Goal: Task Accomplishment & Management: Manage account settings

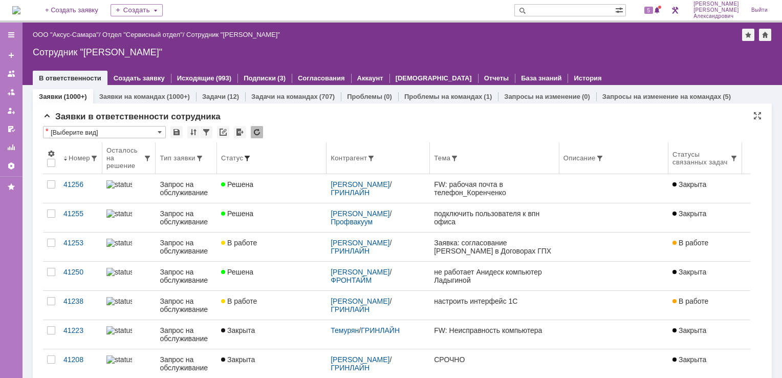
click at [248, 161] on span at bounding box center [247, 158] width 8 height 8
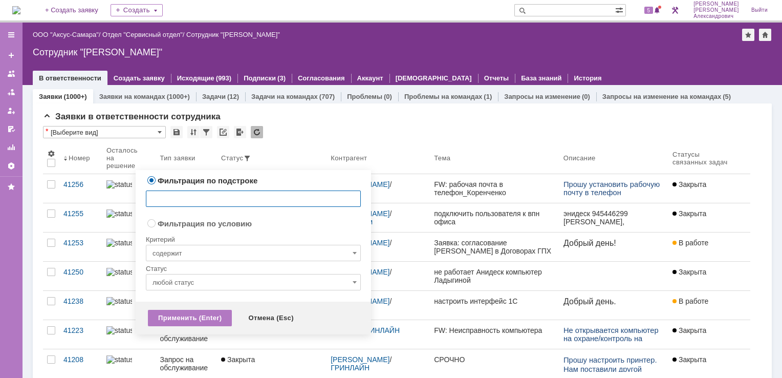
radio input "false"
radio input "true"
click at [237, 246] on input "содержит" at bounding box center [253, 253] width 215 height 16
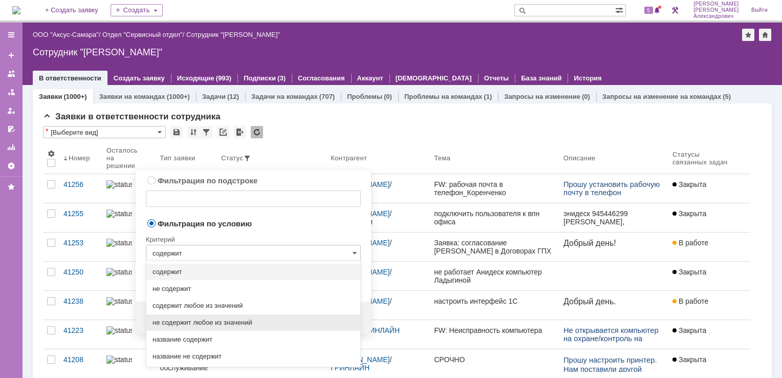
click at [228, 315] on div "не содержит любое из значений" at bounding box center [253, 322] width 214 height 16
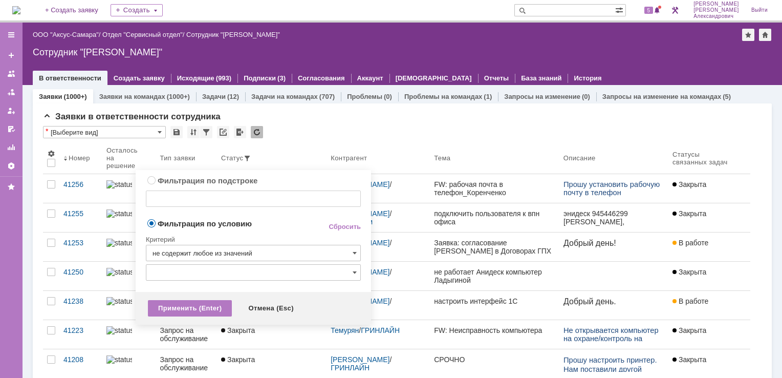
type input "не содержит любое из значений"
click at [229, 271] on input "text" at bounding box center [253, 272] width 215 height 16
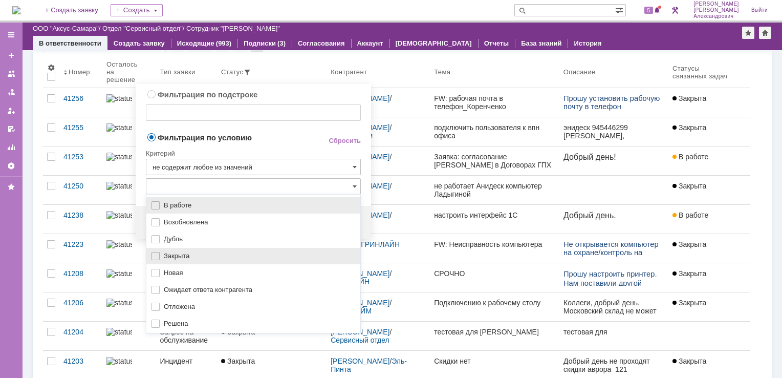
click at [224, 248] on div "Закрыта" at bounding box center [253, 256] width 214 height 16
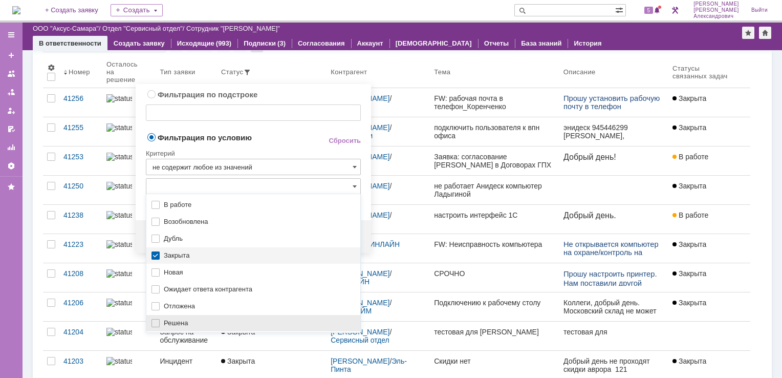
click at [199, 319] on span "Решена" at bounding box center [259, 323] width 190 height 8
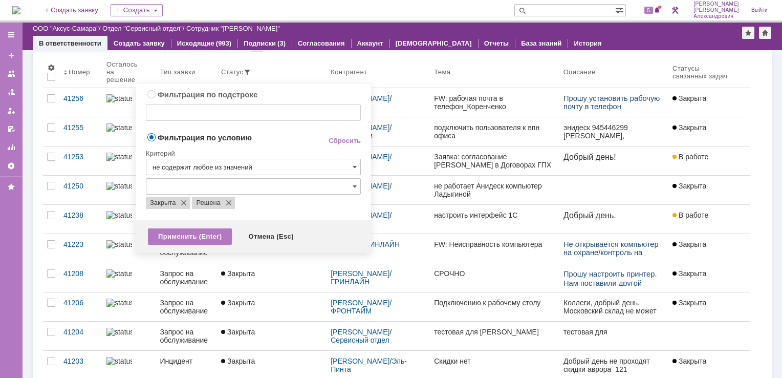
click at [266, 142] on td "Фильтрация по условию" at bounding box center [229, 138] width 166 height 14
click at [205, 233] on div "Применить (Enter)" at bounding box center [190, 236] width 84 height 16
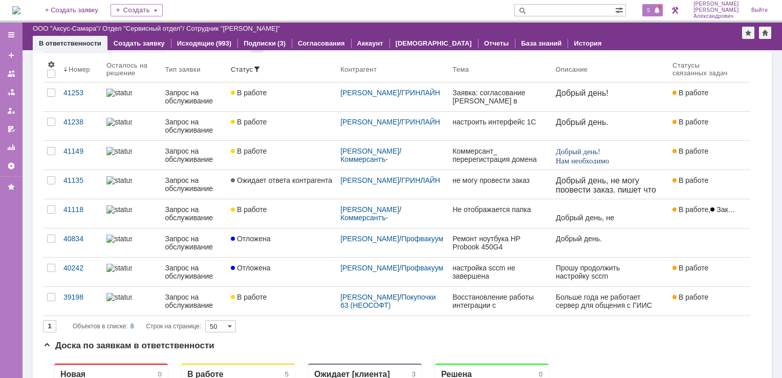
click at [652, 12] on span "5" at bounding box center [649, 10] width 9 height 7
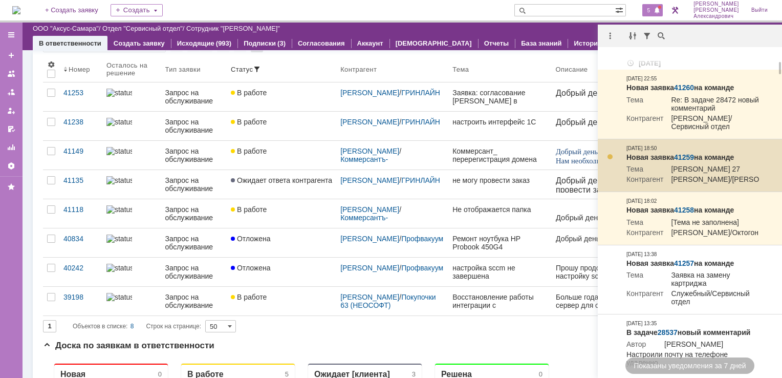
click at [685, 161] on link "41259" at bounding box center [684, 157] width 20 height 8
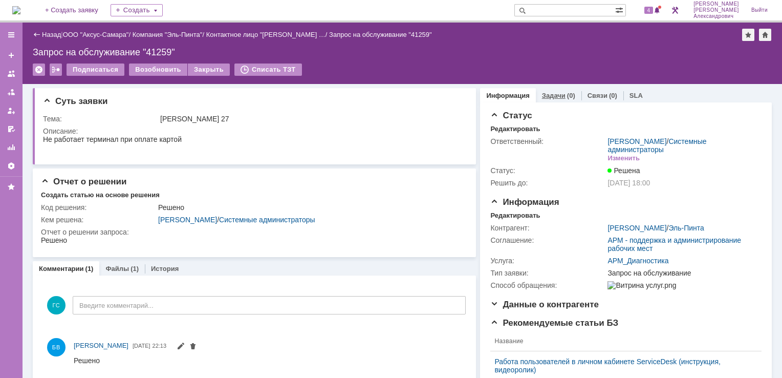
click at [542, 95] on link "Задачи" at bounding box center [554, 96] width 24 height 8
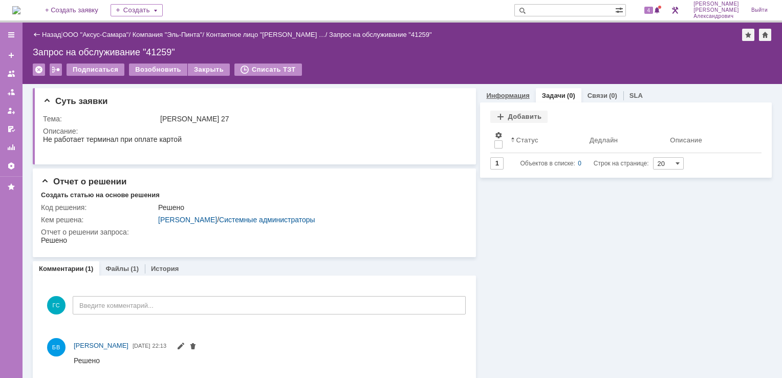
click at [517, 95] on link "Информация" at bounding box center [507, 96] width 43 height 8
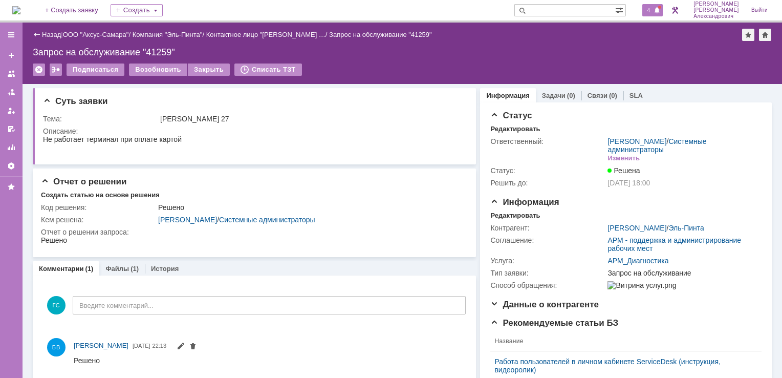
click at [654, 9] on span "4" at bounding box center [649, 10] width 9 height 7
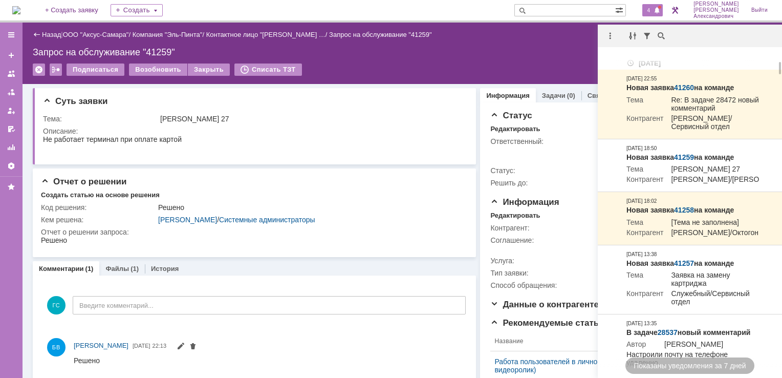
scroll to position [256, 0]
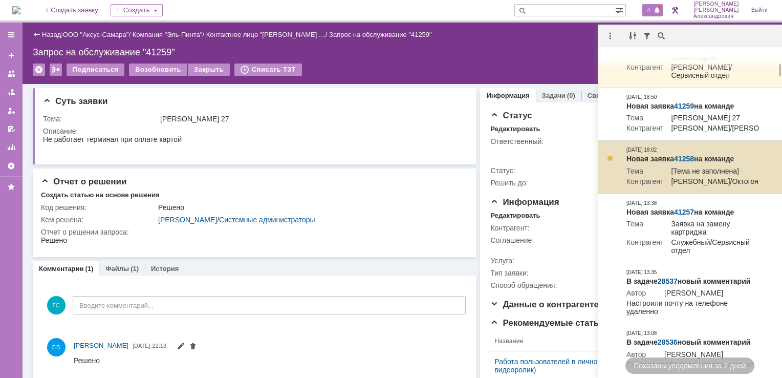
click at [684, 163] on link "41258" at bounding box center [684, 159] width 20 height 8
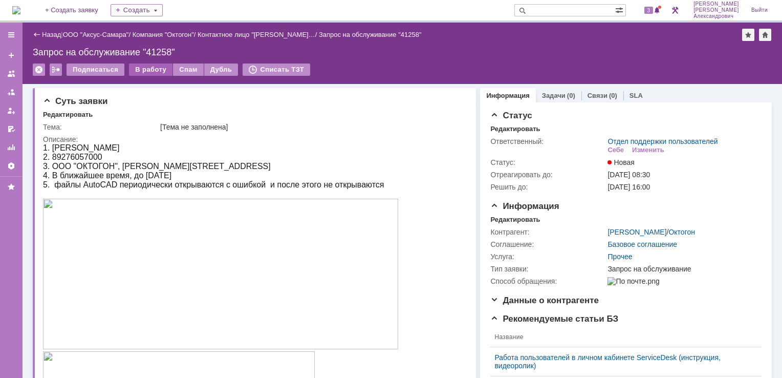
click at [145, 68] on div "В работу" at bounding box center [151, 69] width 44 height 12
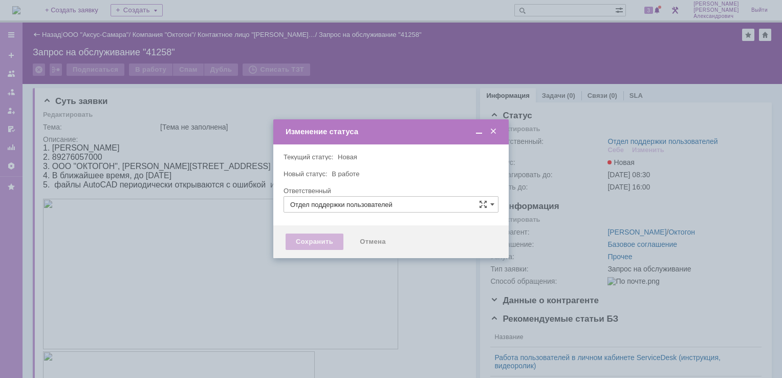
type input "[PERSON_NAME]"
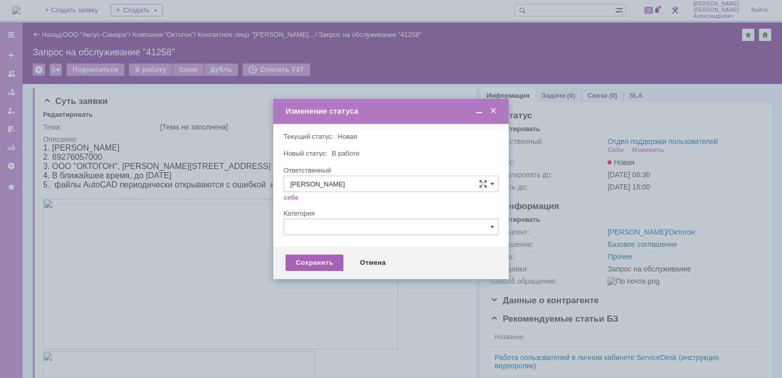
click at [301, 260] on div "Сохранить" at bounding box center [315, 262] width 58 height 16
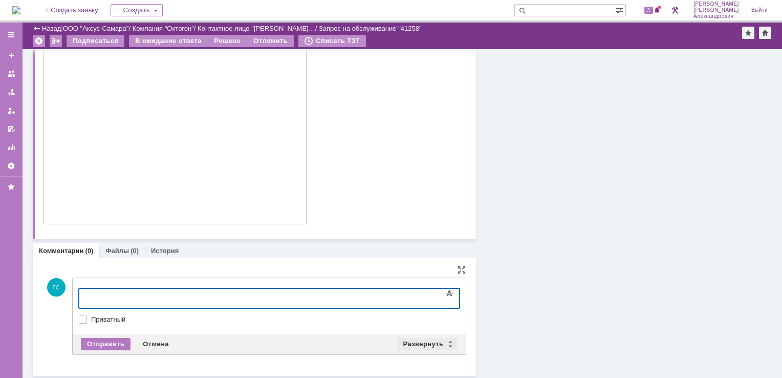
click at [414, 342] on div "Развернуть" at bounding box center [427, 344] width 61 height 12
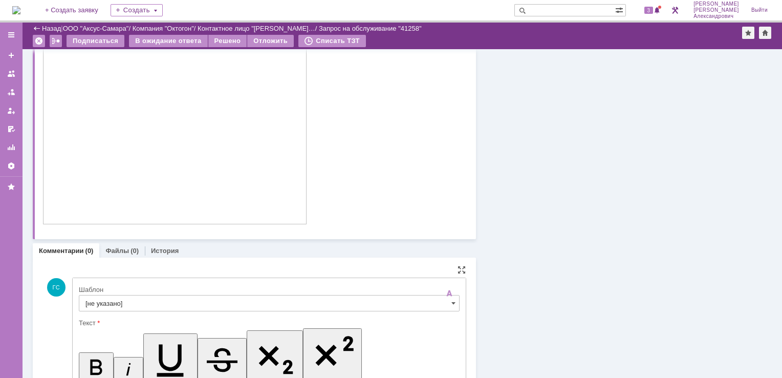
click at [263, 295] on input "[не указано]" at bounding box center [269, 303] width 381 height 16
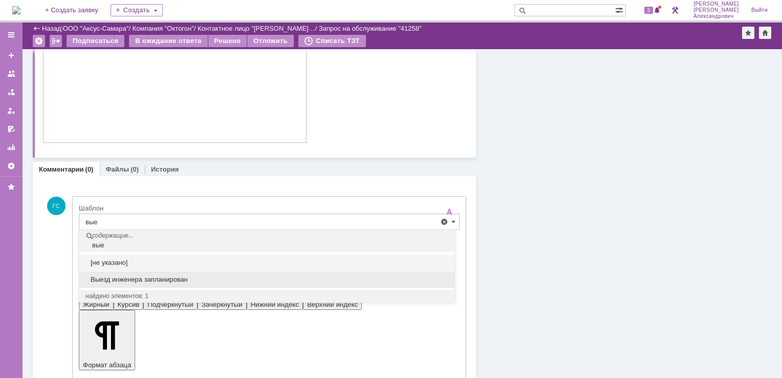
click at [214, 281] on span "Выезд инженера запланирован" at bounding box center [266, 279] width 363 height 8
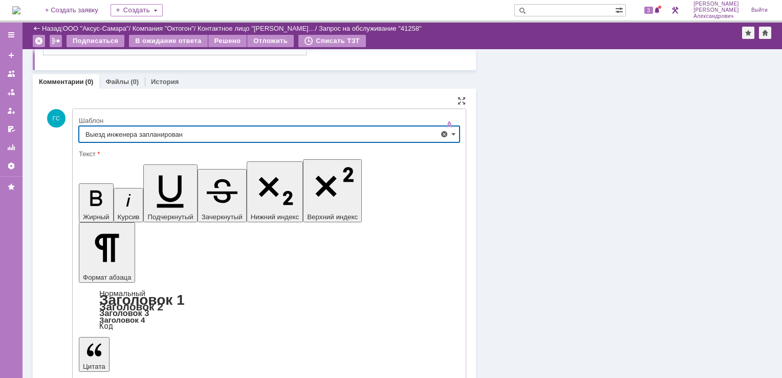
scroll to position [965, 0]
type input "Выезд инженера запланирован"
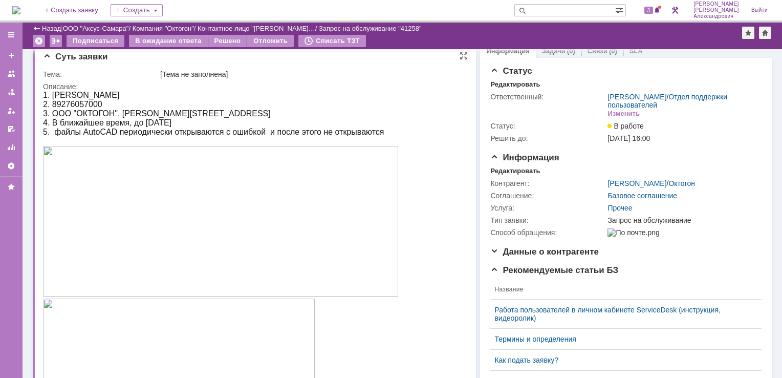
scroll to position [0, 0]
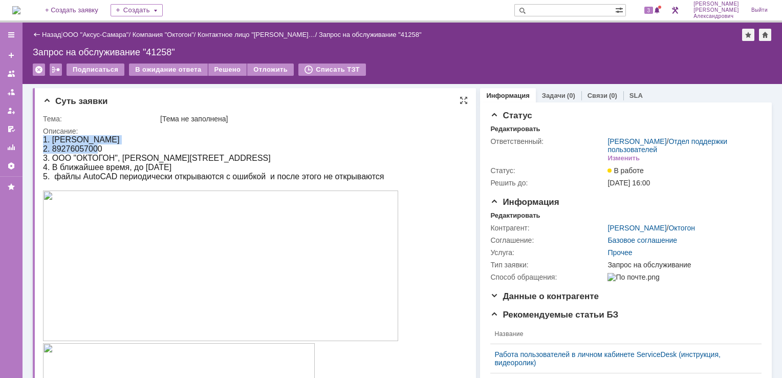
drag, startPoint x: 44, startPoint y: 139, endPoint x: 391, endPoint y: 202, distance: 352.4
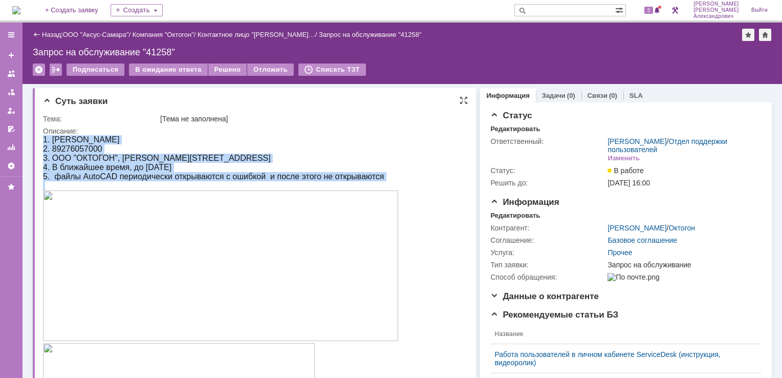
click at [258, 156] on div "3. ООО "ОКТОГОН", [PERSON_NAME][STREET_ADDRESS]" at bounding box center [251, 158] width 416 height 9
drag, startPoint x: 43, startPoint y: 140, endPoint x: 336, endPoint y: 351, distance: 360.9
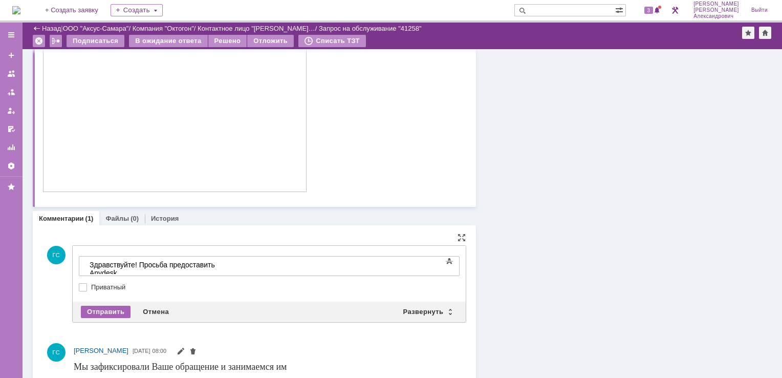
click at [106, 308] on div "Отправить" at bounding box center [106, 312] width 50 height 12
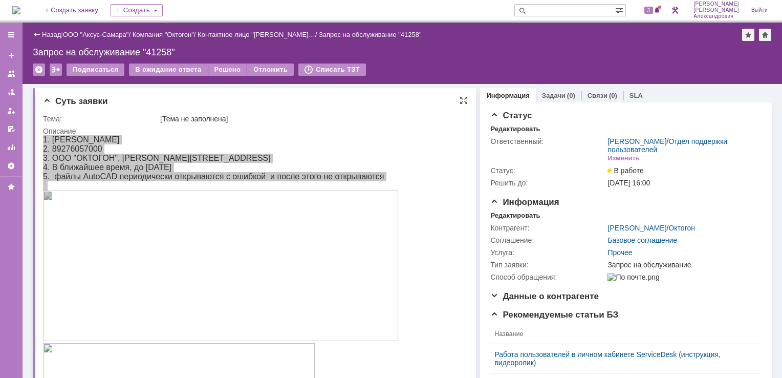
click at [91, 121] on div "Тема:" at bounding box center [100, 119] width 115 height 8
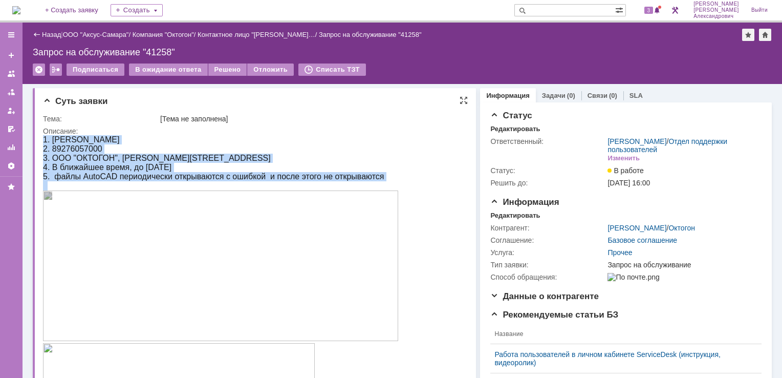
click at [45, 139] on div "1. [PERSON_NAME]" at bounding box center [251, 139] width 416 height 9
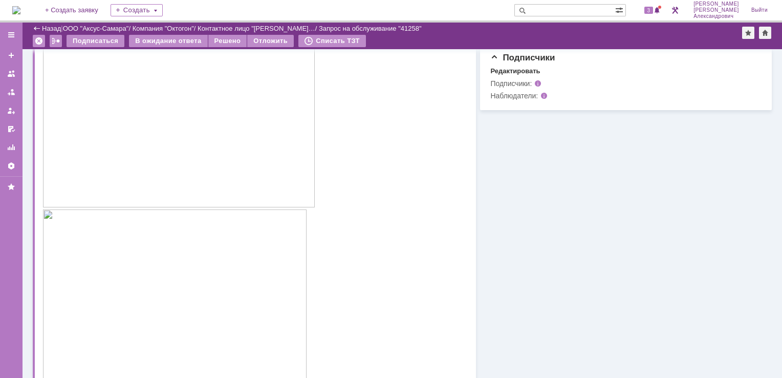
scroll to position [461, 0]
drag, startPoint x: 44, startPoint y: -357, endPoint x: 223, endPoint y: 77, distance: 469.4
click at [223, 276] on div "1. Черепова Ольга Сергеевна 2. 89276057000 3. ООО "ОКТОГОН", Агибалова д.48 4. …" at bounding box center [251, 100] width 416 height 921
copy div "1. Черепова Ольга Сергеевна 2. 89276057000 3. ООО "ОКТОГОН", Агибалова д.48 4. …"
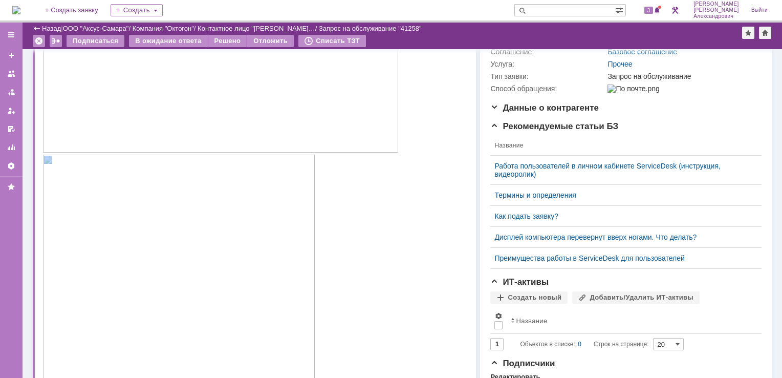
scroll to position [0, 0]
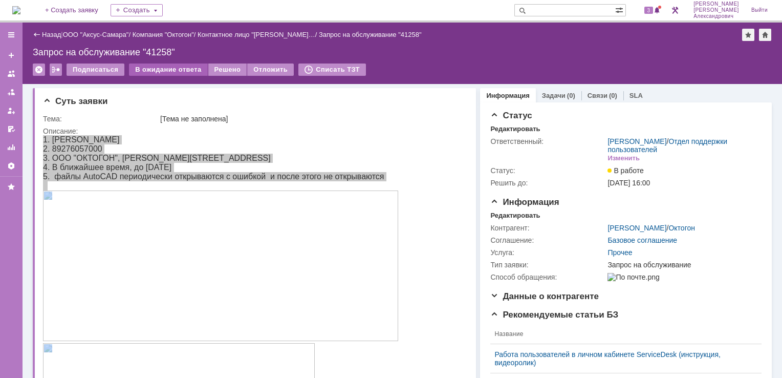
click at [171, 70] on div "В ожидание ответа" at bounding box center [168, 69] width 78 height 12
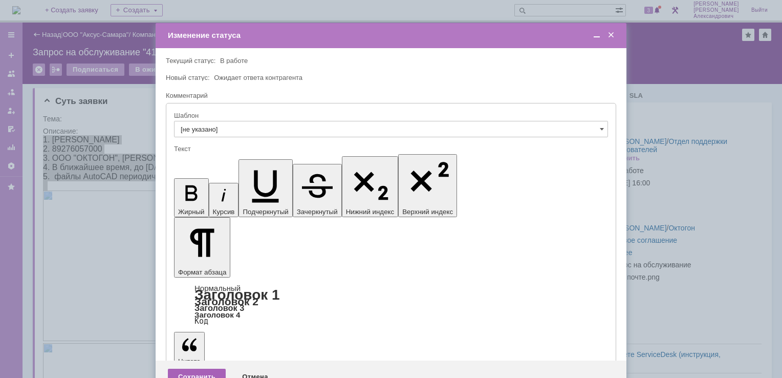
click at [182, 369] on div "Сохранить" at bounding box center [197, 377] width 58 height 16
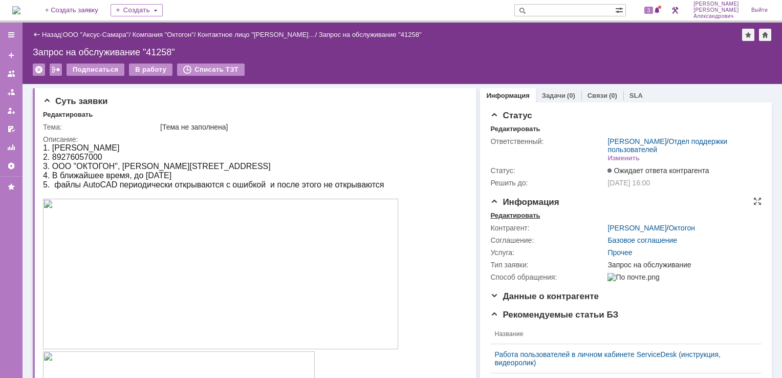
click at [520, 215] on div "Редактировать" at bounding box center [515, 215] width 50 height 8
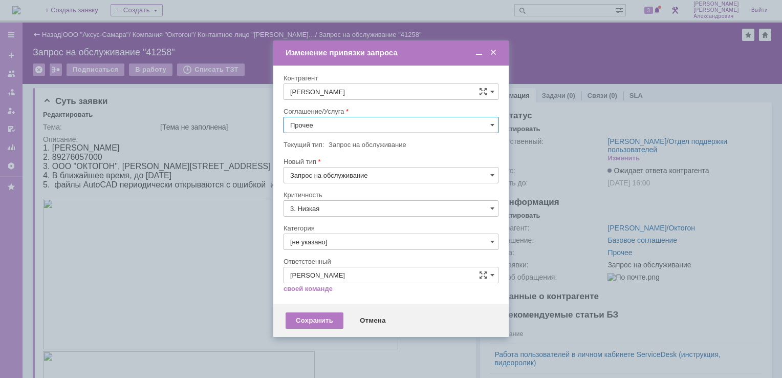
click at [379, 126] on input "Прочее" at bounding box center [391, 125] width 215 height 16
click at [359, 226] on span "АРМ_Настройка" at bounding box center [391, 225] width 202 height 8
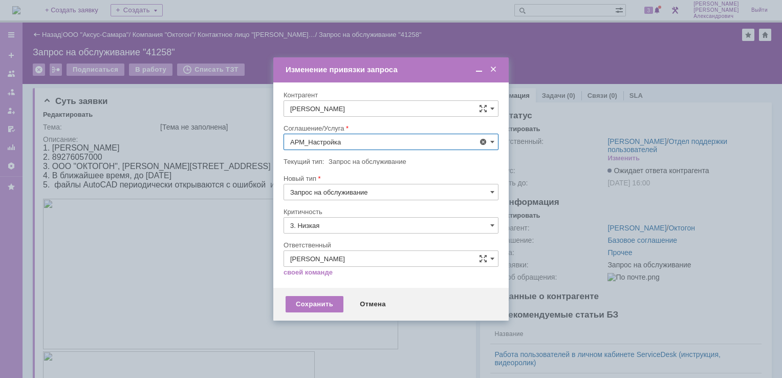
type input "АРМ_Настройка"
click at [356, 224] on input "3. Низкая" at bounding box center [391, 225] width 215 height 16
click at [342, 242] on span "[не указано]" at bounding box center [391, 244] width 202 height 8
type input "[не указано]"
click at [320, 304] on div "Сохранить" at bounding box center [315, 304] width 58 height 16
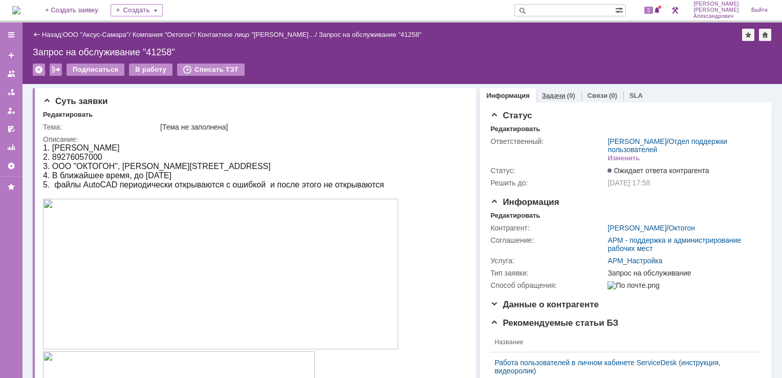
click at [543, 94] on link "Задачи" at bounding box center [554, 96] width 24 height 8
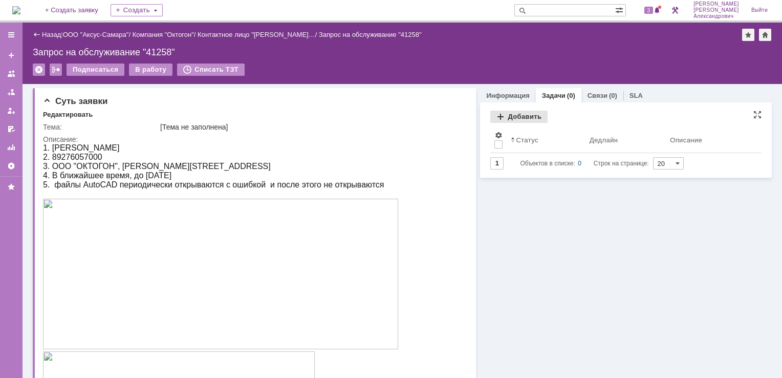
click at [523, 114] on div "Добавить" at bounding box center [518, 117] width 57 height 12
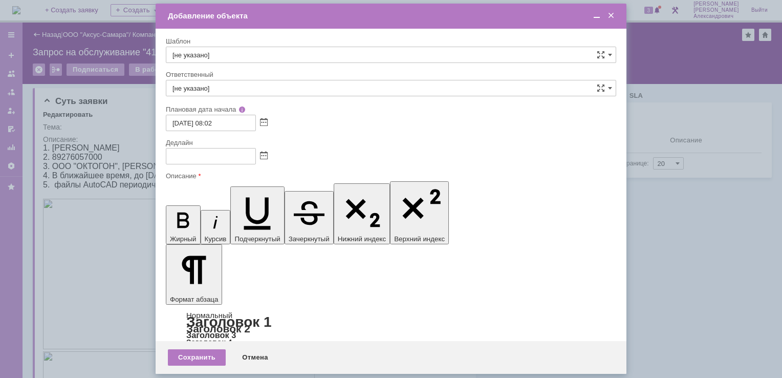
click at [261, 148] on div at bounding box center [391, 156] width 451 height 16
click at [263, 156] on span at bounding box center [264, 156] width 8 height 8
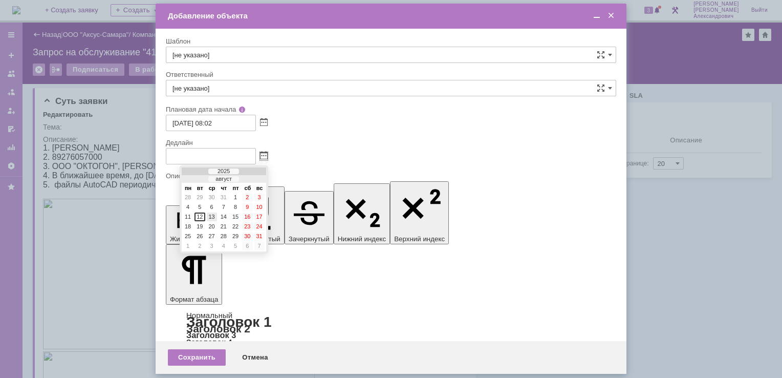
click at [216, 213] on div "13" at bounding box center [212, 216] width 10 height 9
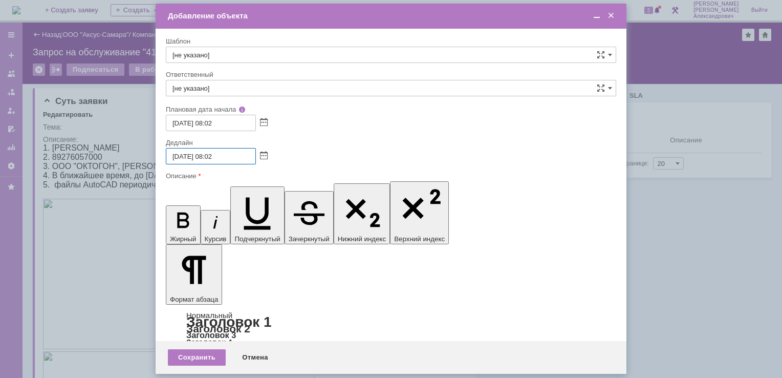
click at [215, 157] on input "13.08.2025 08:02" at bounding box center [211, 156] width 90 height 16
type input "[DATE] 16:02"
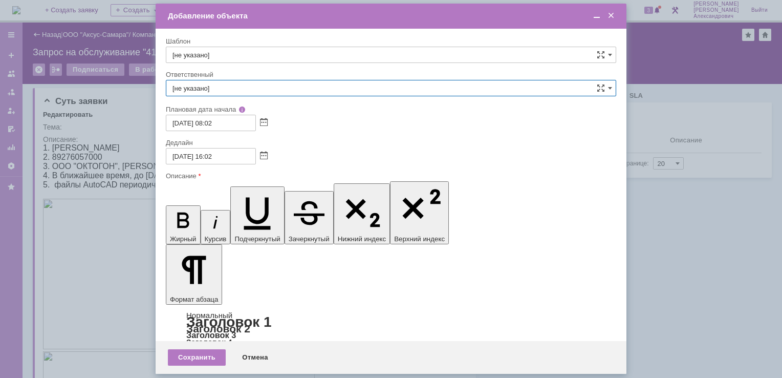
click at [252, 88] on input "[не указано]" at bounding box center [391, 88] width 451 height 16
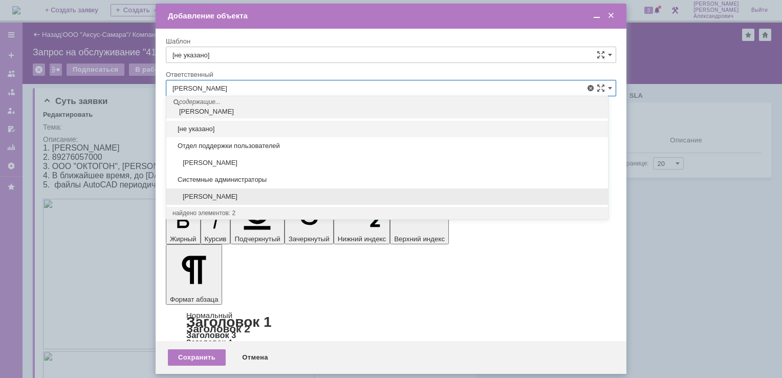
click at [256, 189] on div "[PERSON_NAME]" at bounding box center [387, 196] width 442 height 16
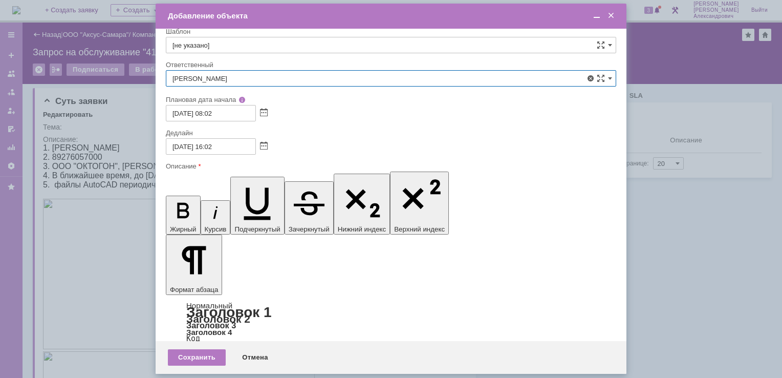
scroll to position [20, 0]
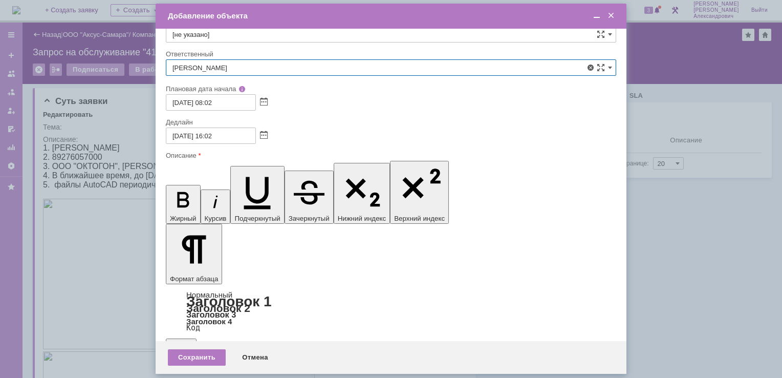
type input "[PERSON_NAME]"
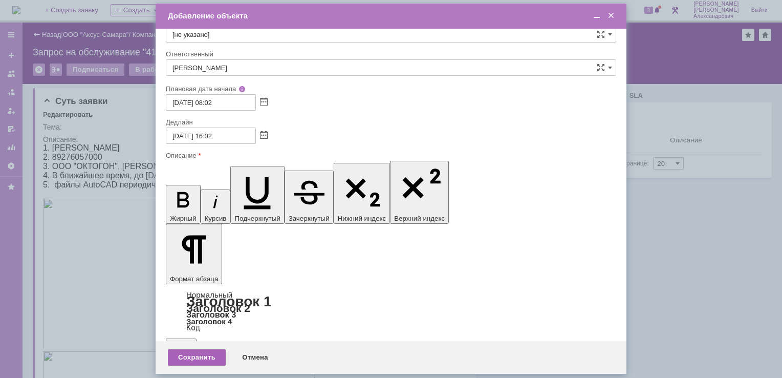
click at [195, 354] on div "Сохранить" at bounding box center [197, 357] width 58 height 16
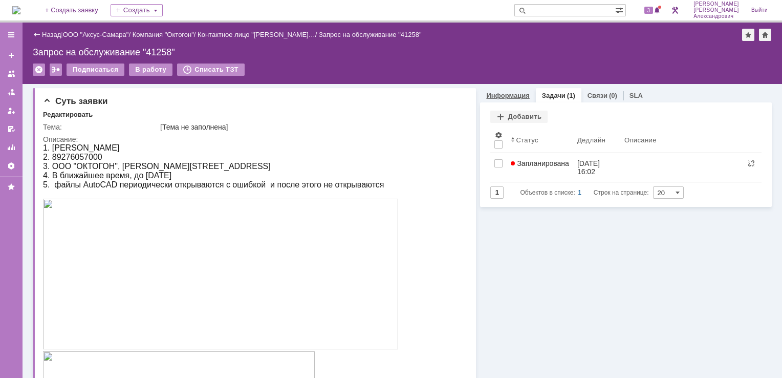
scroll to position [0, 0]
click at [661, 12] on span at bounding box center [657, 11] width 7 height 8
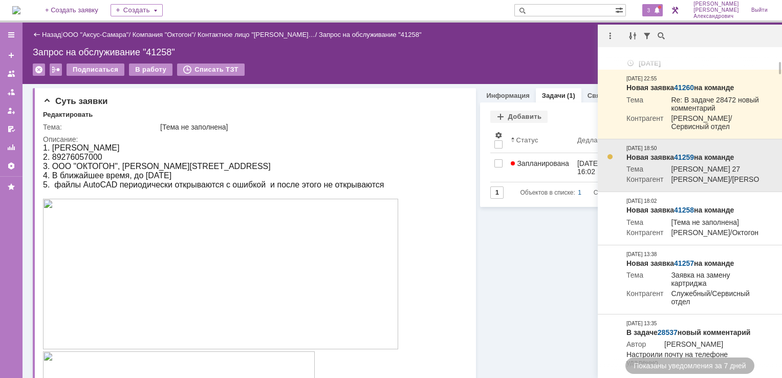
scroll to position [154, 0]
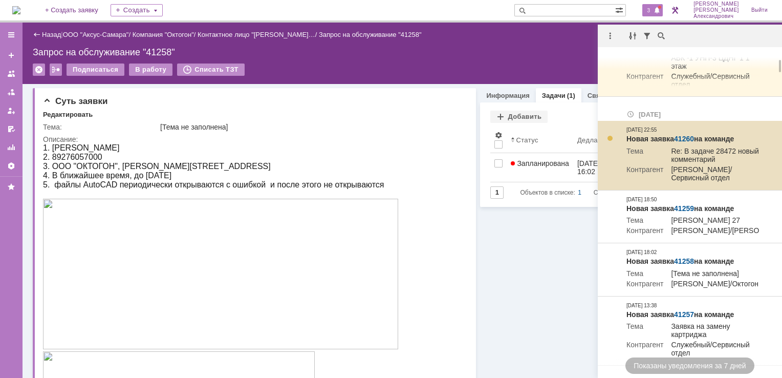
click at [686, 143] on link "41260" at bounding box center [684, 139] width 20 height 8
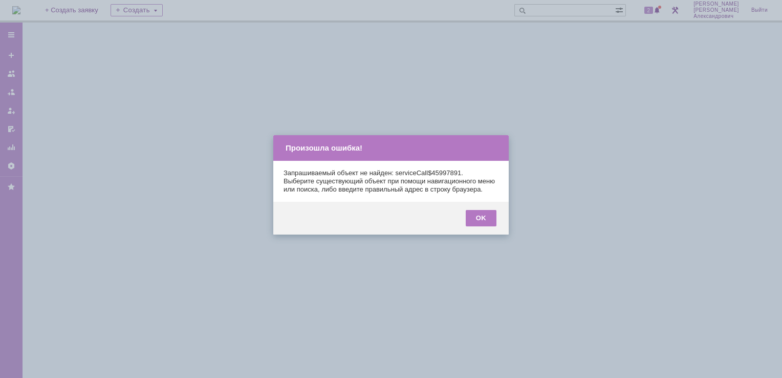
click at [481, 226] on div "OK" at bounding box center [481, 218] width 31 height 16
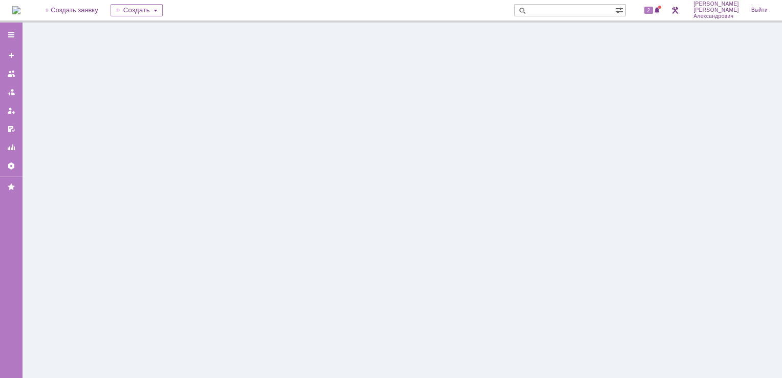
click at [20, 13] on img at bounding box center [16, 10] width 8 height 8
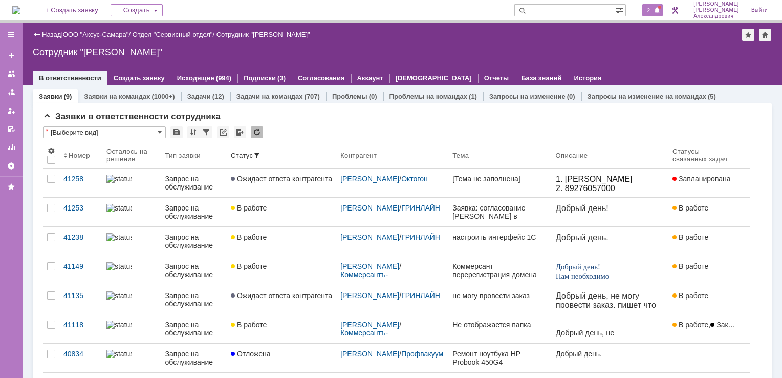
click at [654, 9] on span "2" at bounding box center [649, 10] width 9 height 7
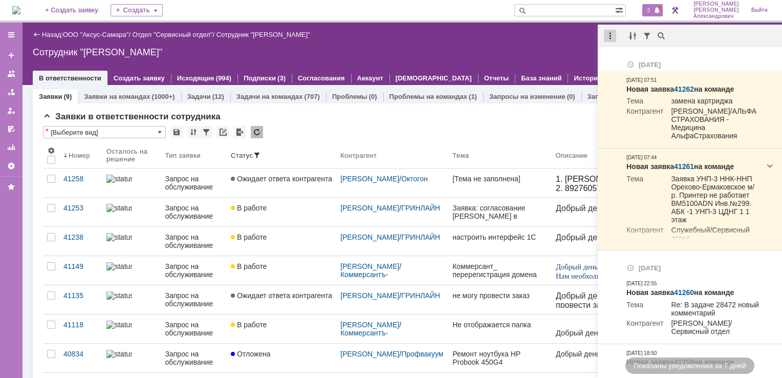
click at [612, 38] on div at bounding box center [610, 36] width 12 height 12
click at [618, 57] on div "Отметить уведомления прочитанными" at bounding box center [680, 61] width 149 height 15
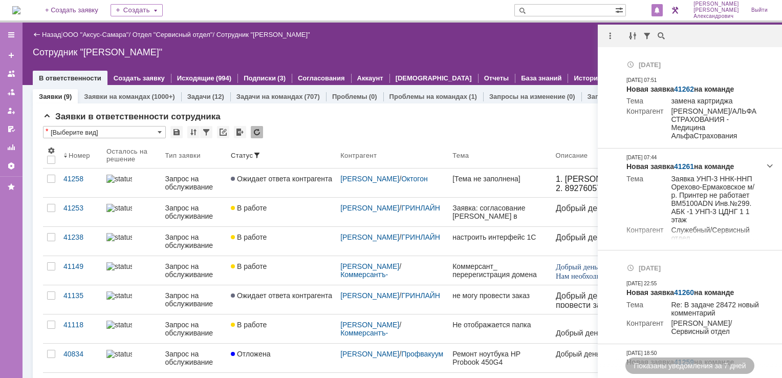
click at [520, 44] on div "Назад | ООО "Аксус-Самара" / Отдел "Сервисный отдел" / Сотрудник "[PERSON_NAME]…" at bounding box center [403, 54] width 760 height 62
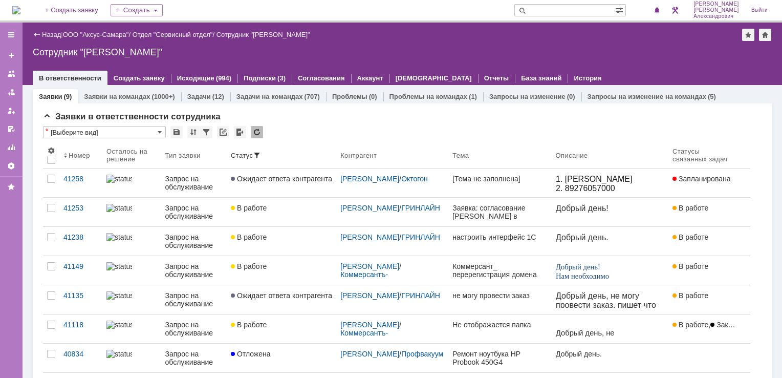
click at [20, 11] on img at bounding box center [16, 10] width 8 height 8
click at [20, 9] on img at bounding box center [16, 10] width 8 height 8
click at [106, 33] on link "ООО "Аксус-Самара"" at bounding box center [96, 35] width 66 height 8
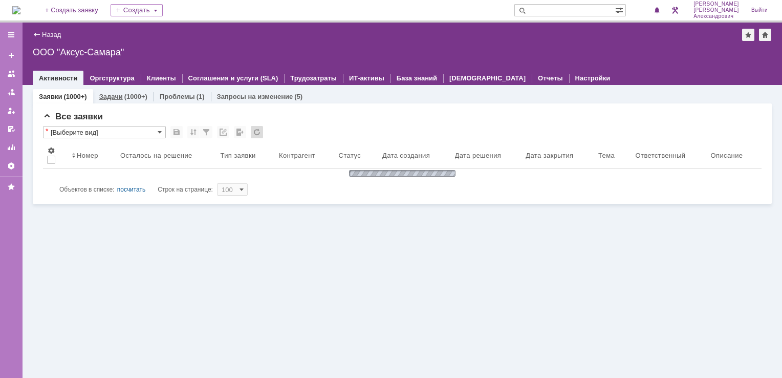
click at [137, 95] on div "(1000+)" at bounding box center [135, 97] width 23 height 8
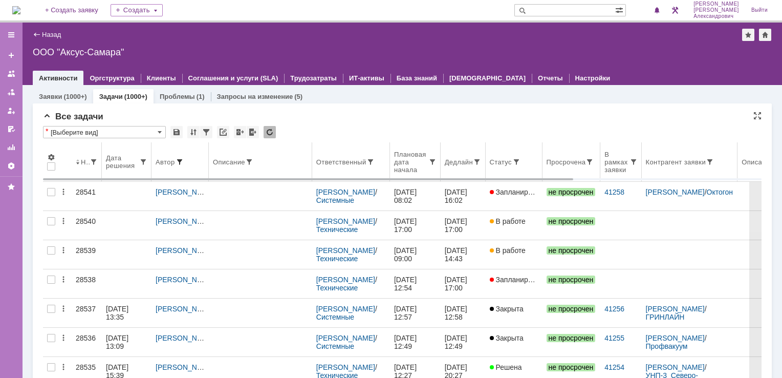
click at [182, 160] on span at bounding box center [180, 162] width 8 height 8
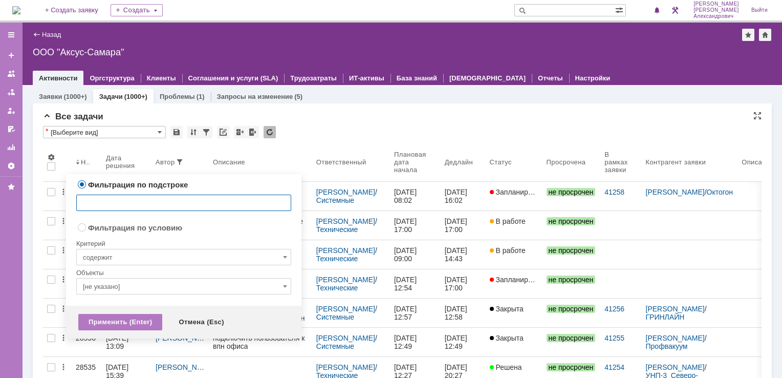
click at [353, 129] on div "* [Выберите вид] Просмотреть архив" at bounding box center [402, 132] width 719 height 13
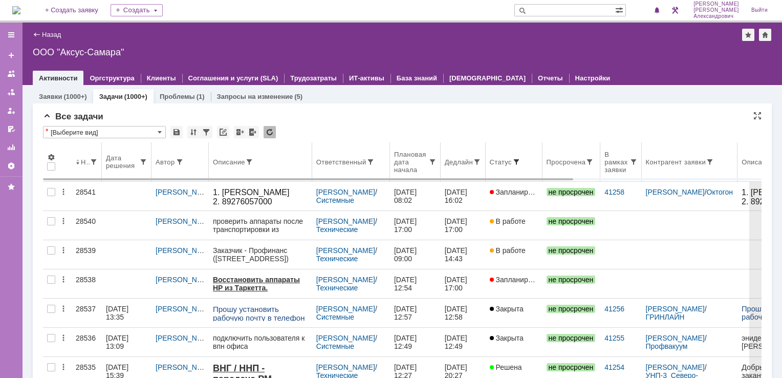
click at [521, 159] on span at bounding box center [516, 162] width 8 height 8
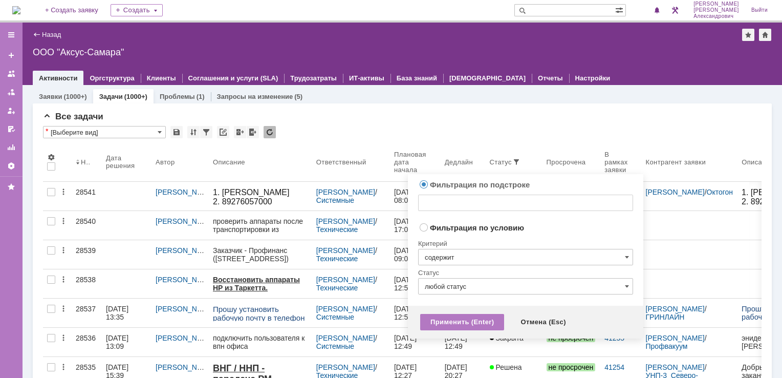
radio input "false"
radio input "true"
click at [501, 261] on input "содержит" at bounding box center [525, 257] width 215 height 16
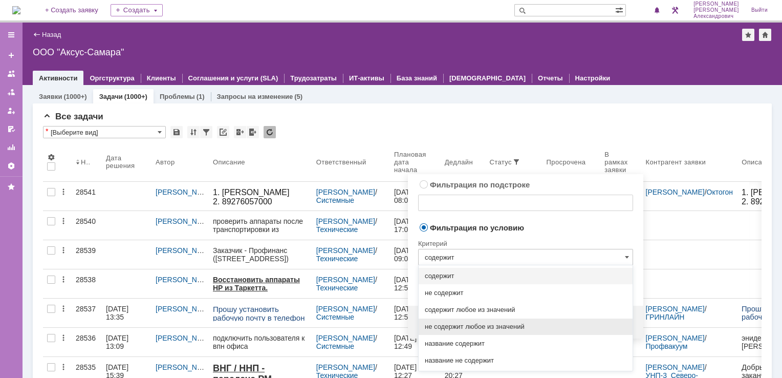
click at [481, 323] on span "не содержит любое из значений" at bounding box center [526, 327] width 202 height 8
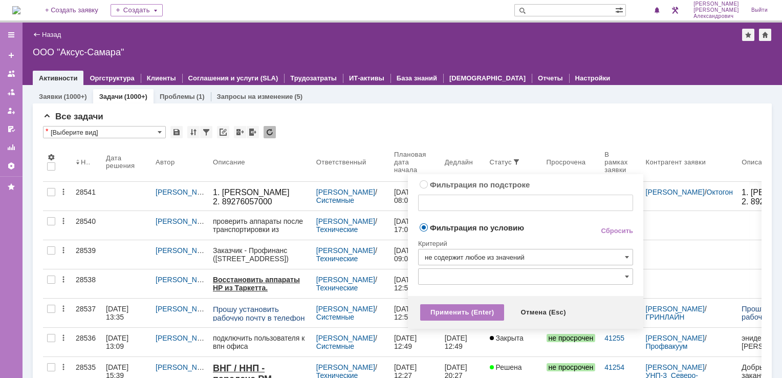
type input "не содержит любое из значений"
click at [480, 282] on input "text" at bounding box center [525, 276] width 215 height 16
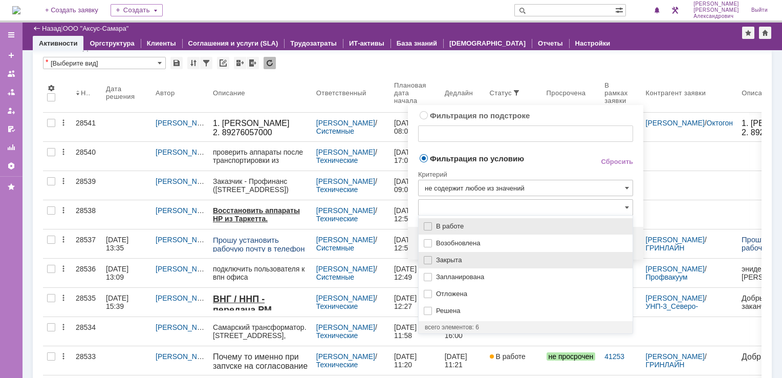
click at [475, 263] on span "Закрыта" at bounding box center [531, 260] width 190 height 8
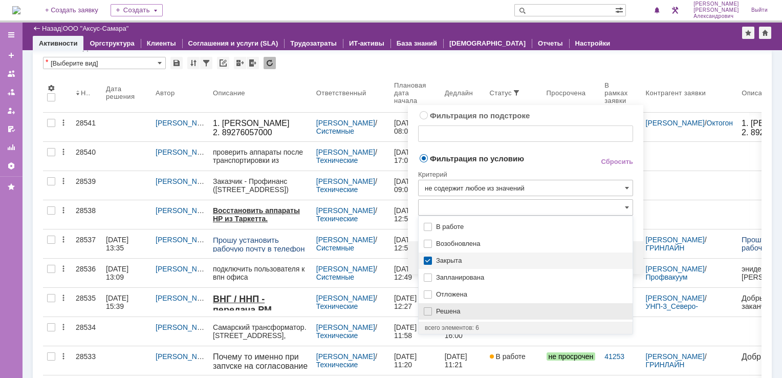
click at [462, 308] on span "Решена" at bounding box center [531, 311] width 190 height 8
click at [559, 163] on td "Фильтрация по условию" at bounding box center [501, 159] width 166 height 14
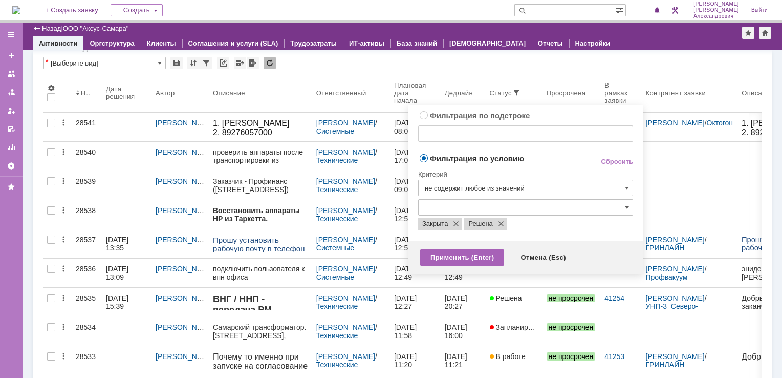
click at [473, 254] on div "Применить (Enter)" at bounding box center [462, 257] width 84 height 16
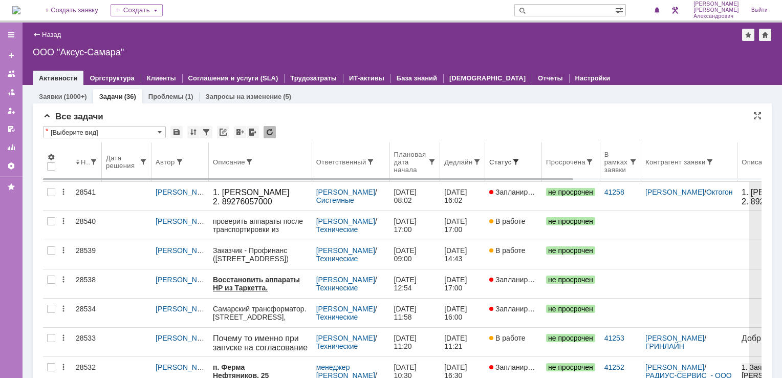
click at [367, 161] on div "Ответственный" at bounding box center [341, 162] width 50 height 8
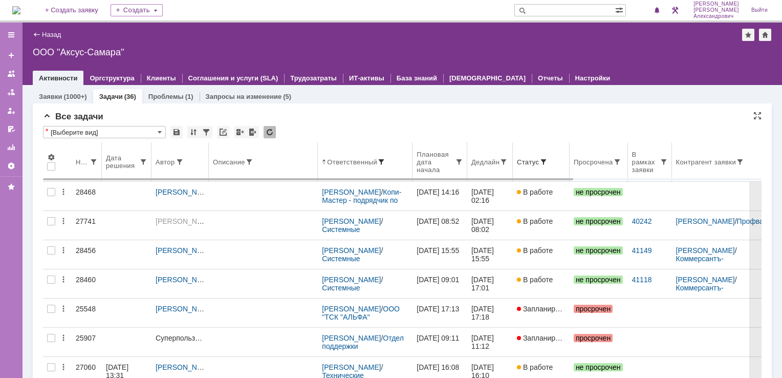
click at [380, 160] on span at bounding box center [381, 162] width 8 height 8
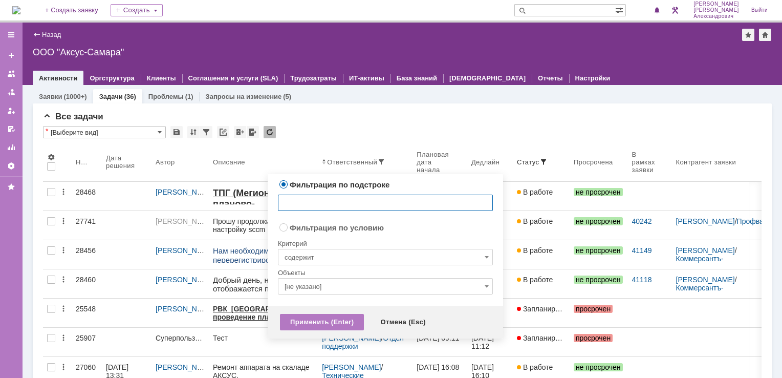
radio input "false"
radio input "true"
click at [371, 260] on input "содержит" at bounding box center [385, 257] width 215 height 16
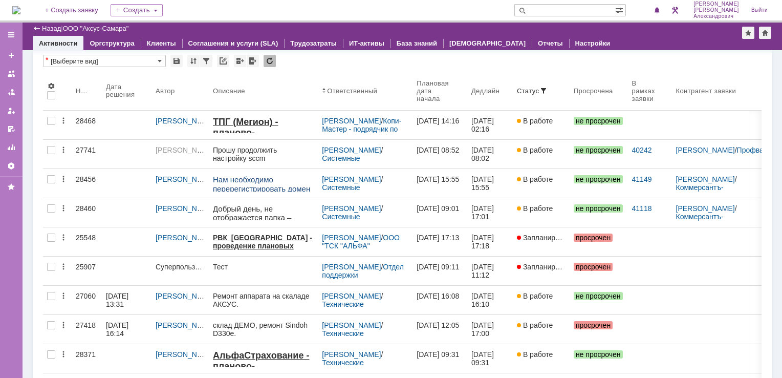
click at [393, 63] on div "* [Выберите вид] Просмотреть архив" at bounding box center [402, 61] width 719 height 13
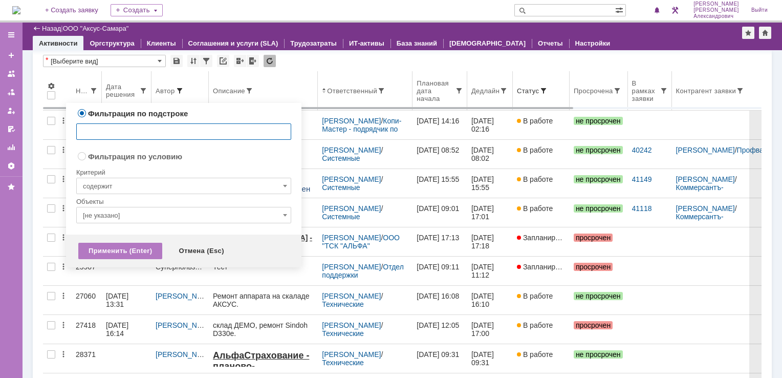
click at [176, 91] on span at bounding box center [180, 91] width 8 height 8
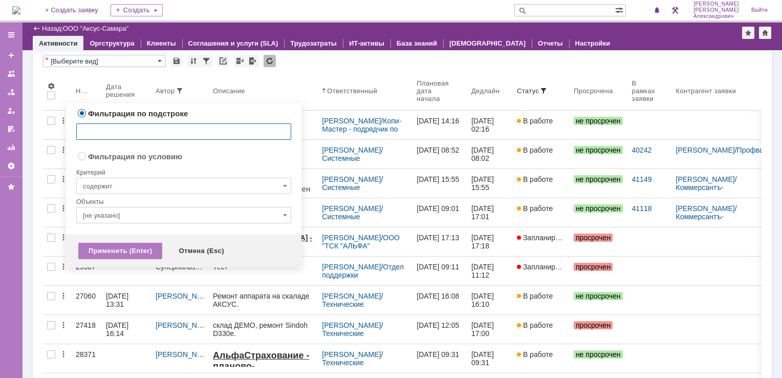
radio input "false"
radio input "true"
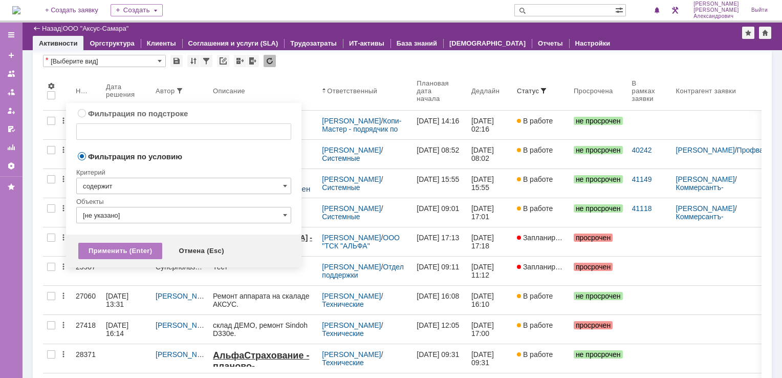
click at [163, 187] on input "содержит" at bounding box center [183, 186] width 215 height 16
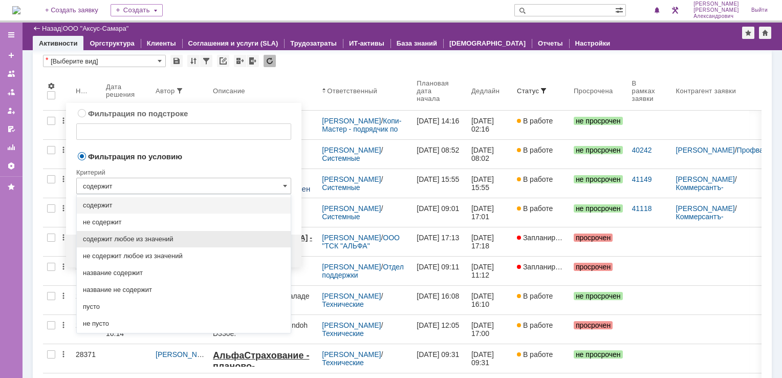
click at [174, 243] on div "содержит любое из значений" at bounding box center [184, 239] width 214 height 16
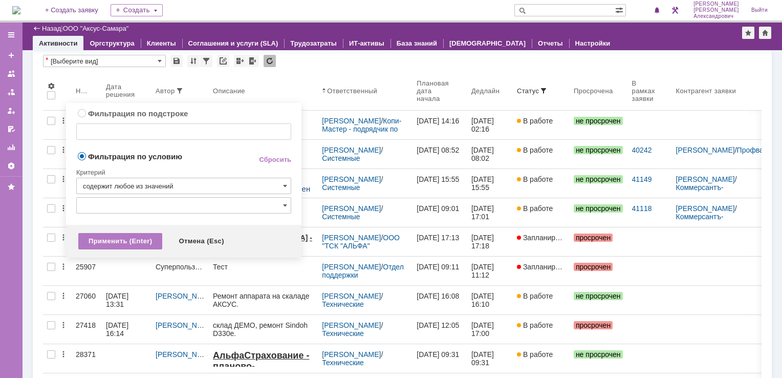
type input "содержит любое из значений"
click at [176, 206] on input "text" at bounding box center [183, 205] width 215 height 16
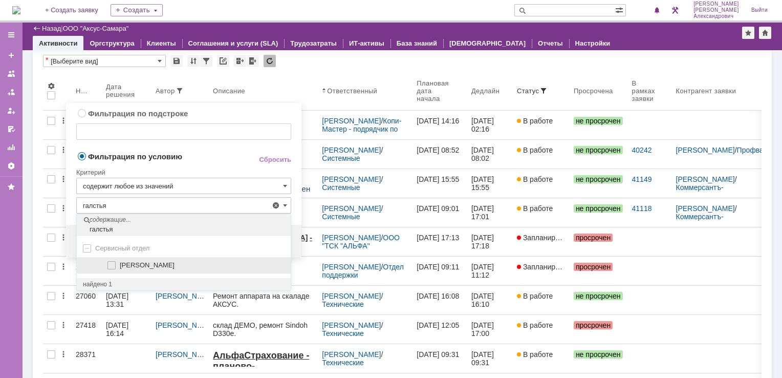
click at [124, 262] on span "[PERSON_NAME]" at bounding box center [147, 265] width 55 height 8
click at [116, 262] on input "[PERSON_NAME]" at bounding box center [112, 265] width 7 height 7
type input "[PERSON_NAME]"
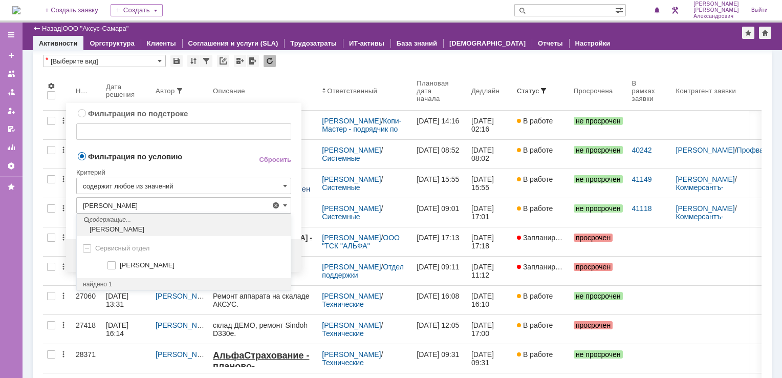
click at [124, 262] on span "[PERSON_NAME]" at bounding box center [147, 265] width 55 height 8
click at [116, 262] on input "[PERSON_NAME]" at bounding box center [112, 265] width 7 height 7
type input "Галстьян Степан Александрович, Мукминьзянов Раиль Рамильевич"
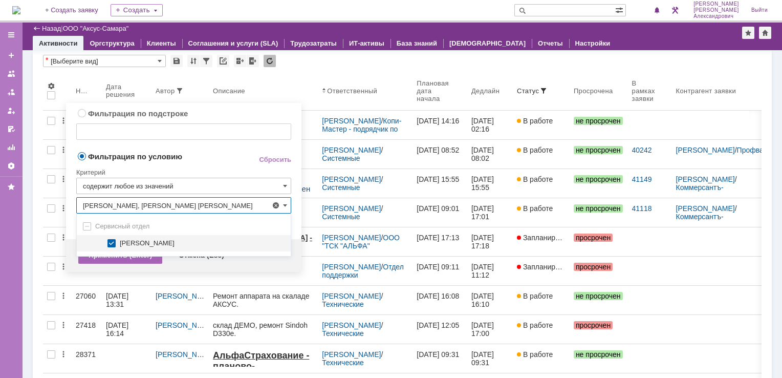
click at [123, 264] on div "Применить (Enter)" at bounding box center [120, 255] width 84 height 16
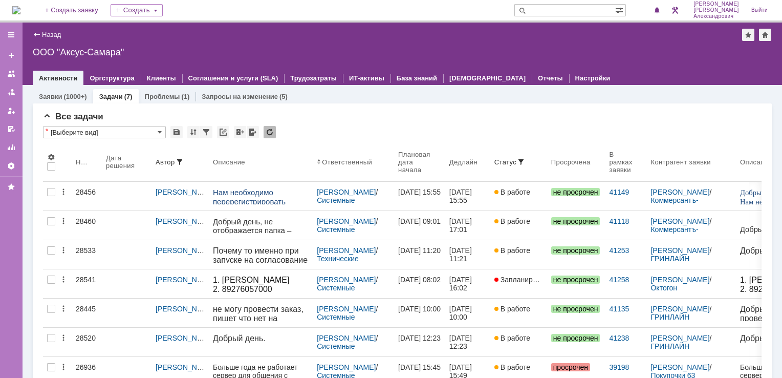
click at [20, 6] on img at bounding box center [16, 10] width 8 height 8
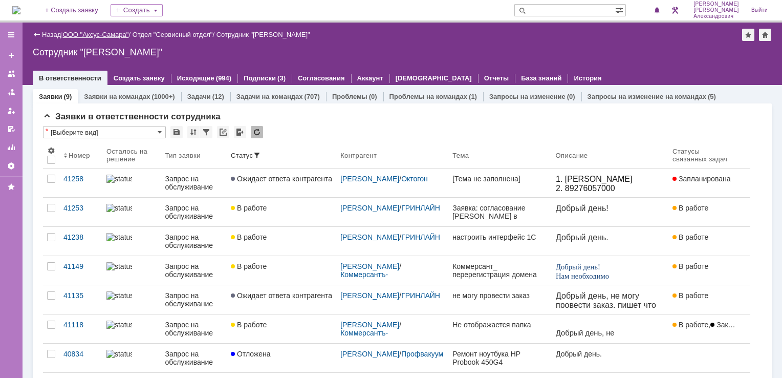
click at [78, 36] on link "ООО "Аксус-Самара"" at bounding box center [96, 35] width 66 height 8
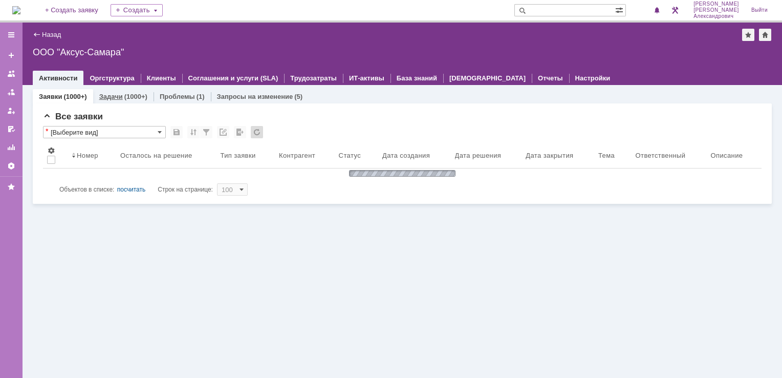
click at [120, 95] on link "Задачи" at bounding box center [111, 97] width 24 height 8
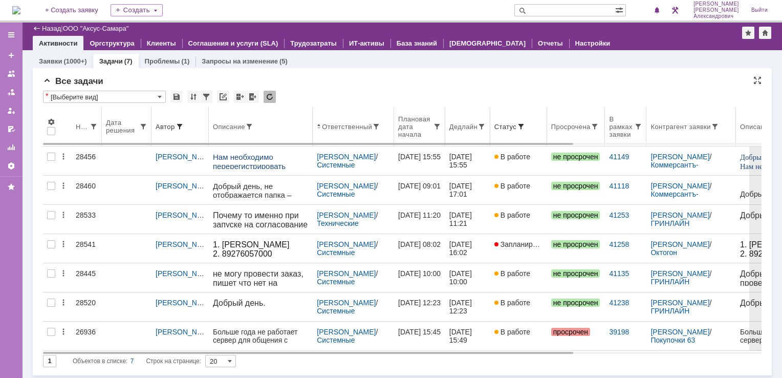
click at [465, 133] on th "Дедлайн" at bounding box center [467, 126] width 45 height 39
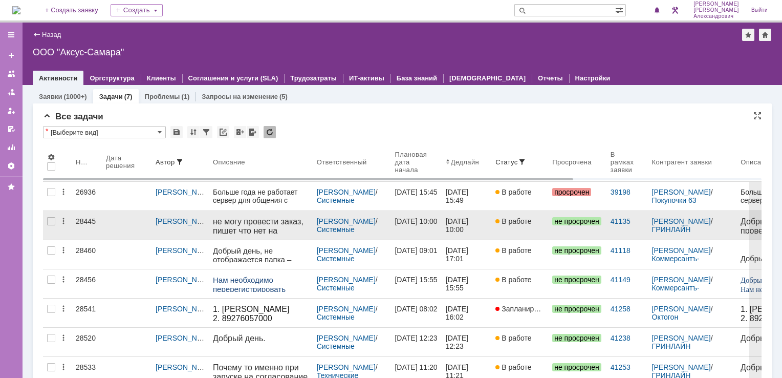
click at [436, 225] on div "04.08.2025 10:00" at bounding box center [416, 221] width 42 height 8
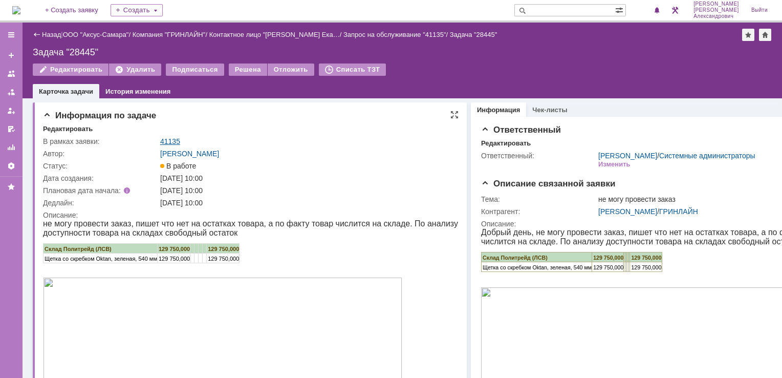
click at [169, 137] on link "41135" at bounding box center [170, 141] width 20 height 8
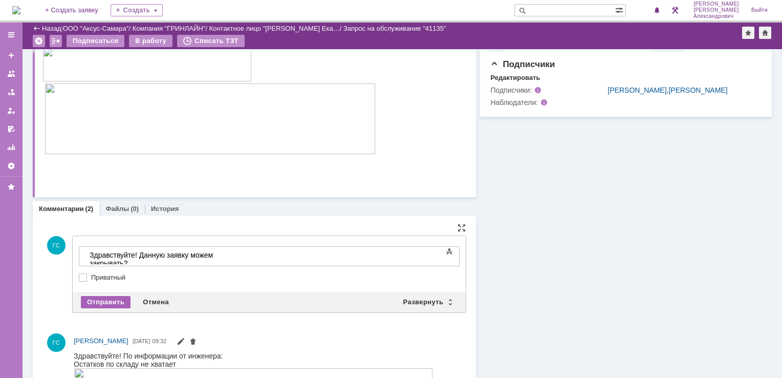
click at [100, 296] on div "Отправить" at bounding box center [106, 302] width 50 height 12
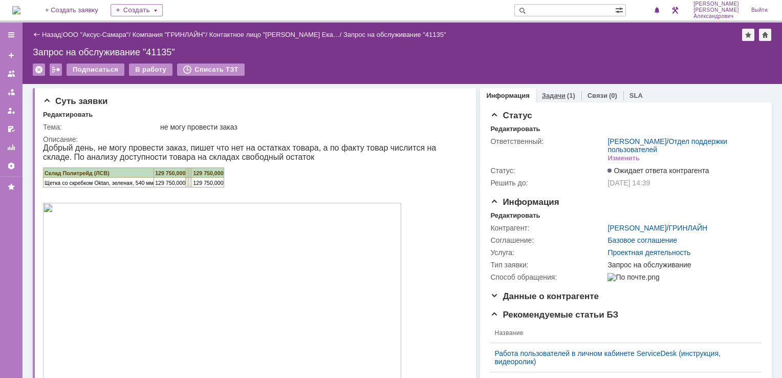
click at [554, 89] on div "Задачи (1)" at bounding box center [559, 95] width 46 height 15
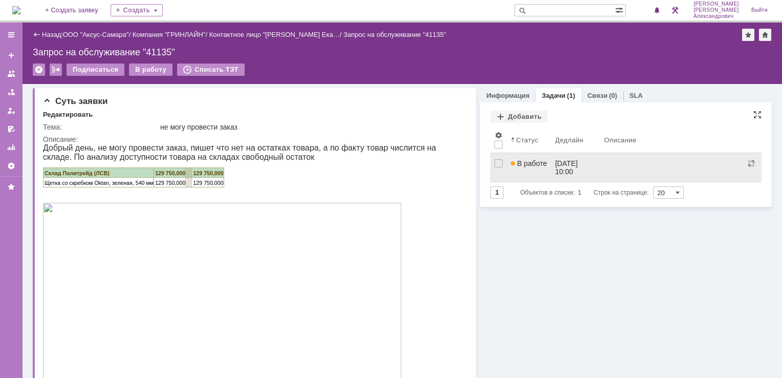
click at [537, 167] on span "В работе" at bounding box center [529, 163] width 36 height 8
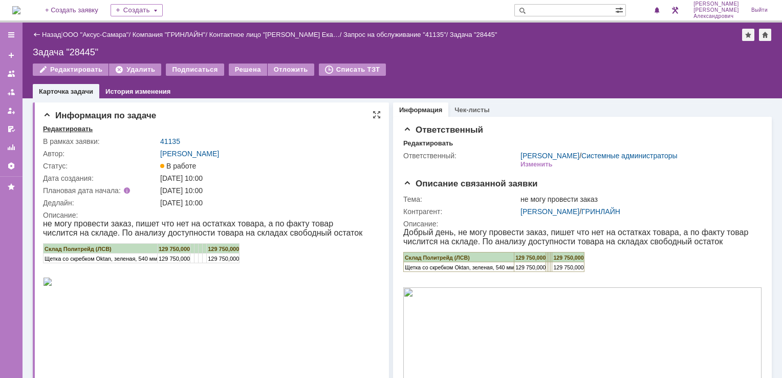
click at [81, 125] on div "Редактировать" at bounding box center [68, 129] width 50 height 8
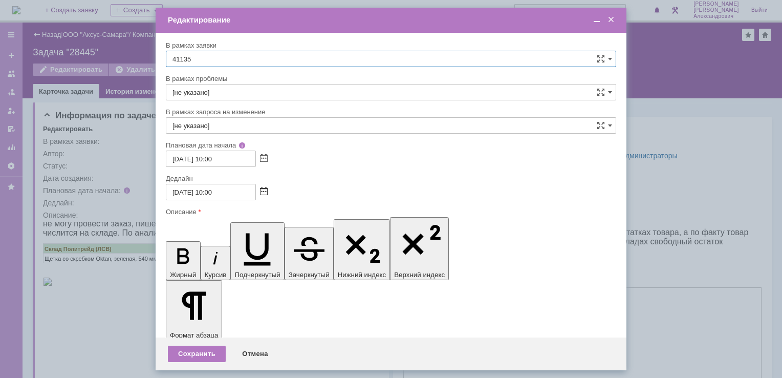
click at [262, 190] on span at bounding box center [264, 192] width 8 height 8
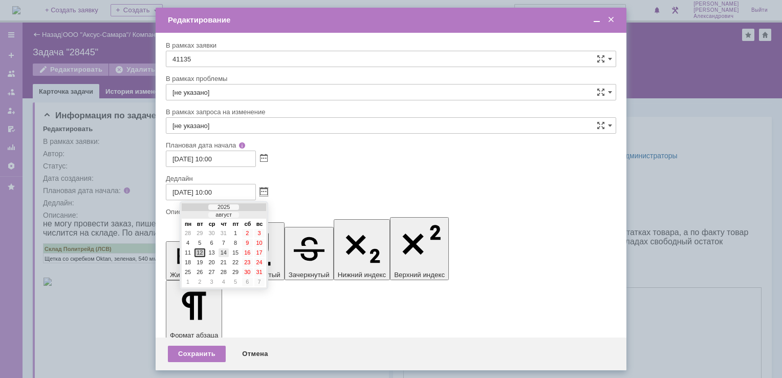
click at [220, 250] on div "14" at bounding box center [224, 252] width 10 height 9
type input "14.08.2025 10:00"
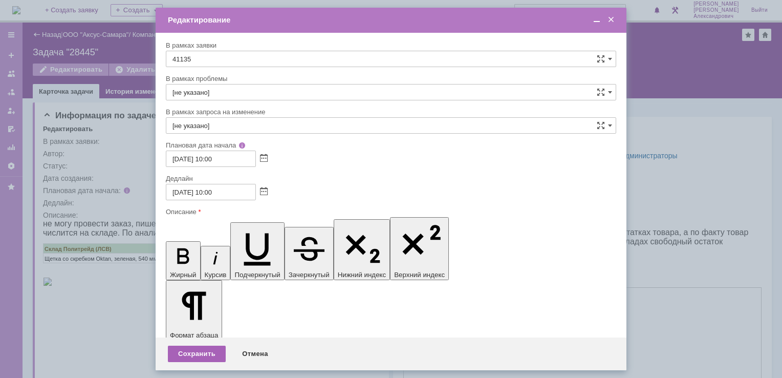
click at [195, 351] on div "Сохранить" at bounding box center [197, 354] width 58 height 16
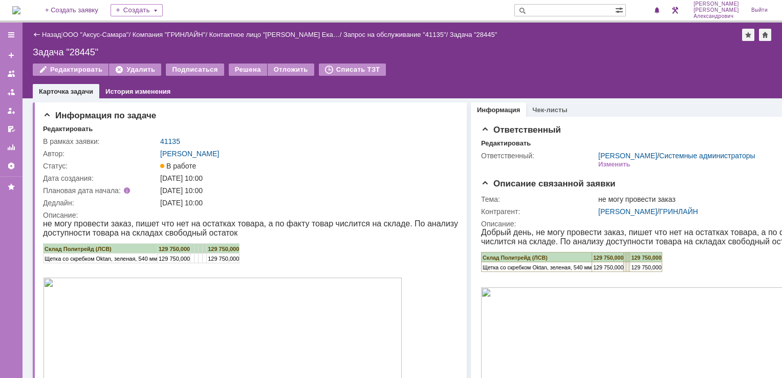
click at [20, 7] on img at bounding box center [16, 10] width 8 height 8
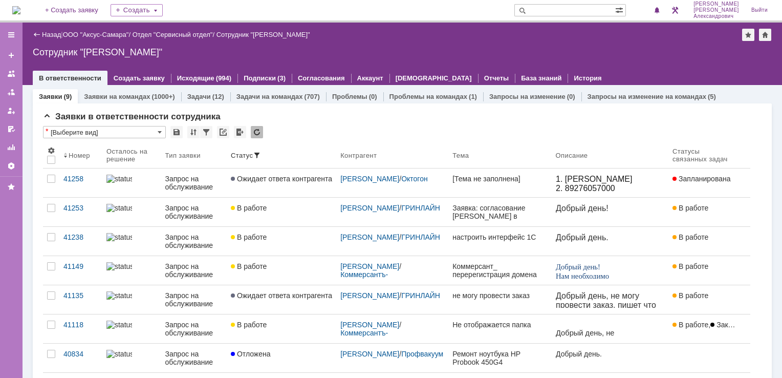
click at [17, 10] on img at bounding box center [16, 10] width 8 height 8
click at [652, 7] on div at bounding box center [647, 10] width 31 height 20
click at [661, 10] on span at bounding box center [657, 11] width 7 height 8
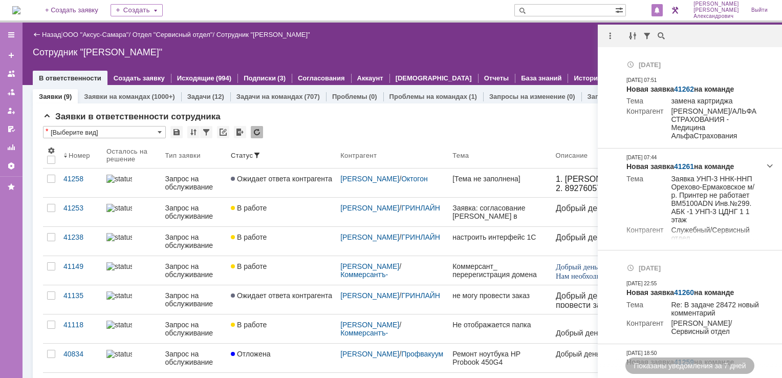
drag, startPoint x: 571, startPoint y: 42, endPoint x: 536, endPoint y: 48, distance: 36.4
click at [571, 42] on div "Назад | ООО "Аксус-Самара" / Отдел "Сервисный отдел" / Сотрудник "Галстьян Степ…" at bounding box center [403, 54] width 760 height 62
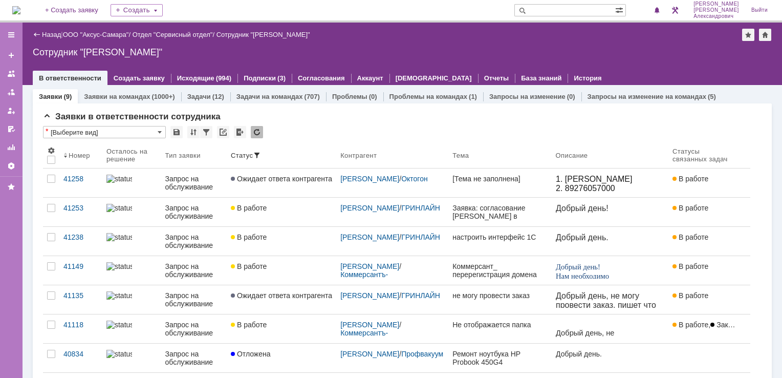
click at [20, 7] on img at bounding box center [16, 10] width 8 height 8
click at [94, 32] on link "ООО "Аксус-Самара"" at bounding box center [96, 35] width 66 height 8
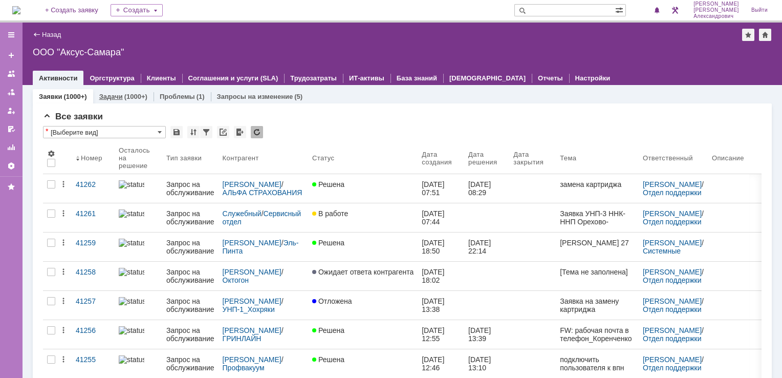
click at [127, 94] on div "(1000+)" at bounding box center [135, 97] width 23 height 8
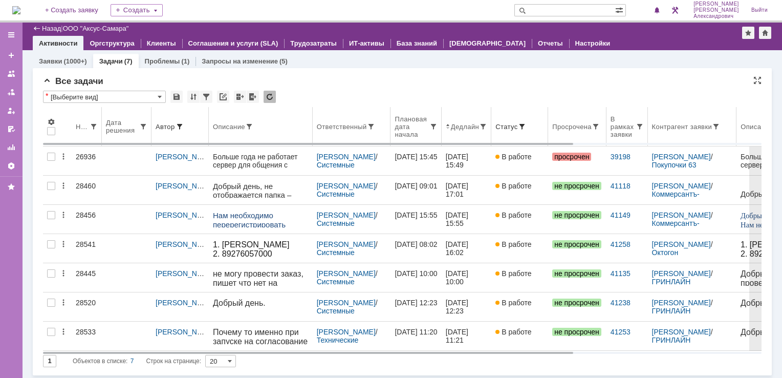
click at [345, 135] on th "Ответственный" at bounding box center [352, 126] width 78 height 39
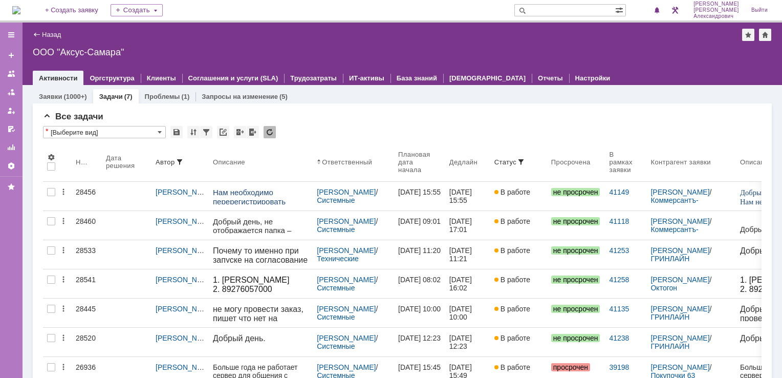
click at [20, 10] on img at bounding box center [16, 10] width 8 height 8
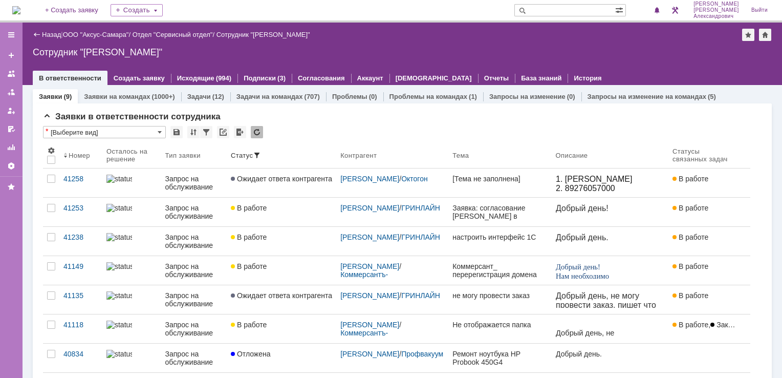
click at [20, 6] on img at bounding box center [16, 10] width 8 height 8
click at [20, 14] on img at bounding box center [16, 10] width 8 height 8
click at [20, 13] on img at bounding box center [16, 10] width 8 height 8
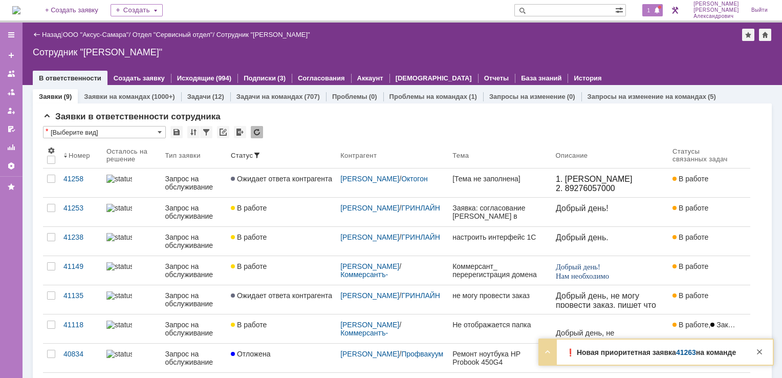
click at [650, 14] on div "1" at bounding box center [653, 10] width 21 height 12
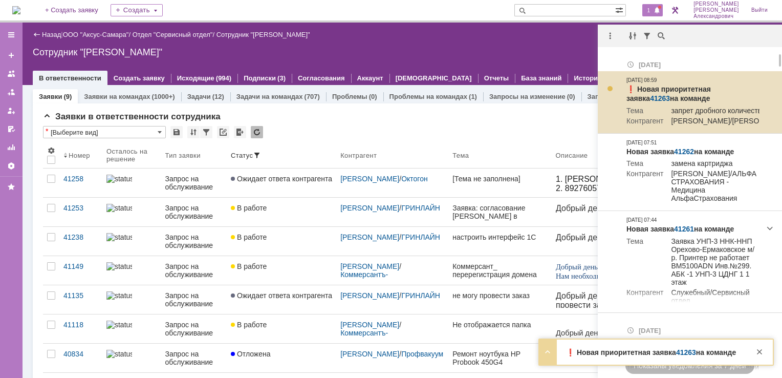
click at [670, 94] on link "41263" at bounding box center [660, 98] width 20 height 8
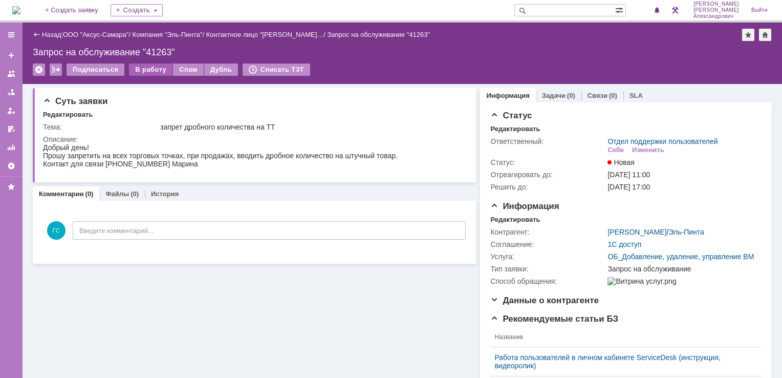
click at [143, 69] on div "В работу" at bounding box center [151, 69] width 44 height 12
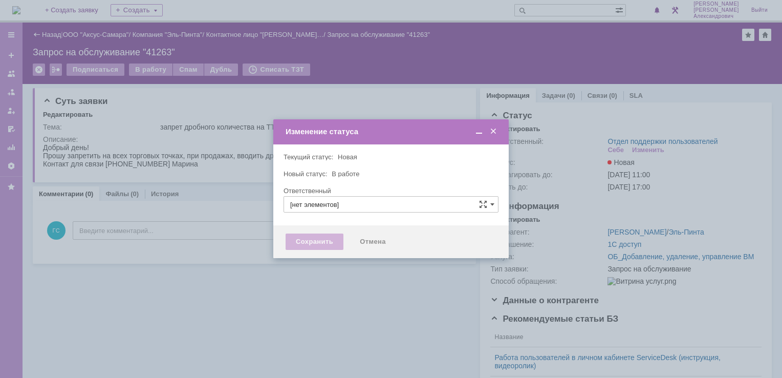
type input "[PERSON_NAME]"
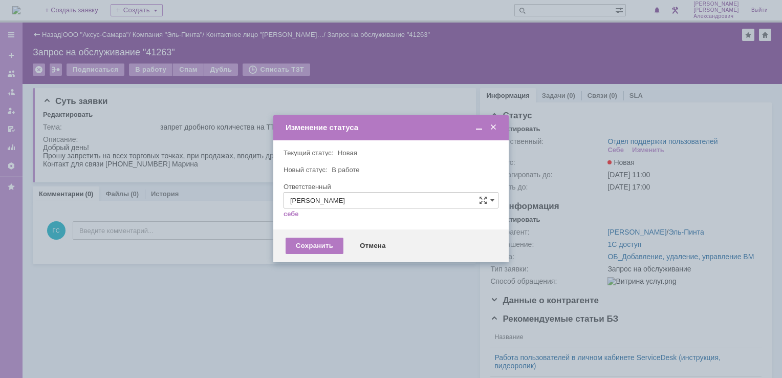
click at [308, 237] on div "Сохранить Отмена" at bounding box center [391, 245] width 236 height 33
click at [314, 240] on div "Сохранить" at bounding box center [315, 246] width 58 height 16
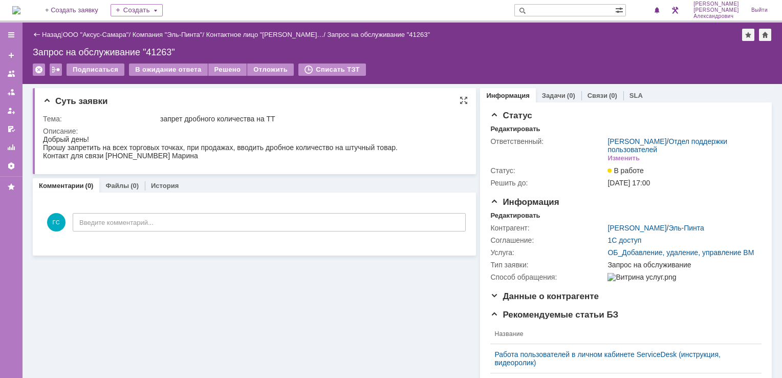
drag, startPoint x: 43, startPoint y: 148, endPoint x: 192, endPoint y: 161, distance: 150.0
click at [192, 160] on div "Добрый день! Прошу запретить на всех торговых точках, при продажах, вводить дро…" at bounding box center [220, 147] width 355 height 25
copy div "Прошу запретить на всех торговых точках, при продажах, вводить дробное количест…"
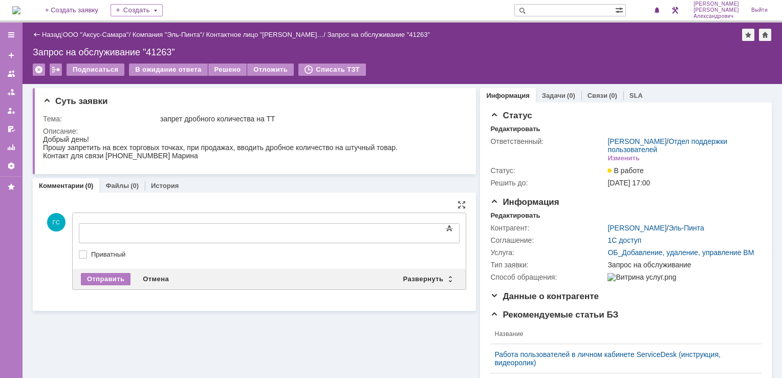
drag, startPoint x: 190, startPoint y: 220, endPoint x: 169, endPoint y: 14, distance: 206.9
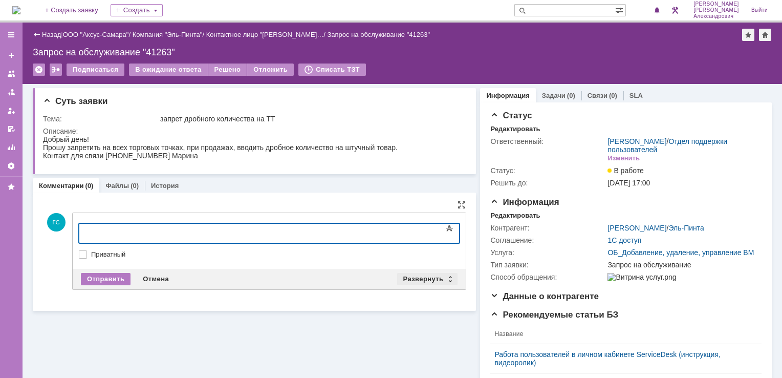
click at [411, 278] on div "Развернуть" at bounding box center [427, 279] width 61 height 12
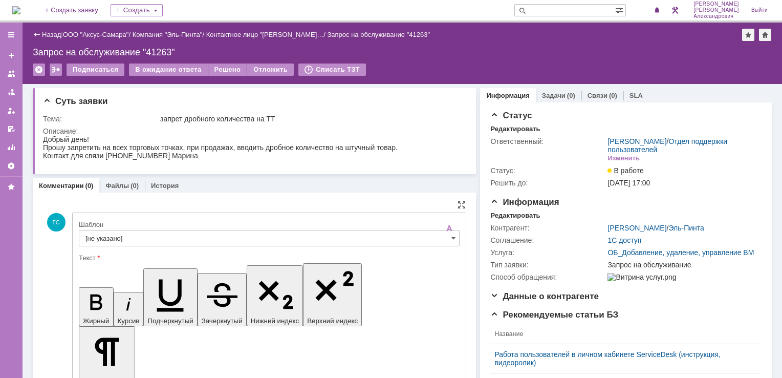
click at [200, 237] on input "[не указано]" at bounding box center [269, 238] width 381 height 16
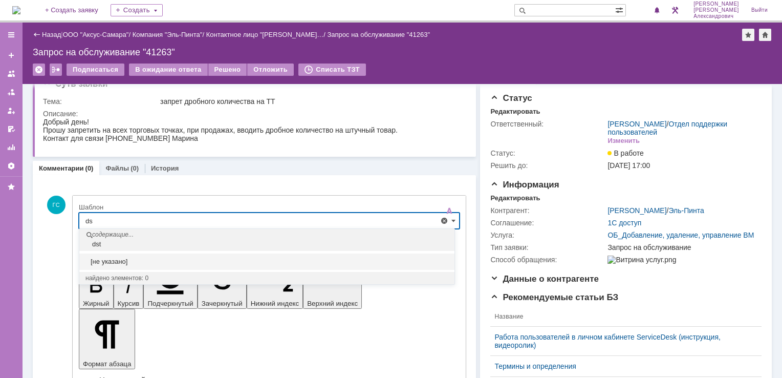
type input "d"
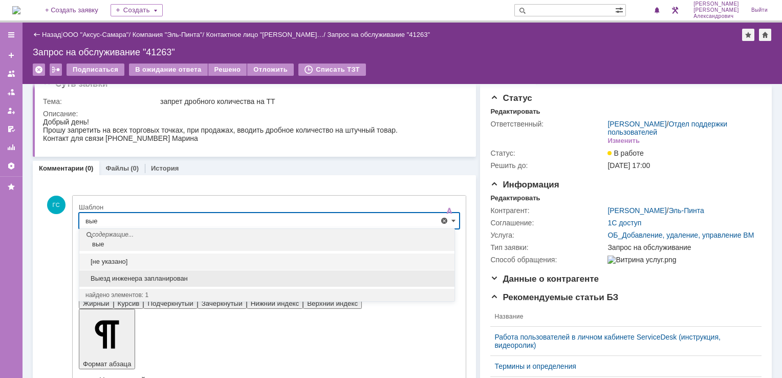
click at [163, 275] on span "Выезд инженера запланирован" at bounding box center [266, 278] width 363 height 8
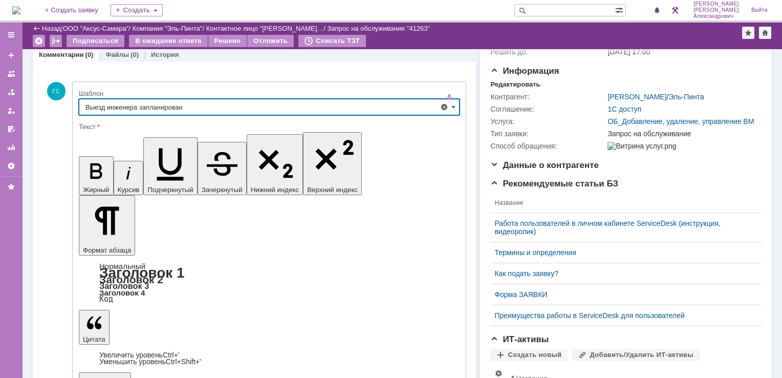
scroll to position [202, 0]
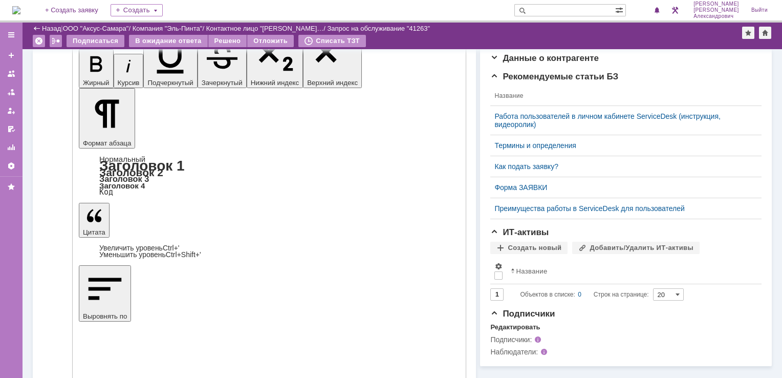
type input "Выезд инженера запланирован"
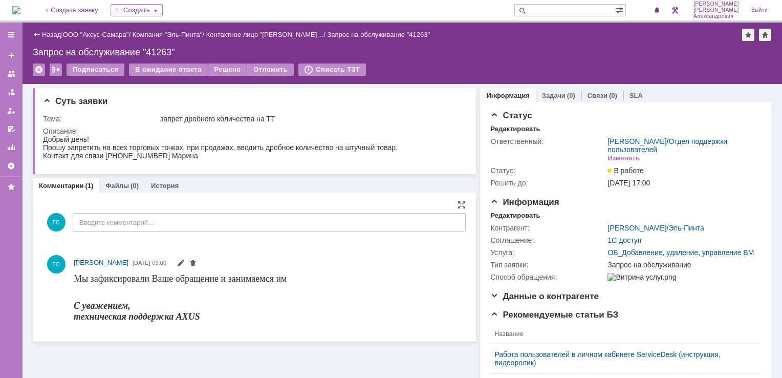
scroll to position [0, 0]
click at [515, 216] on div "Редактировать" at bounding box center [515, 215] width 50 height 8
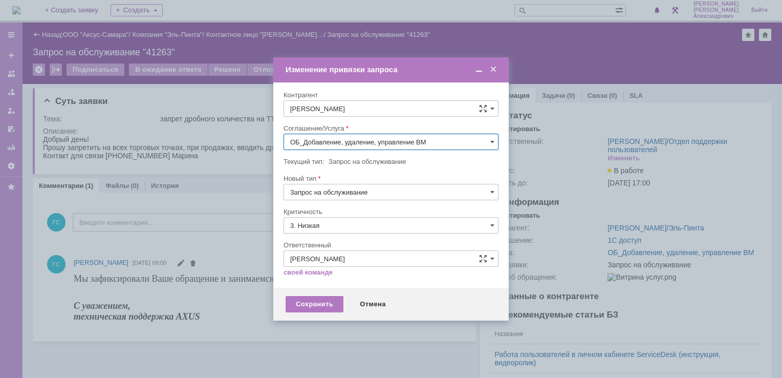
click at [351, 144] on input "ОБ_Добавление, удаление, управление ВМ" at bounding box center [391, 142] width 215 height 16
click at [347, 263] on span "АРМ_Настройка" at bounding box center [391, 266] width 202 height 8
type input "АРМ_Настройка"
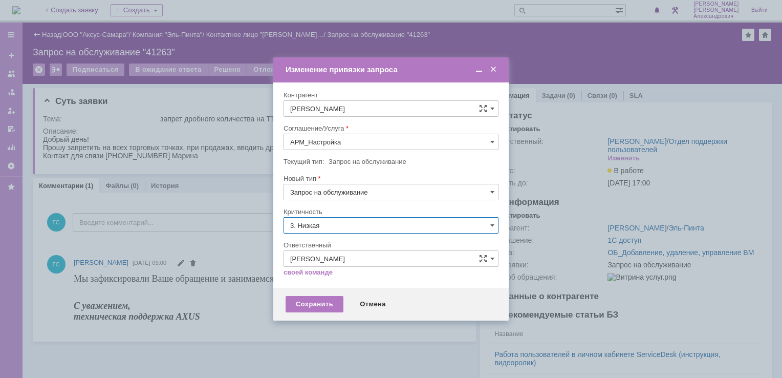
click at [342, 222] on input "3. Низкая" at bounding box center [391, 225] width 215 height 16
click at [312, 243] on span "[не указано]" at bounding box center [391, 244] width 202 height 8
click at [311, 297] on div "Сохранить" at bounding box center [315, 304] width 58 height 16
type input "[не указано]"
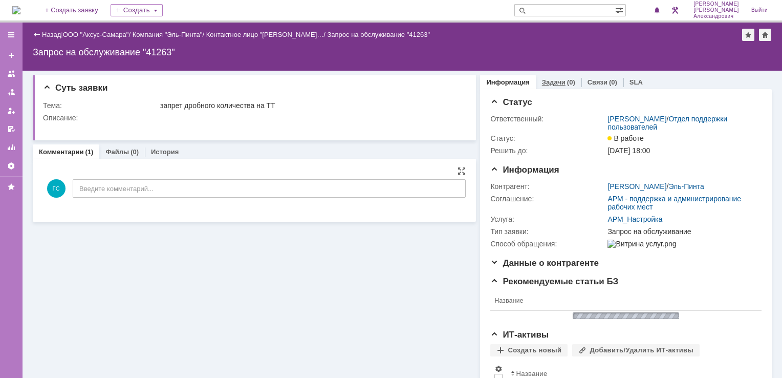
scroll to position [0, 0]
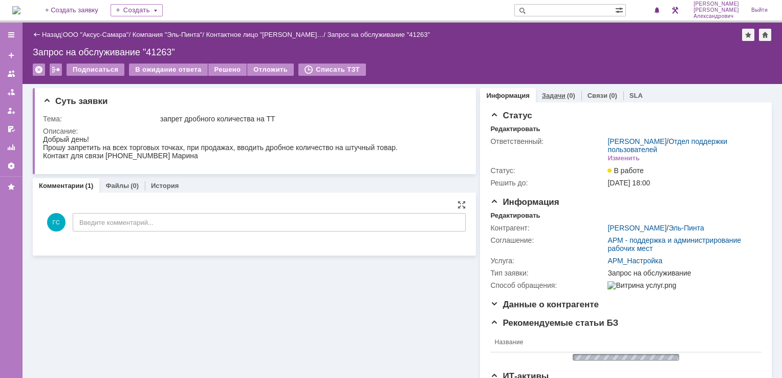
click at [549, 90] on div "Задачи (0)" at bounding box center [559, 95] width 46 height 15
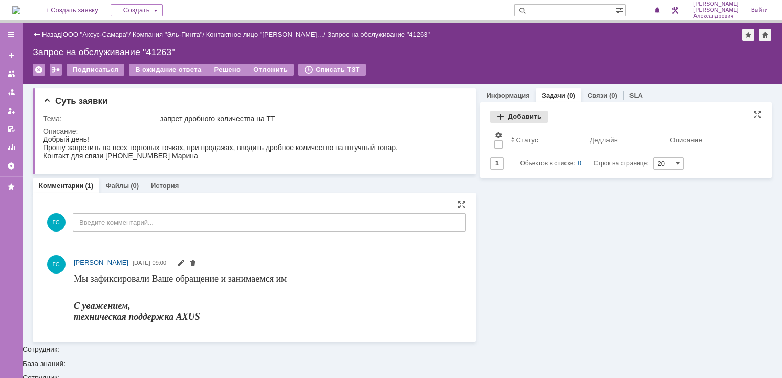
click at [511, 114] on div "Добавить" at bounding box center [518, 117] width 57 height 12
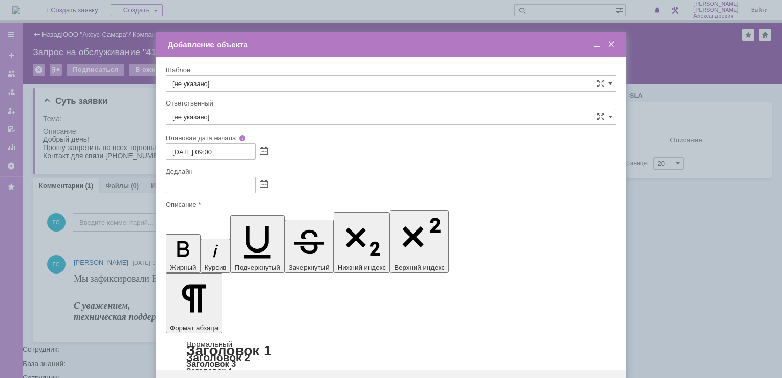
click at [265, 184] on span at bounding box center [264, 185] width 8 height 8
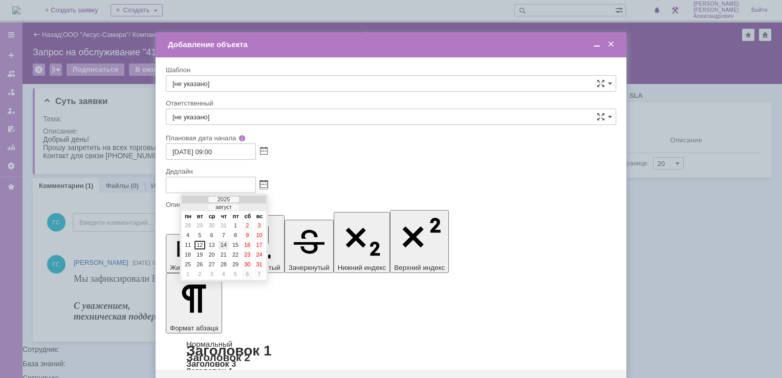
click at [221, 243] on div "14" at bounding box center [224, 245] width 10 height 9
type input "[DATE] 09:00"
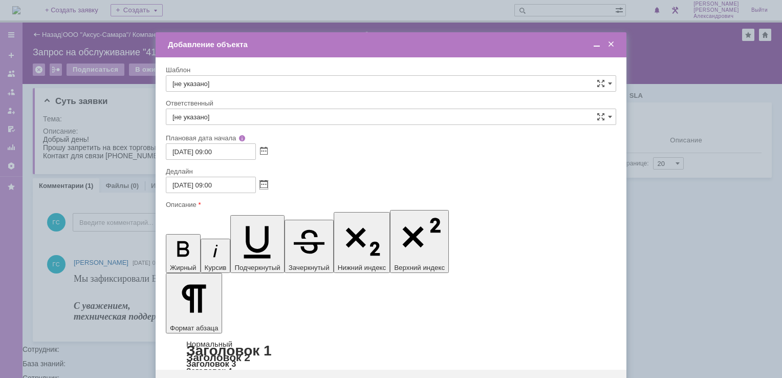
click at [597, 44] on span at bounding box center [597, 44] width 10 height 9
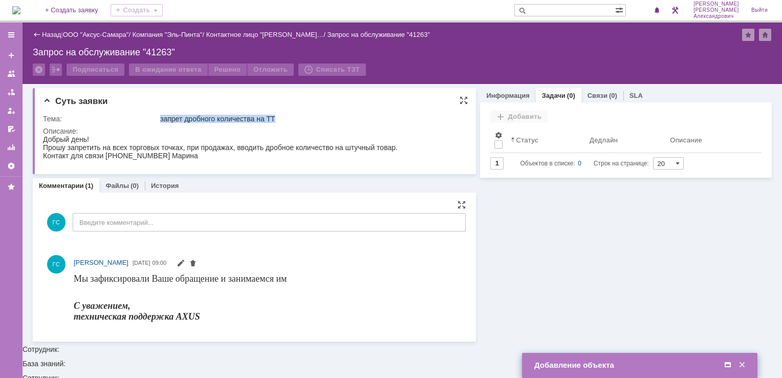
drag, startPoint x: 161, startPoint y: 118, endPoint x: 276, endPoint y: 116, distance: 115.7
click at [276, 116] on div "запрет дробного количества на ТТ" at bounding box center [311, 119] width 302 height 8
copy div "запрет дробного количества на ТТ"
click at [729, 363] on span at bounding box center [728, 364] width 10 height 9
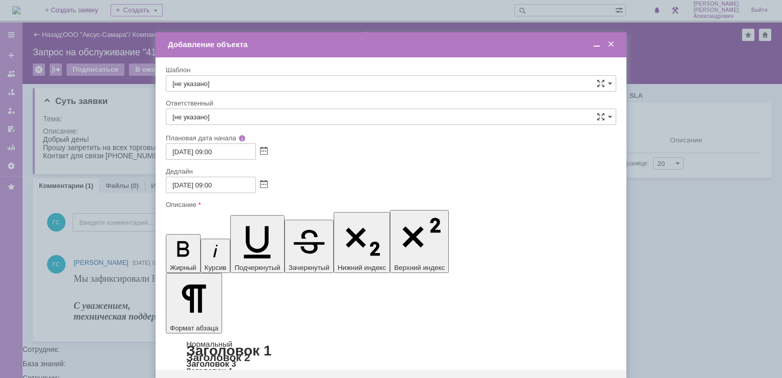
click at [283, 118] on input "[не указано]" at bounding box center [391, 117] width 451 height 16
click at [291, 195] on span "[PERSON_NAME]" at bounding box center [391, 191] width 437 height 8
type input "[PERSON_NAME]"
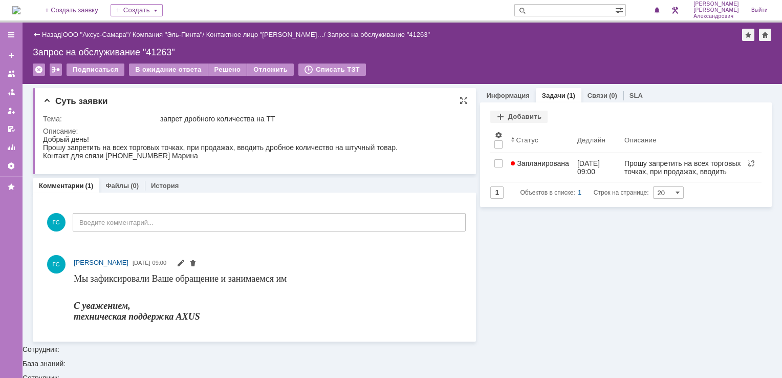
drag, startPoint x: 184, startPoint y: 158, endPoint x: 44, endPoint y: 148, distance: 141.1
click at [44, 148] on div "Добрый день! Прошу запретить на всех торговых точках, при продажах, вводить дро…" at bounding box center [220, 147] width 355 height 25
copy div "Прошу запретить на всех торговых точках, при продажах, вводить дробное количест…"
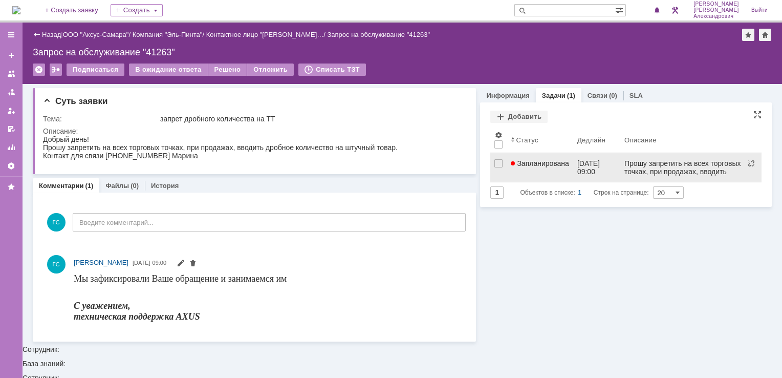
click at [533, 168] on link "Запланирована" at bounding box center [540, 167] width 67 height 29
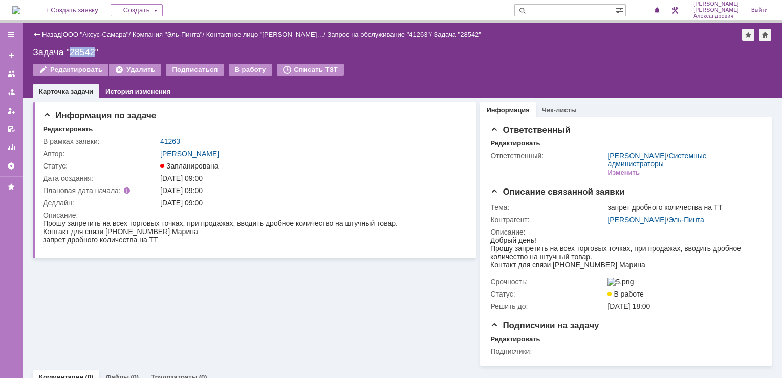
drag, startPoint x: 95, startPoint y: 48, endPoint x: 71, endPoint y: 52, distance: 24.9
click at [71, 52] on div "Задача "28542"" at bounding box center [402, 52] width 739 height 10
copy div "28542"
click at [20, 11] on img at bounding box center [16, 10] width 8 height 8
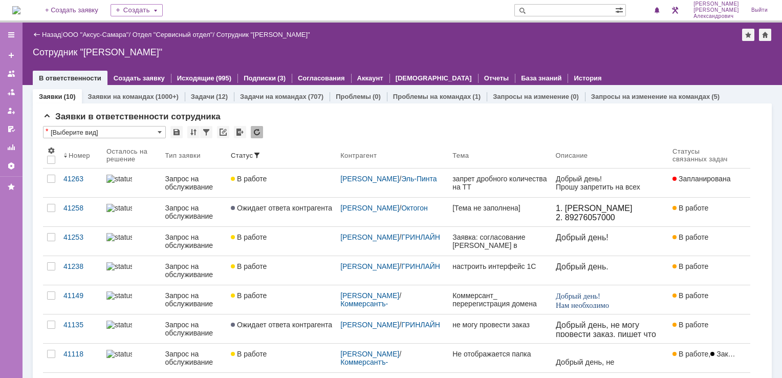
click at [20, 7] on img at bounding box center [16, 10] width 8 height 8
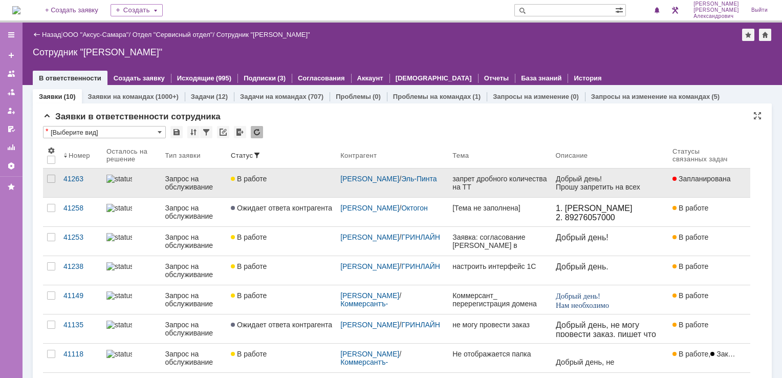
click at [539, 181] on div "запрет дробного количества на ТТ" at bounding box center [500, 183] width 95 height 16
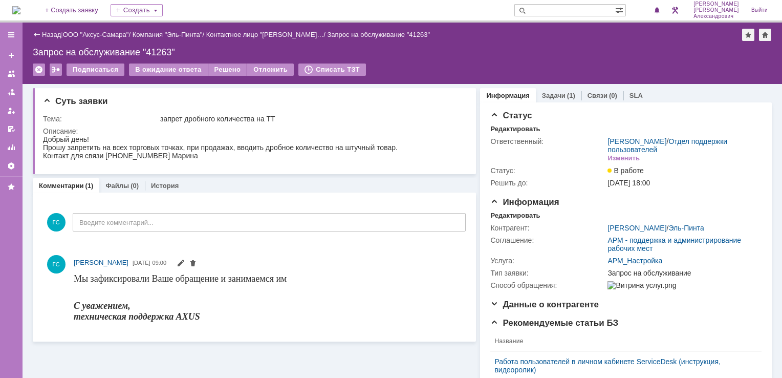
click at [14, 13] on img at bounding box center [16, 10] width 8 height 8
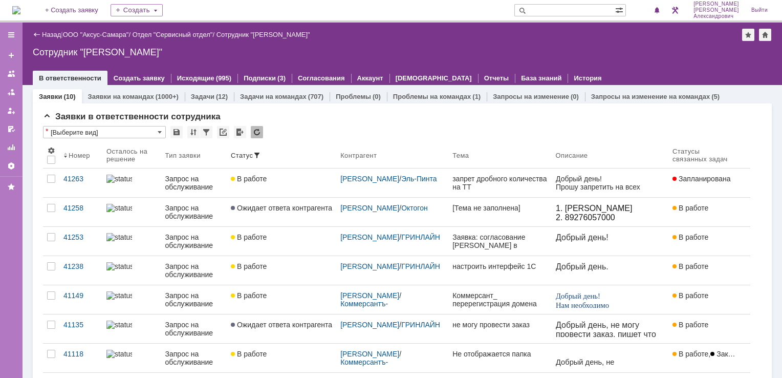
click at [20, 9] on img at bounding box center [16, 10] width 8 height 8
click at [20, 10] on img at bounding box center [16, 10] width 8 height 8
click at [115, 34] on link "ООО "Аксус-Самара"" at bounding box center [96, 35] width 66 height 8
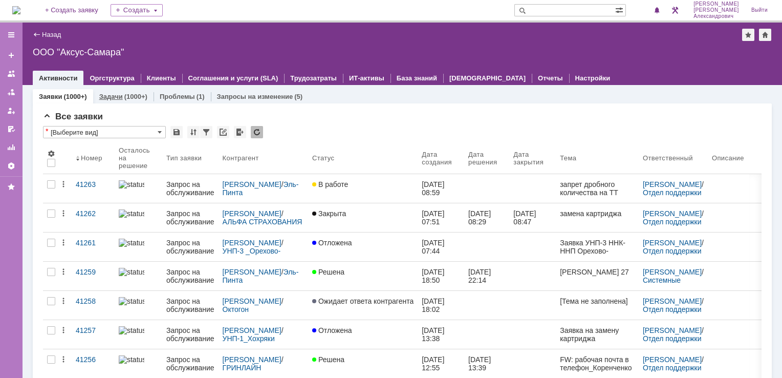
drag, startPoint x: 121, startPoint y: 92, endPoint x: 131, endPoint y: 95, distance: 9.7
click at [121, 93] on link "Задачи" at bounding box center [111, 97] width 24 height 8
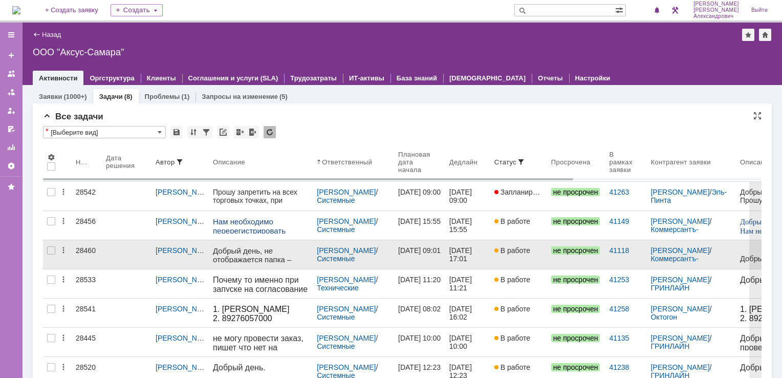
click at [483, 256] on div "12.08.2025 17:01" at bounding box center [468, 254] width 37 height 16
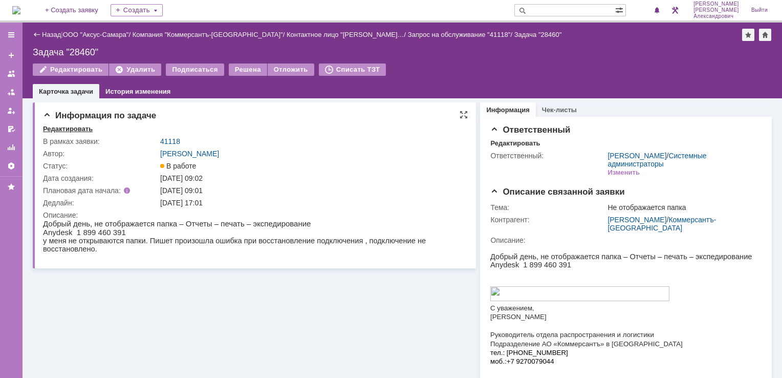
click at [81, 126] on div "Редактировать" at bounding box center [68, 129] width 50 height 8
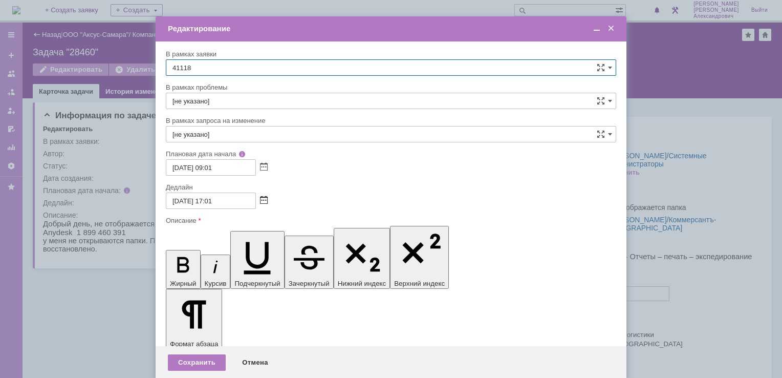
click at [265, 198] on span at bounding box center [264, 201] width 8 height 8
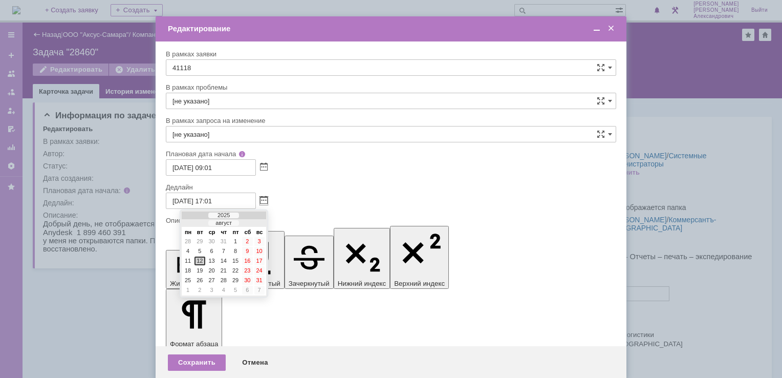
click at [131, 277] on div at bounding box center [391, 189] width 782 height 378
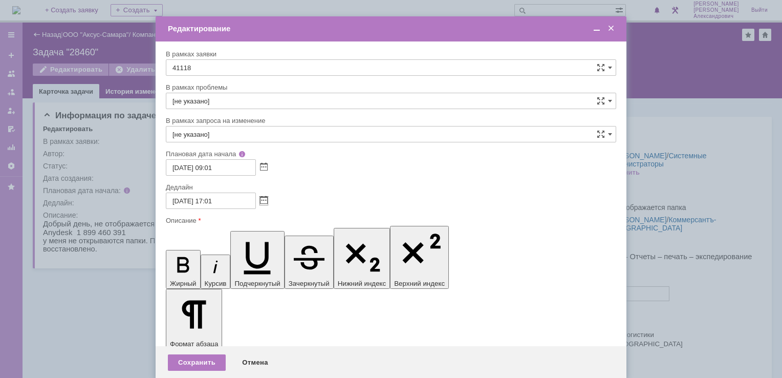
click at [611, 30] on span at bounding box center [611, 28] width 10 height 9
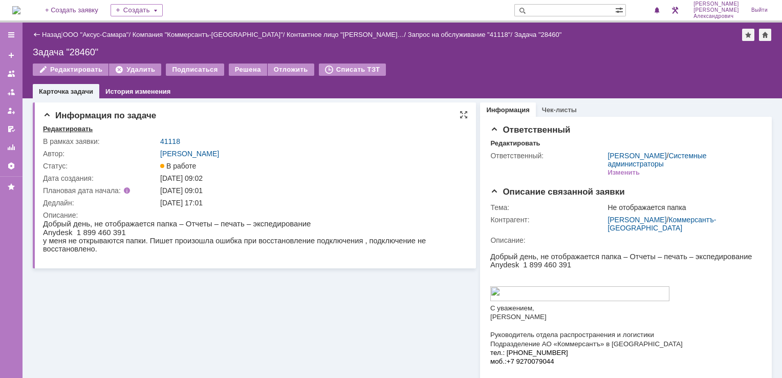
click at [74, 125] on div "Редактировать" at bounding box center [68, 129] width 50 height 8
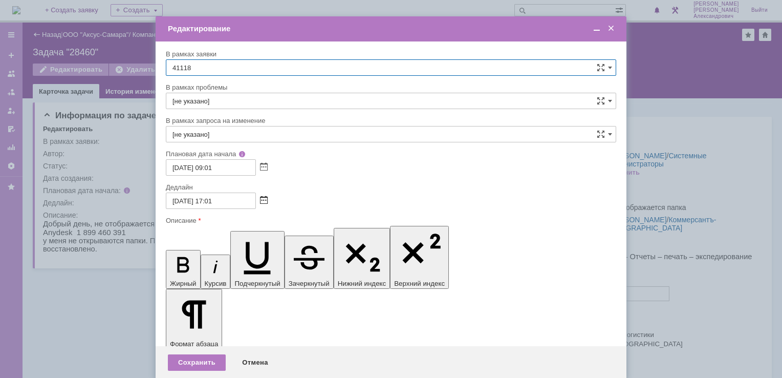
click at [266, 200] on span at bounding box center [264, 201] width 8 height 8
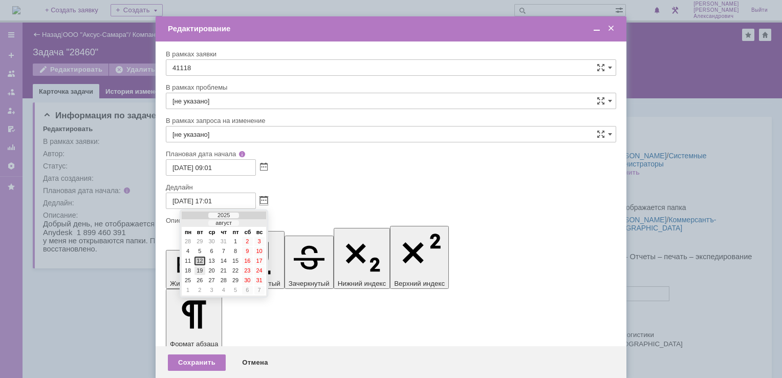
click at [202, 267] on div "19" at bounding box center [200, 270] width 10 height 9
type input "19.08.2025 17:01"
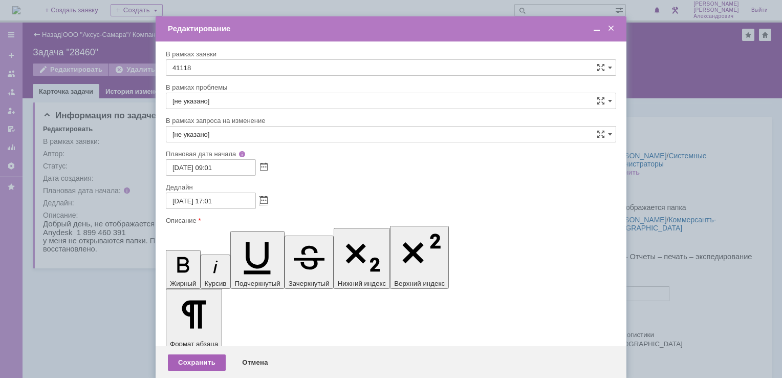
click at [205, 354] on div "Сохранить" at bounding box center [197, 362] width 58 height 16
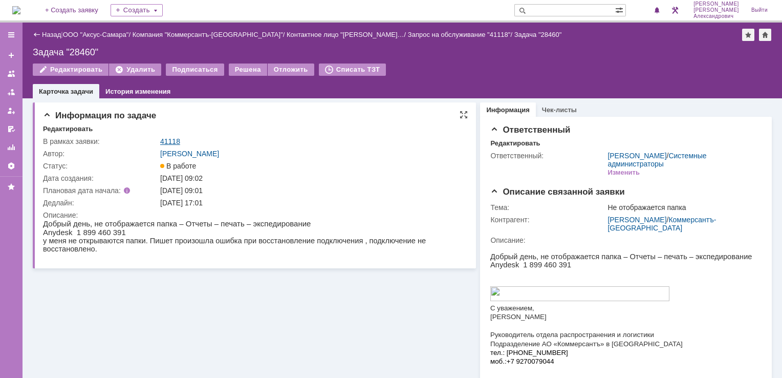
click at [166, 140] on link "41118" at bounding box center [170, 141] width 20 height 8
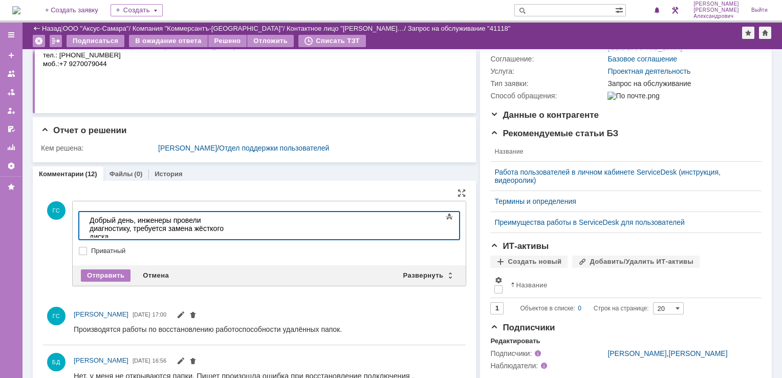
click at [235, 221] on div "Добрый день, инженеры провели диагностику, требуется замена жёсткого диска." at bounding box center [162, 228] width 145 height 25
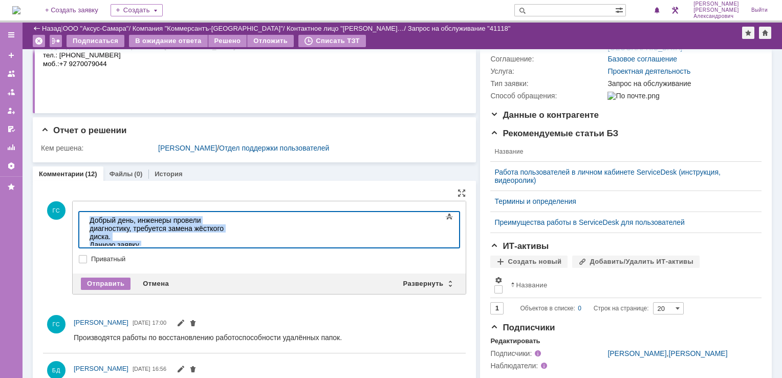
drag, startPoint x: 148, startPoint y: 235, endPoint x: 167, endPoint y: 418, distance: 184.3
click at [89, 212] on html "Добрый день, инженеры провели диагностику, требуется замена жёсткого диска. Дан…" at bounding box center [162, 236] width 154 height 49
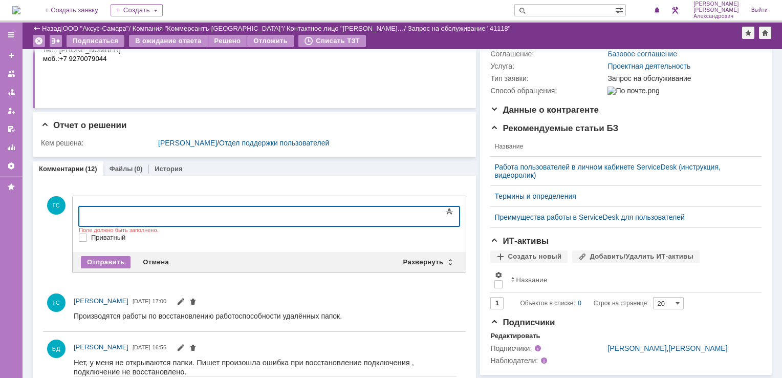
scroll to position [205, 0]
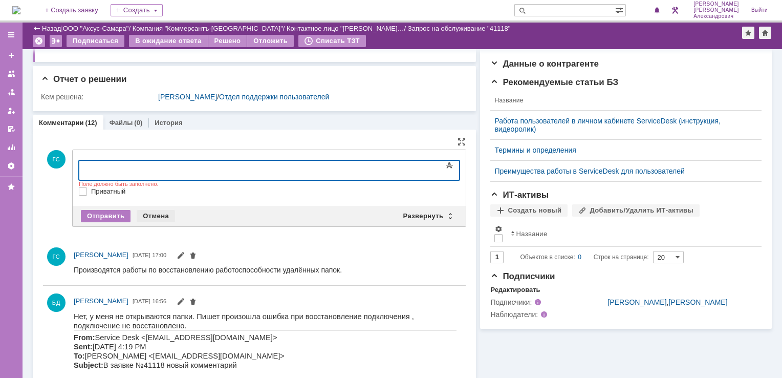
click at [159, 220] on div "Отправить Отмена Развернуть Свернуть" at bounding box center [269, 216] width 393 height 20
click at [156, 216] on div "Отмена" at bounding box center [156, 216] width 38 height 12
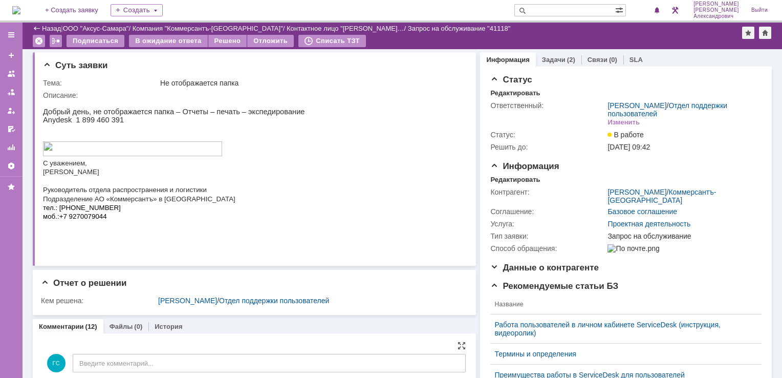
scroll to position [0, 0]
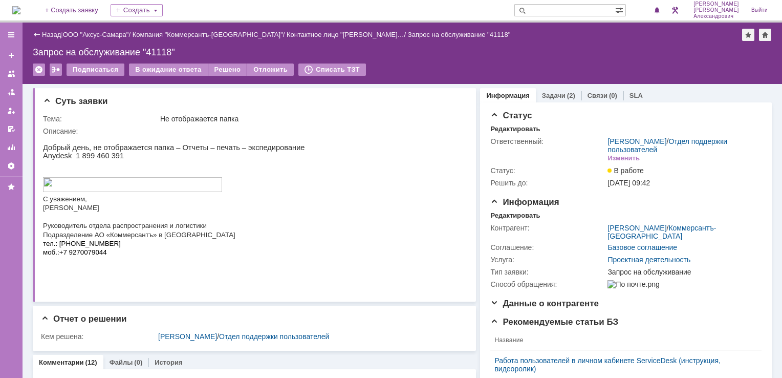
click at [20, 9] on img at bounding box center [16, 10] width 8 height 8
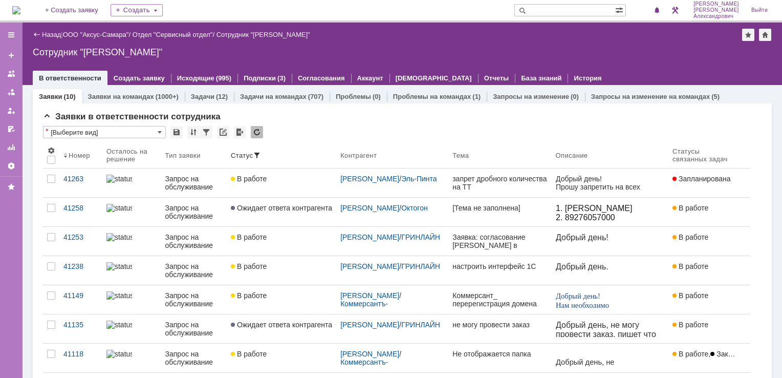
click at [20, 9] on img at bounding box center [16, 10] width 8 height 8
click at [20, 13] on img at bounding box center [16, 10] width 8 height 8
click at [20, 6] on img at bounding box center [16, 10] width 8 height 8
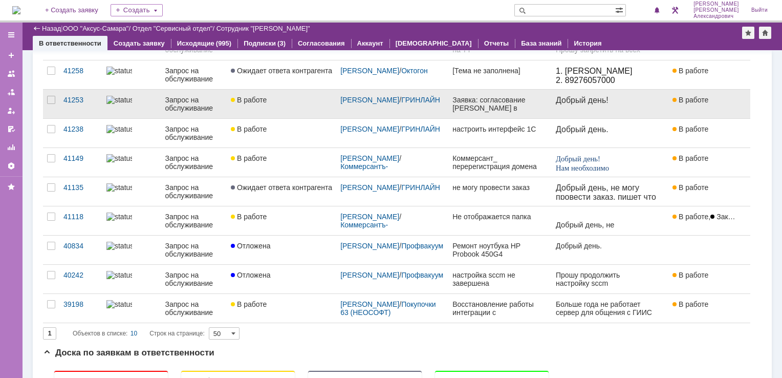
scroll to position [51, 0]
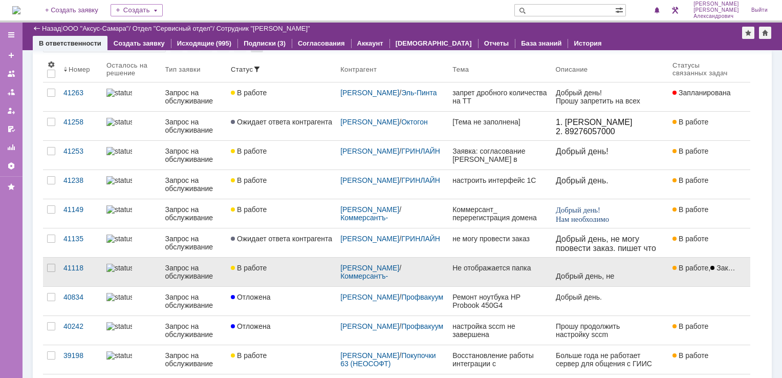
click at [298, 269] on div "В работе" at bounding box center [281, 268] width 101 height 8
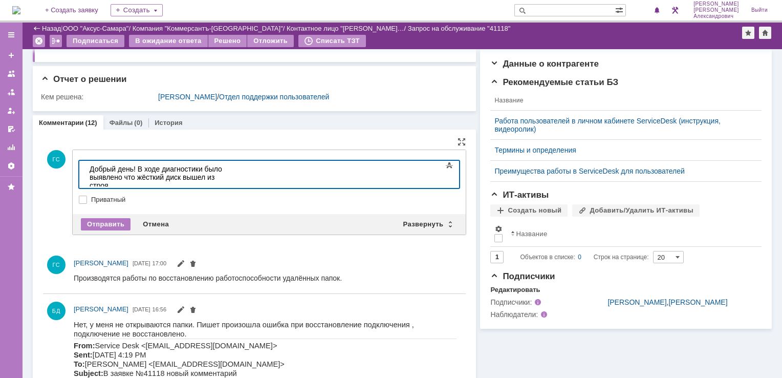
click at [114, 189] on div "Необходима замена жёсткого диска" at bounding box center [162, 193] width 145 height 8
click at [222, 189] on div "Необходима замена жёсткого диска" at bounding box center [162, 193] width 145 height 8
click at [121, 218] on div "Отправить" at bounding box center [106, 224] width 50 height 12
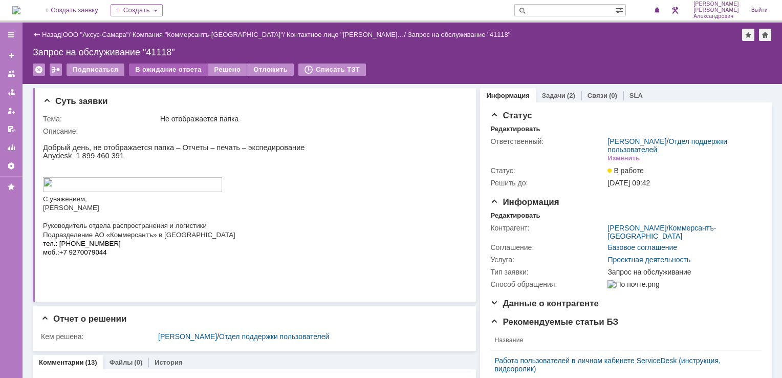
click at [158, 67] on div "В ожидание ответа" at bounding box center [168, 69] width 78 height 12
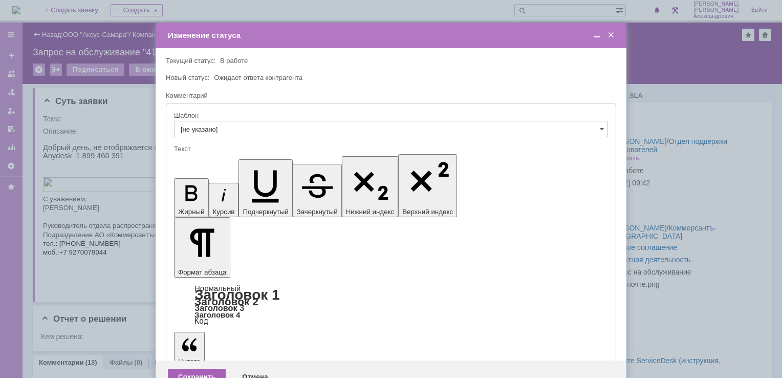
click at [194, 369] on div "Сохранить" at bounding box center [197, 377] width 58 height 16
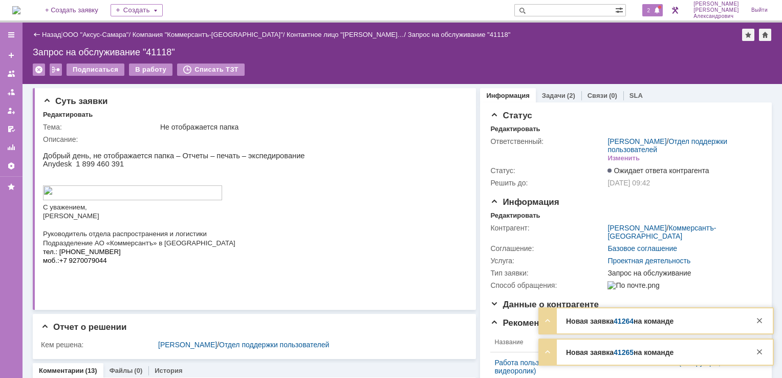
click at [654, 12] on span "2" at bounding box center [649, 10] width 9 height 7
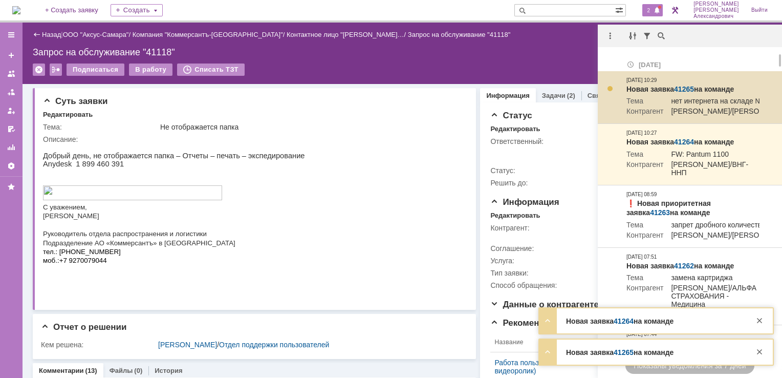
click at [687, 82] on td "Новая заявка 41265 на команде Тема нет интернета на складе №1 Контрагент [PERSO…" at bounding box center [693, 97] width 141 height 53
click at [688, 88] on link "41265" at bounding box center [684, 89] width 20 height 8
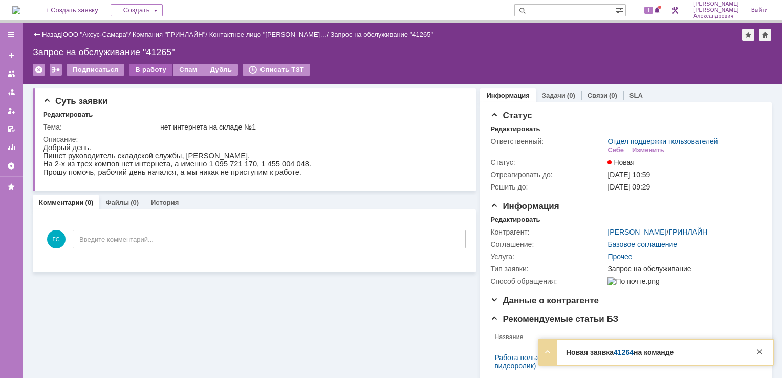
click at [148, 71] on div "В работу" at bounding box center [151, 69] width 44 height 12
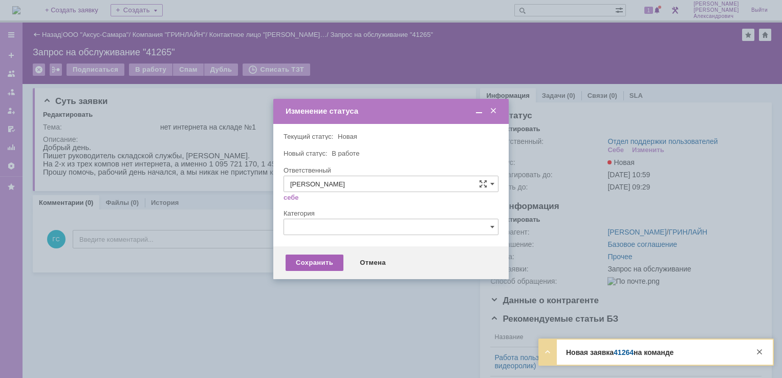
click at [312, 261] on div "Сохранить" at bounding box center [315, 262] width 58 height 16
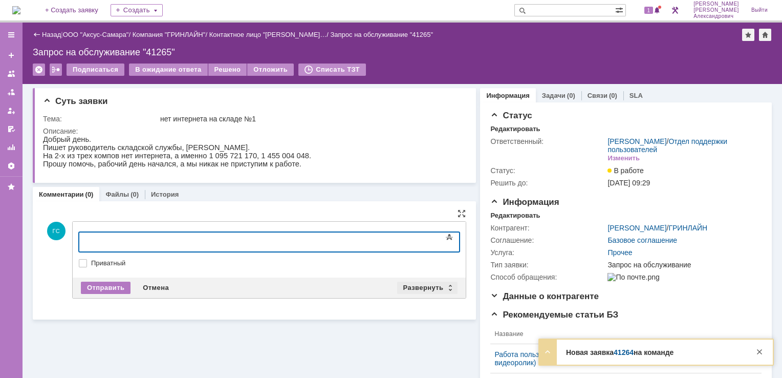
click at [412, 285] on div "Развернуть" at bounding box center [427, 288] width 61 height 12
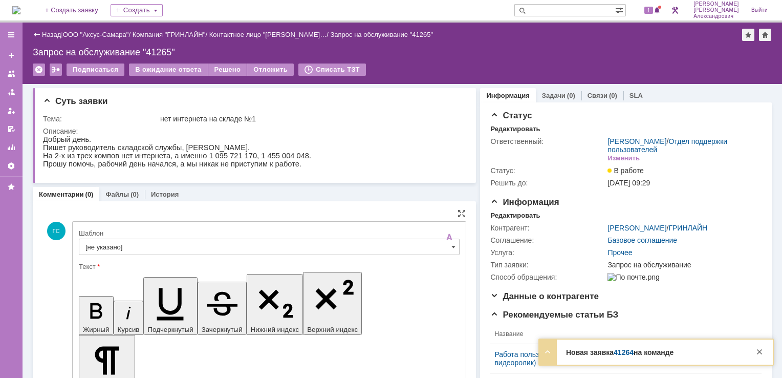
click at [170, 237] on div "Шаблон" at bounding box center [269, 234] width 381 height 10
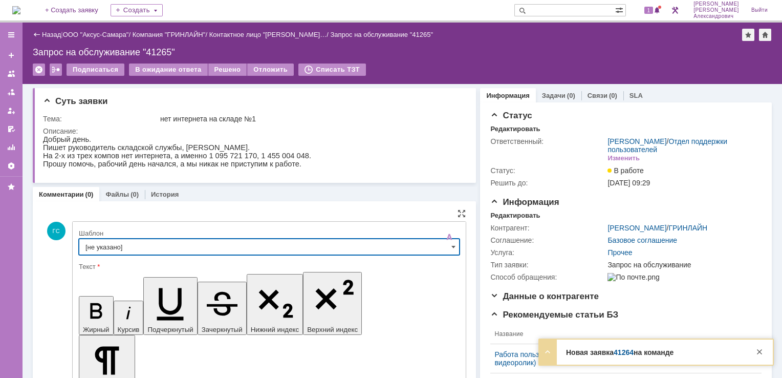
click at [170, 241] on input "[не указано]" at bounding box center [269, 247] width 381 height 16
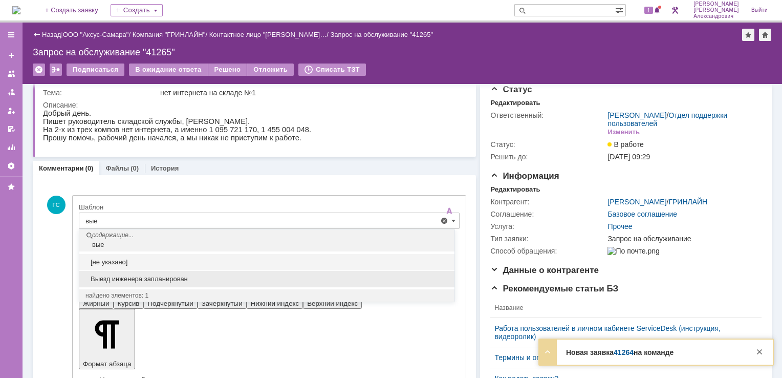
click at [168, 283] on div "Выезд инженера запланирован" at bounding box center [266, 279] width 375 height 16
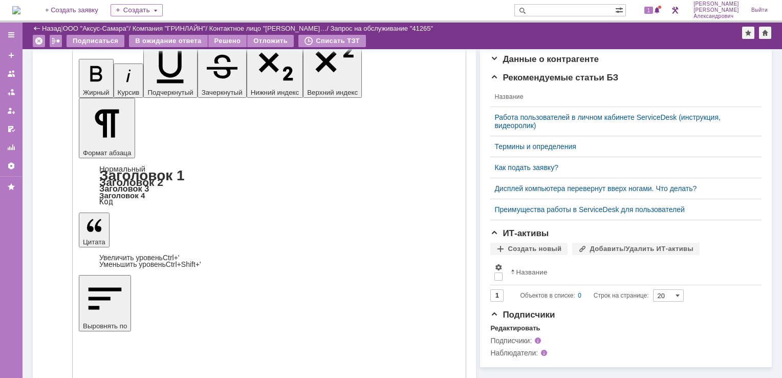
type input "Выезд инженера запланирован"
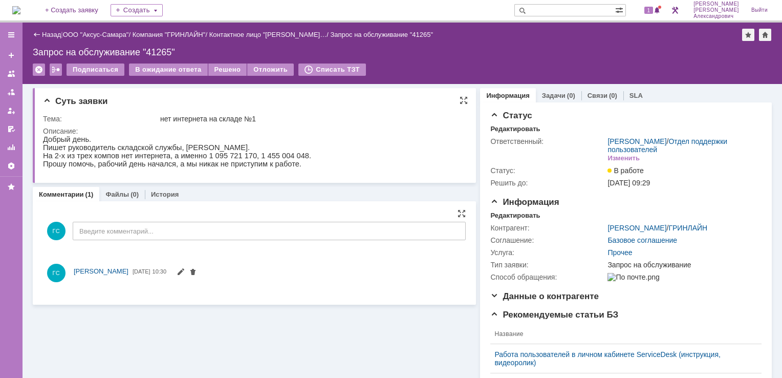
scroll to position [0, 0]
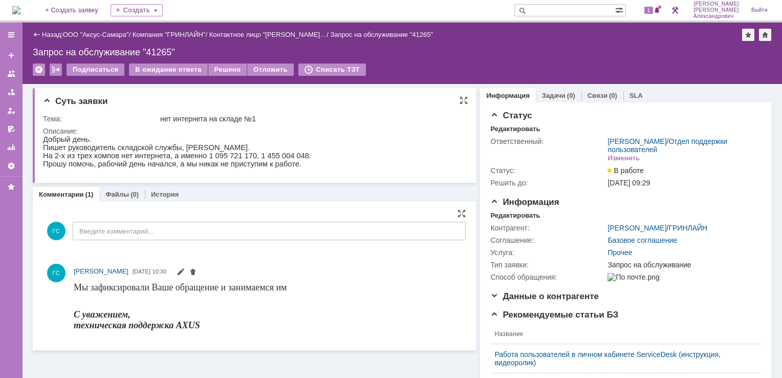
drag, startPoint x: 43, startPoint y: 138, endPoint x: 221, endPoint y: 178, distance: 182.1
click at [221, 168] on html "Добрый день. Пишет руководитель складской службы, [PERSON_NAME]. На 2-х из трех…" at bounding box center [251, 151] width 416 height 33
copy div "Добрый день. Пишет руководитель складской службы, [PERSON_NAME]. На 2-х из трех…"
click at [523, 215] on div "Редактировать" at bounding box center [515, 215] width 50 height 8
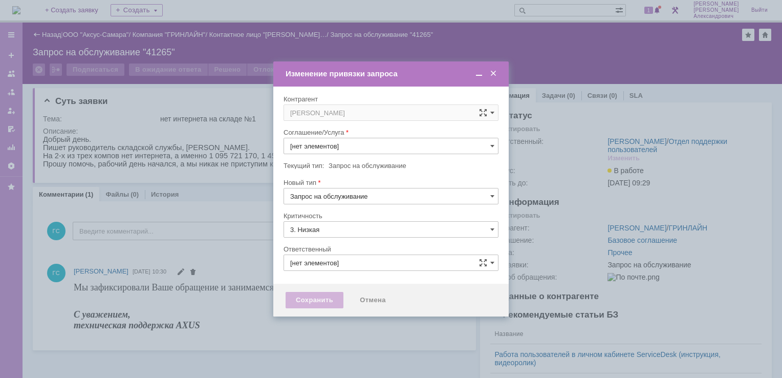
type input "[не указано]"
type input "[PERSON_NAME]"
type input "Прочее"
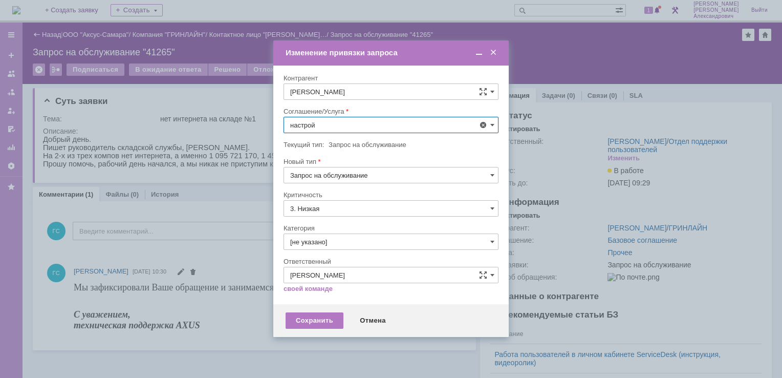
scroll to position [67, 0]
click at [372, 245] on span "АРМ_Настройка" at bounding box center [391, 249] width 202 height 8
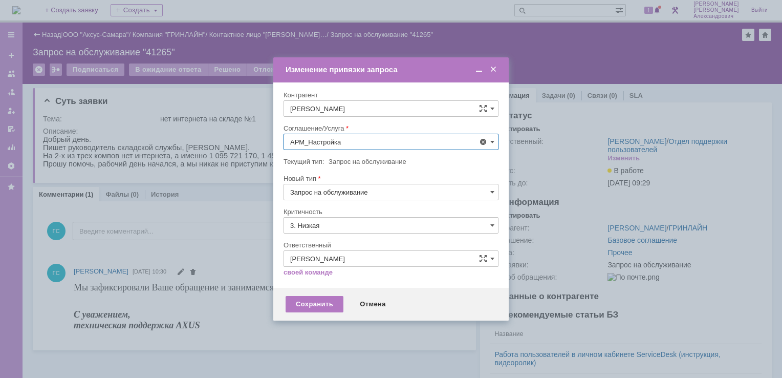
type input "АРМ_Настройка"
click at [372, 190] on input "Запрос на обслуживание" at bounding box center [391, 192] width 215 height 16
click at [391, 181] on div "Новый тип" at bounding box center [390, 178] width 213 height 7
type input "Запрос на обслуживание"
click at [369, 226] on input "3. Низкая" at bounding box center [391, 225] width 215 height 16
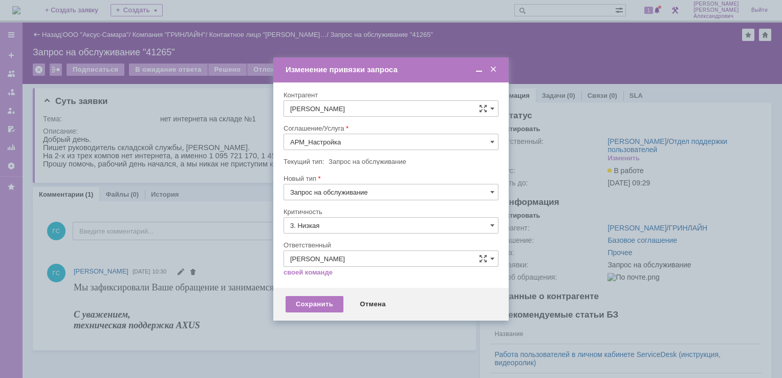
click at [352, 257] on span "1. Высокая" at bounding box center [391, 261] width 202 height 8
type input "1. Высокая"
click at [328, 296] on div "Сохранить" at bounding box center [315, 304] width 58 height 16
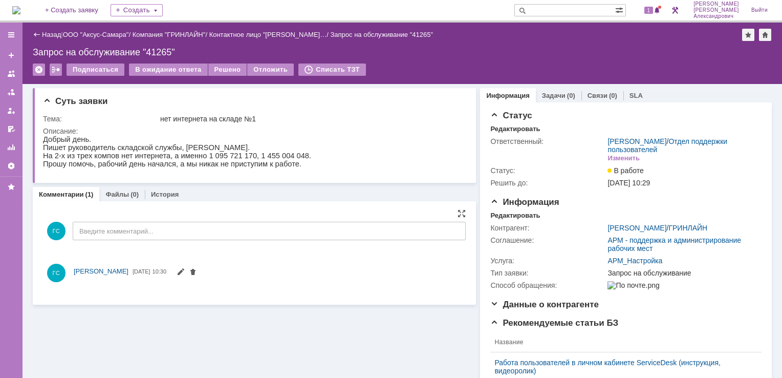
scroll to position [0, 0]
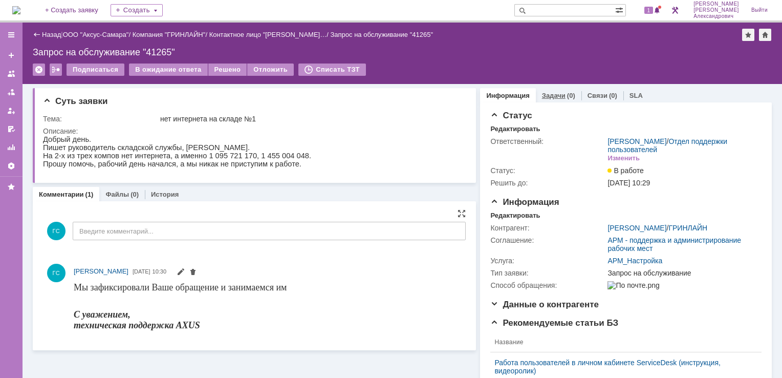
click at [557, 93] on link "Задачи" at bounding box center [554, 96] width 24 height 8
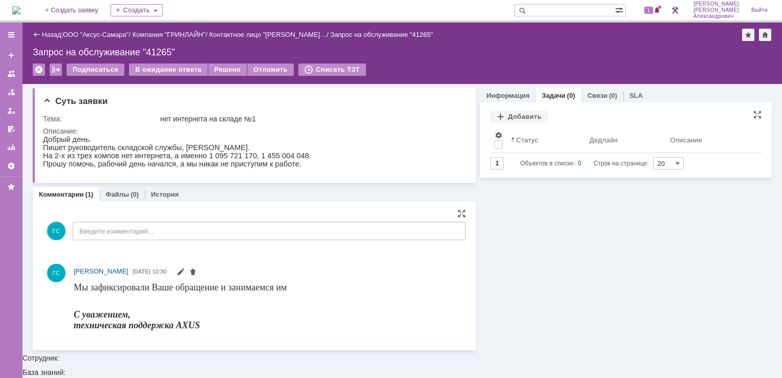
drag, startPoint x: 524, startPoint y: 117, endPoint x: 521, endPoint y: 124, distance: 8.3
click at [524, 117] on div "Добавить" at bounding box center [518, 117] width 57 height 12
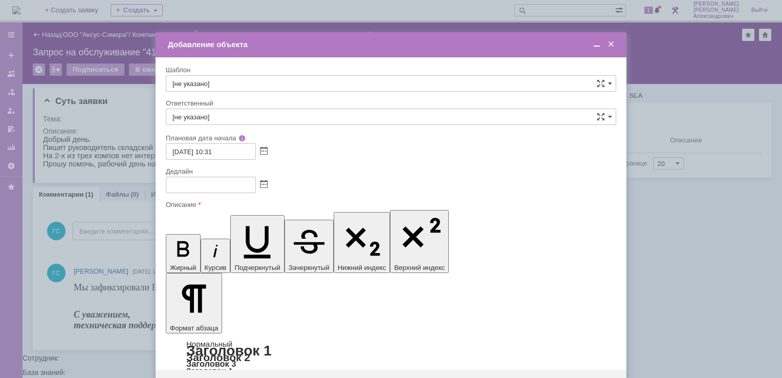
click at [264, 185] on span at bounding box center [264, 185] width 8 height 8
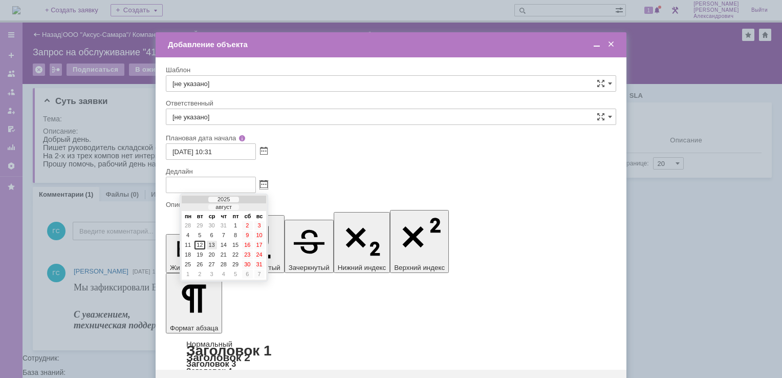
click at [211, 243] on div "13" at bounding box center [212, 245] width 10 height 9
type input "[DATE] 10:31"
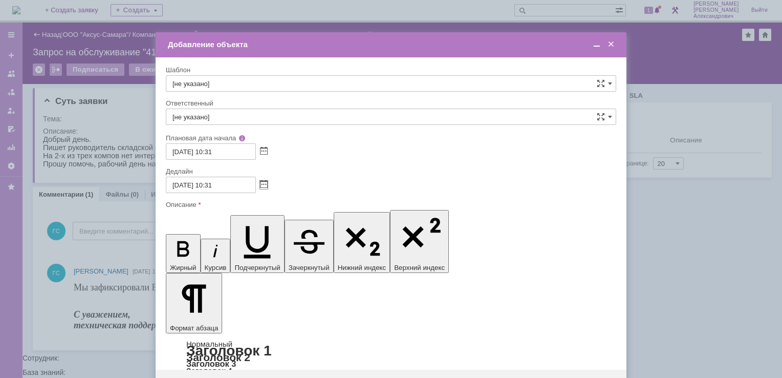
click at [227, 115] on input "[не указано]" at bounding box center [391, 117] width 451 height 16
click at [243, 218] on div "[PERSON_NAME]" at bounding box center [391, 225] width 450 height 16
type input "[PERSON_NAME]"
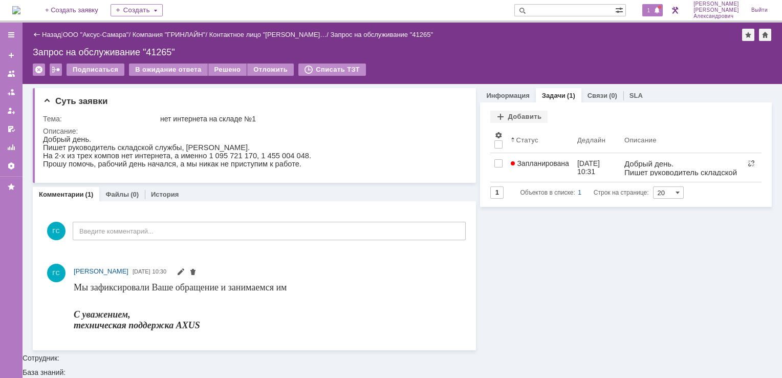
click at [661, 8] on div at bounding box center [659, 7] width 3 height 3
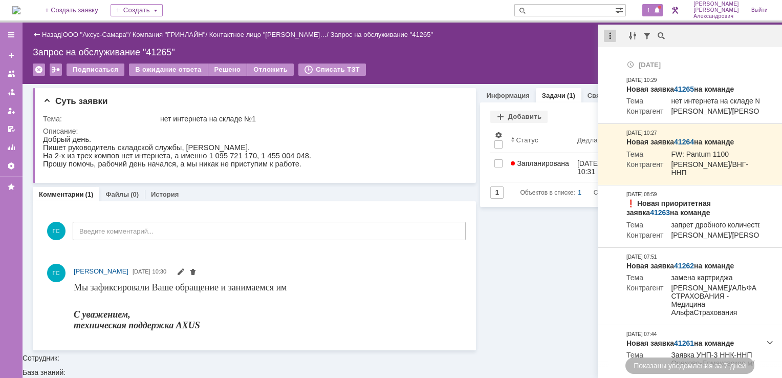
click at [608, 35] on div at bounding box center [610, 36] width 12 height 12
click at [631, 66] on div "Отметить уведомления прочитанными" at bounding box center [680, 61] width 149 height 15
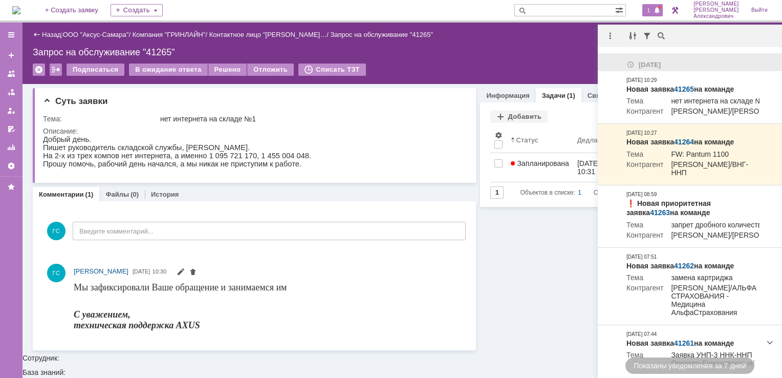
click at [541, 62] on div "Назад | ООО "Аксус-Самара" / Компания "ГРИНЛАЙН" / Контактное лицо "[PERSON_NAM…" at bounding box center [403, 53] width 760 height 61
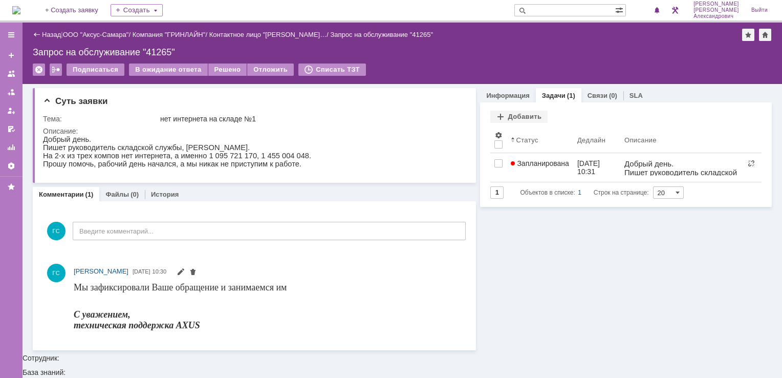
click at [20, 8] on img at bounding box center [16, 10] width 8 height 8
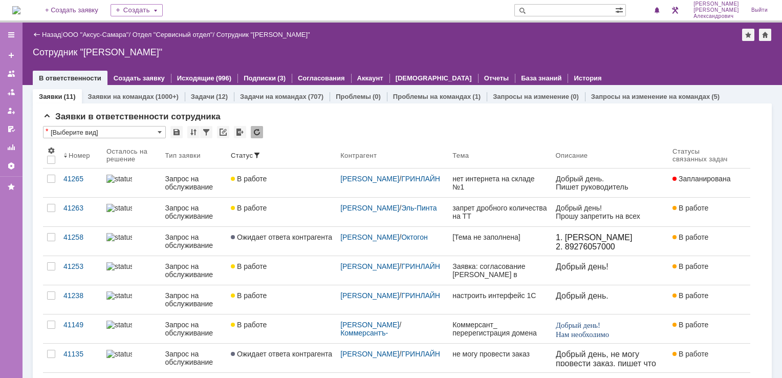
click at [20, 10] on img at bounding box center [16, 10] width 8 height 8
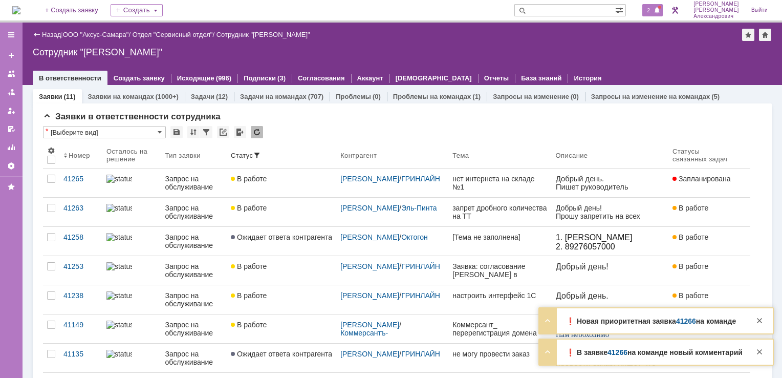
click at [659, 4] on div "2" at bounding box center [653, 10] width 21 height 12
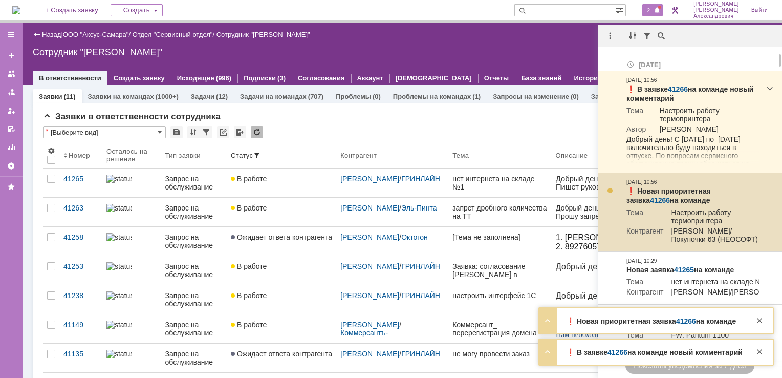
click at [670, 196] on link "41266" at bounding box center [660, 200] width 20 height 8
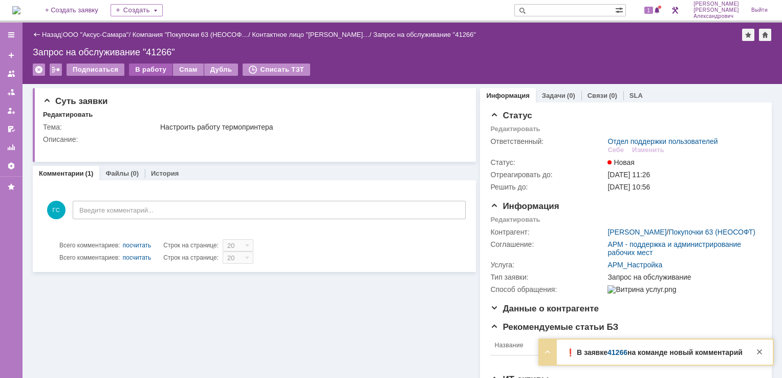
click at [152, 72] on div "В работу" at bounding box center [151, 69] width 44 height 12
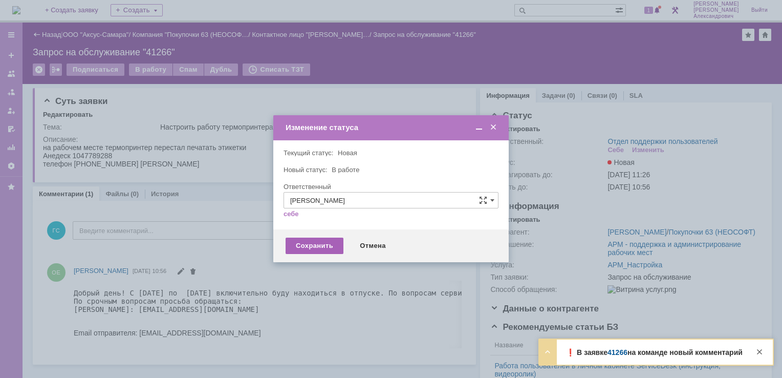
click at [310, 243] on div "Сохранить" at bounding box center [315, 246] width 58 height 16
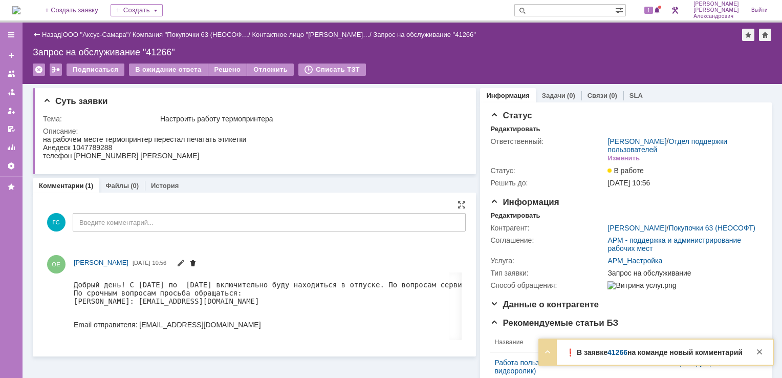
click at [197, 260] on span at bounding box center [193, 264] width 8 height 8
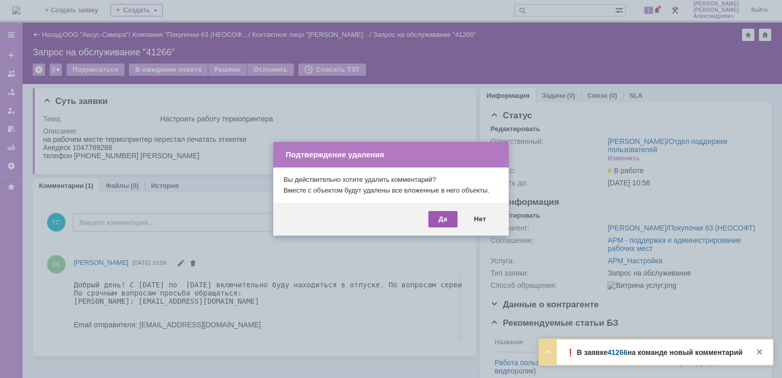
click at [442, 218] on div "Да" at bounding box center [443, 219] width 29 height 16
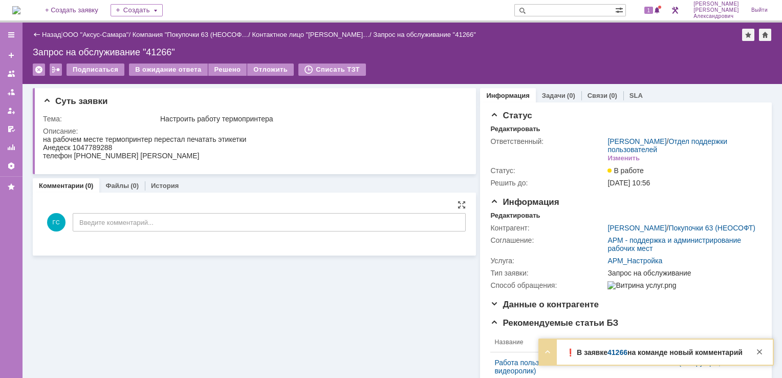
click at [221, 233] on div "ГС Введите комментарий..." at bounding box center [254, 224] width 423 height 48
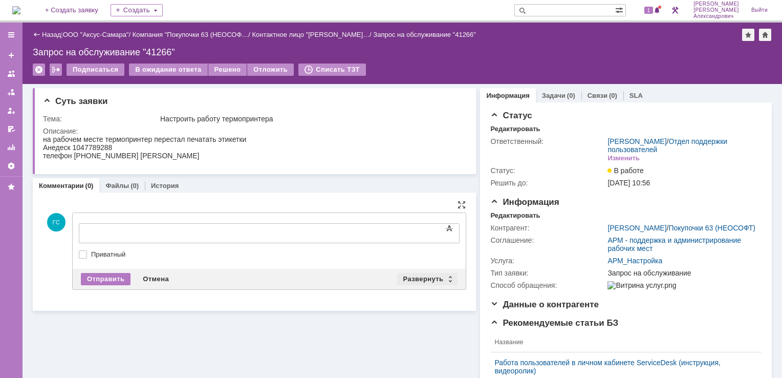
click at [414, 276] on div "Развернуть" at bounding box center [427, 279] width 61 height 12
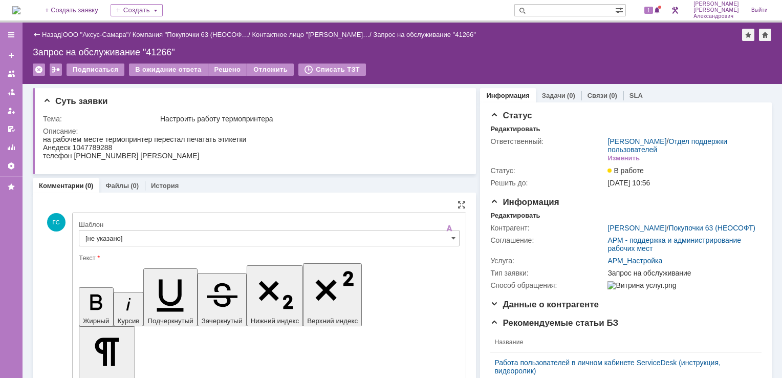
click at [246, 238] on input "[не указано]" at bounding box center [269, 238] width 381 height 16
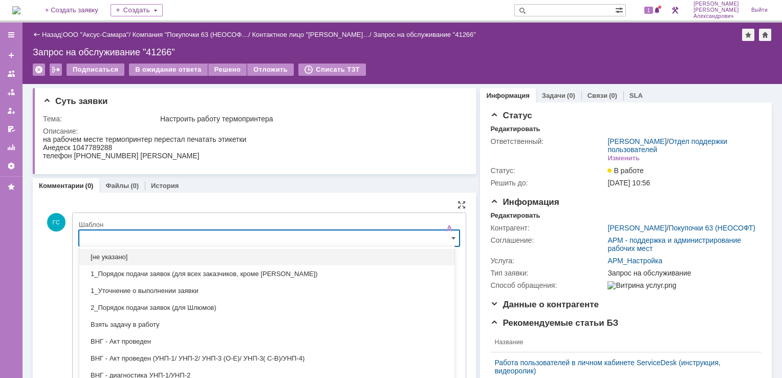
scroll to position [17, 0]
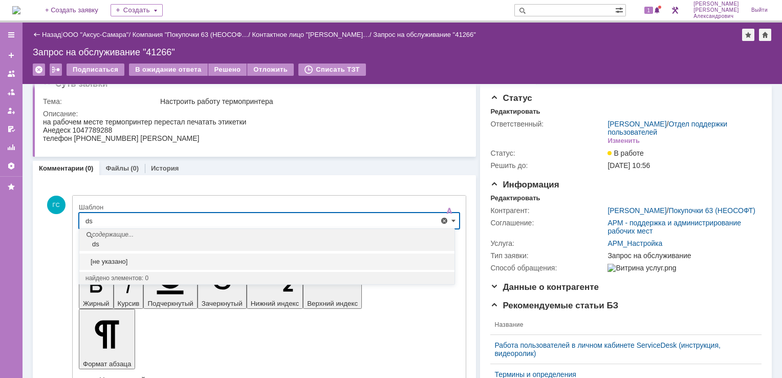
type input "d"
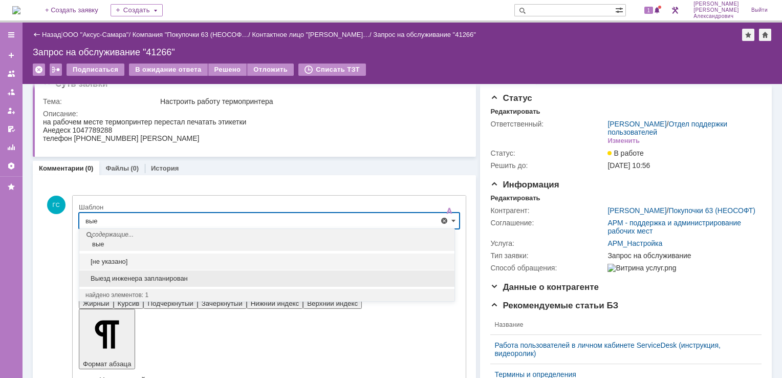
click at [211, 272] on div "Выезд инженера запланирован" at bounding box center [266, 278] width 375 height 16
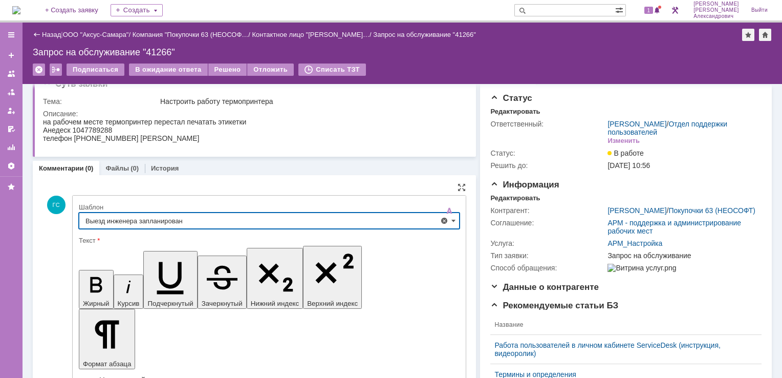
type input "Выезд инженера запланирован"
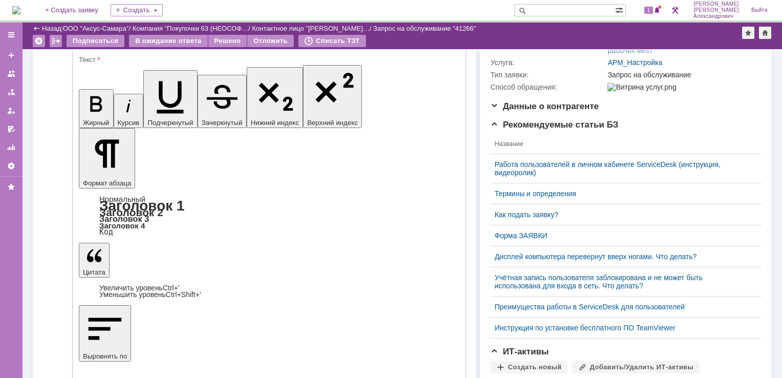
scroll to position [171, 0]
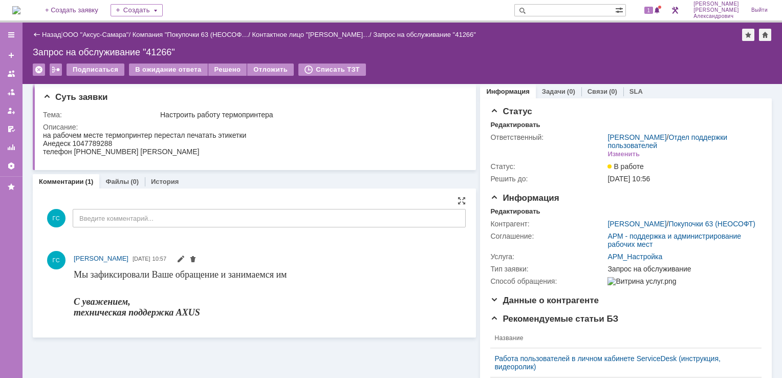
scroll to position [0, 0]
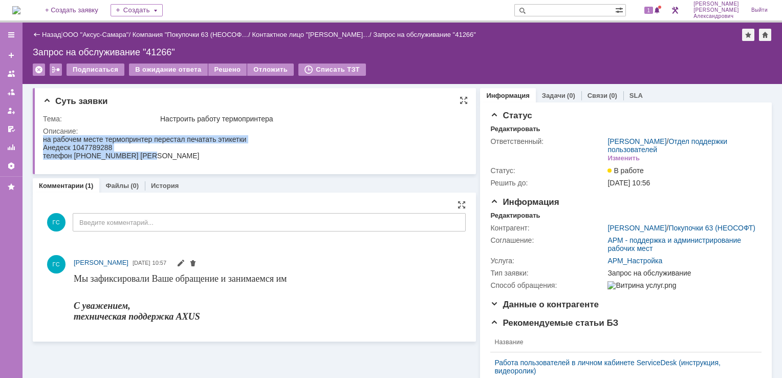
drag, startPoint x: 45, startPoint y: 138, endPoint x: 213, endPoint y: 297, distance: 231.8
click at [170, 160] on html "на рабочем месте термопринтер перестал печатать этикетки Анедеск 1047789288 тел…" at bounding box center [251, 147] width 416 height 25
copy div "на рабочем месте термопринтер перестал печатать этикетки Анедеск 1047789288 тел…"
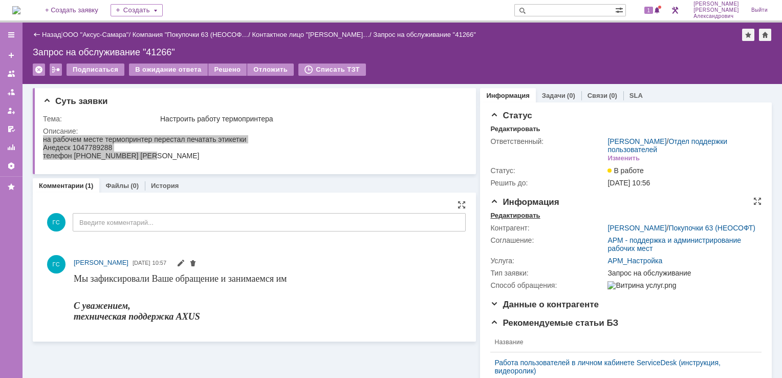
click at [514, 213] on div "Редактировать" at bounding box center [515, 215] width 50 height 8
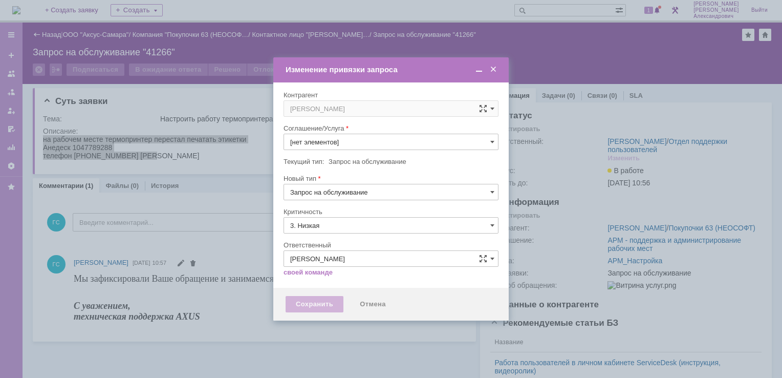
type input "АРМ_Настройка"
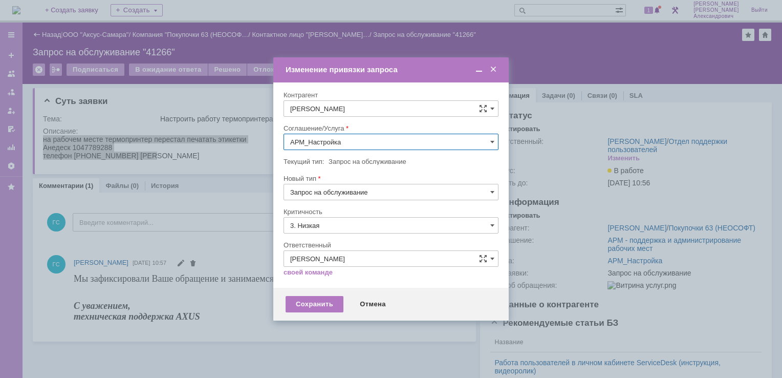
click at [350, 226] on input "3. Низкая" at bounding box center [391, 225] width 215 height 16
click at [337, 239] on div "[не указано]" at bounding box center [391, 244] width 214 height 16
type input "[не указано]"
click at [314, 304] on div "Сохранить" at bounding box center [315, 304] width 58 height 16
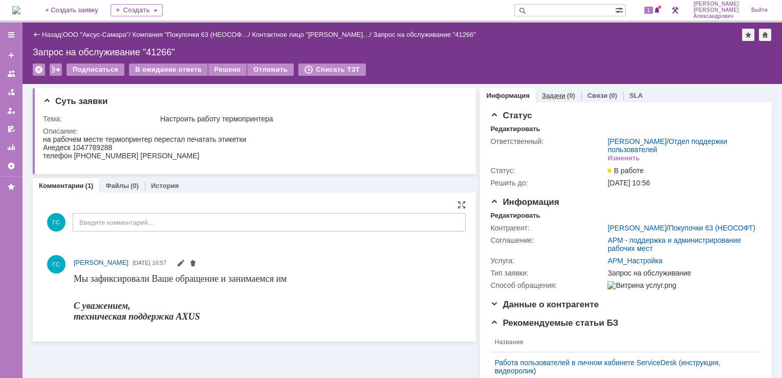
click at [551, 91] on div "Задачи (0)" at bounding box center [559, 95] width 46 height 15
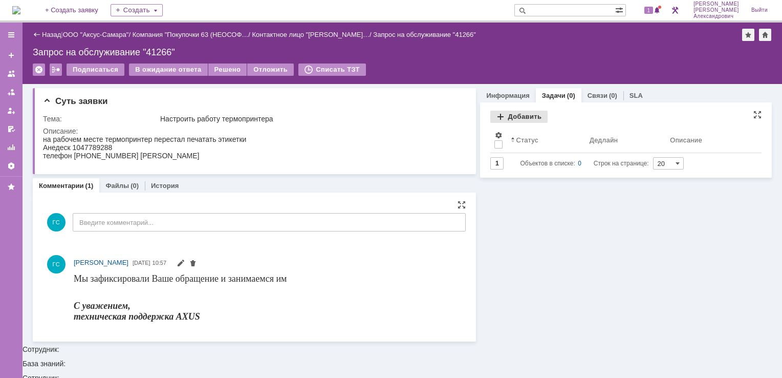
click at [536, 116] on div "Добавить" at bounding box center [518, 117] width 57 height 12
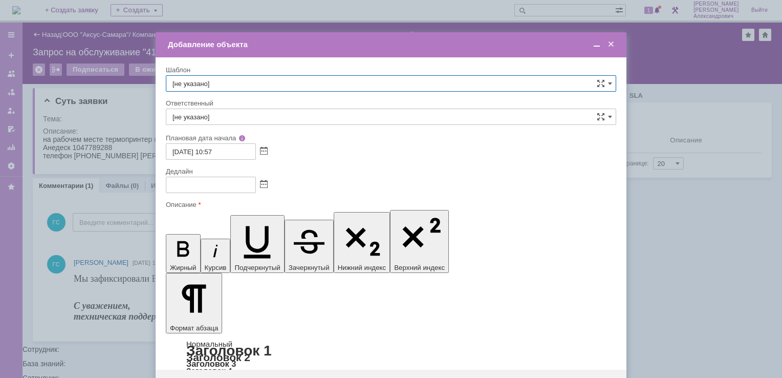
click at [262, 181] on span at bounding box center [264, 185] width 8 height 8
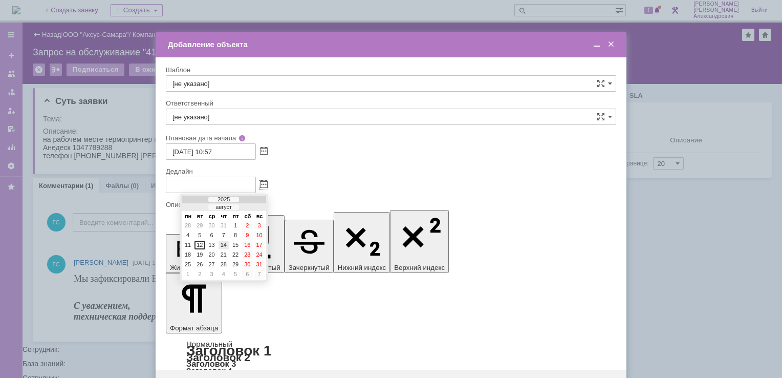
click at [225, 243] on div "14" at bounding box center [224, 245] width 10 height 9
type input "14.08.2025 10:57"
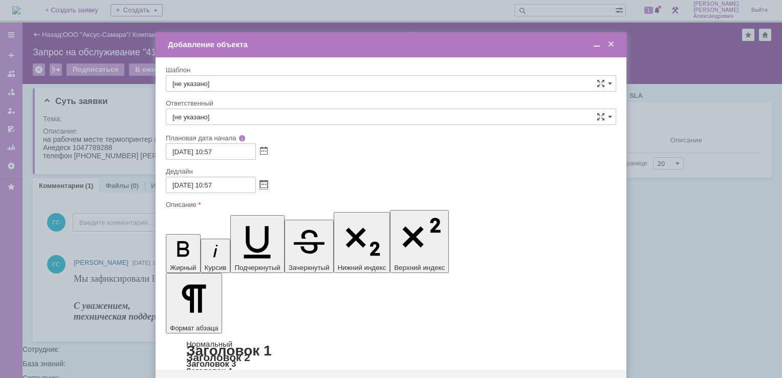
click at [233, 117] on input "[не указано]" at bounding box center [391, 117] width 451 height 16
click at [252, 194] on span "Бирзниекс Виталий Вячаславович" at bounding box center [391, 191] width 437 height 8
type input "Бирзниекс Виталий Вячаславович"
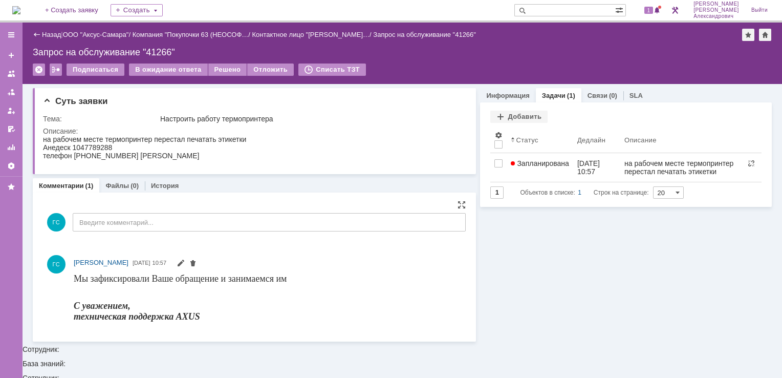
click at [657, 3] on div "1" at bounding box center [647, 10] width 31 height 20
click at [655, 5] on div "1" at bounding box center [653, 10] width 21 height 12
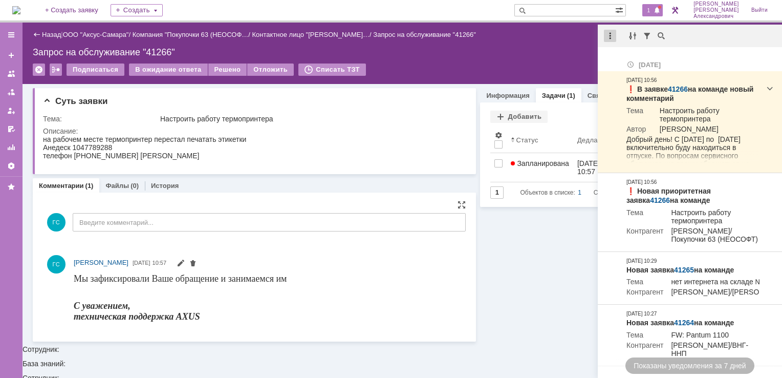
click at [608, 32] on div at bounding box center [610, 36] width 12 height 12
click at [627, 60] on div "Отметить уведомления прочитанными" at bounding box center [680, 61] width 137 height 7
click at [557, 54] on div "Запрос на обслуживание "41266"" at bounding box center [402, 52] width 739 height 10
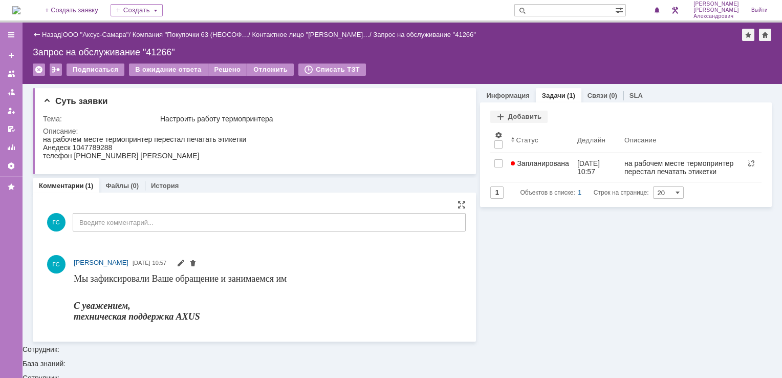
click at [20, 14] on img at bounding box center [16, 10] width 8 height 8
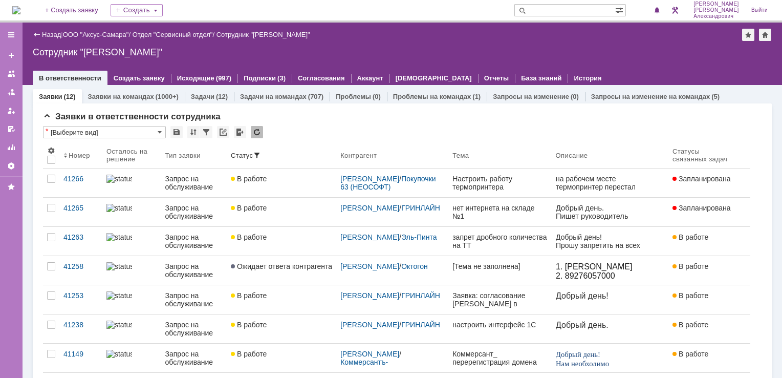
click at [570, 15] on input "text" at bounding box center [565, 10] width 101 height 12
type input "вавилин"
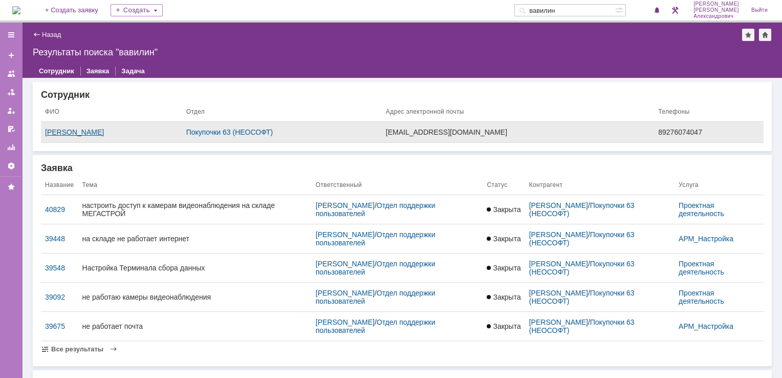
click at [95, 134] on div "Вавилин Александр" at bounding box center [111, 132] width 133 height 8
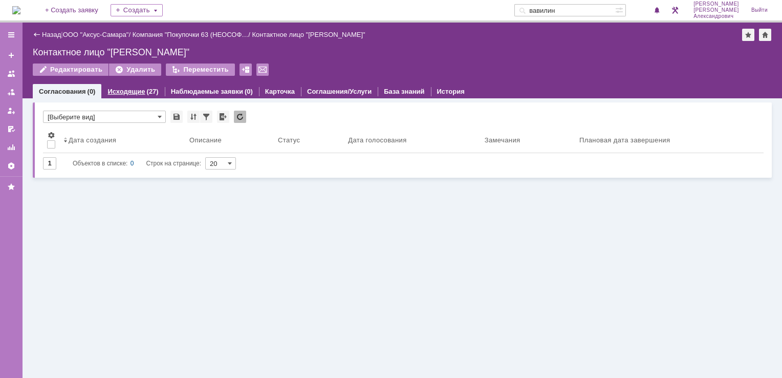
click at [115, 92] on link "Исходящие" at bounding box center [126, 92] width 37 height 8
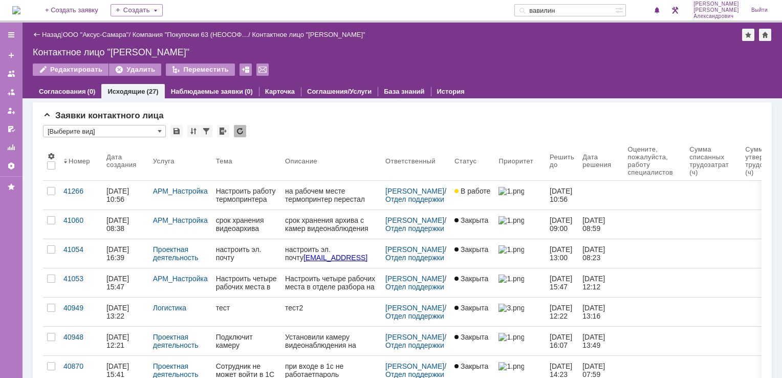
click at [20, 12] on img at bounding box center [16, 10] width 8 height 8
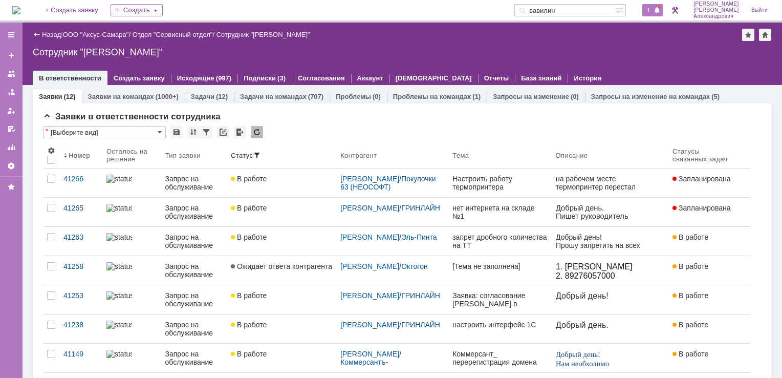
click at [654, 10] on span "1" at bounding box center [649, 10] width 9 height 7
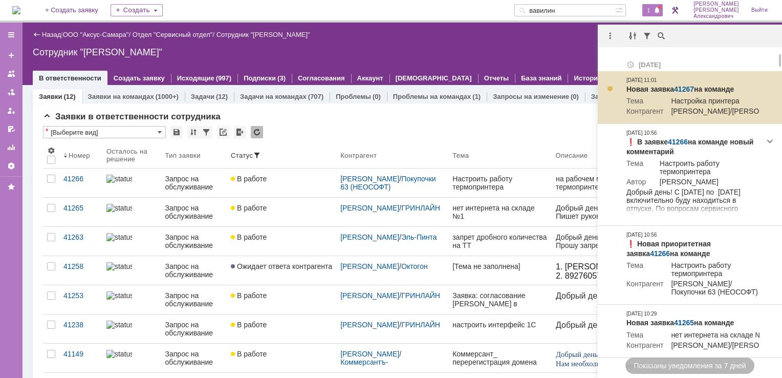
click at [687, 89] on link "41267" at bounding box center [684, 89] width 20 height 8
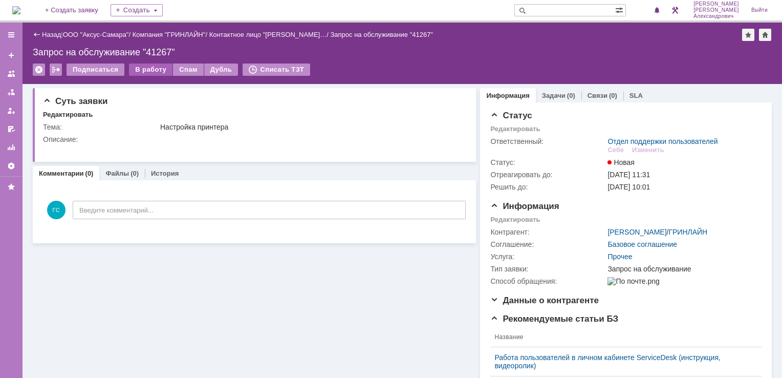
click at [143, 69] on div "В работу" at bounding box center [151, 69] width 44 height 12
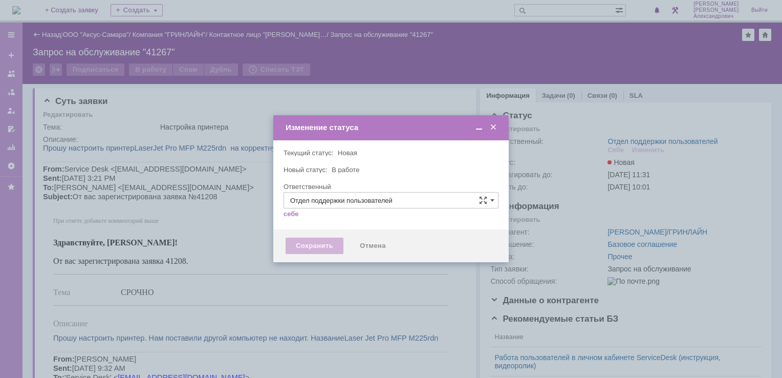
type input "[PERSON_NAME]"
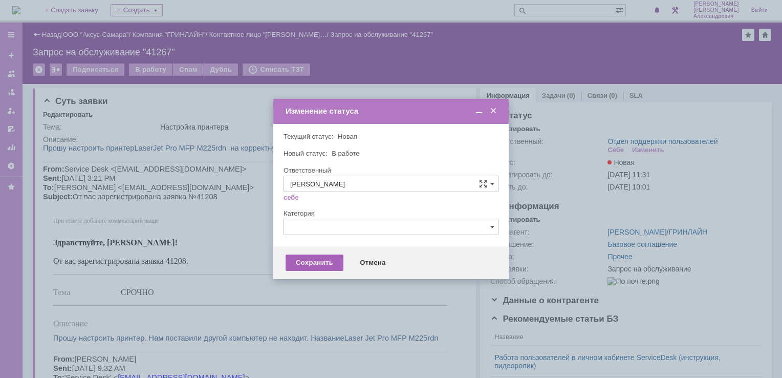
click at [309, 265] on div "Сохранить" at bounding box center [315, 262] width 58 height 16
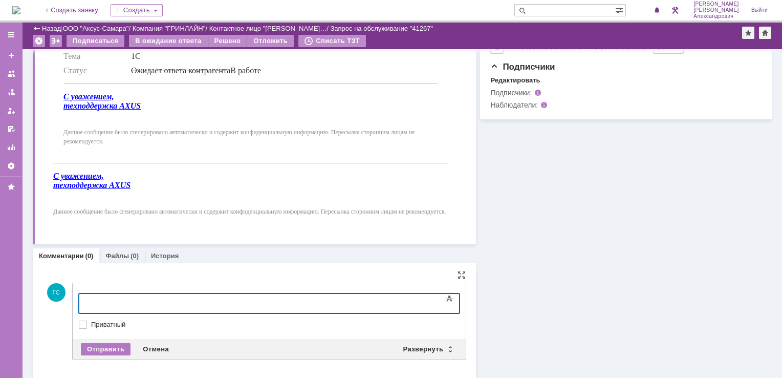
scroll to position [455, 0]
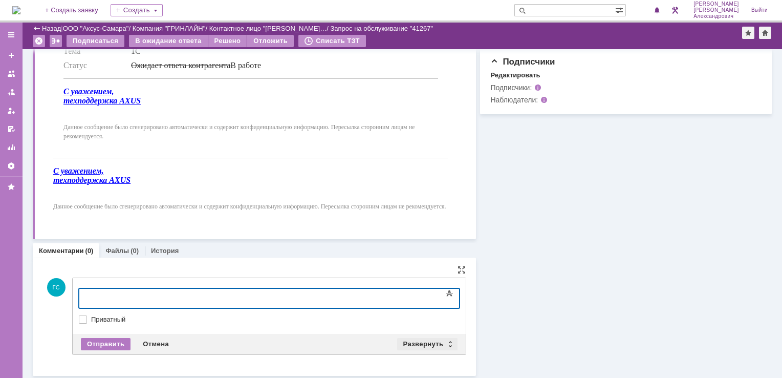
click at [410, 338] on div "Развернуть" at bounding box center [427, 344] width 61 height 12
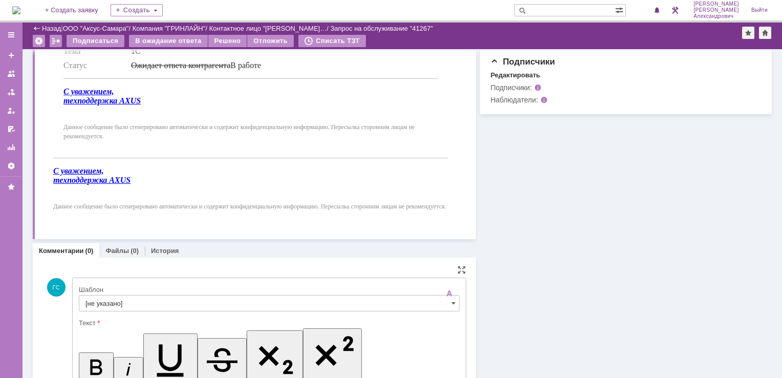
scroll to position [0, 0]
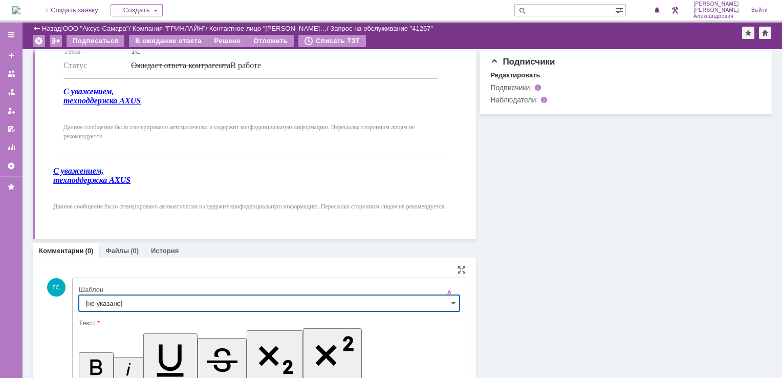
click at [222, 300] on input "[не указано]" at bounding box center [269, 303] width 381 height 16
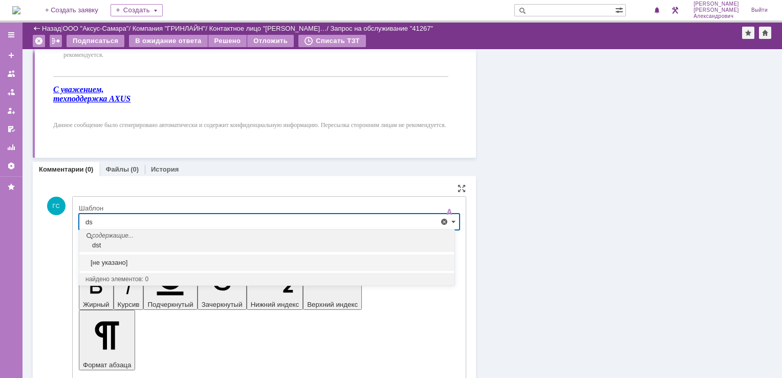
type input "d"
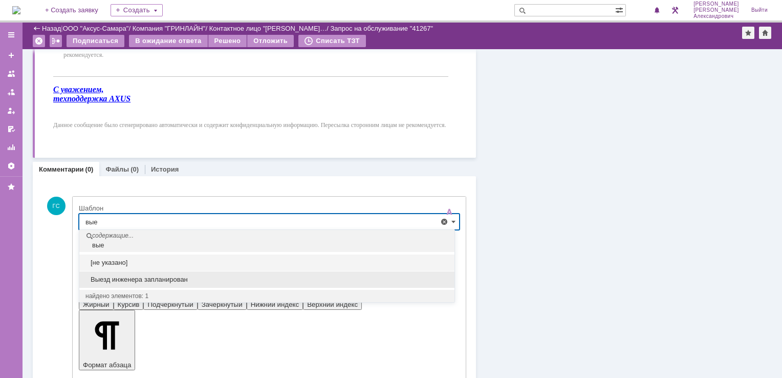
click at [187, 276] on span "Выезд инженера запланирован" at bounding box center [266, 279] width 363 height 8
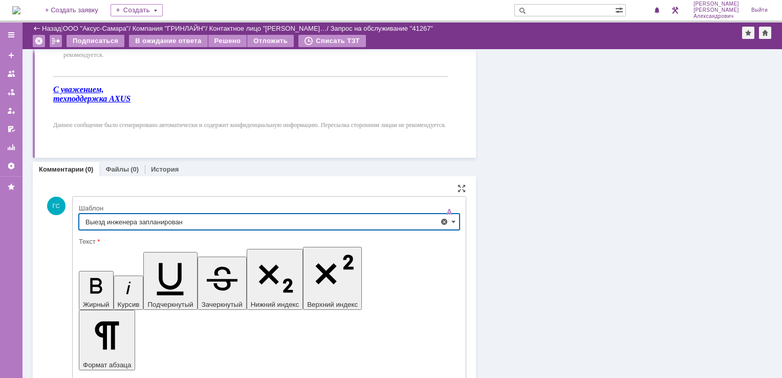
scroll to position [625, 0]
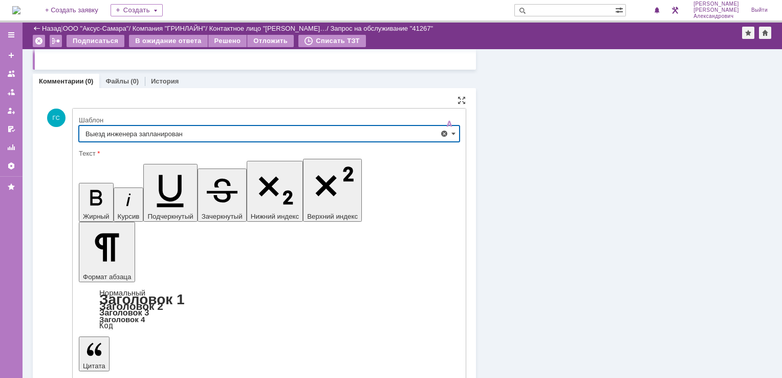
type input "Выезд инженера запланирован"
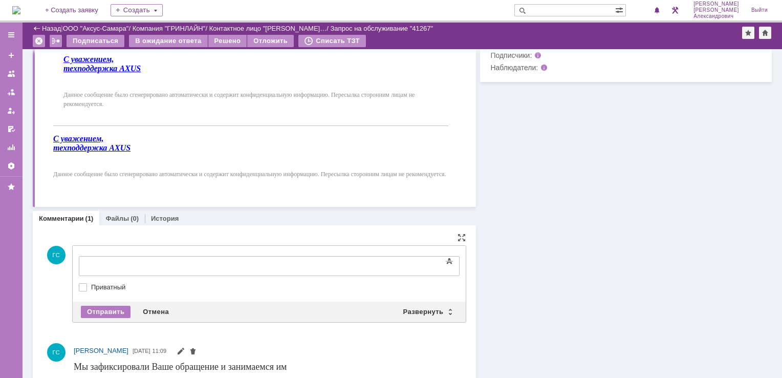
scroll to position [0, 0]
click at [142, 308] on div "Отмена" at bounding box center [156, 312] width 38 height 12
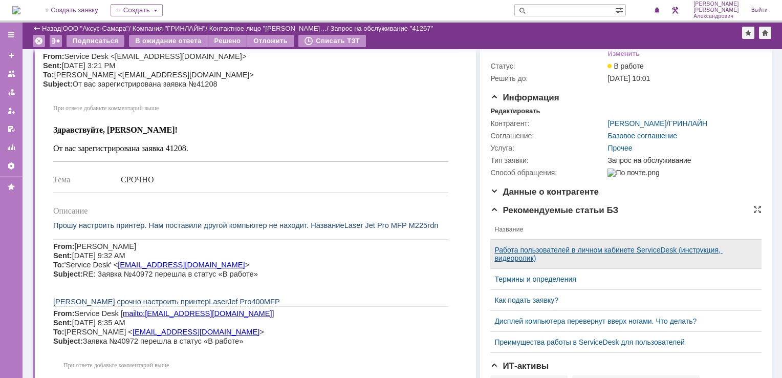
scroll to position [27, 0]
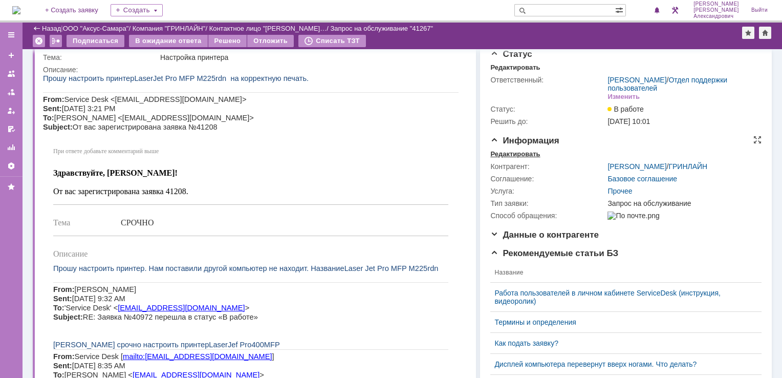
click at [504, 153] on div "Редактировать" at bounding box center [515, 154] width 50 height 8
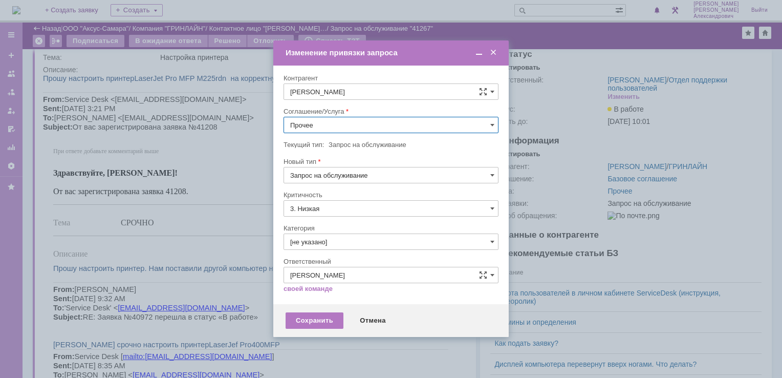
click at [359, 126] on input "Прочее" at bounding box center [391, 125] width 215 height 16
type input "y"
drag, startPoint x: 330, startPoint y: 251, endPoint x: 332, endPoint y: 228, distance: 22.6
click at [330, 249] on span "АРМ_Настройка" at bounding box center [391, 249] width 202 height 8
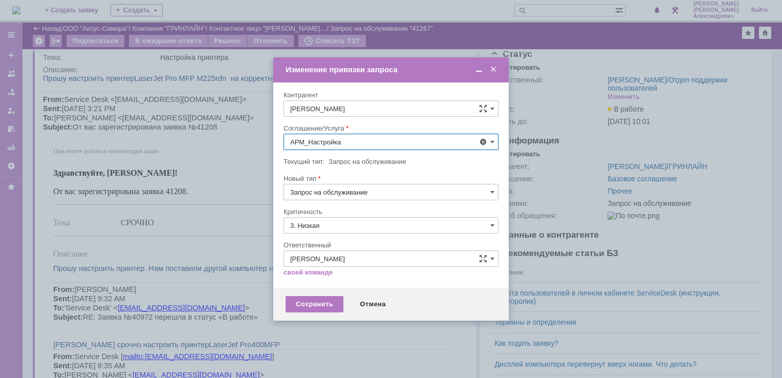
type input "АРМ_Настройка"
click at [336, 225] on input "3. Низкая" at bounding box center [391, 225] width 215 height 16
click at [339, 241] on span "[не указано]" at bounding box center [391, 244] width 202 height 8
type input "[не указано]"
click at [327, 296] on div "Сохранить" at bounding box center [315, 304] width 58 height 16
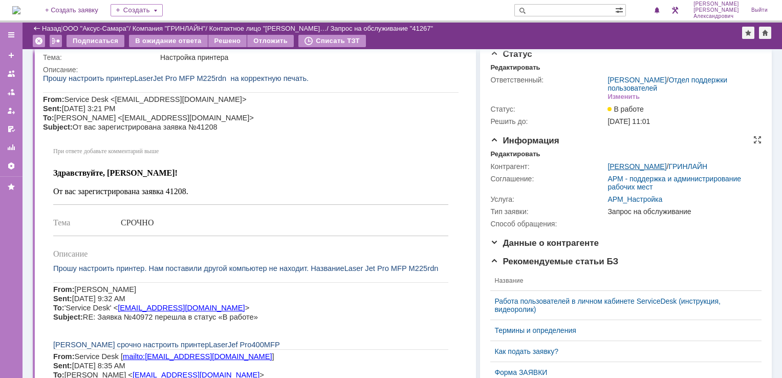
scroll to position [0, 0]
click at [637, 166] on link "[PERSON_NAME]" at bounding box center [637, 166] width 59 height 8
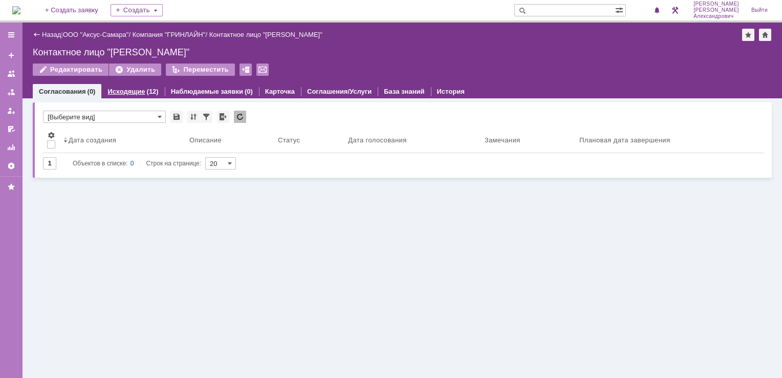
click at [137, 92] on link "Исходящие" at bounding box center [126, 92] width 37 height 8
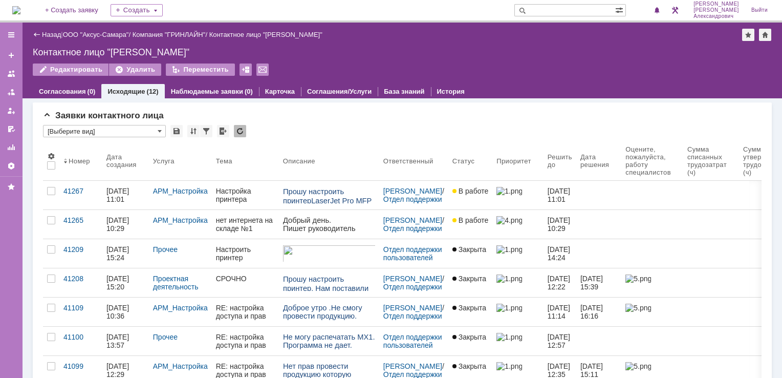
click at [49, 30] on div "Назад | ООО "Аксус-Самара" / Компания "ГРИНЛАЙН" / Контактное лицо "Акимова Окс…" at bounding box center [402, 35] width 739 height 12
click at [50, 33] on link "Назад" at bounding box center [51, 35] width 19 height 8
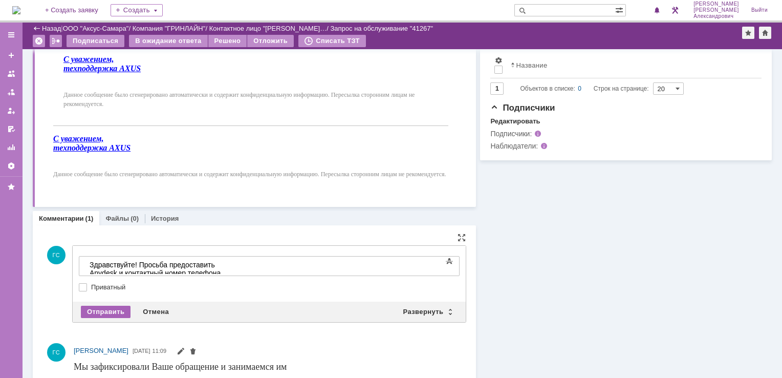
click at [97, 312] on div "Отправить" at bounding box center [106, 312] width 50 height 12
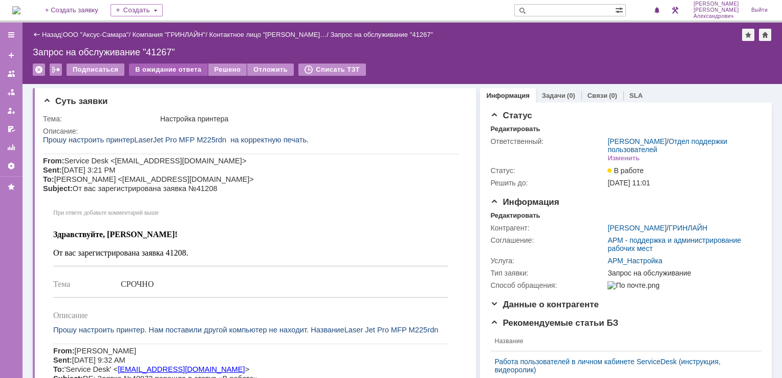
click at [169, 68] on div "В ожидание ответа" at bounding box center [168, 69] width 78 height 12
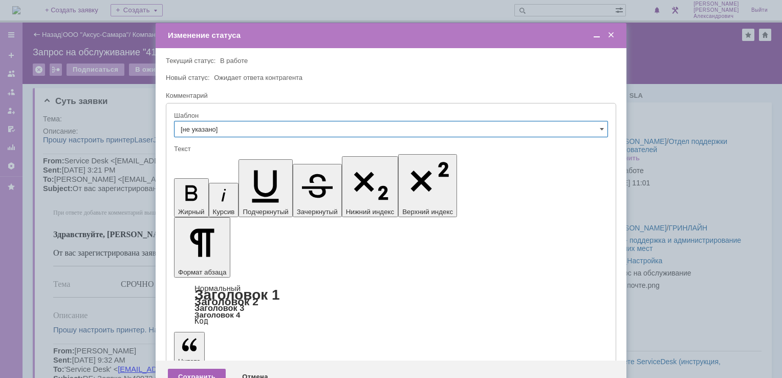
click at [198, 369] on div "Сохранить" at bounding box center [197, 377] width 58 height 16
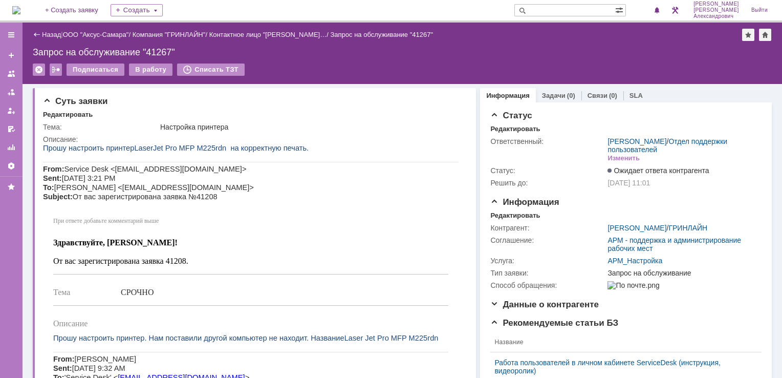
click at [20, 14] on img at bounding box center [16, 10] width 8 height 8
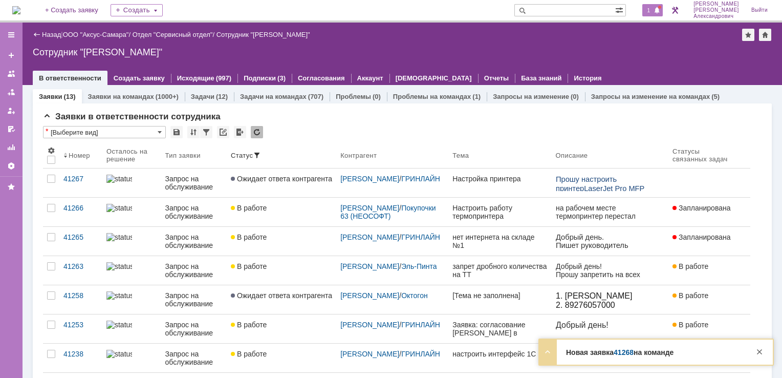
click at [653, 11] on span "1" at bounding box center [649, 10] width 9 height 7
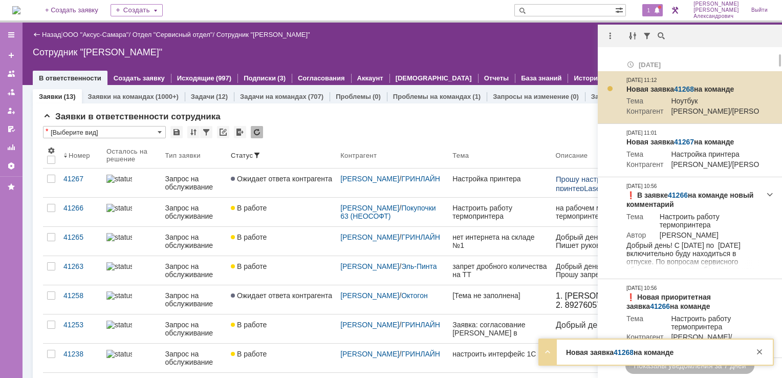
click at [681, 89] on link "41268" at bounding box center [684, 89] width 20 height 8
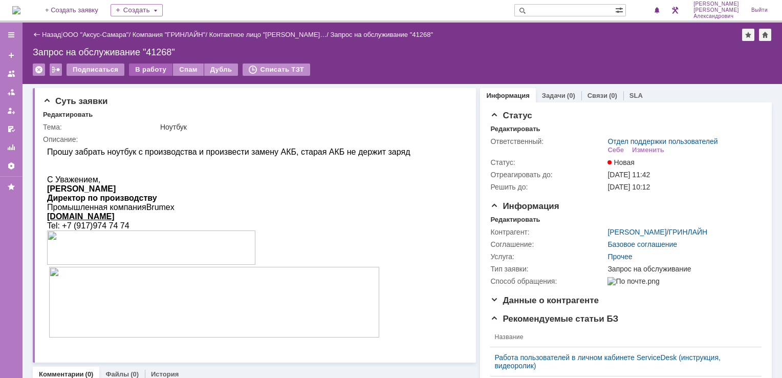
click at [149, 68] on div "В работу" at bounding box center [151, 69] width 44 height 12
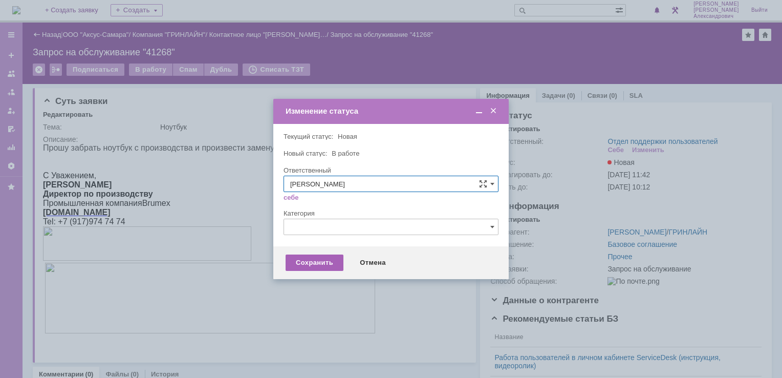
click at [315, 260] on div "Сохранить" at bounding box center [315, 262] width 58 height 16
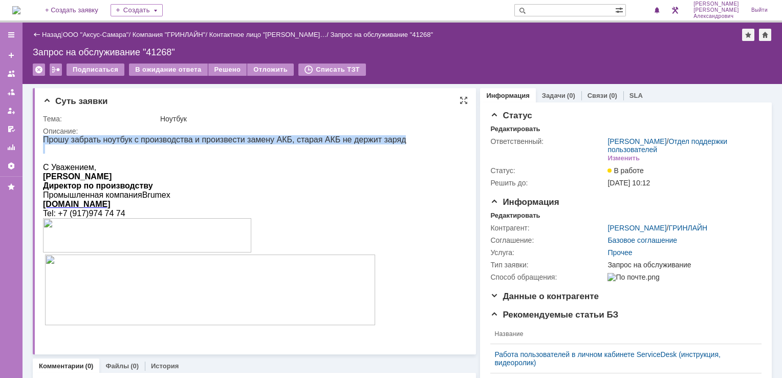
drag, startPoint x: 44, startPoint y: 142, endPoint x: 317, endPoint y: 152, distance: 273.5
click at [317, 152] on div "Прошу забрать ноутбук с производства и произвести замену АКБ, старая АКБ не дер…" at bounding box center [224, 235] width 363 height 201
copy div "Прошу забрать ноутбук с производства и произвести замену АКБ, старая АКБ не дер…"
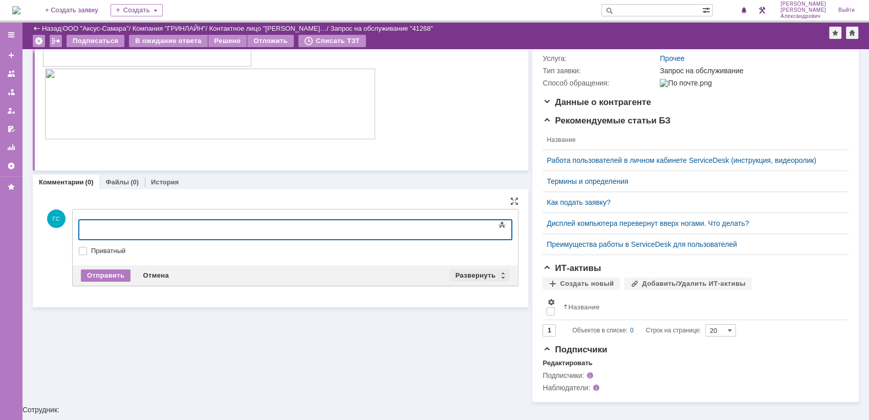
click at [457, 276] on div "Развернуть" at bounding box center [480, 275] width 61 height 12
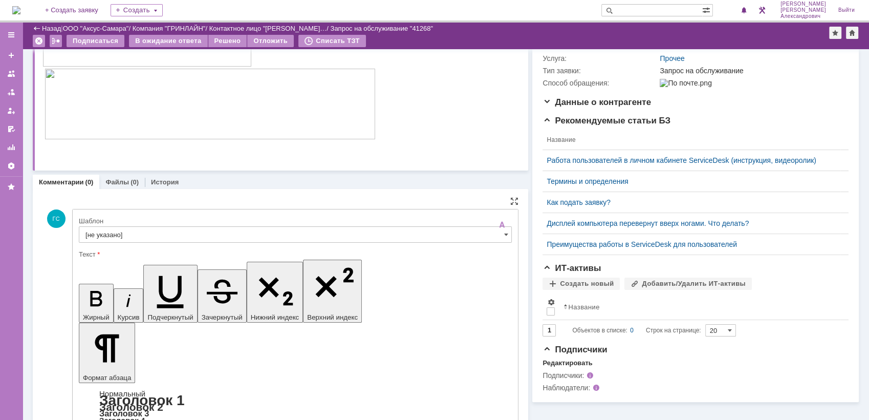
click at [224, 238] on input "[не указано]" at bounding box center [295, 234] width 433 height 16
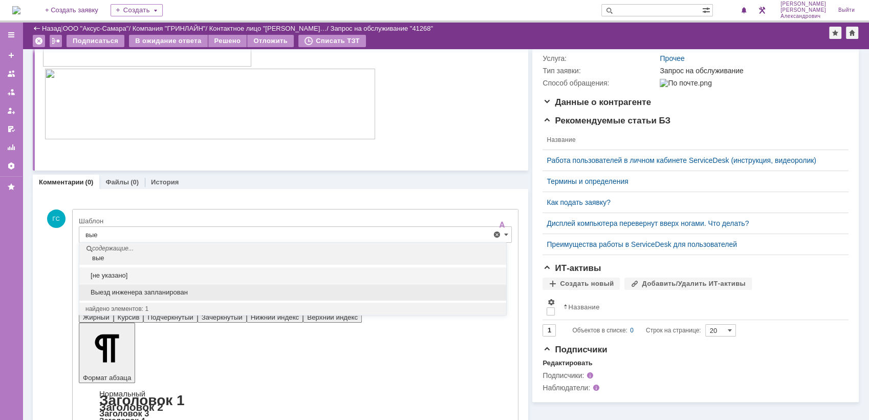
click at [203, 294] on span "Выезд инженера запланирован" at bounding box center [292, 292] width 415 height 8
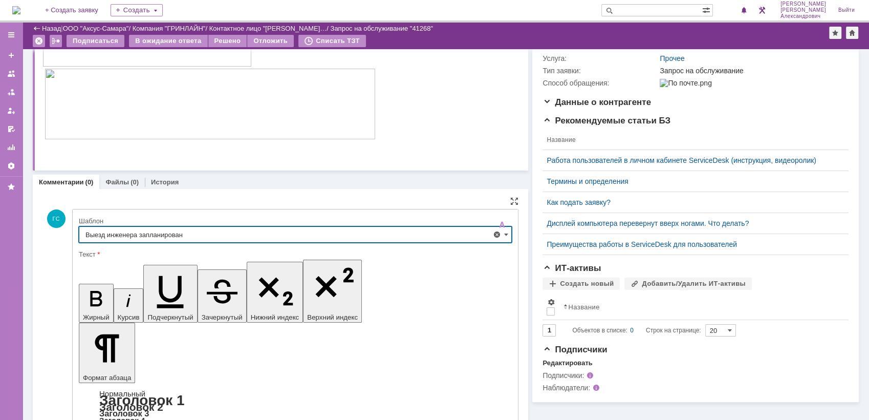
scroll to position [196, 0]
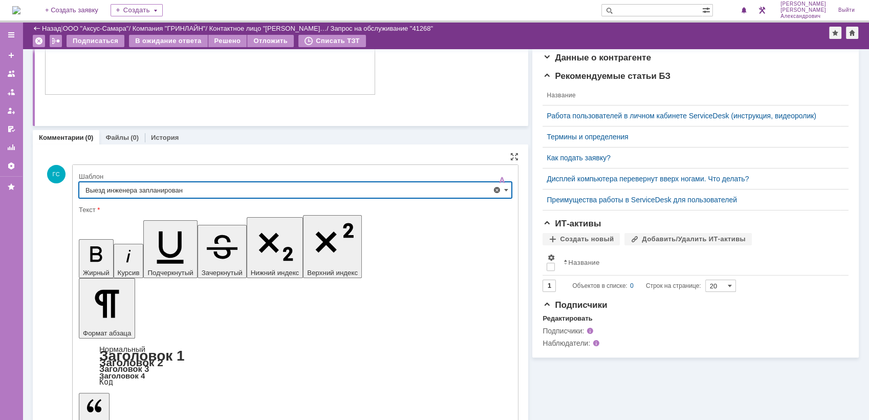
type input "Выезд инженера запланирован"
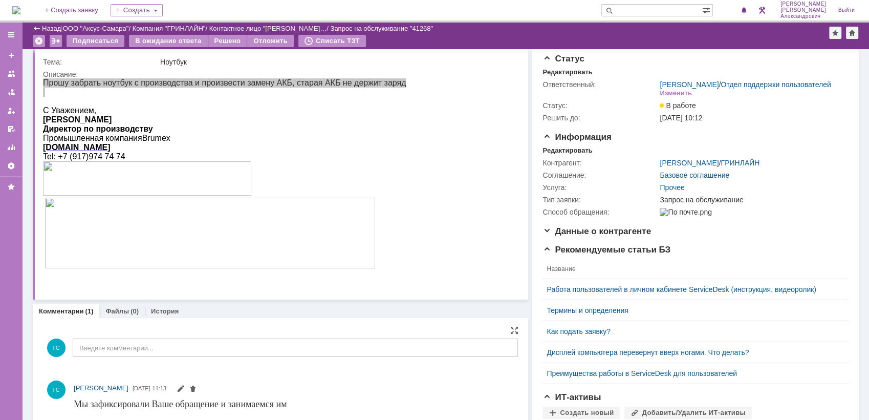
scroll to position [0, 0]
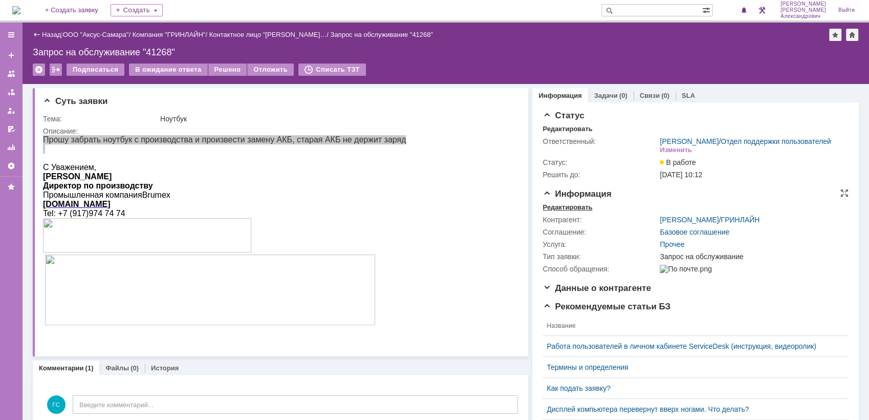
click at [559, 211] on div "Редактировать" at bounding box center [568, 207] width 50 height 8
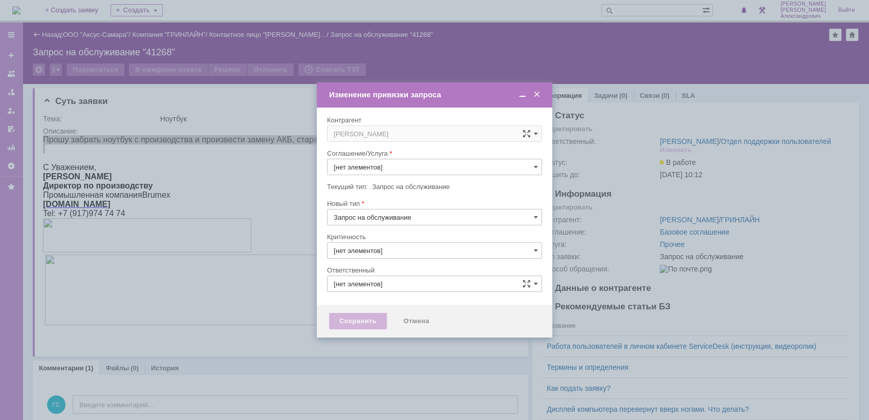
type input "3. Низкая"
type input "Прочее"
type input "[PERSON_NAME]"
type input "[не указано]"
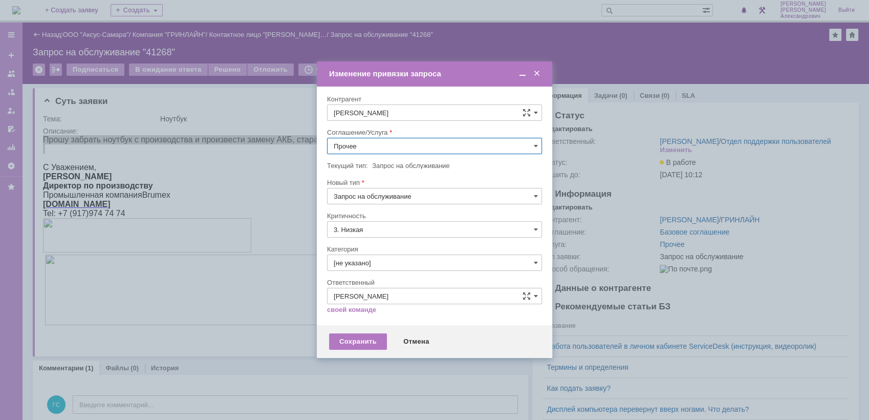
click at [382, 148] on input "Прочее" at bounding box center [434, 146] width 215 height 16
click at [399, 275] on div "АРМ_Настройка" at bounding box center [435, 270] width 214 height 16
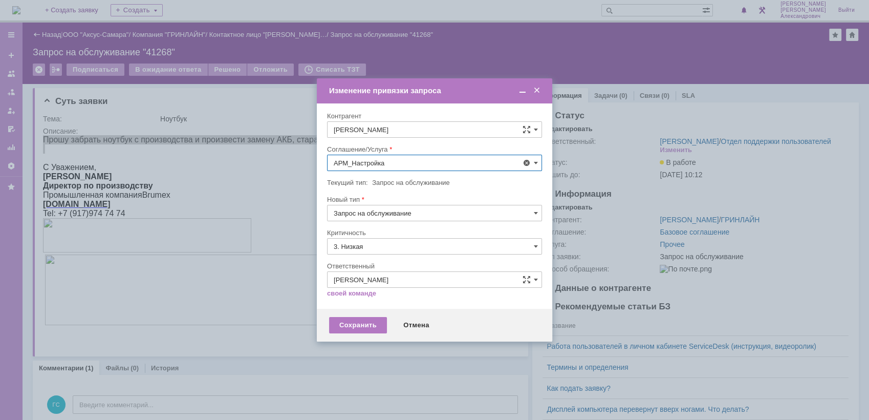
type input "АРМ_Настройка"
click at [397, 252] on input "3. Низкая" at bounding box center [434, 246] width 215 height 16
click at [397, 261] on span "[не указано]" at bounding box center [435, 265] width 202 height 8
type input "[не указано]"
click at [373, 319] on div "Сохранить" at bounding box center [358, 325] width 58 height 16
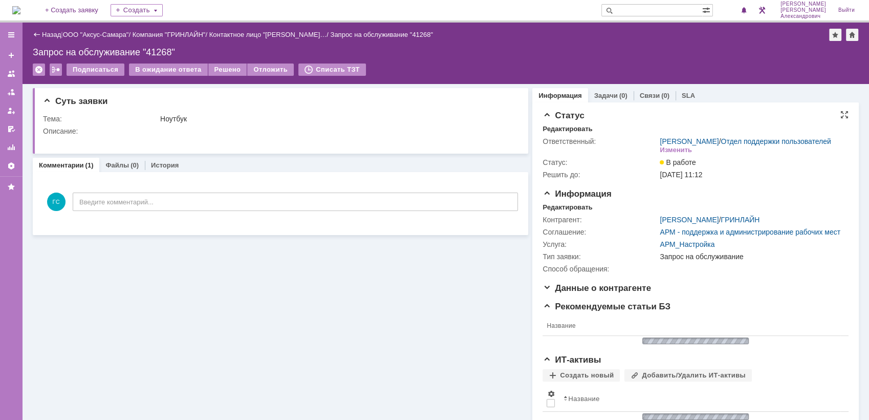
scroll to position [0, 0]
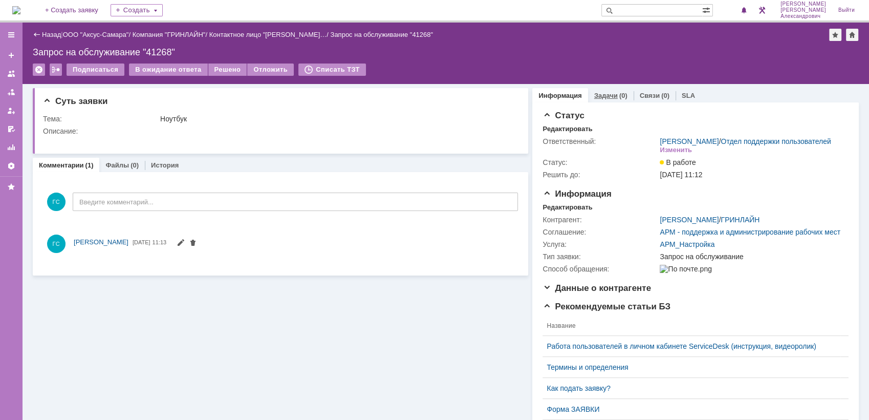
click at [596, 94] on link "Задачи" at bounding box center [606, 96] width 24 height 8
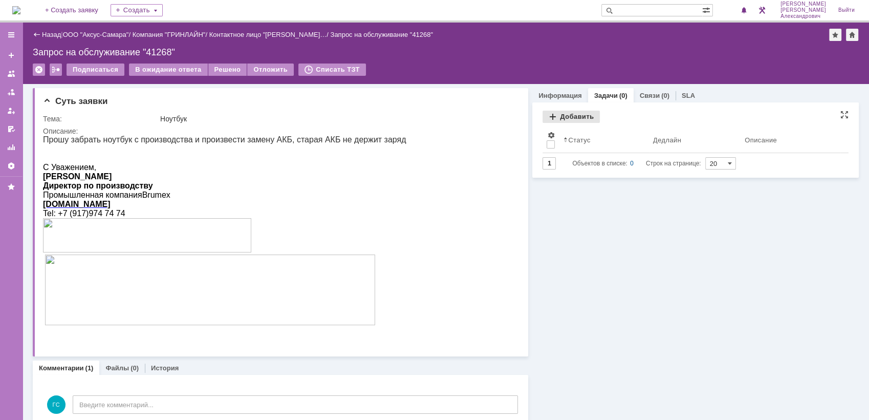
click at [570, 115] on div "Добавить" at bounding box center [571, 117] width 57 height 12
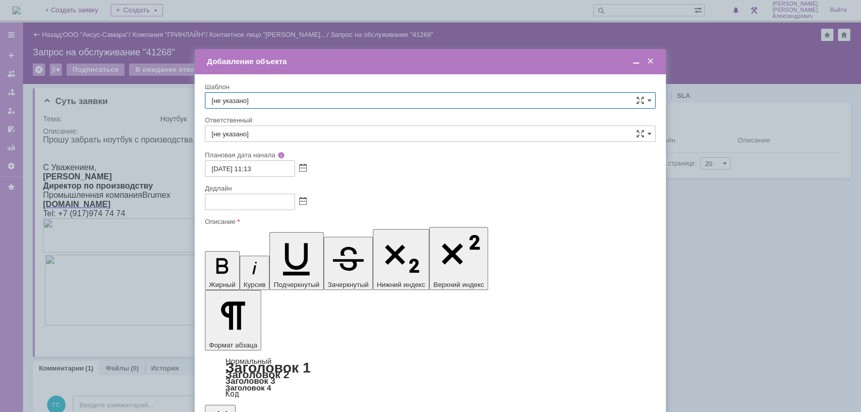
click at [303, 200] on span at bounding box center [303, 202] width 8 height 8
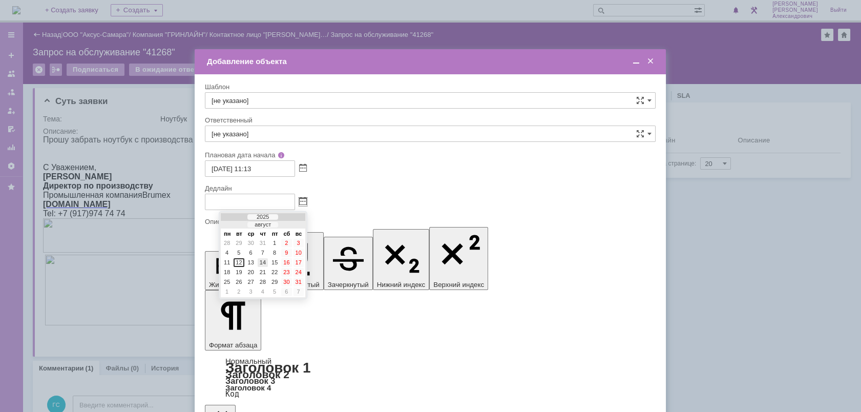
click at [260, 260] on div "14" at bounding box center [263, 262] width 10 height 9
type input "[DATE] 11:13"
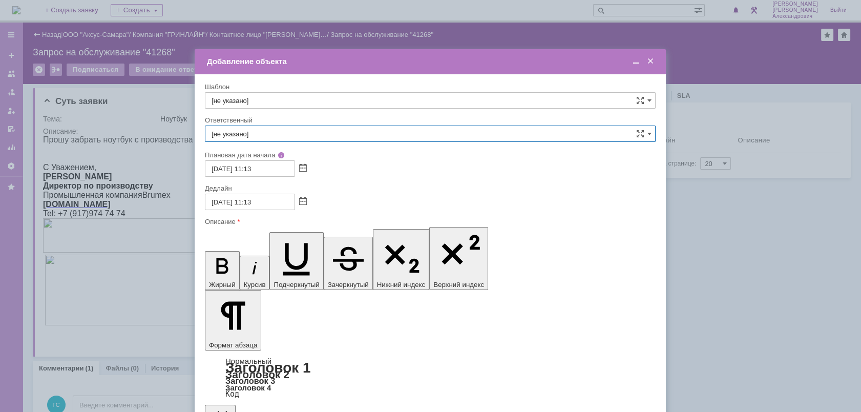
click at [288, 127] on input "[не указано]" at bounding box center [430, 133] width 451 height 16
click at [303, 234] on div "[PERSON_NAME]" at bounding box center [430, 242] width 450 height 16
type input "[PERSON_NAME]"
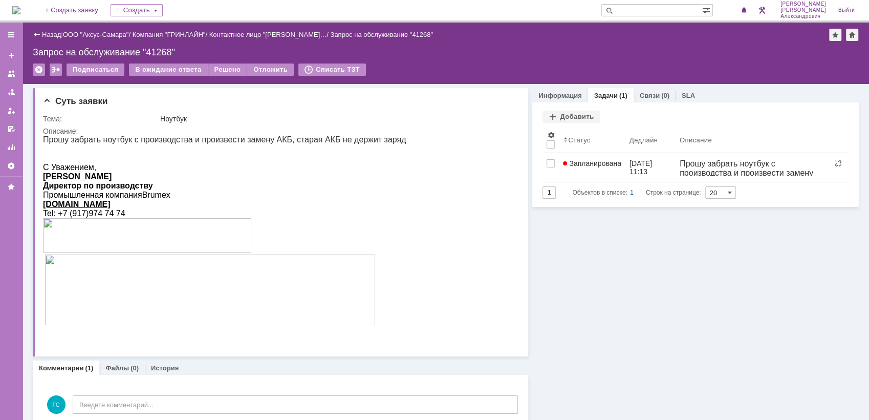
click at [20, 8] on img at bounding box center [16, 10] width 8 height 8
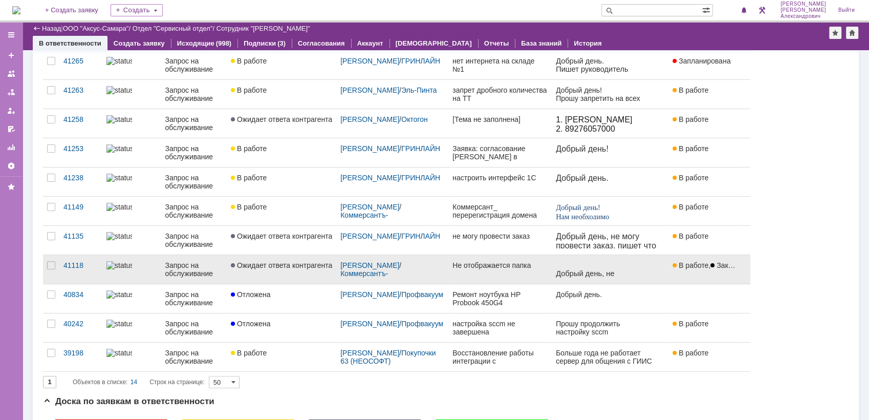
click at [488, 273] on link "Не отображается папка" at bounding box center [499, 269] width 103 height 29
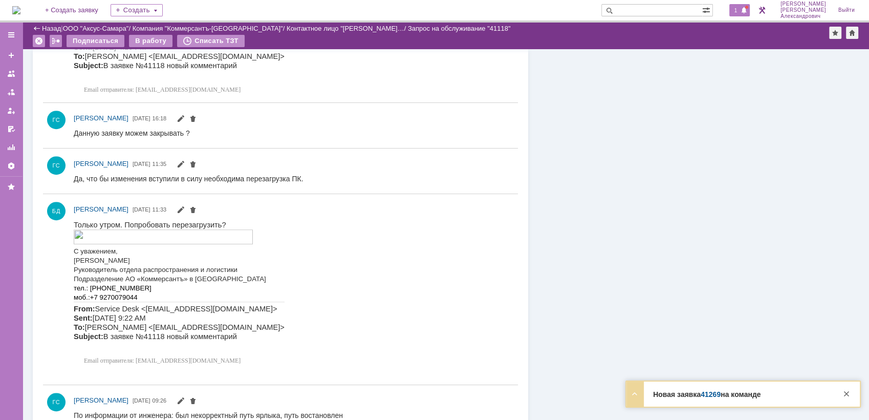
click at [745, 10] on span at bounding box center [744, 11] width 7 height 8
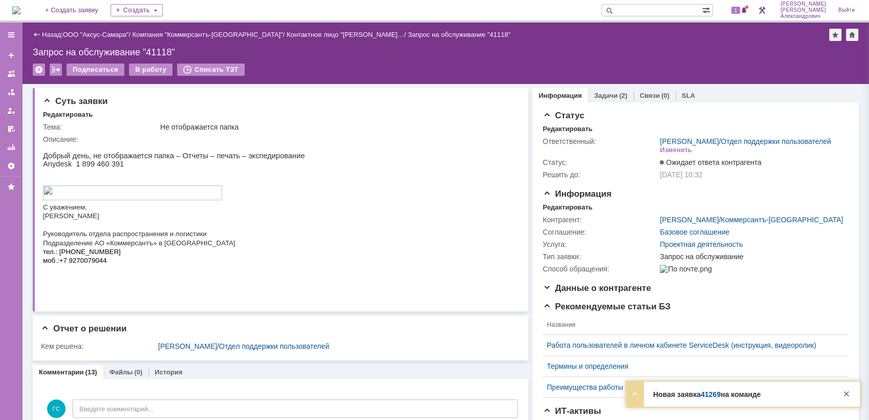
click at [610, 32] on div "Назад | ООО "Аксус-Самара" / Компания "Коммерсантъ-Волга" / Контактное лицо "[P…" at bounding box center [446, 35] width 826 height 12
click at [20, 11] on img at bounding box center [16, 10] width 8 height 8
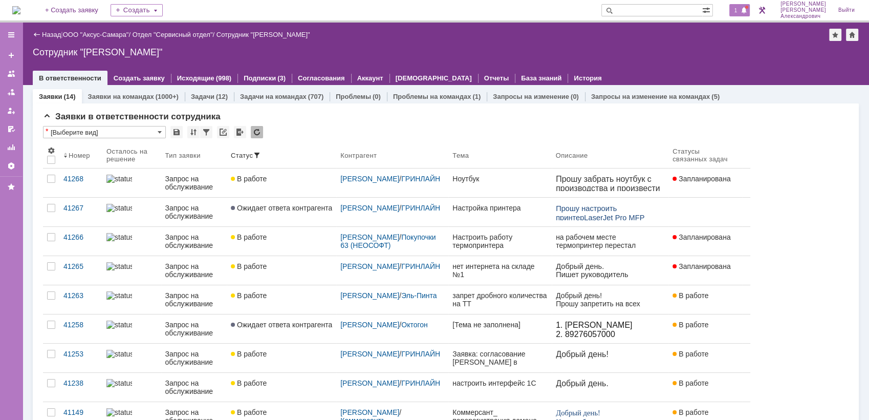
click at [741, 9] on span "1" at bounding box center [736, 10] width 9 height 7
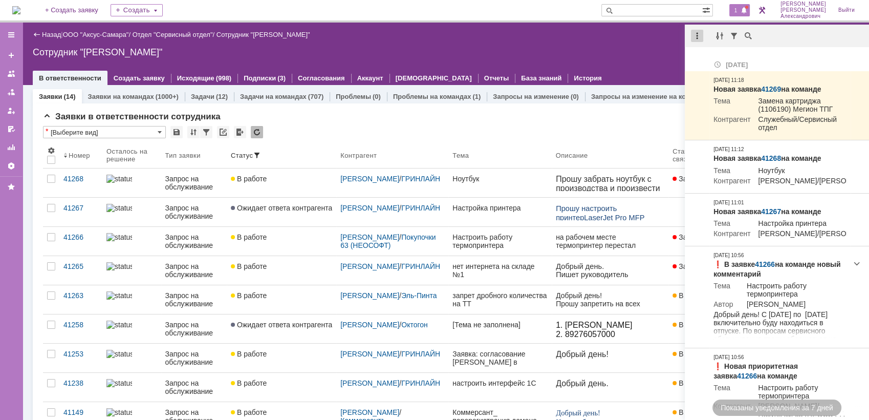
click at [695, 31] on div at bounding box center [697, 36] width 12 height 12
click at [707, 61] on div "Отметить уведомления прочитанными" at bounding box center [767, 61] width 137 height 7
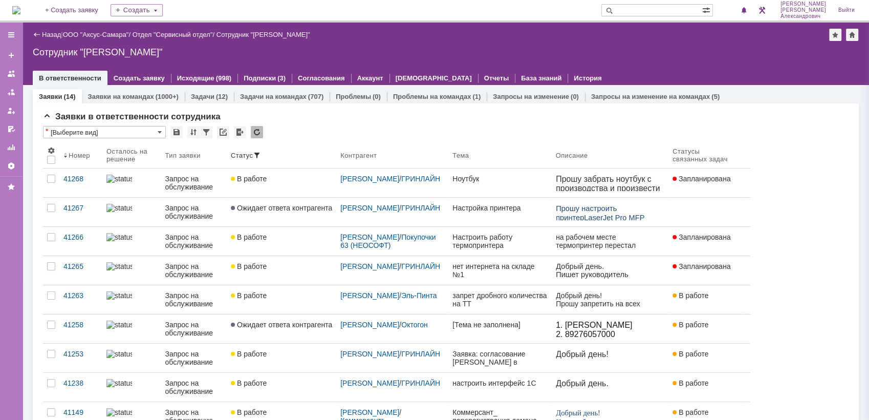
click at [616, 47] on div "Сотрудник "[PERSON_NAME]"" at bounding box center [446, 52] width 826 height 10
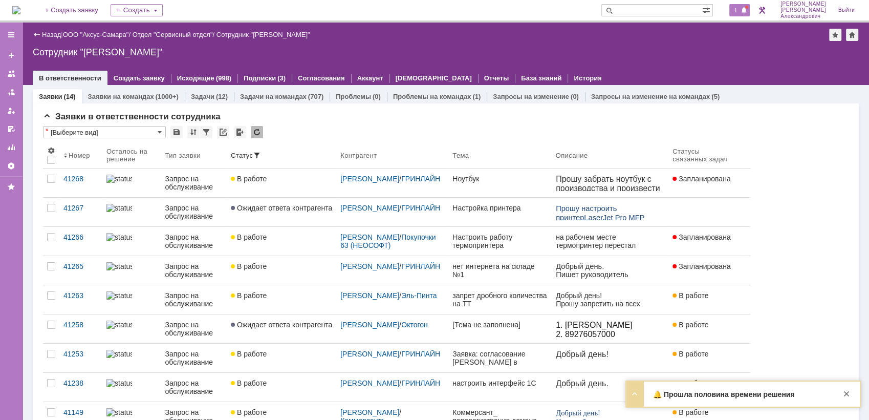
click at [740, 10] on span "1" at bounding box center [736, 10] width 9 height 7
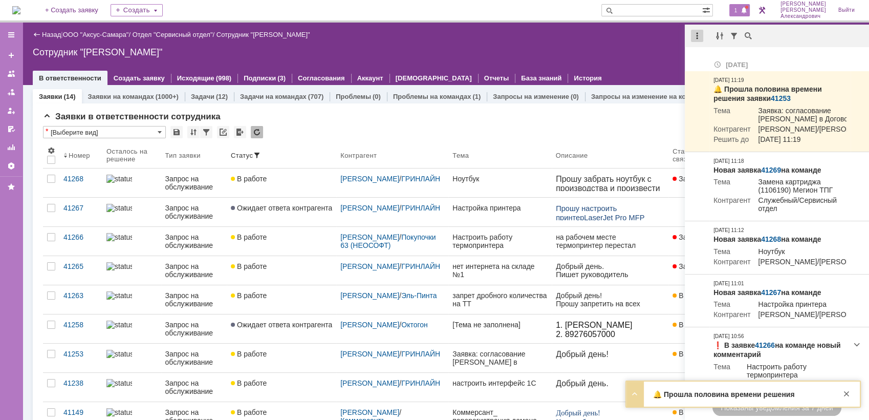
click at [701, 35] on div at bounding box center [697, 36] width 12 height 12
click at [716, 59] on div "Отметить уведомления прочитанными" at bounding box center [767, 61] width 137 height 7
click at [673, 54] on div "Сотрудник "[PERSON_NAME]"" at bounding box center [446, 52] width 826 height 10
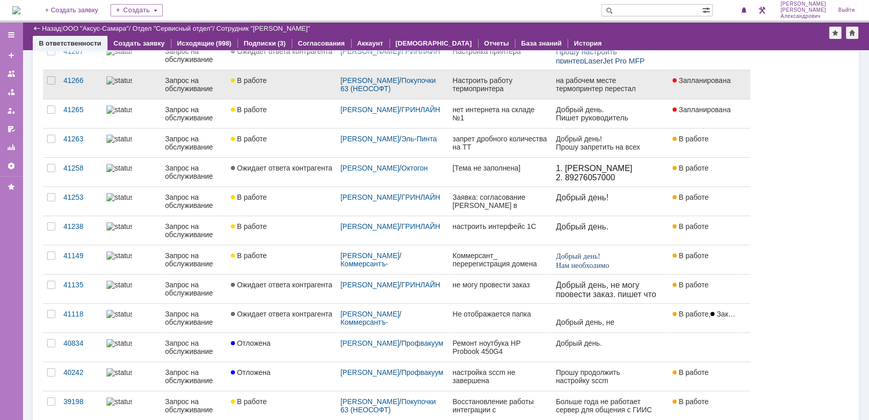
scroll to position [170, 0]
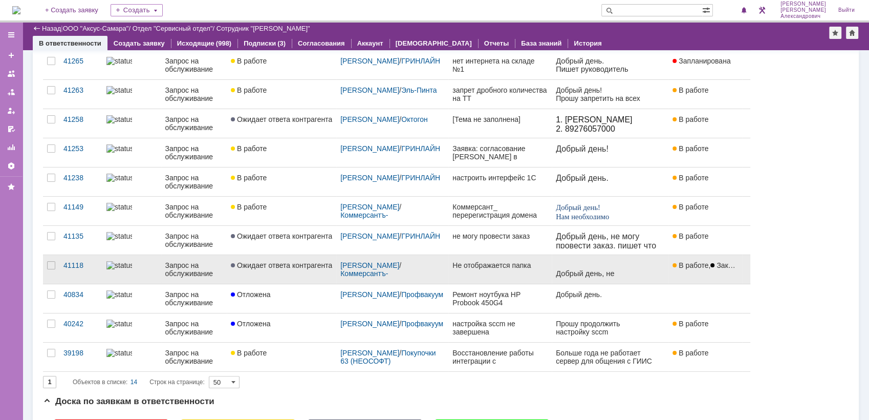
click at [448, 272] on link "Не отображается папка" at bounding box center [499, 269] width 103 height 29
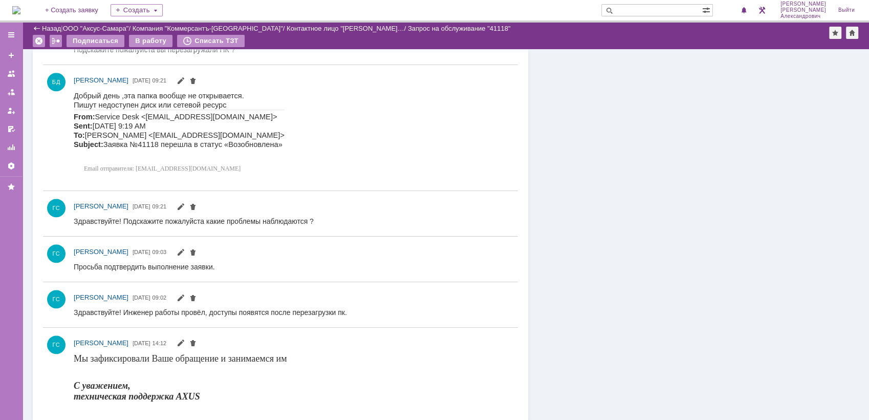
click at [13, 8] on img at bounding box center [16, 10] width 8 height 8
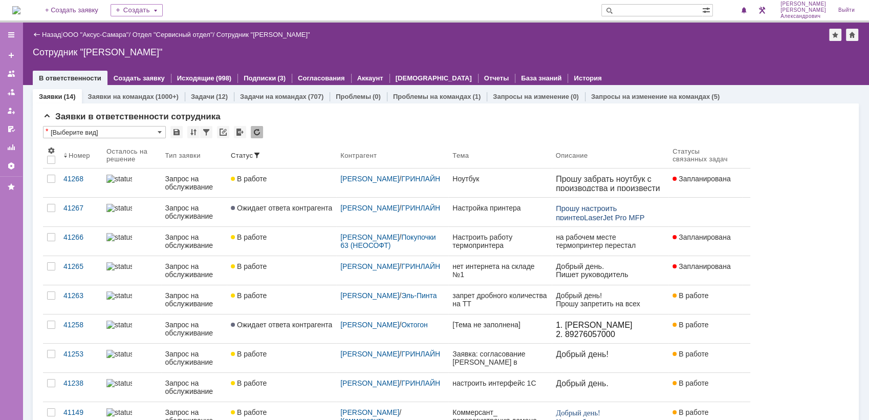
click at [20, 10] on img at bounding box center [16, 10] width 8 height 8
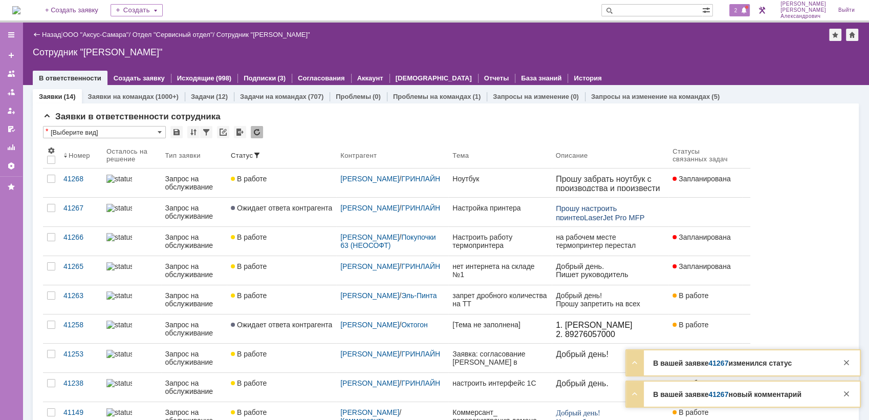
click at [747, 13] on span at bounding box center [744, 11] width 7 height 8
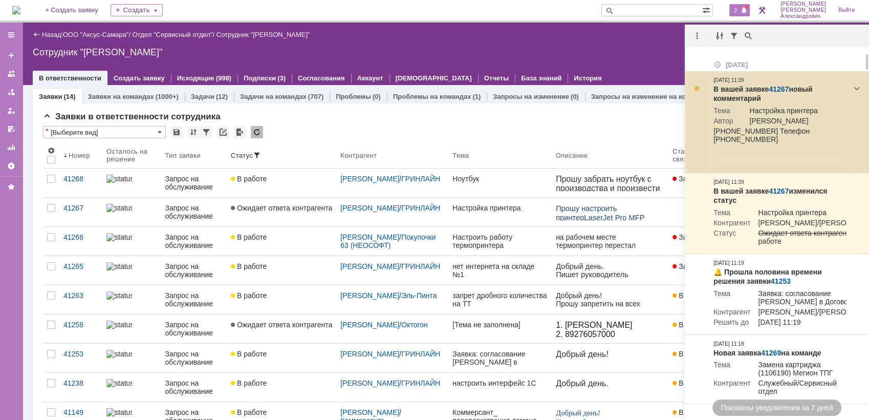
click at [773, 88] on link "41267" at bounding box center [779, 89] width 20 height 8
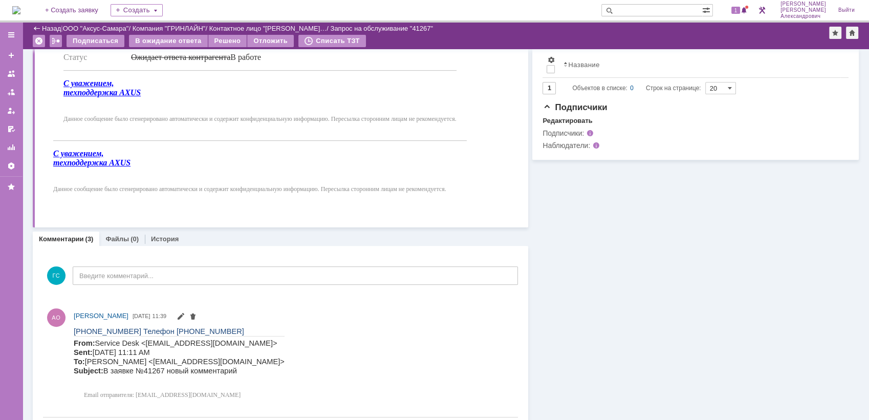
scroll to position [512, 0]
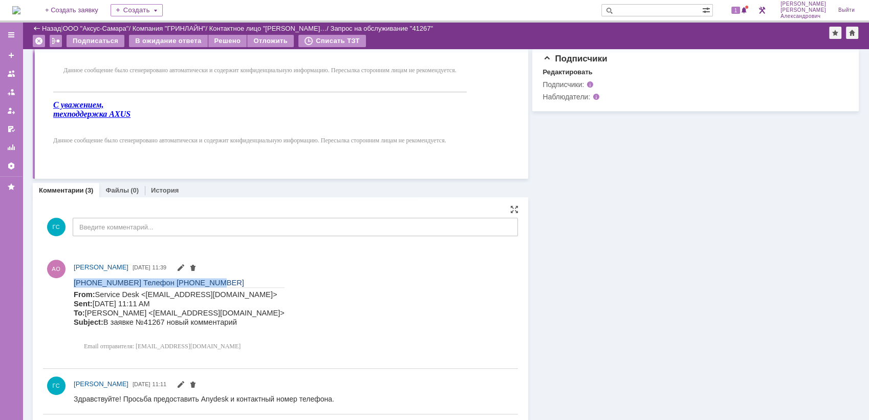
drag, startPoint x: 74, startPoint y: 279, endPoint x: 189, endPoint y: 281, distance: 115.7
click at [189, 281] on p "[PHONE_NUMBER] Телефон [PHONE_NUMBER]" at bounding box center [179, 281] width 211 height 9
copy span "[PHONE_NUMBER] Телефон [PHONE_NUMBER]"
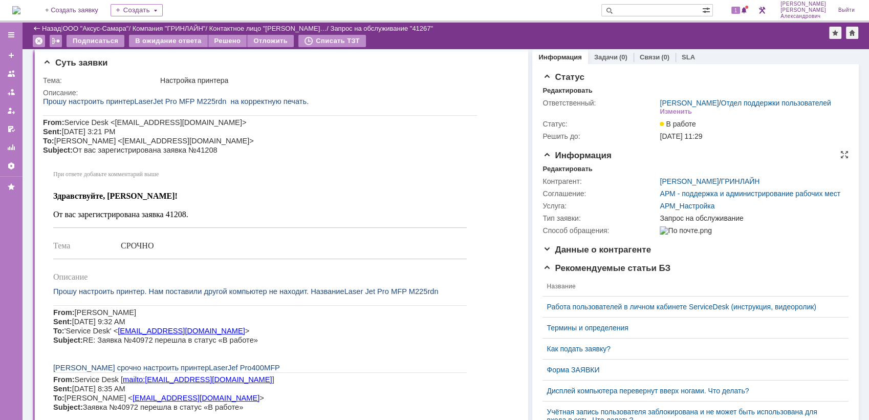
scroll to position [0, 0]
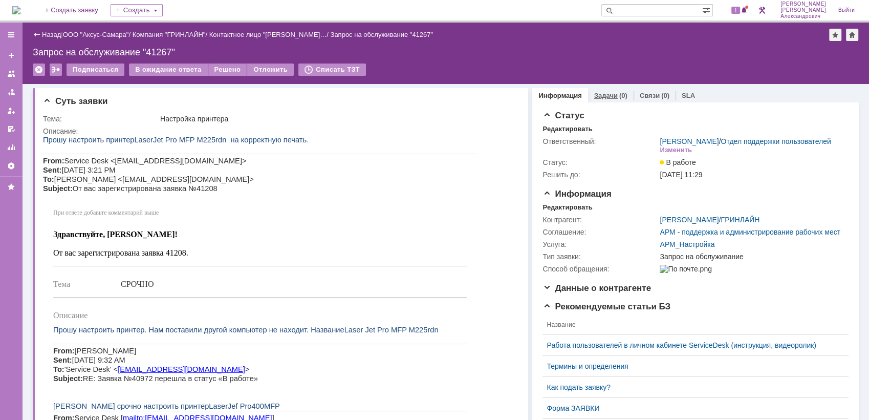
click at [619, 96] on div "(0)" at bounding box center [623, 96] width 8 height 8
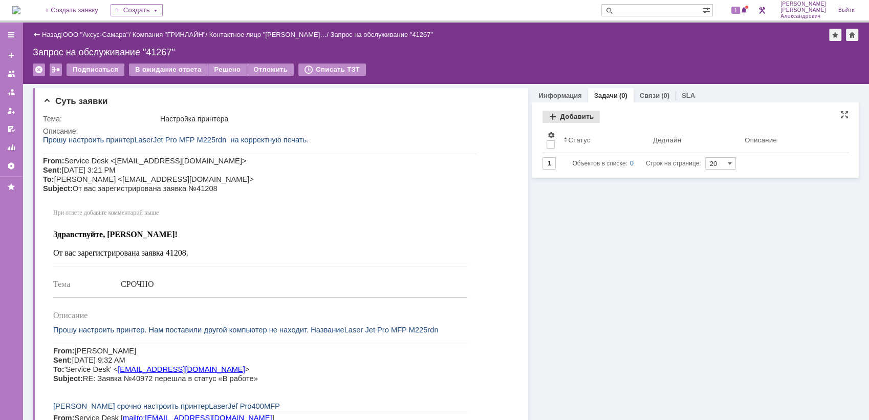
click at [556, 114] on div "Добавить" at bounding box center [571, 117] width 57 height 12
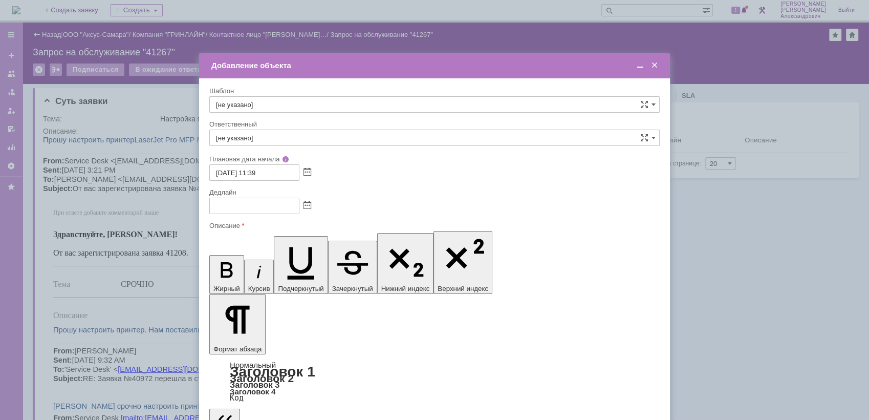
click at [639, 67] on span at bounding box center [640, 65] width 10 height 9
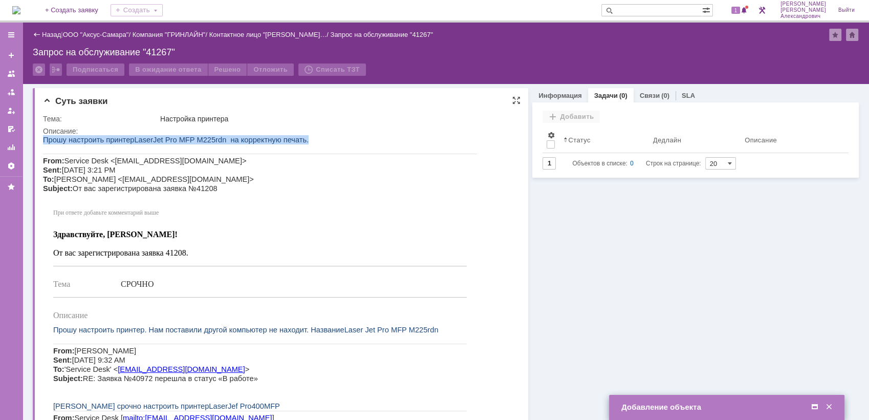
drag, startPoint x: 44, startPoint y: 140, endPoint x: 291, endPoint y: 141, distance: 246.8
click at [291, 141] on p "Прошу настроить принтер LaserJet Pro MFP M 225 rdn на корректную печать." at bounding box center [260, 139] width 434 height 9
copy p "Прошу настроить принтер LaserJet Pro MFP M 225 rdn на корректную печать."
click at [816, 406] on span at bounding box center [815, 406] width 10 height 9
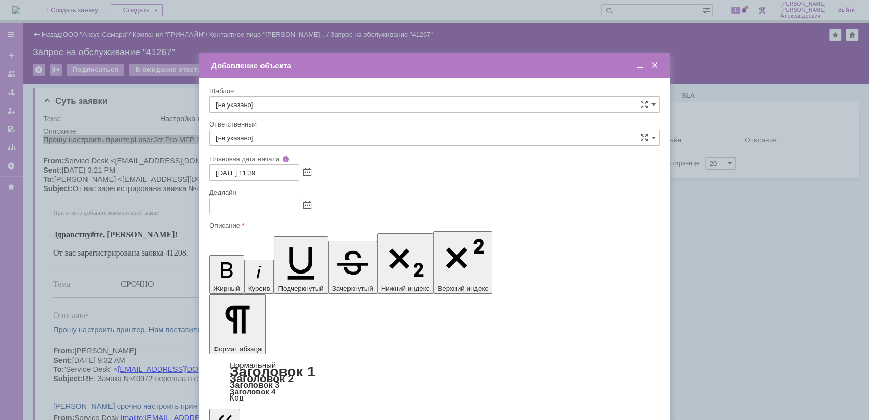
click at [307, 202] on span at bounding box center [308, 206] width 8 height 8
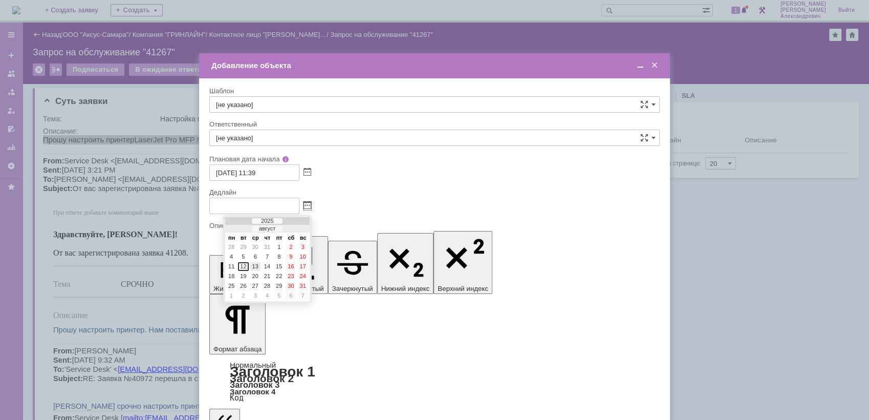
click at [259, 266] on div "13" at bounding box center [255, 266] width 10 height 9
type input "[DATE] 11:39"
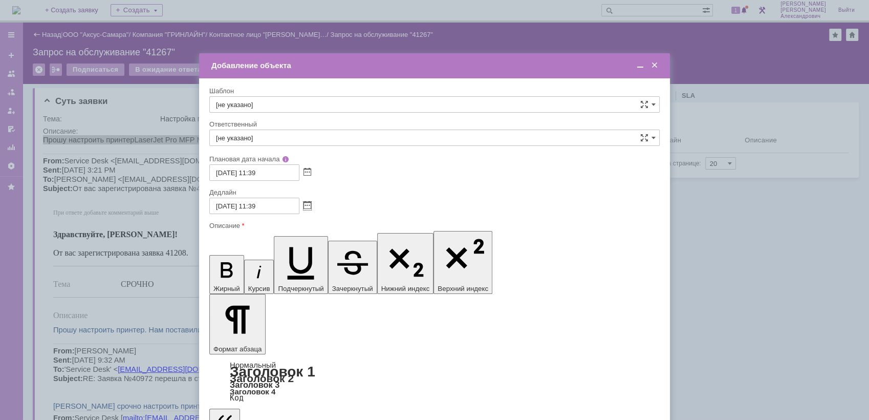
click at [276, 137] on input "[не указано]" at bounding box center [434, 138] width 451 height 16
type input "H"
click at [307, 249] on span "[PERSON_NAME]" at bounding box center [434, 246] width 437 height 8
type input "[PERSON_NAME]"
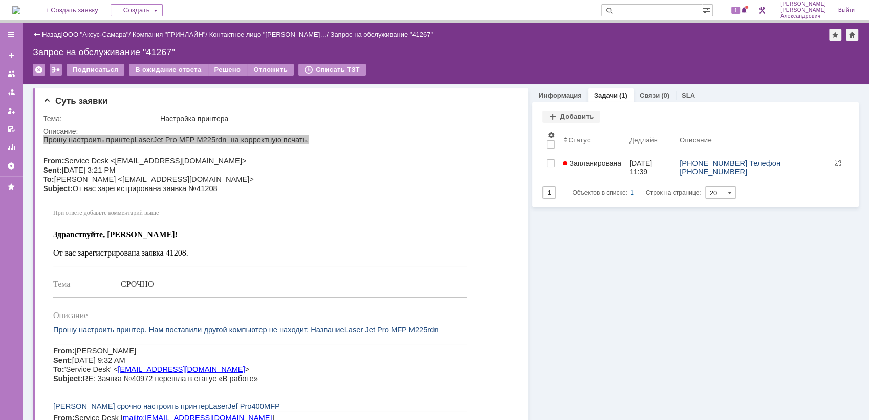
click at [20, 11] on img at bounding box center [16, 10] width 8 height 8
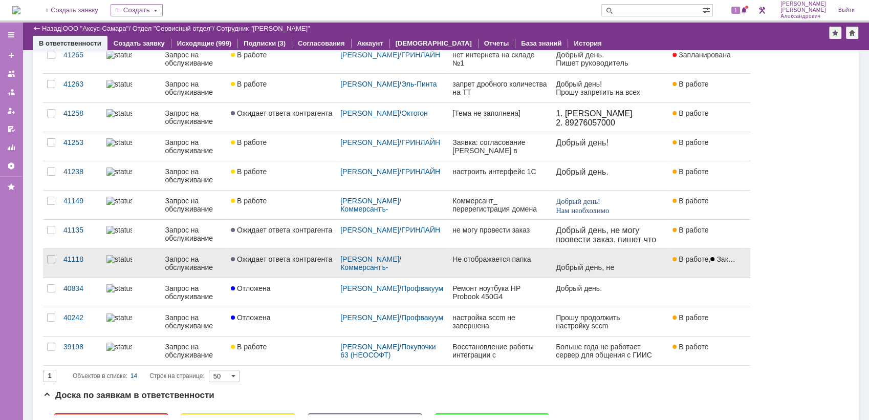
scroll to position [170, 0]
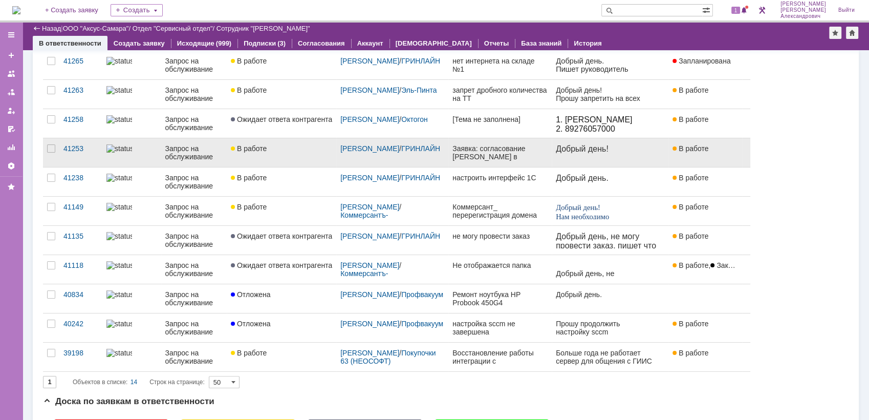
click at [589, 161] on link at bounding box center [610, 152] width 117 height 29
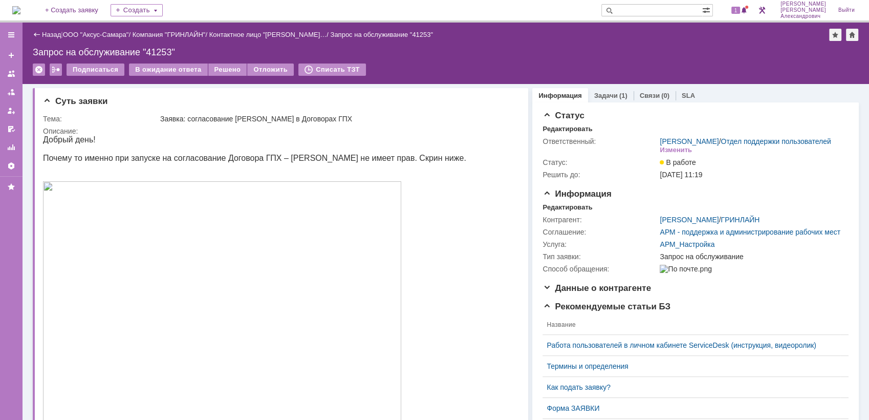
click at [619, 92] on div "(1)" at bounding box center [623, 96] width 8 height 8
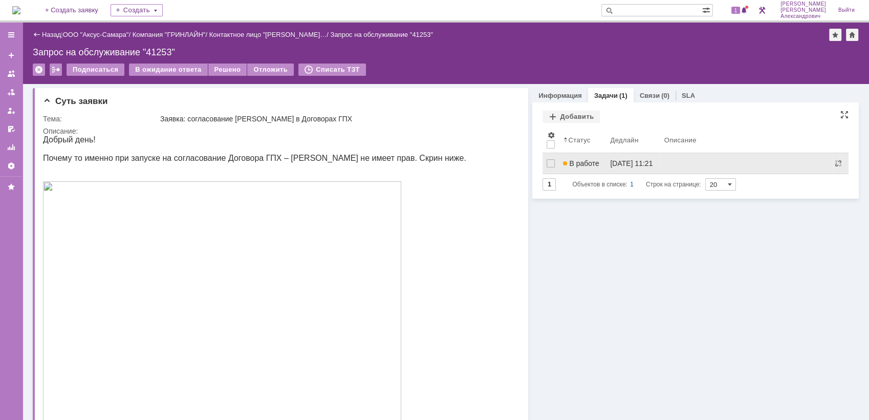
click at [594, 158] on link "В работе" at bounding box center [582, 163] width 47 height 20
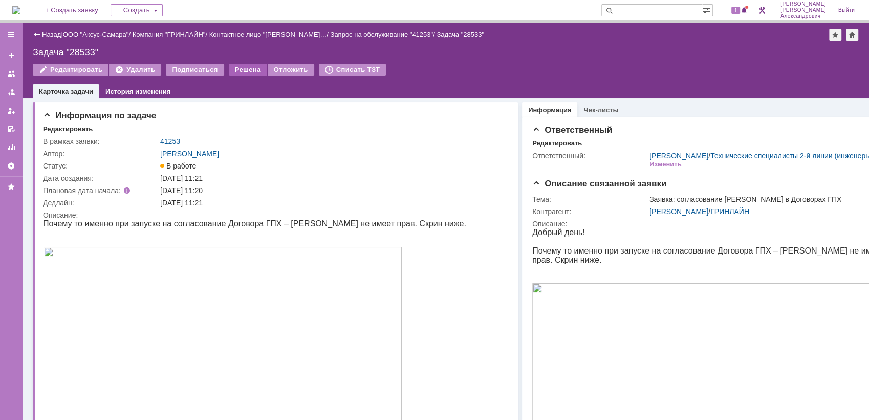
click at [250, 69] on div "Решена" at bounding box center [248, 69] width 38 height 12
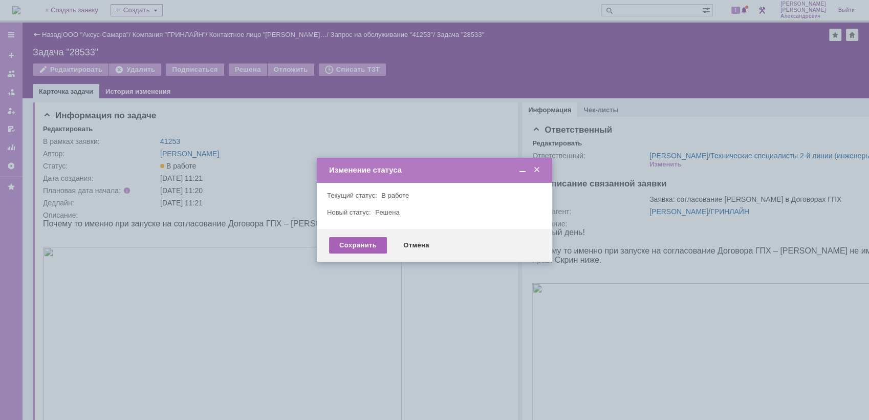
click at [358, 238] on div "Сохранить" at bounding box center [358, 245] width 58 height 16
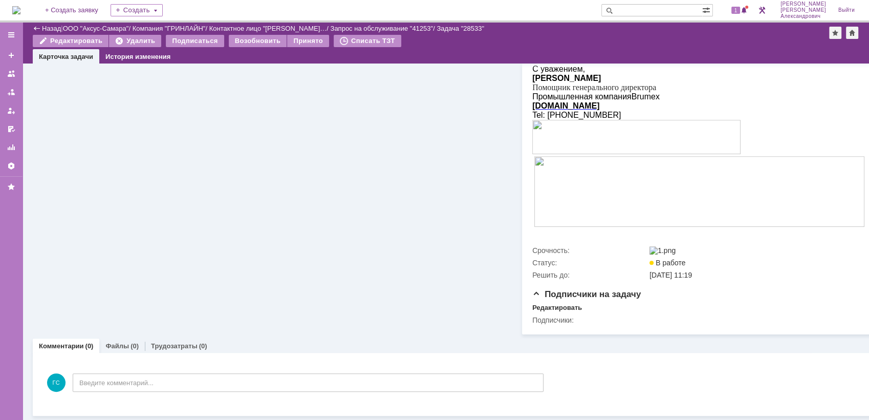
scroll to position [568, 0]
click at [195, 338] on div "Трудозатраты (0)" at bounding box center [179, 345] width 69 height 15
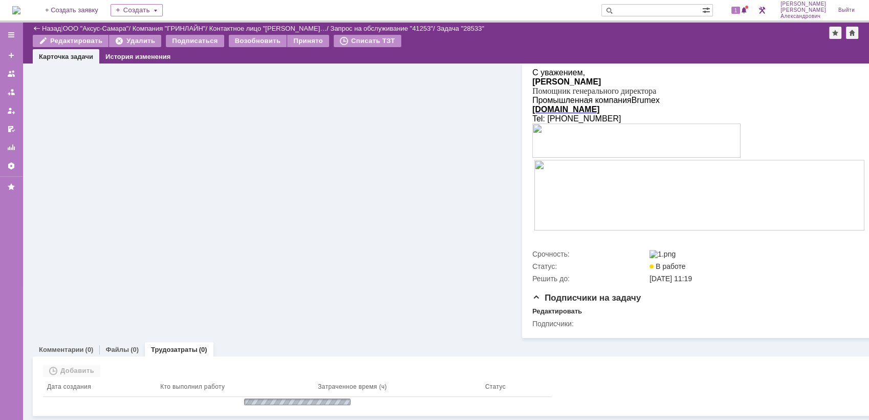
scroll to position [554, 0]
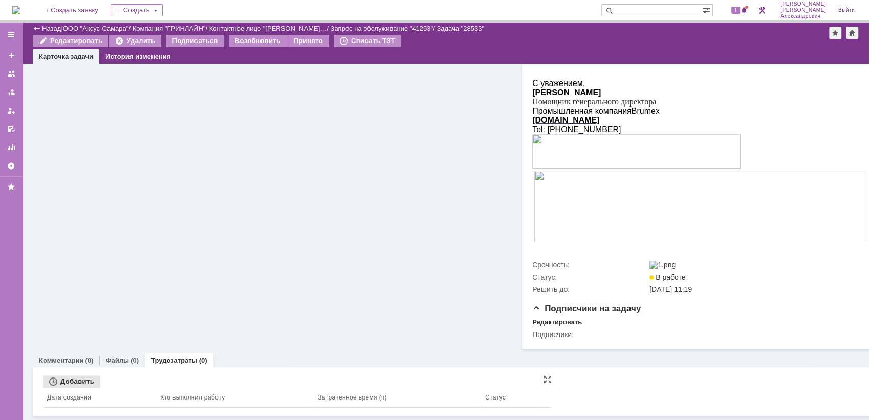
click at [77, 375] on div "Добавить" at bounding box center [71, 381] width 57 height 12
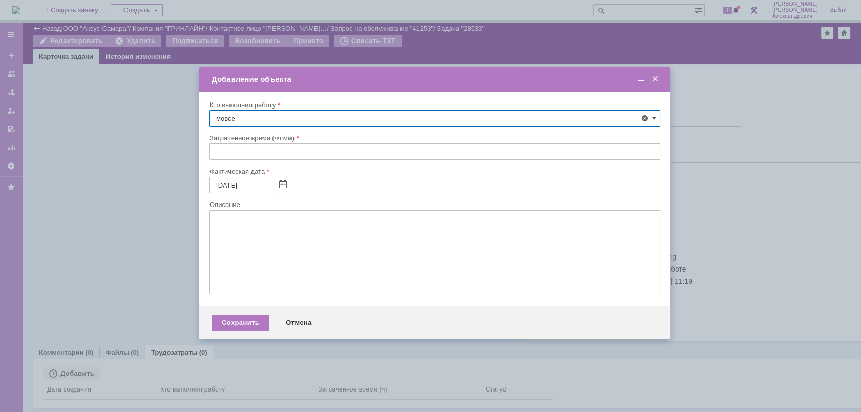
click at [265, 195] on span "[PERSON_NAME]" at bounding box center [268, 194] width 55 height 8
type input "[PERSON_NAME]"
click at [238, 147] on input "text" at bounding box center [434, 151] width 451 height 16
click at [245, 322] on div "Сохранить" at bounding box center [240, 322] width 58 height 16
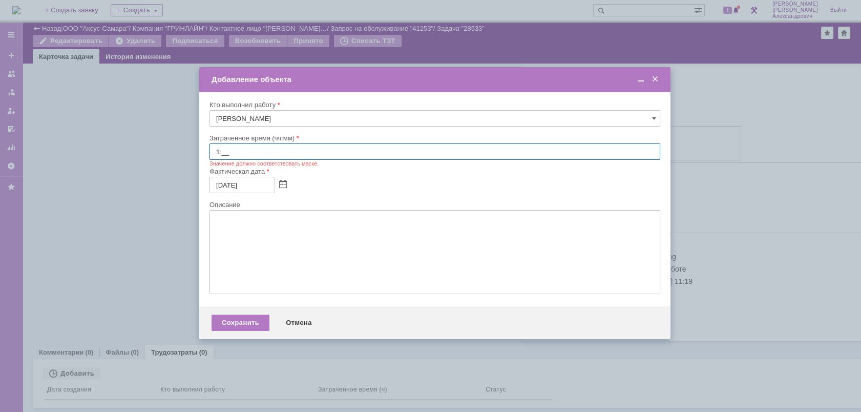
click at [219, 152] on input "1:__" at bounding box center [434, 151] width 451 height 16
click at [219, 151] on input "1:__" at bounding box center [434, 151] width 451 height 16
type input "1:00"
click at [242, 322] on div "Сохранить" at bounding box center [240, 322] width 58 height 16
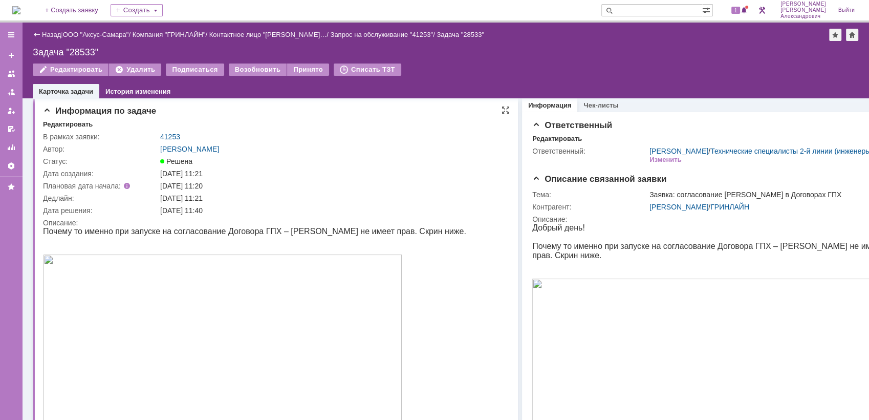
scroll to position [0, 0]
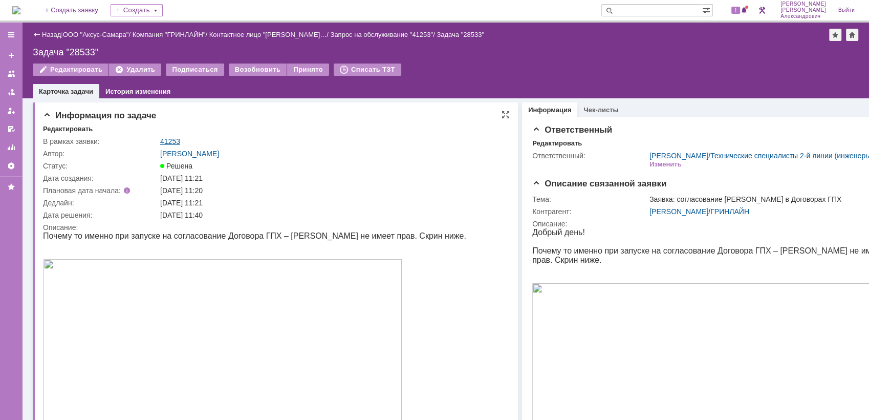
click at [165, 141] on link "41253" at bounding box center [170, 141] width 20 height 8
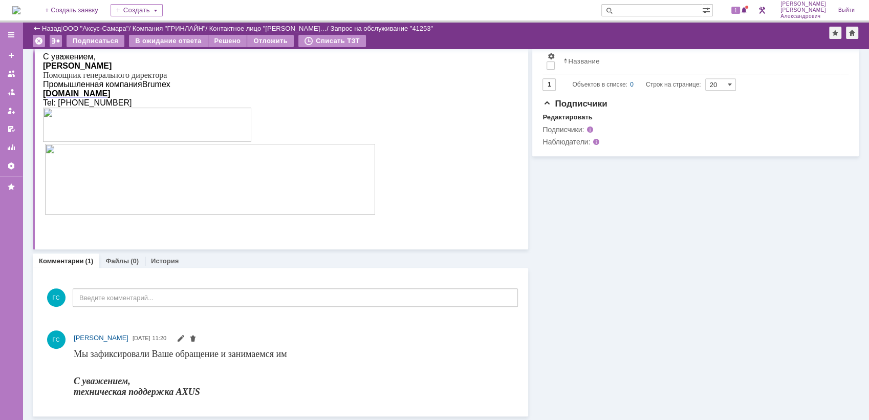
scroll to position [466, 0]
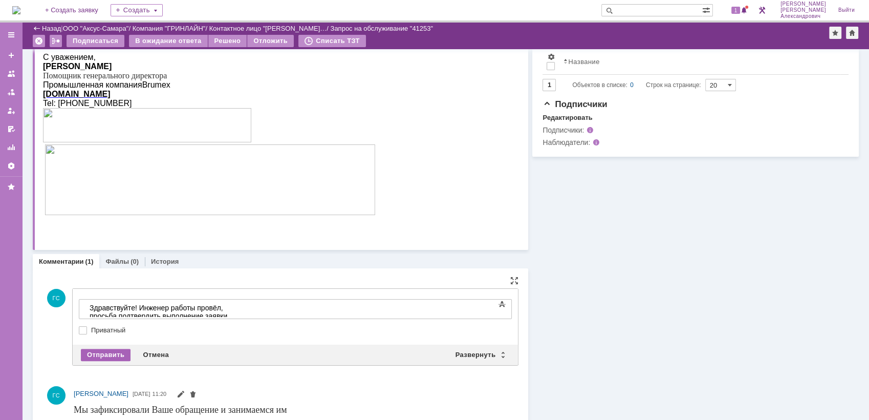
click at [91, 354] on div "Отправить" at bounding box center [106, 355] width 50 height 12
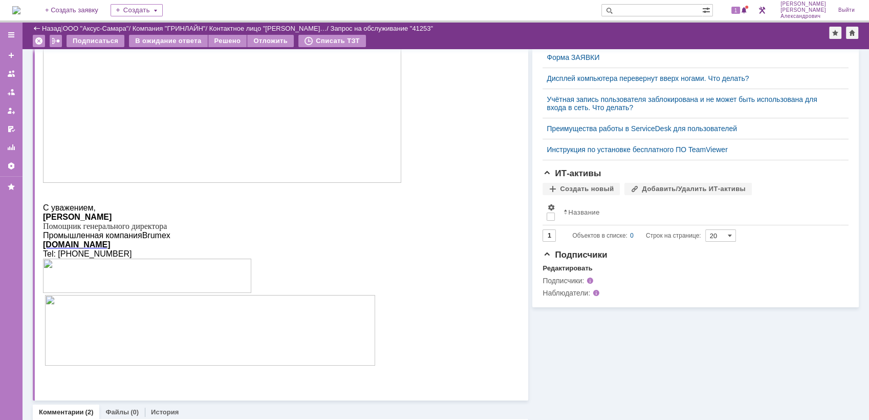
scroll to position [291, 0]
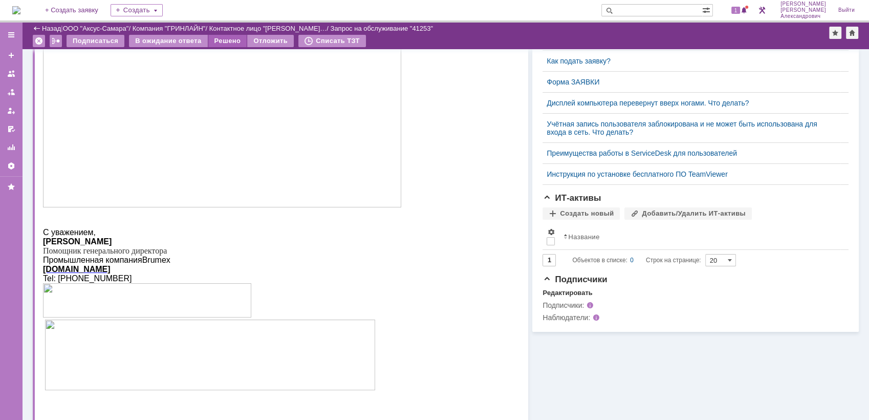
click at [229, 38] on div "Решено" at bounding box center [227, 41] width 39 height 12
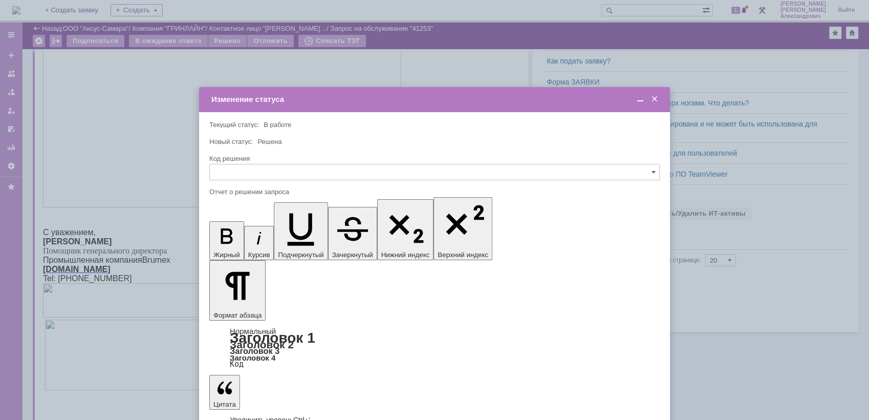
scroll to position [0, 0]
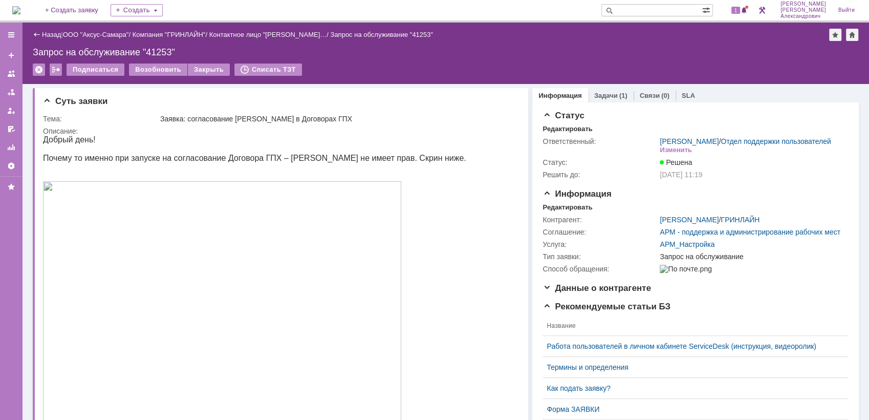
click at [20, 9] on img at bounding box center [16, 10] width 8 height 8
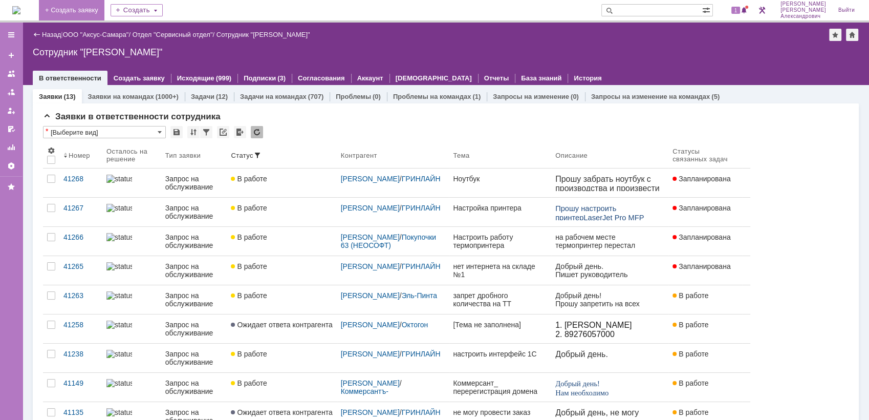
click at [104, 7] on link "+ Создать заявку" at bounding box center [72, 10] width 66 height 20
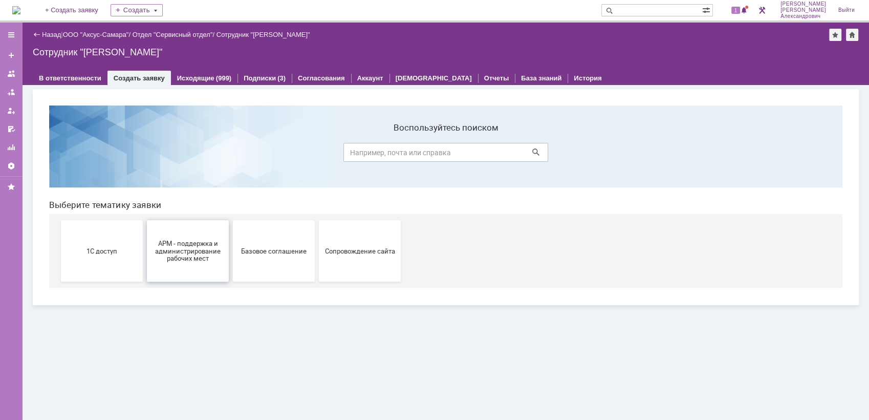
click at [204, 238] on button "АРМ - поддержка и администрирование рабочих мест" at bounding box center [188, 250] width 82 height 61
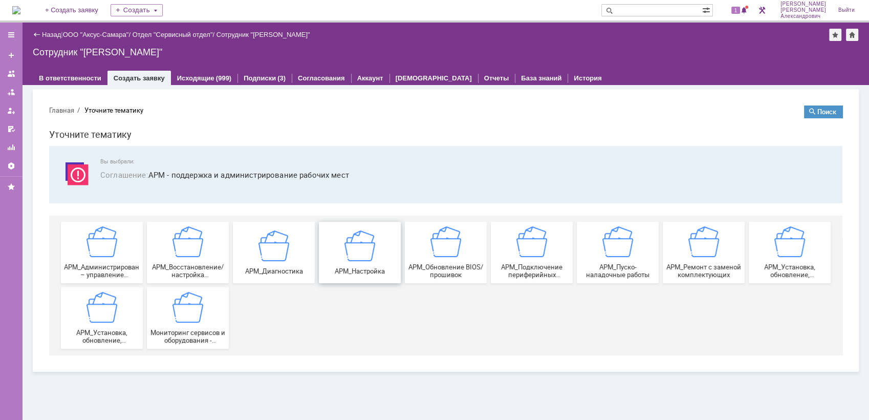
click at [358, 247] on img at bounding box center [360, 245] width 31 height 31
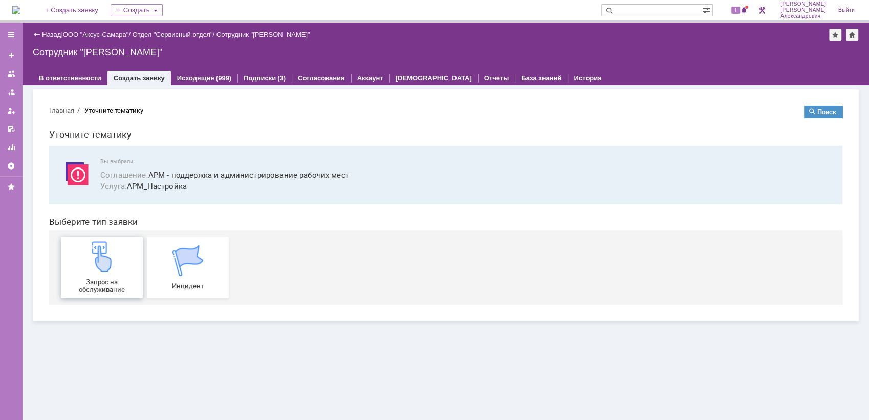
click at [106, 258] on img at bounding box center [102, 256] width 31 height 31
click at [744, 9] on div "1" at bounding box center [740, 10] width 21 height 12
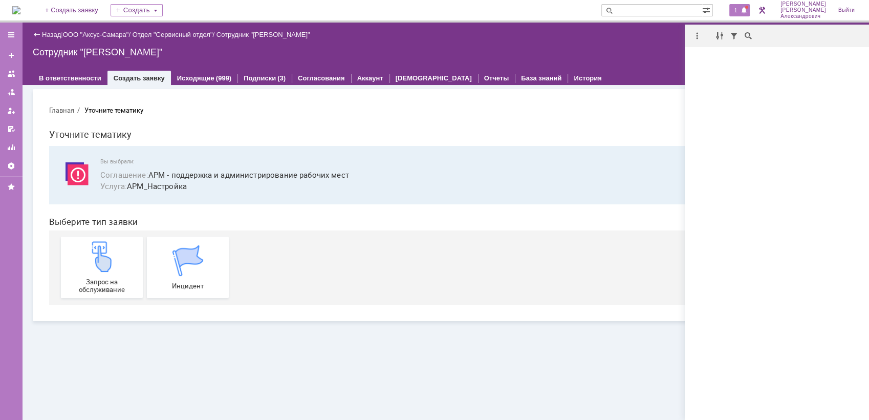
click at [631, 51] on div "Сотрудник "[PERSON_NAME]"" at bounding box center [446, 52] width 826 height 10
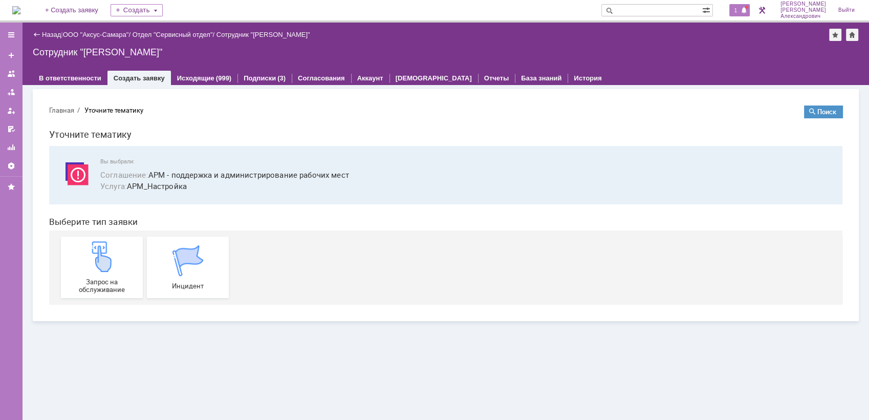
click at [744, 9] on div "1" at bounding box center [740, 10] width 21 height 12
click at [637, 45] on div "Назад | ООО "Аксус-Самара" / Отдел "Сервисный отдел" / Сотрудник "Галстьян Степ…" at bounding box center [446, 54] width 847 height 62
click at [20, 9] on img at bounding box center [16, 10] width 8 height 8
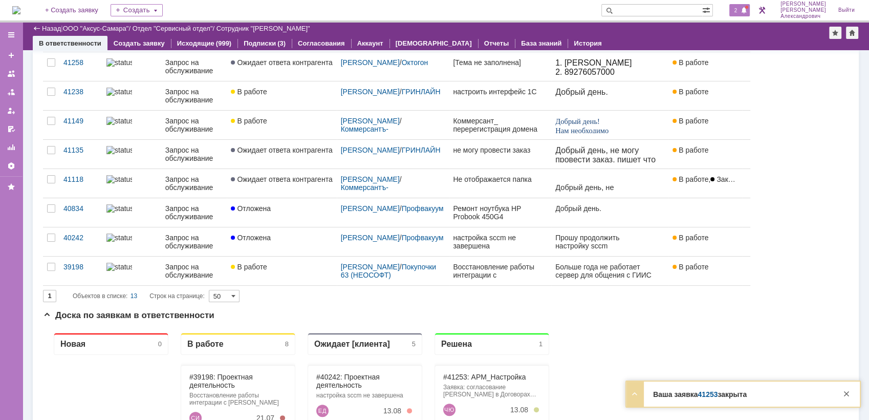
click at [746, 7] on span at bounding box center [744, 11] width 7 height 8
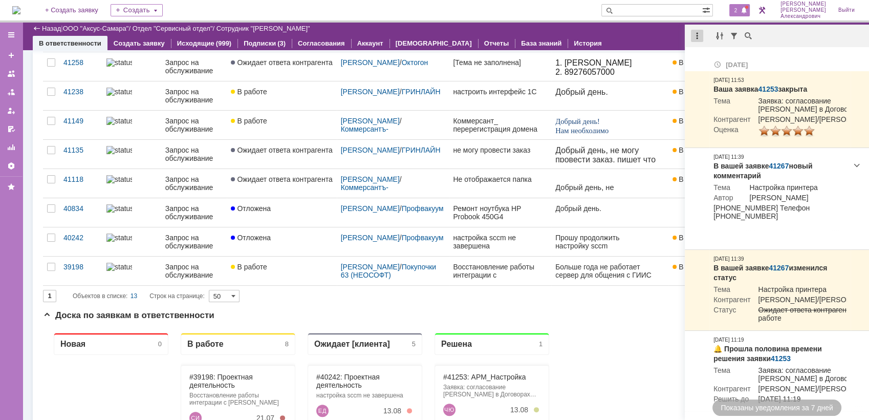
click at [695, 36] on div at bounding box center [697, 36] width 12 height 12
drag, startPoint x: 714, startPoint y: 59, endPoint x: 697, endPoint y: 52, distance: 18.8
click at [712, 59] on div "Отметить уведомления прочитанными" at bounding box center [767, 61] width 137 height 7
click at [659, 36] on div "В ответственности Создать заявку Исходящие (999) Подписки (3) Согласования Акка…" at bounding box center [446, 43] width 826 height 14
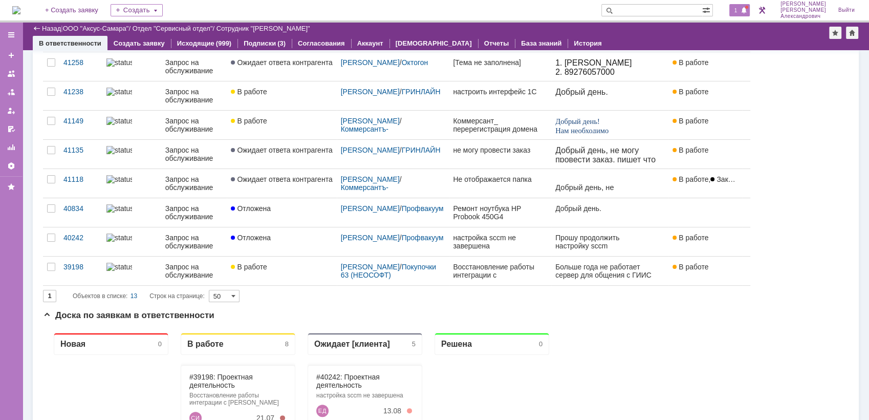
click at [746, 9] on span at bounding box center [744, 11] width 7 height 8
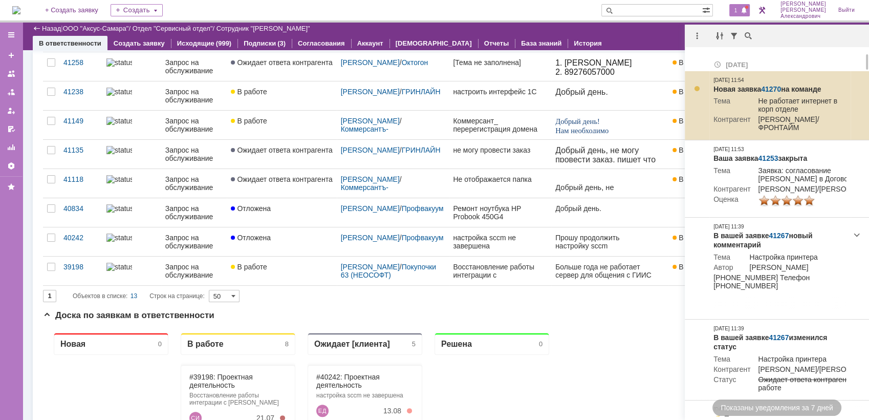
click at [772, 85] on link "41270" at bounding box center [771, 89] width 20 height 8
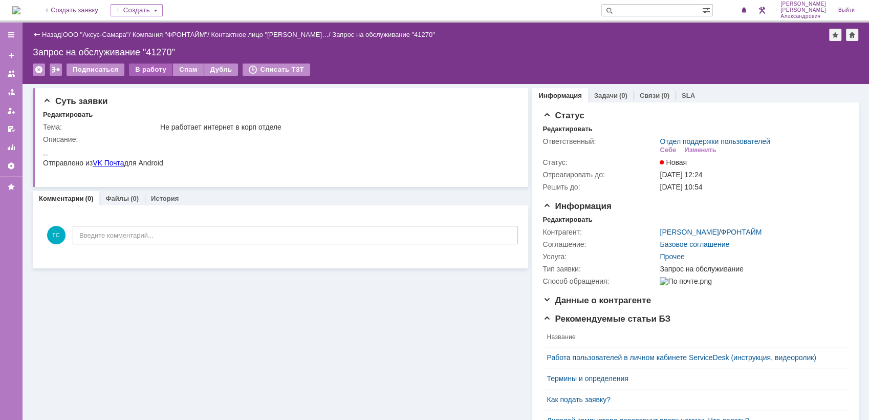
click at [152, 68] on div "В работу" at bounding box center [151, 69] width 44 height 12
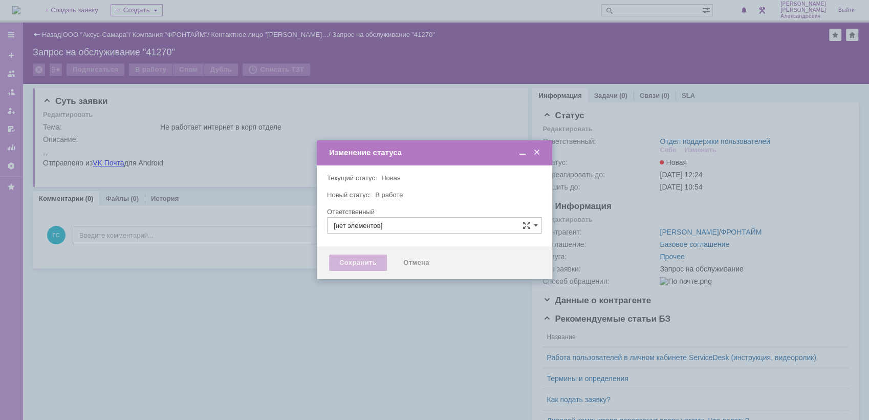
type input "[PERSON_NAME]"
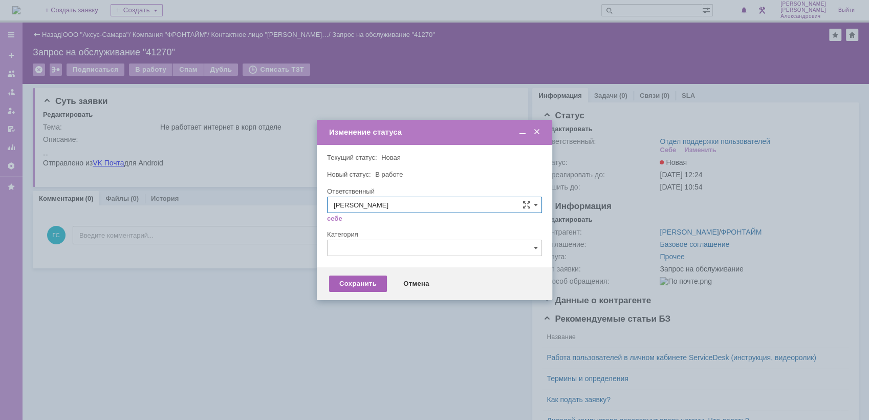
click at [366, 281] on div "Сохранить" at bounding box center [358, 283] width 58 height 16
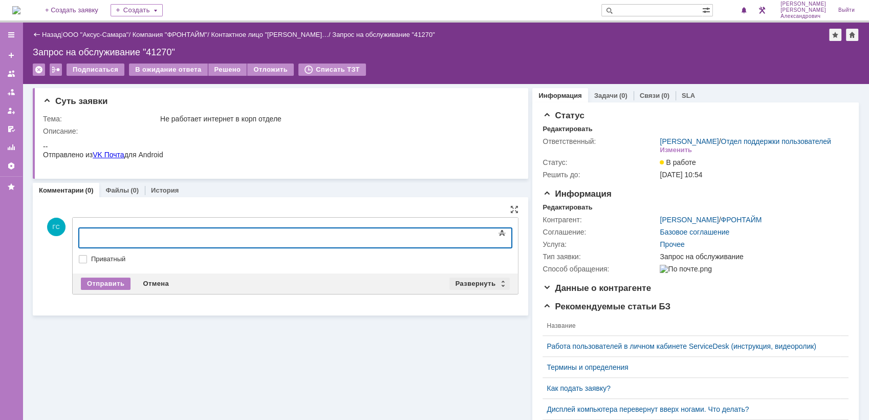
click at [457, 280] on div "Развернуть" at bounding box center [480, 283] width 61 height 12
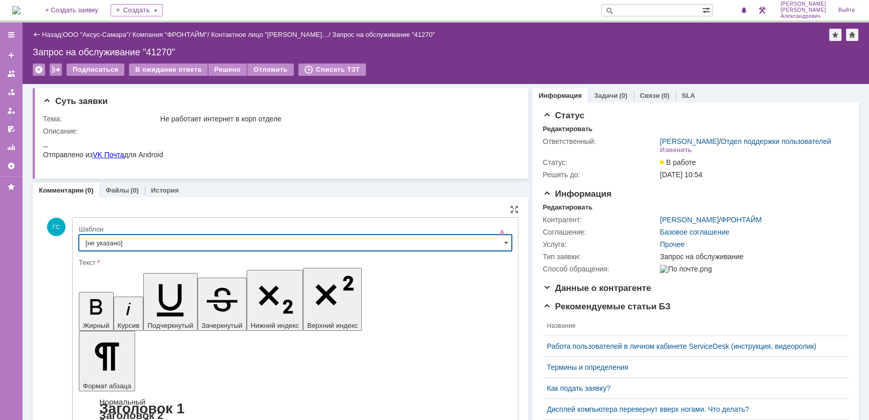
click at [174, 241] on input "[не указано]" at bounding box center [295, 242] width 433 height 16
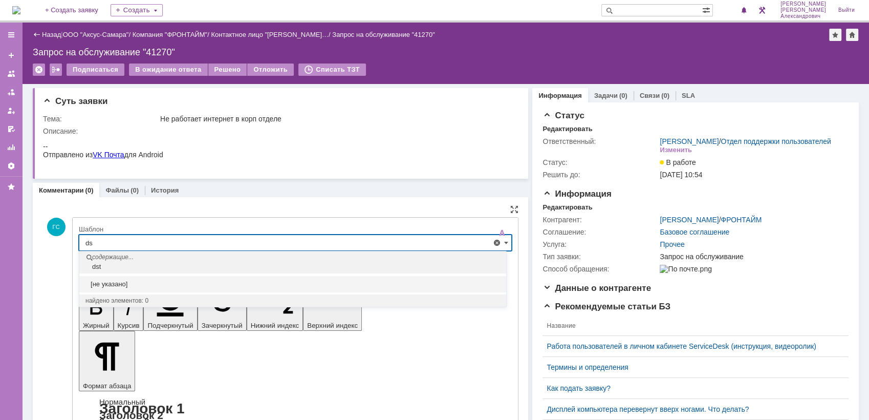
type input "d"
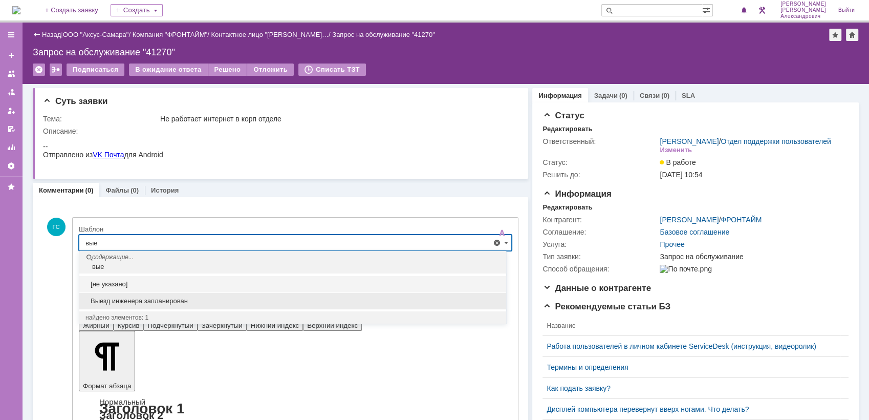
click at [168, 294] on div "Выезд инженера запланирован" at bounding box center [292, 301] width 427 height 16
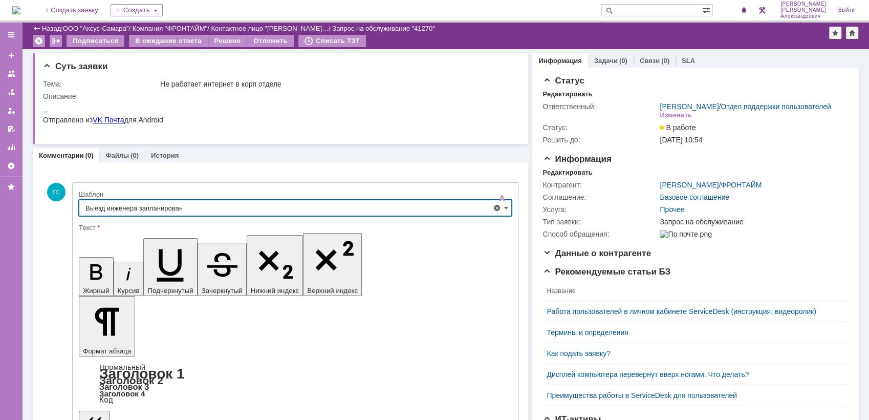
type input "Выезд инженера запланирован"
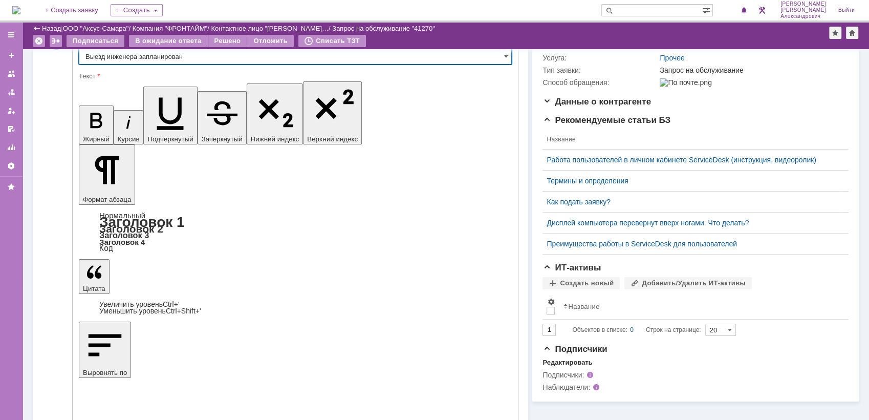
scroll to position [151, 0]
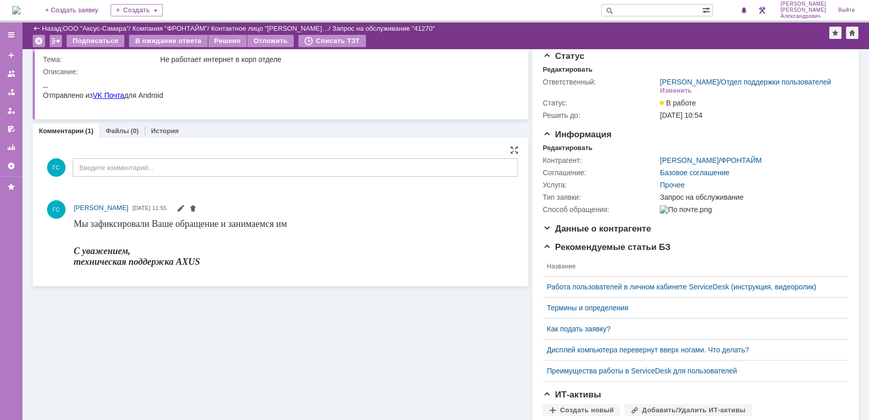
scroll to position [0, 0]
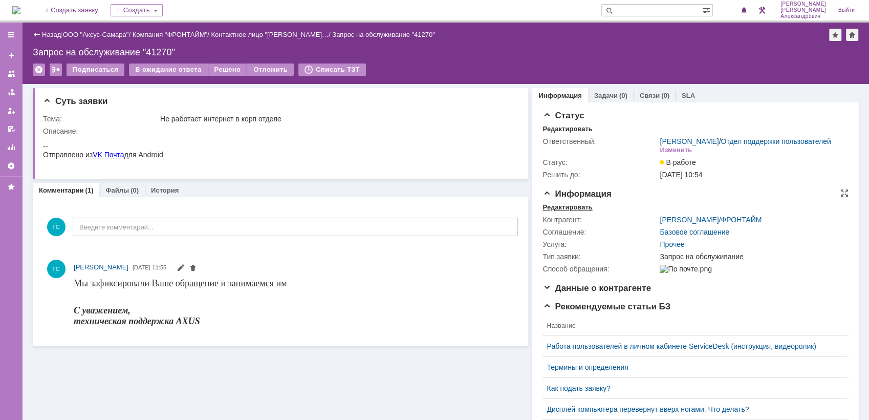
click at [566, 211] on div "Редактировать" at bounding box center [568, 207] width 50 height 8
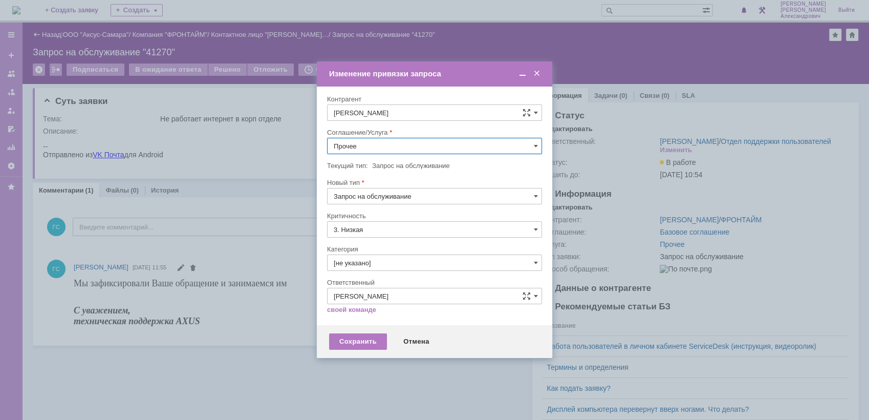
click at [376, 153] on input "Прочее" at bounding box center [434, 146] width 215 height 16
click at [408, 242] on span "АРМ_Настройка" at bounding box center [435, 246] width 202 height 8
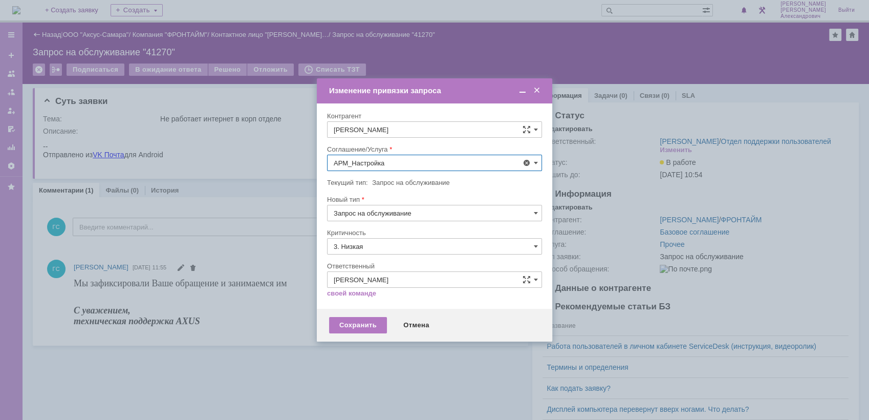
type input "АРМ_Настройка"
click at [365, 319] on div "Сохранить" at bounding box center [358, 325] width 58 height 16
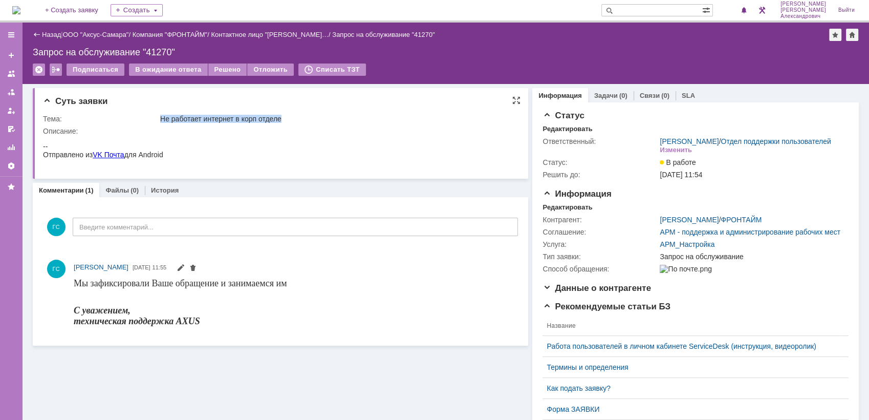
drag, startPoint x: 161, startPoint y: 119, endPoint x: 286, endPoint y: 116, distance: 125.5
click at [286, 116] on div "Не работает интернет в корп отделе" at bounding box center [336, 119] width 353 height 8
copy div "Не работает интернет в корп отделе"
click at [595, 96] on link "Задачи" at bounding box center [606, 96] width 24 height 8
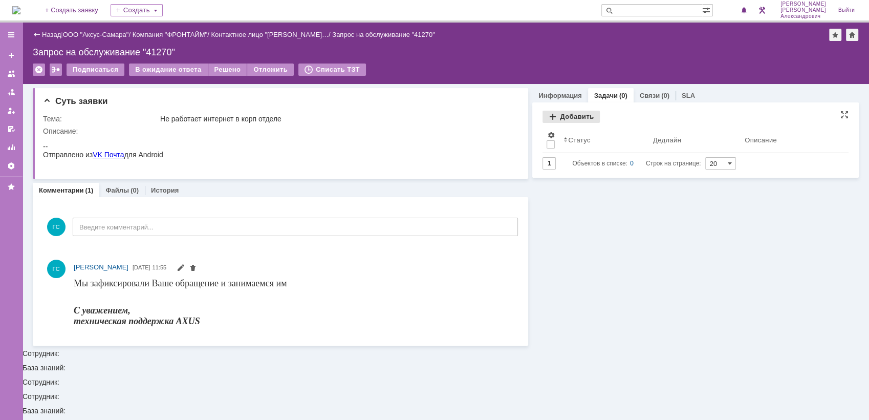
click at [562, 115] on div "Добавить" at bounding box center [571, 117] width 57 height 12
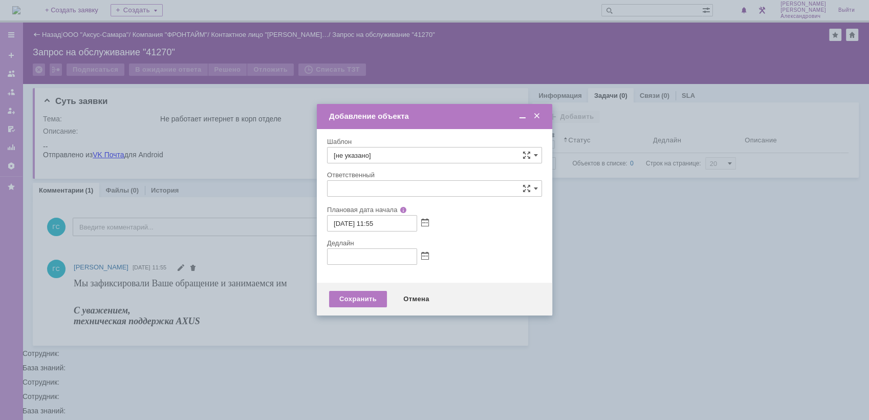
type input "[не указано]"
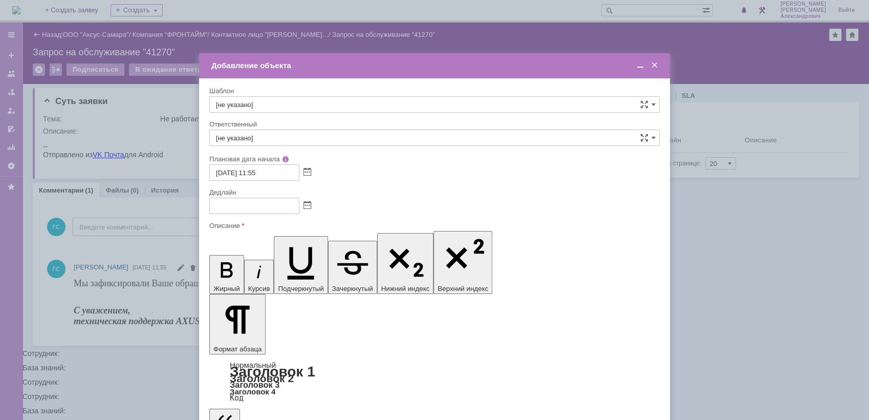
click at [311, 206] on span at bounding box center [308, 206] width 8 height 8
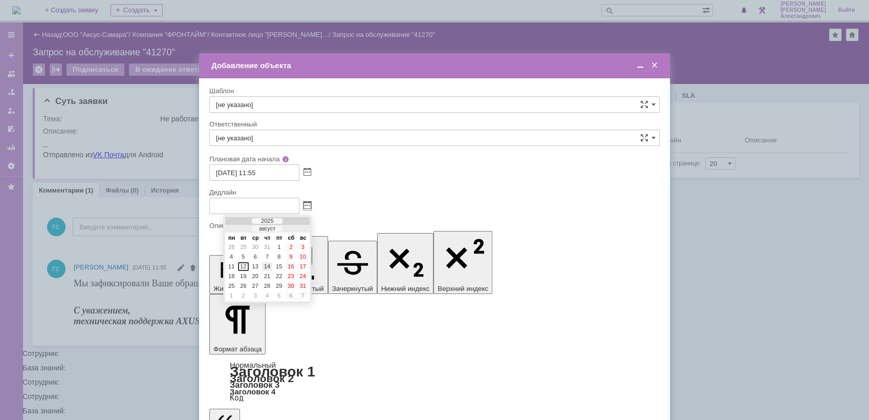
click at [269, 265] on div "14" at bounding box center [267, 266] width 10 height 9
type input "14.08.2025 11:55"
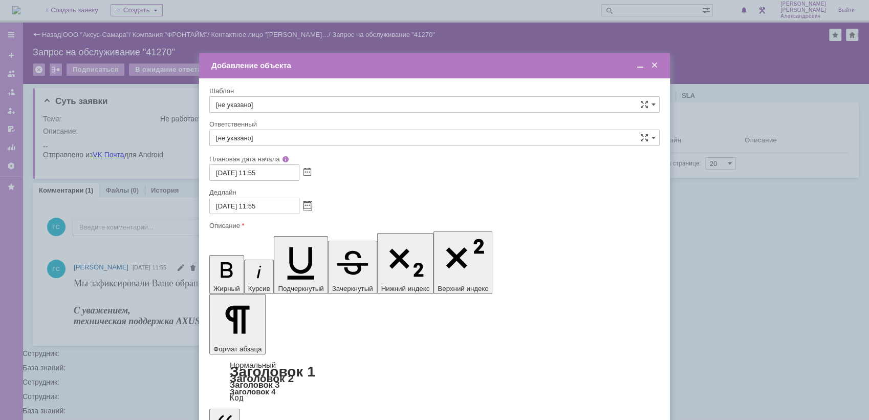
click at [288, 135] on input "[не указано]" at bounding box center [434, 138] width 451 height 16
click at [283, 213] on span "Ведясов Сергей Владимирович" at bounding box center [434, 212] width 437 height 8
type input "Ведясов Сергей Владимирович"
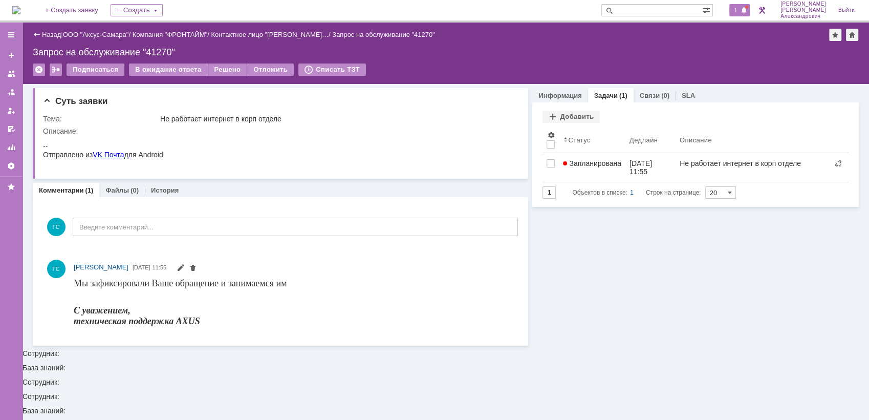
click at [741, 13] on span "1" at bounding box center [736, 10] width 9 height 7
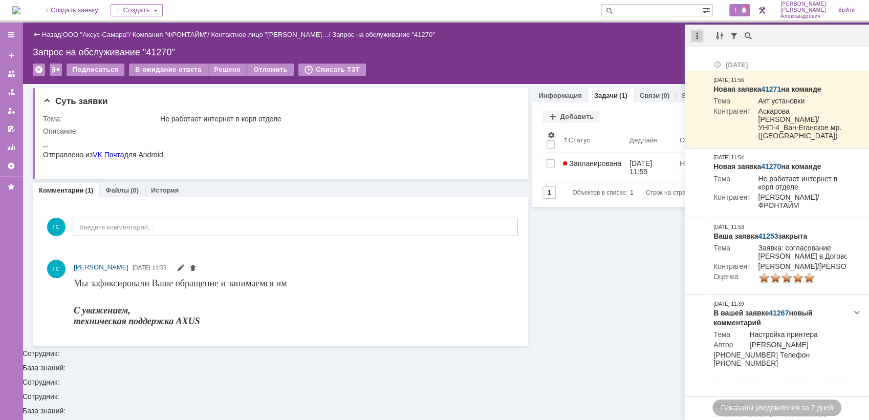
click at [695, 34] on div at bounding box center [697, 36] width 12 height 12
click at [699, 55] on div "Отметить уведомления прочитанными" at bounding box center [767, 61] width 149 height 15
click at [596, 47] on div "Запрос на обслуживание "41270"" at bounding box center [446, 52] width 826 height 10
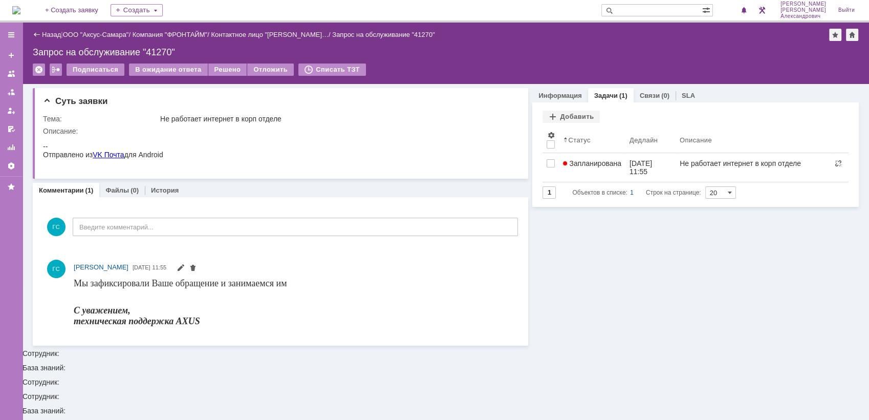
click at [20, 6] on img at bounding box center [16, 10] width 8 height 8
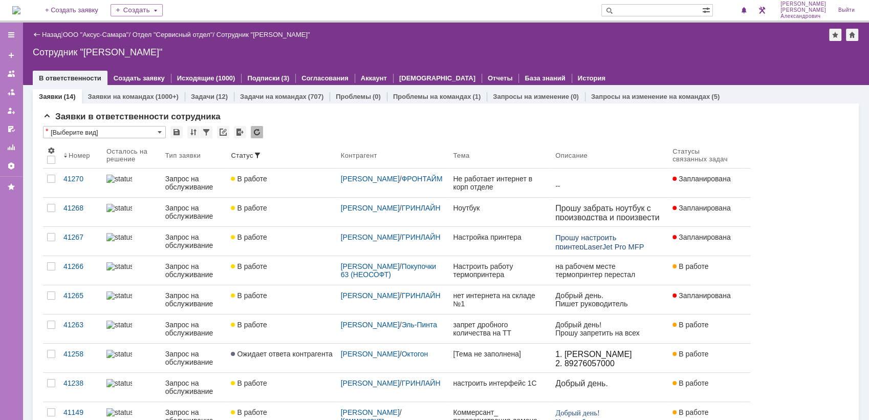
click at [20, 10] on img at bounding box center [16, 10] width 8 height 8
drag, startPoint x: 26, startPoint y: 17, endPoint x: 66, endPoint y: 1, distance: 43.2
click at [20, 14] on img at bounding box center [16, 10] width 8 height 8
click at [20, 6] on img at bounding box center [16, 10] width 8 height 8
click at [11, 11] on div "На домашнюю + Создать заявку Создать Галстьян Степан Александрович Выйти" at bounding box center [434, 11] width 869 height 23
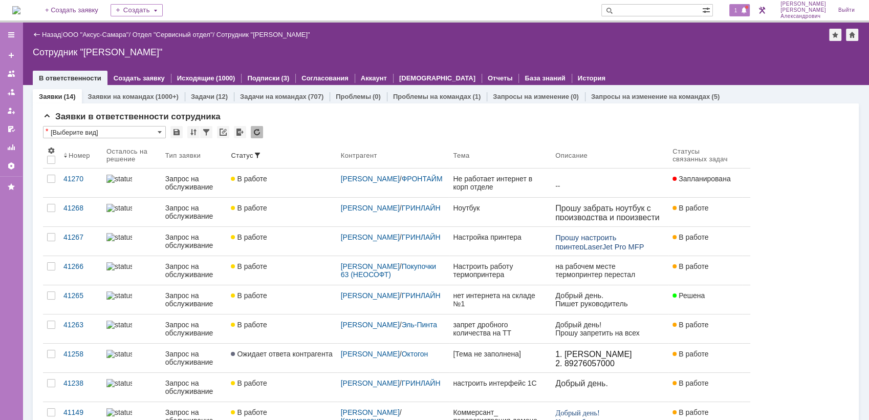
click at [741, 12] on span "1" at bounding box center [736, 10] width 9 height 7
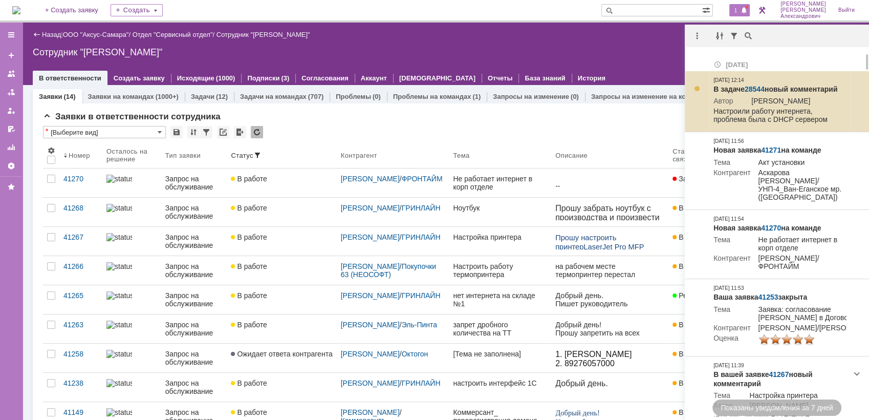
click at [755, 87] on link "28544" at bounding box center [755, 89] width 20 height 8
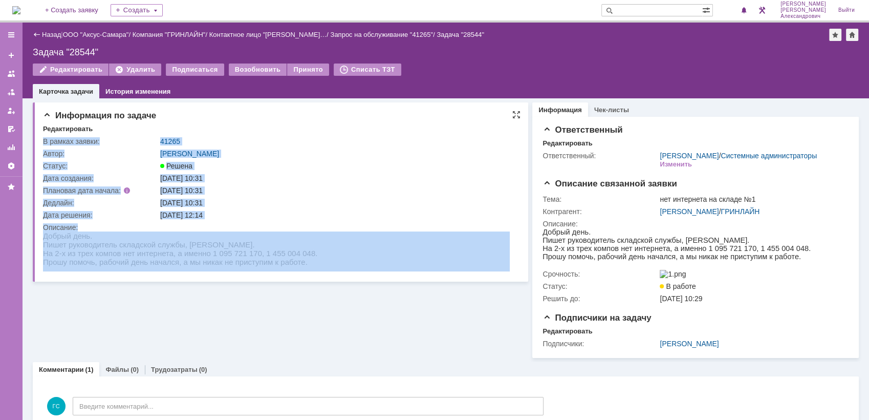
drag, startPoint x: 85, startPoint y: 475, endPoint x: 63, endPoint y: 242, distance: 233.9
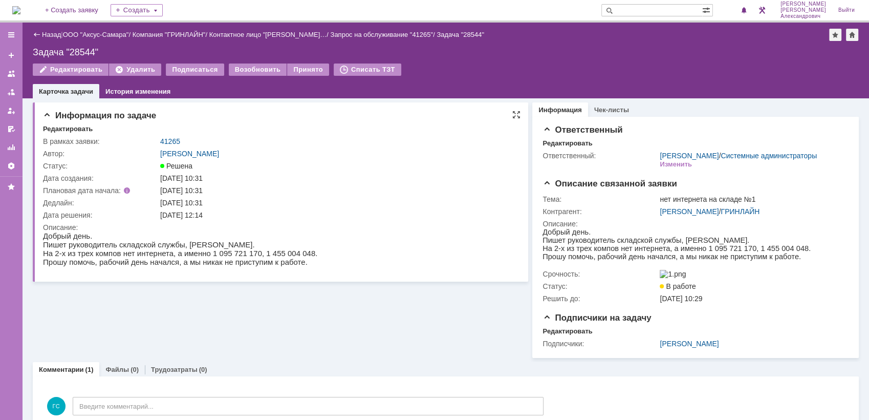
click at [51, 243] on p "Пишет руководитель складской службы, [PERSON_NAME]. На 2-х из трех компов нет и…" at bounding box center [180, 253] width 274 height 26
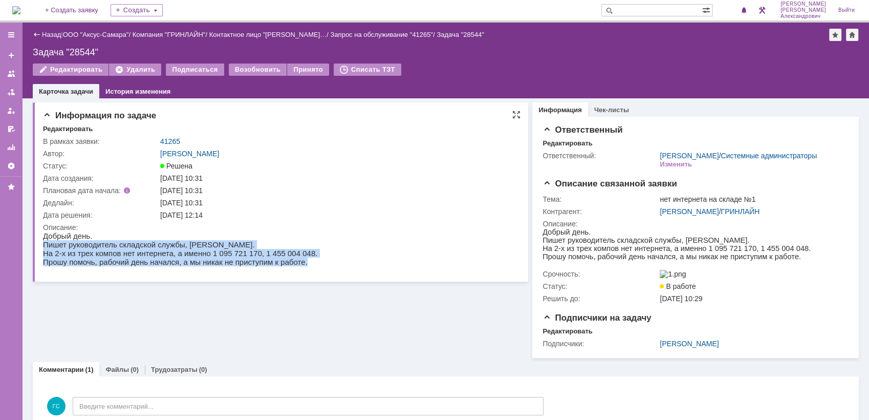
drag, startPoint x: 44, startPoint y: 245, endPoint x: 298, endPoint y: 264, distance: 255.7
click at [298, 264] on html "Добрый день. Пишет руководитель складской службы, [PERSON_NAME]. На 2-х из трех…" at bounding box center [276, 248] width 467 height 35
copy p "Пишет руководитель складской службы, [PERSON_NAME]. На 2-х из трех компов нет и…"
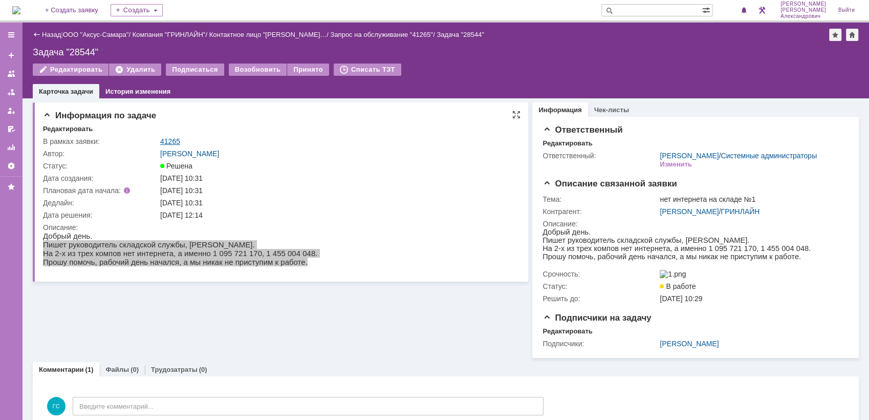
click at [170, 142] on link "41265" at bounding box center [170, 141] width 20 height 8
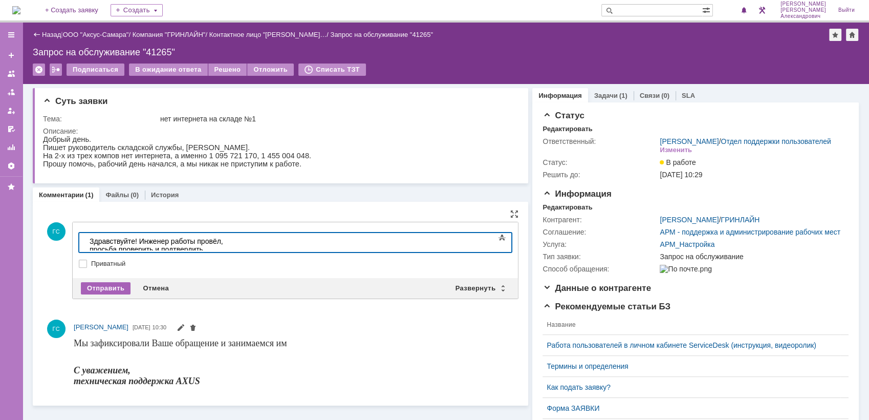
click at [111, 285] on div "Отправить" at bounding box center [106, 288] width 50 height 12
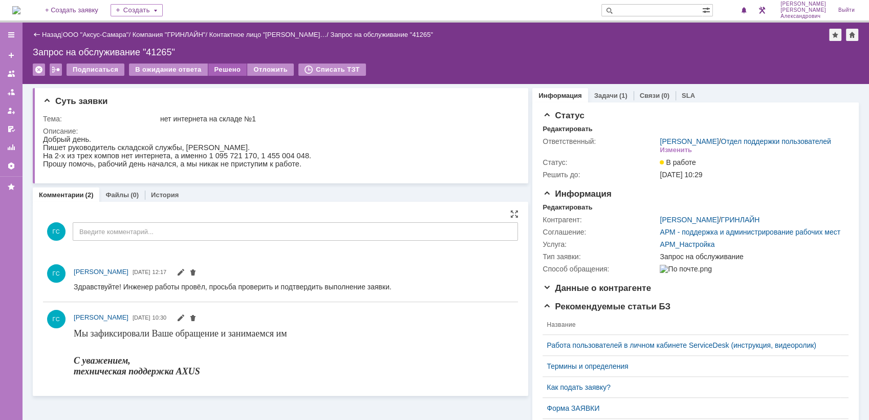
click at [216, 69] on div "Решено" at bounding box center [227, 69] width 39 height 12
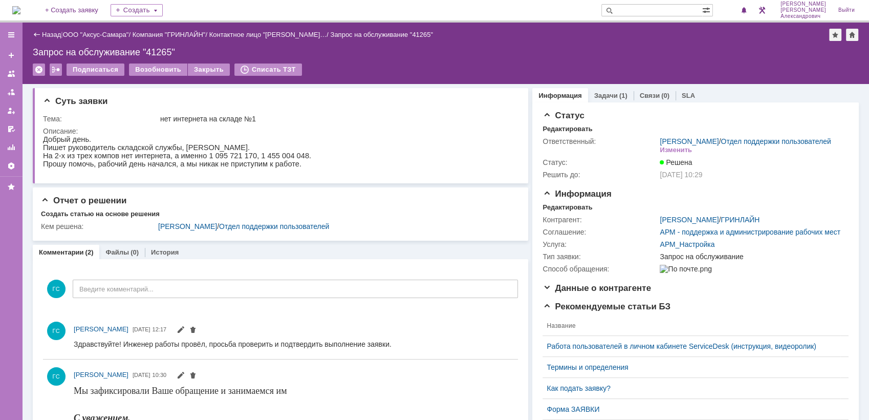
click at [20, 6] on img at bounding box center [16, 10] width 8 height 8
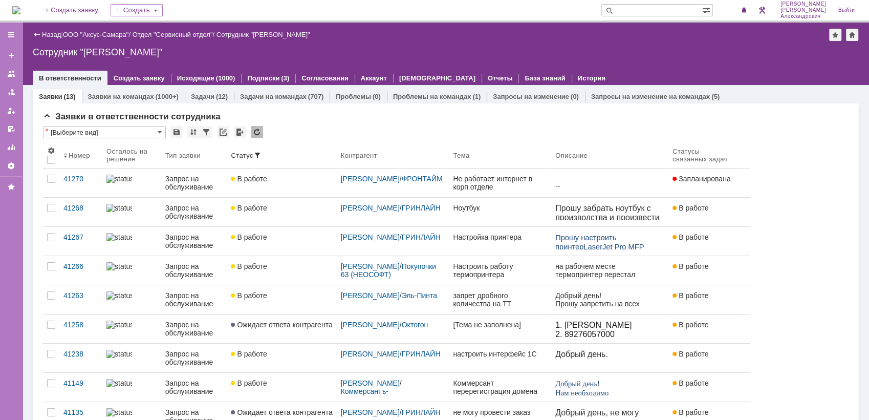
click at [15, 9] on img at bounding box center [16, 10] width 8 height 8
click at [20, 6] on img at bounding box center [16, 10] width 8 height 8
click at [592, 182] on p "-- Отправлено из VK Почта для Android" at bounding box center [609, 194] width 109 height 25
click at [678, 181] on div at bounding box center [676, 179] width 6 height 8
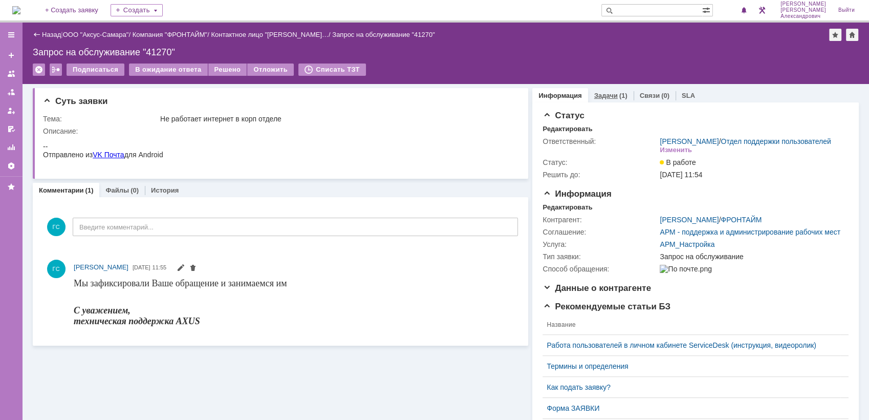
click at [619, 95] on div "(1)" at bounding box center [623, 96] width 8 height 8
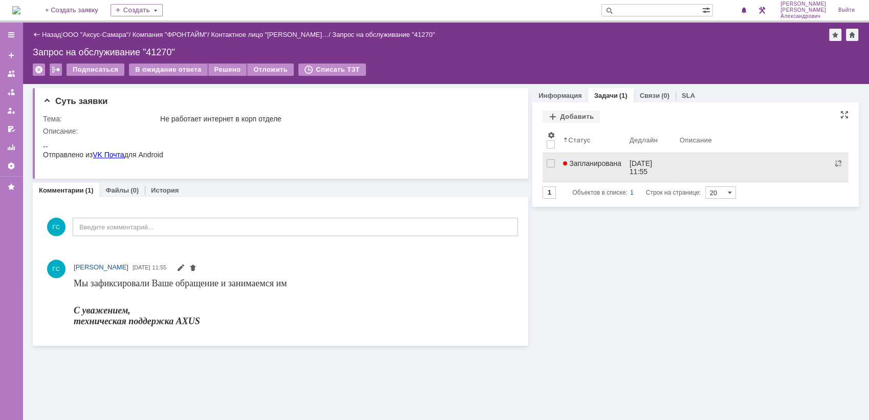
click at [600, 162] on span "Запланирована" at bounding box center [592, 163] width 58 height 8
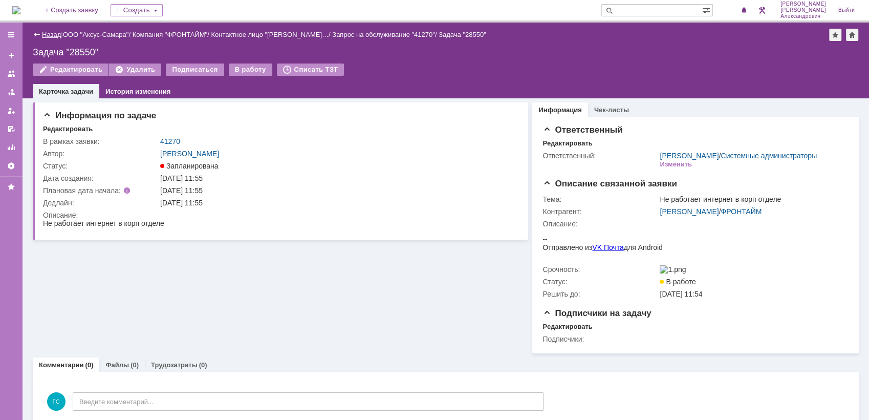
click at [48, 31] on link "Назад" at bounding box center [51, 35] width 19 height 8
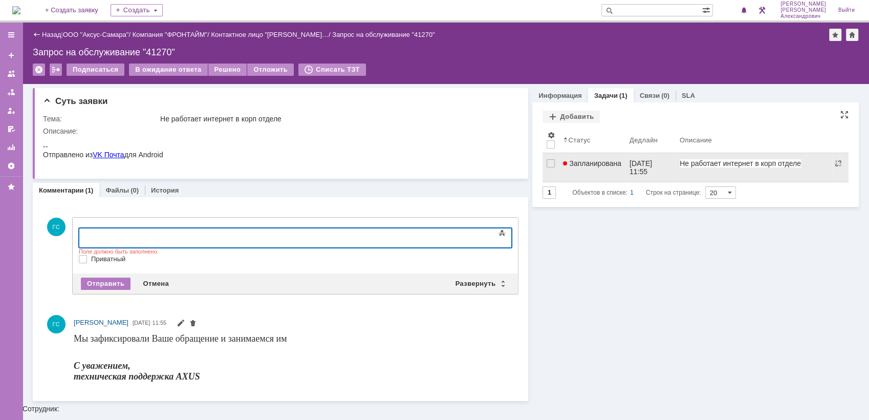
click at [619, 166] on span "Запланирована" at bounding box center [592, 163] width 58 height 8
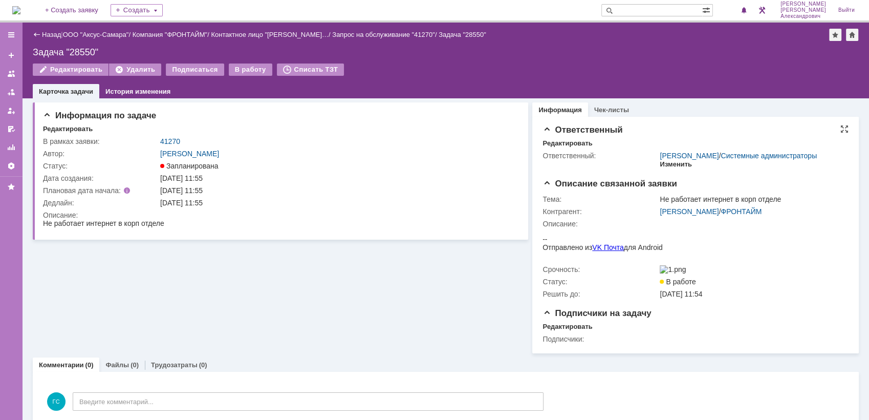
click at [675, 168] on div "Изменить" at bounding box center [676, 164] width 32 height 8
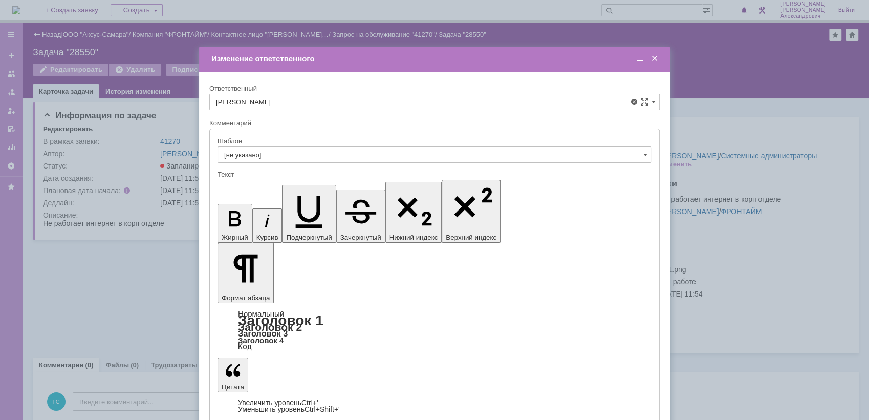
drag, startPoint x: 329, startPoint y: 205, endPoint x: 100, endPoint y: 36, distance: 284.9
click at [329, 205] on div "[PERSON_NAME]" at bounding box center [435, 210] width 450 height 16
type input "[PERSON_NAME]"
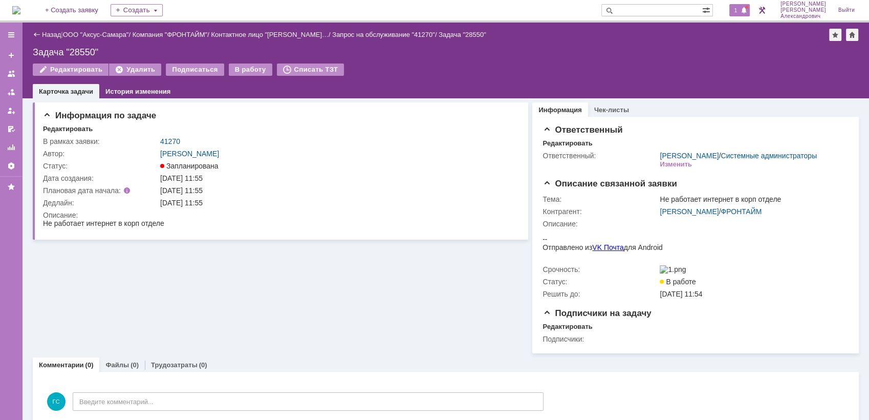
click at [744, 6] on div "1" at bounding box center [740, 10] width 21 height 12
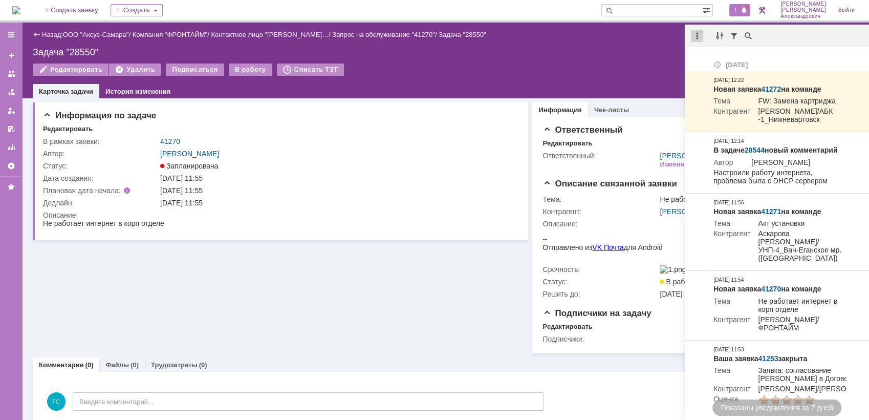
click at [694, 34] on div at bounding box center [697, 36] width 12 height 12
click at [701, 62] on div "Отметить уведомления прочитанными" at bounding box center [767, 61] width 137 height 7
click at [637, 50] on div "Задача "28550"" at bounding box center [446, 52] width 826 height 10
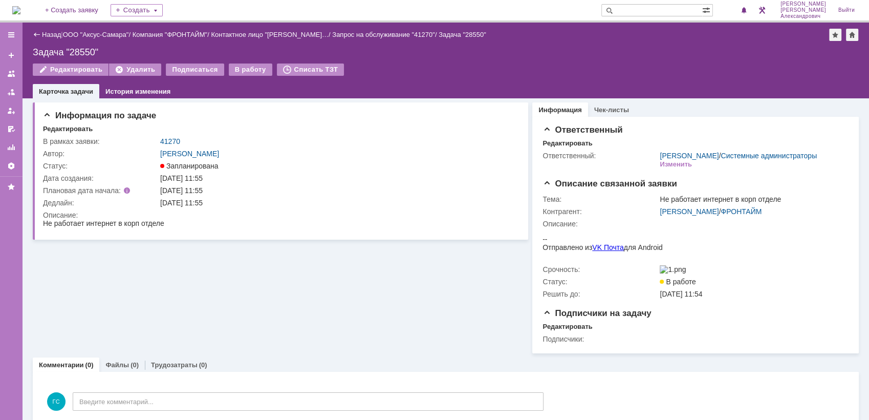
click at [20, 10] on img at bounding box center [16, 10] width 8 height 8
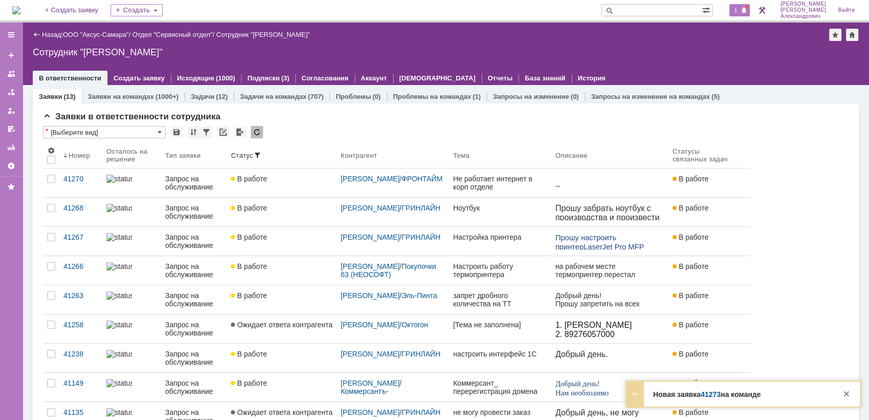
click at [745, 7] on span at bounding box center [744, 11] width 7 height 8
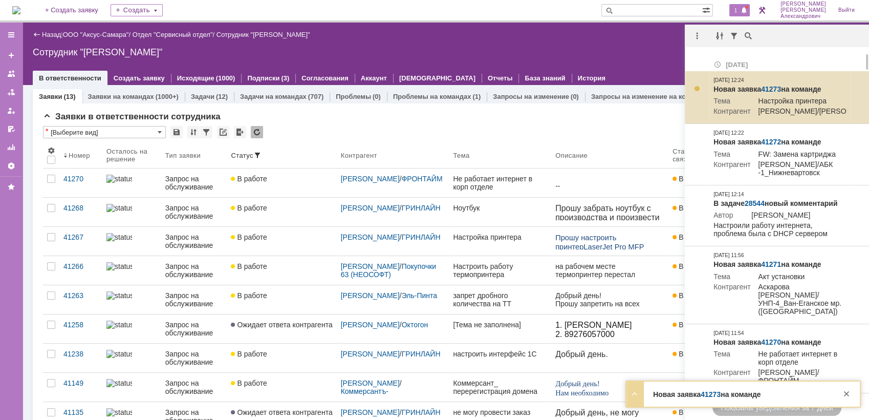
click at [768, 85] on link "41273" at bounding box center [771, 89] width 20 height 8
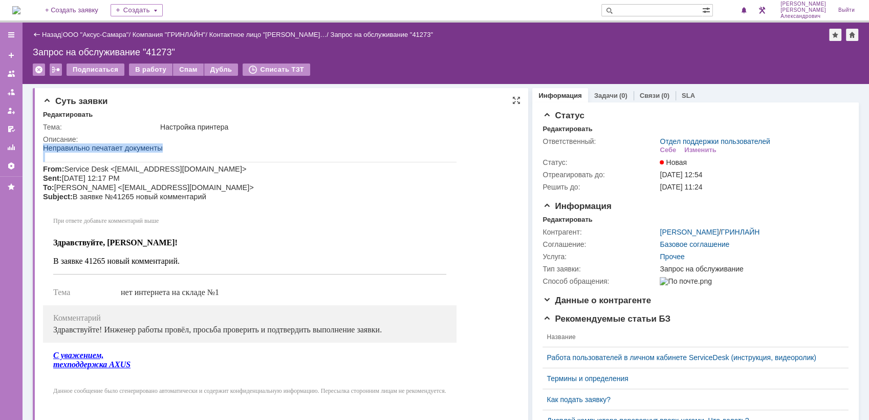
drag, startPoint x: 45, startPoint y: 147, endPoint x: 147, endPoint y: 158, distance: 103.0
click at [147, 158] on div "Неправильно печатает документы From: Service Desk <[EMAIL_ADDRESS][DOMAIN_NAME]…" at bounding box center [250, 273] width 414 height 261
copy div "Неправильно печатает документы"
click at [55, 37] on link "Назад" at bounding box center [51, 35] width 19 height 8
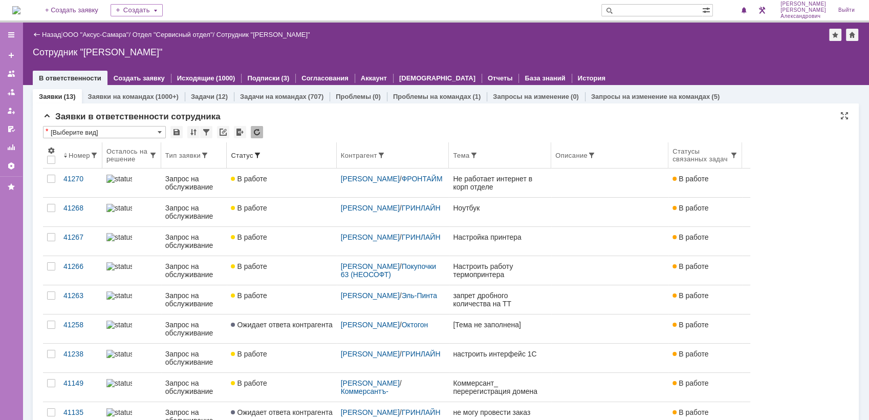
click at [404, 157] on div "Контрагент" at bounding box center [393, 155] width 104 height 8
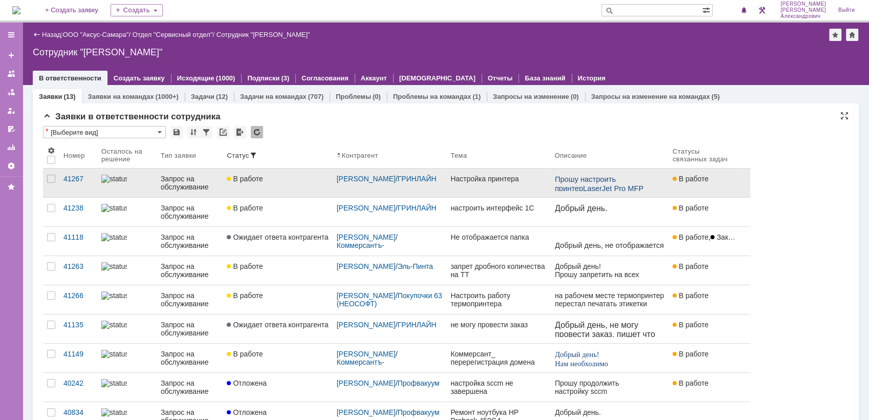
click at [446, 185] on link "Настройка принтера" at bounding box center [498, 182] width 104 height 29
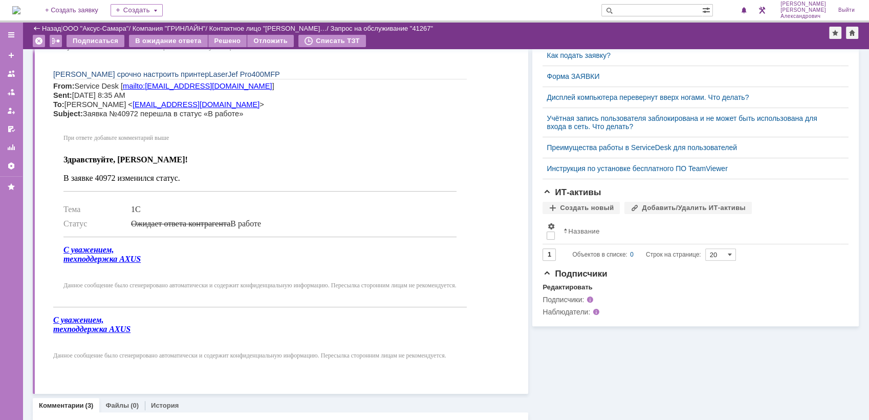
scroll to position [261, 0]
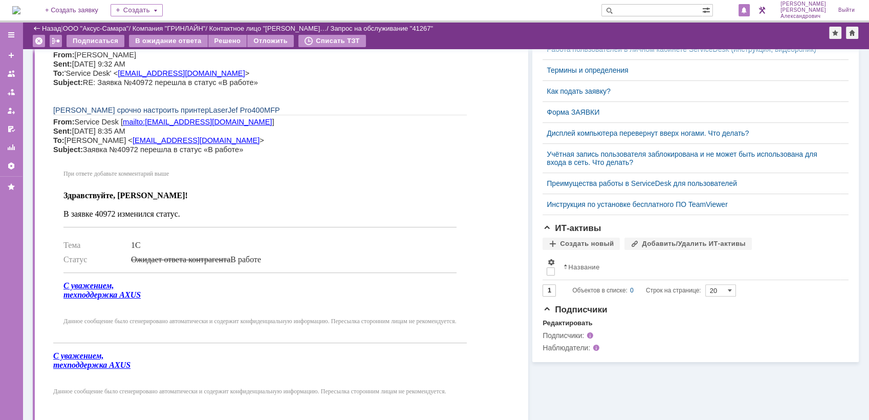
click at [748, 13] on span at bounding box center [744, 11] width 7 height 8
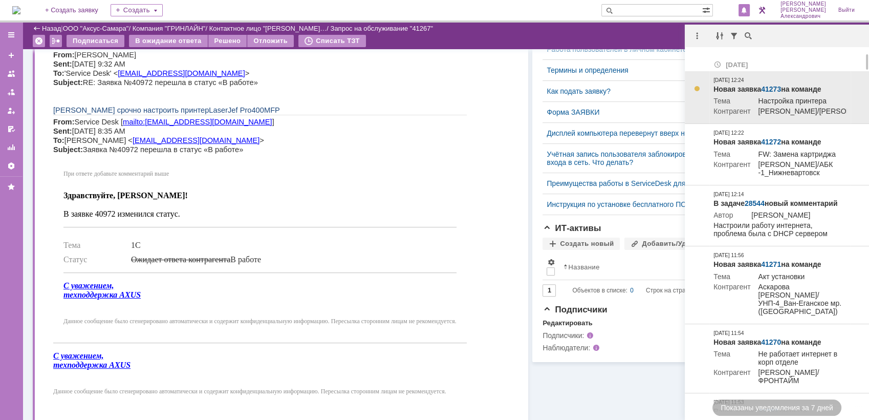
click at [774, 88] on link "41273" at bounding box center [771, 89] width 20 height 8
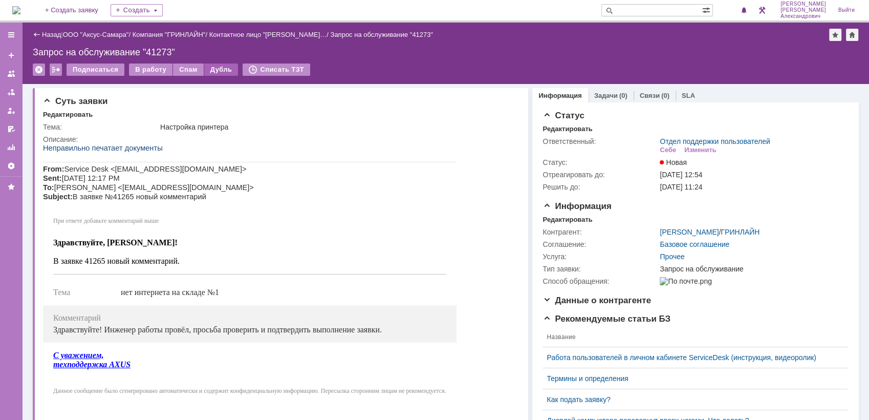
click at [217, 68] on div "Дубль" at bounding box center [221, 69] width 34 height 12
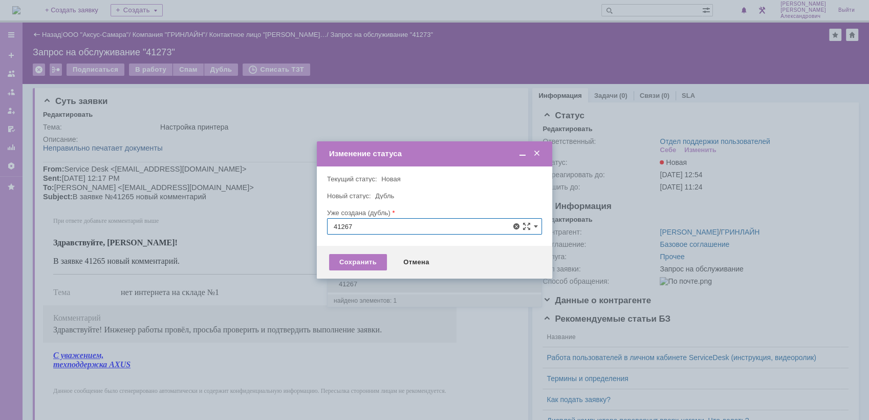
click at [373, 280] on span "41267" at bounding box center [435, 284] width 202 height 8
type input "41267"
click at [360, 260] on div "Сохранить" at bounding box center [358, 262] width 58 height 16
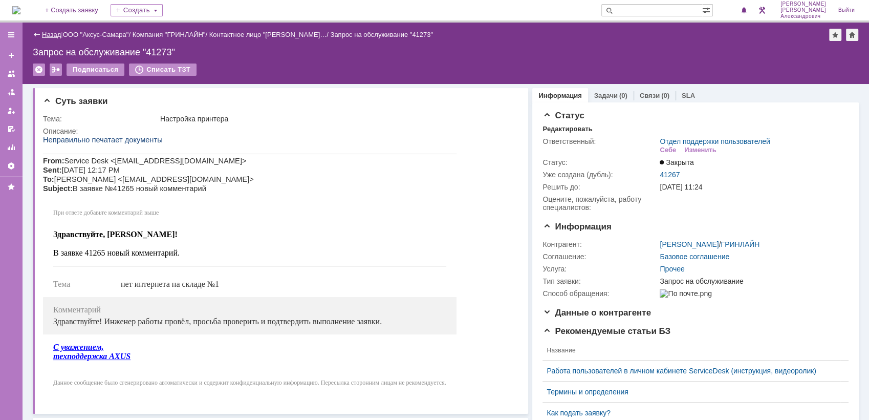
click at [46, 31] on link "Назад" at bounding box center [51, 35] width 19 height 8
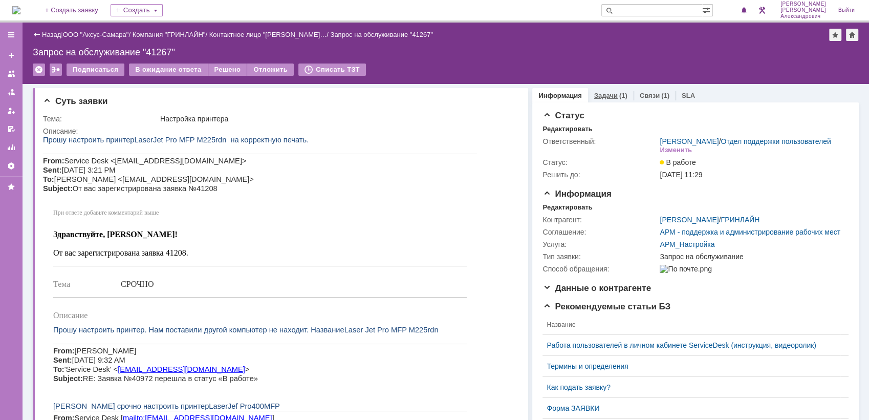
click at [625, 94] on div "Задачи (1)" at bounding box center [611, 95] width 46 height 15
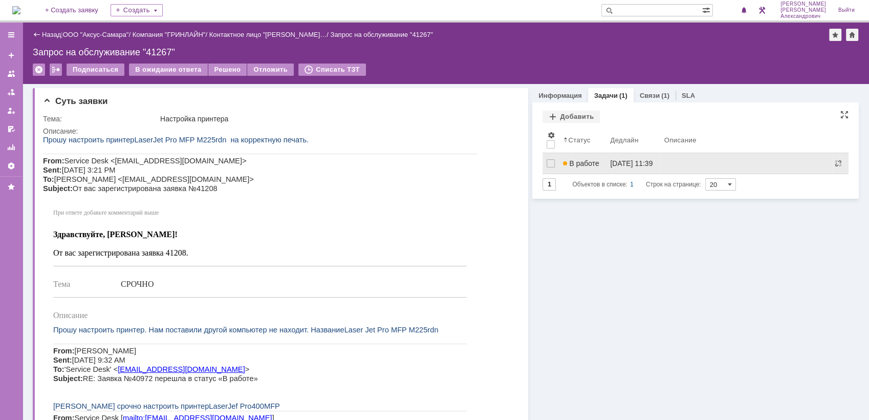
click at [593, 158] on link "В работе" at bounding box center [582, 163] width 47 height 20
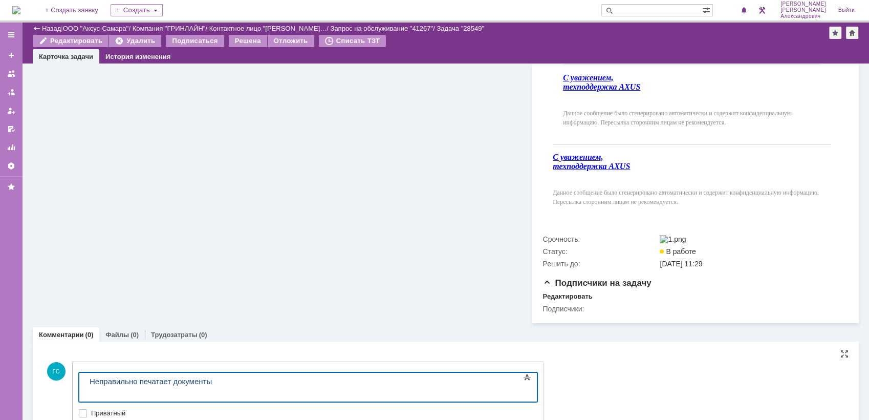
scroll to position [634, 0]
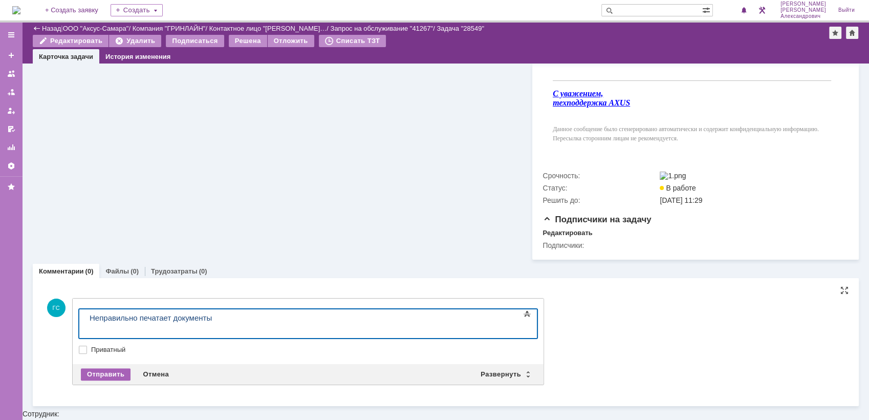
click at [113, 380] on div "Отправить" at bounding box center [106, 374] width 50 height 12
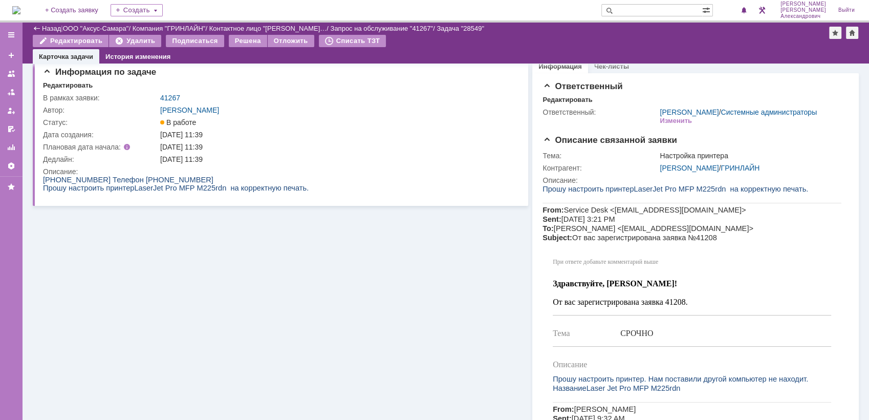
scroll to position [0, 0]
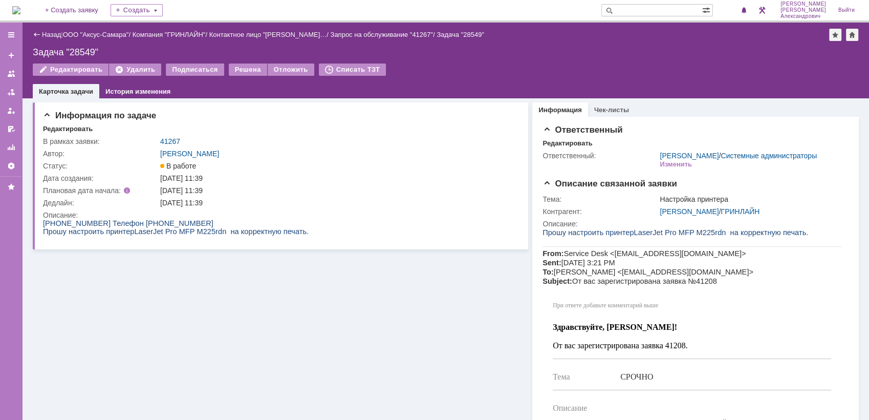
click at [15, 8] on img at bounding box center [16, 10] width 8 height 8
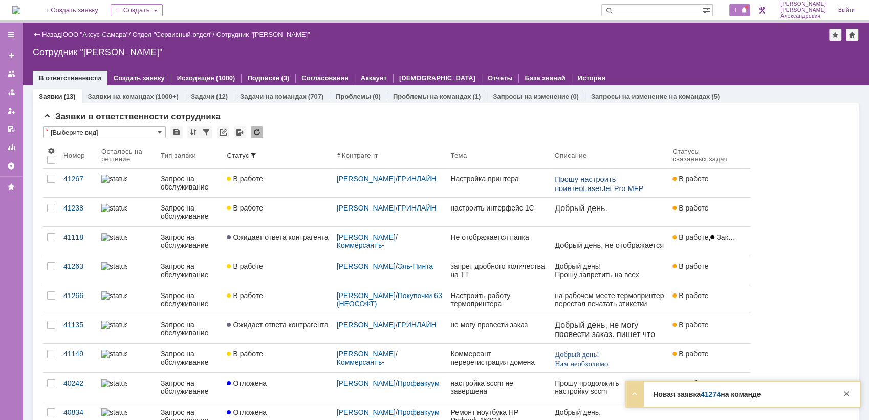
click at [740, 10] on span "1" at bounding box center [736, 10] width 9 height 7
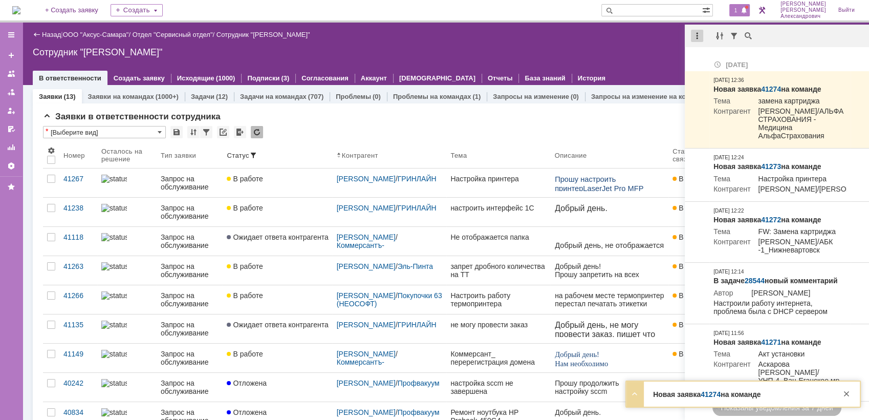
click at [696, 35] on div at bounding box center [697, 36] width 12 height 12
click at [713, 55] on div "Отметить уведомления прочитанными" at bounding box center [767, 61] width 149 height 15
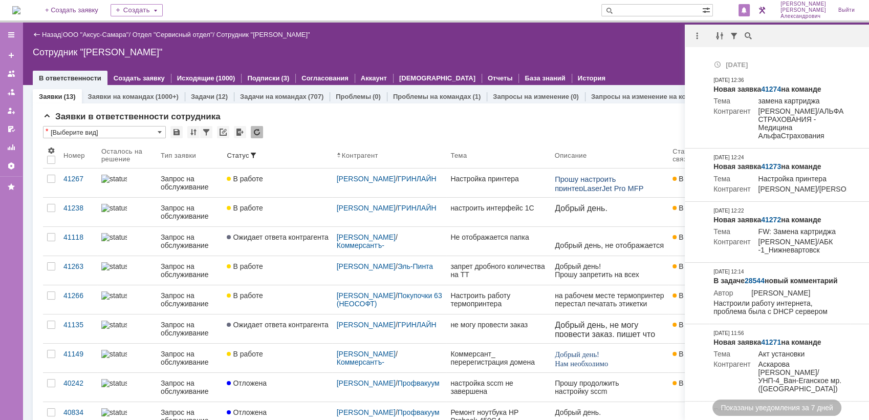
click at [633, 57] on div "Назад | ООО "Аксус-Самара" / Отдел "Сервисный отдел" / Сотрудник "Галстьян Степ…" at bounding box center [446, 54] width 847 height 62
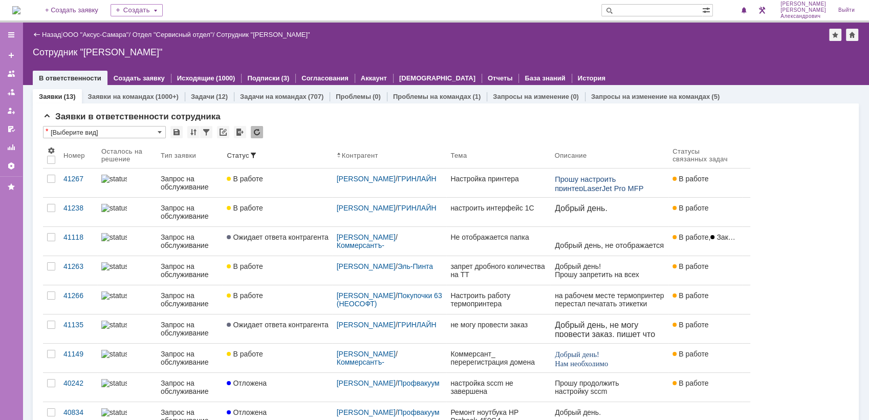
click at [20, 11] on img at bounding box center [16, 10] width 8 height 8
drag, startPoint x: 747, startPoint y: 14, endPoint x: 752, endPoint y: 23, distance: 9.6
click at [747, 14] on span at bounding box center [744, 11] width 7 height 8
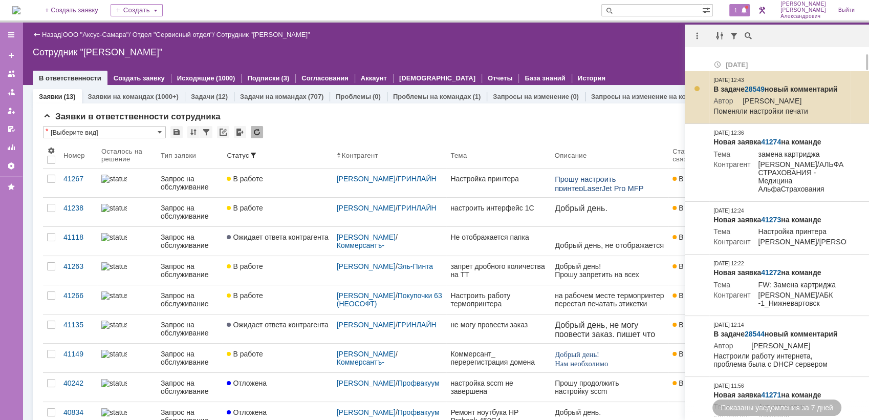
click at [753, 89] on link "28549" at bounding box center [755, 89] width 20 height 8
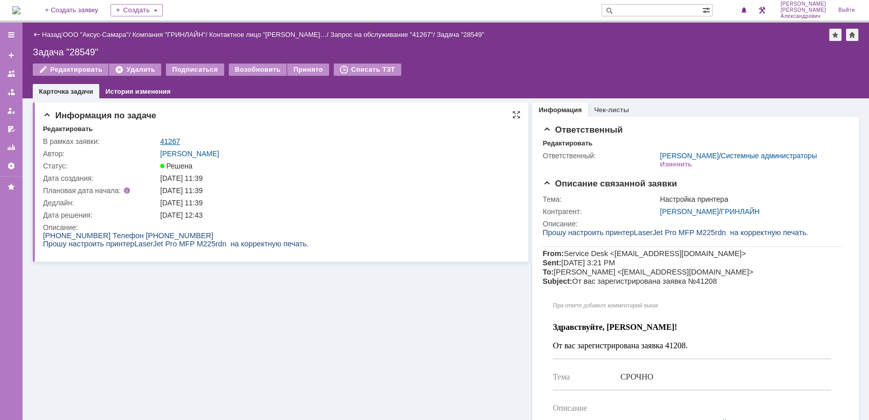
click at [168, 141] on link "41267" at bounding box center [170, 141] width 20 height 8
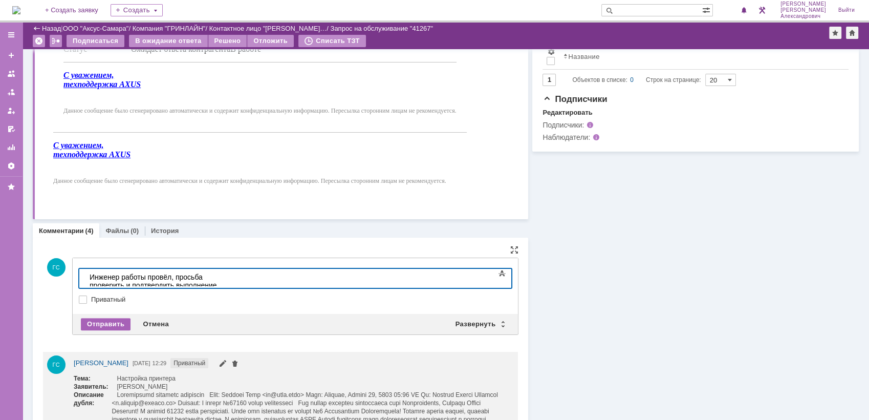
click at [94, 324] on div "Отправить" at bounding box center [106, 324] width 50 height 12
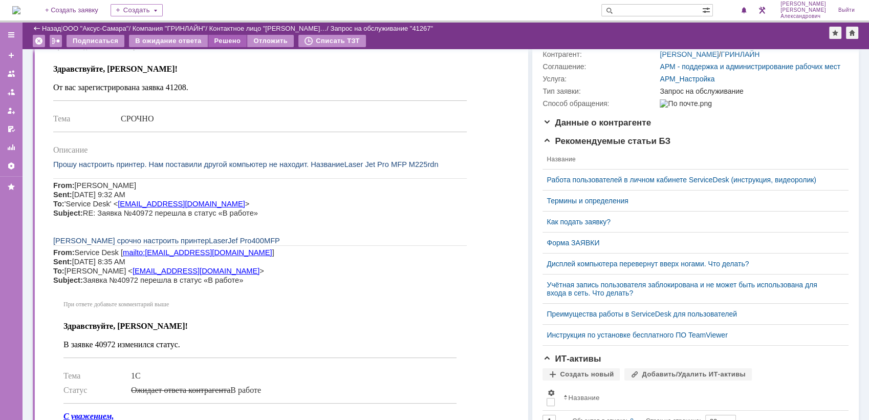
click at [233, 42] on div "Решено" at bounding box center [227, 41] width 39 height 12
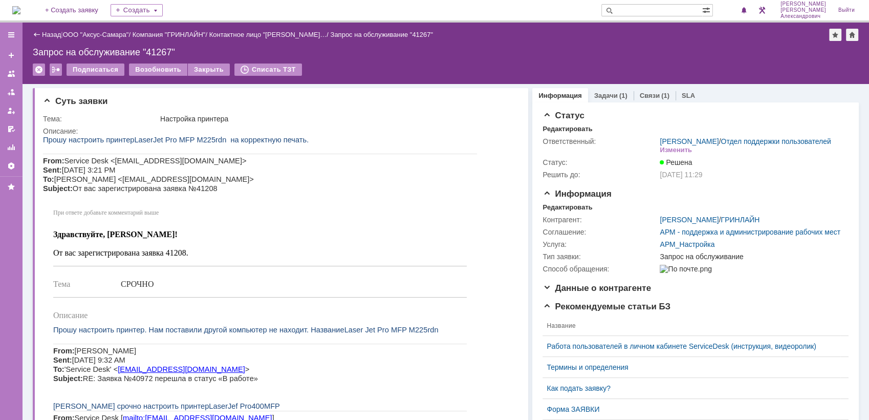
click at [20, 14] on img at bounding box center [16, 10] width 8 height 8
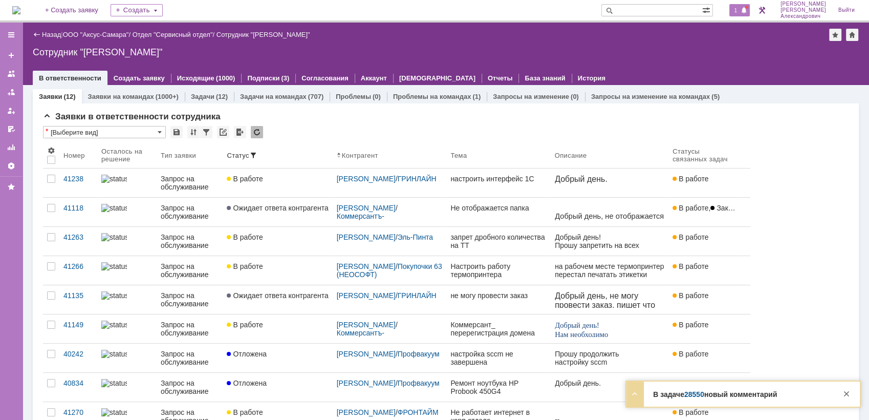
click at [740, 10] on span "1" at bounding box center [736, 10] width 9 height 7
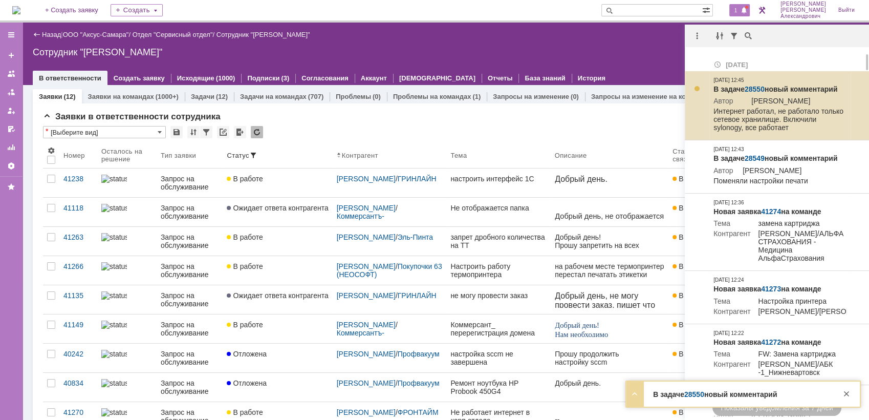
click at [752, 86] on link "28550" at bounding box center [755, 89] width 20 height 8
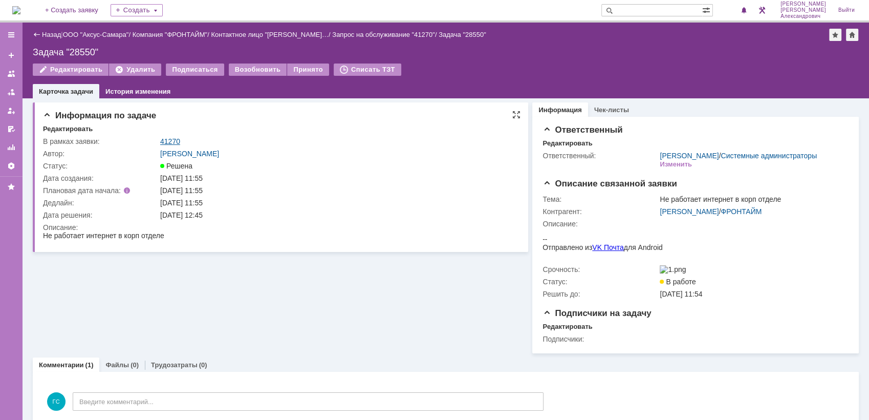
click at [168, 139] on link "41270" at bounding box center [170, 141] width 20 height 8
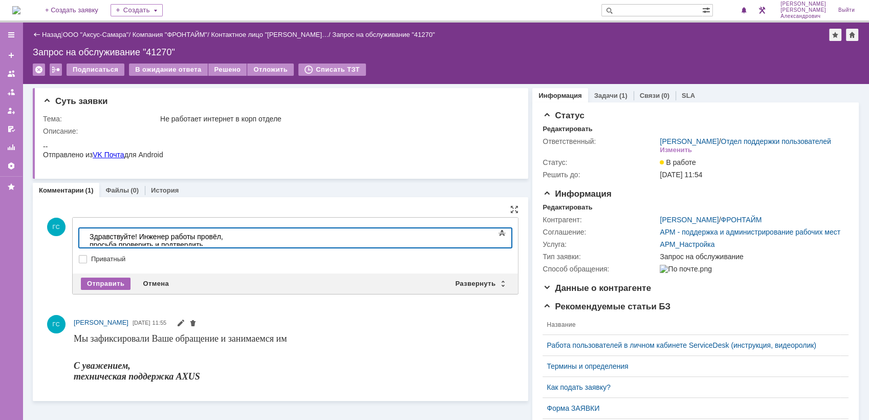
click at [110, 277] on div "Отправить" at bounding box center [106, 283] width 50 height 12
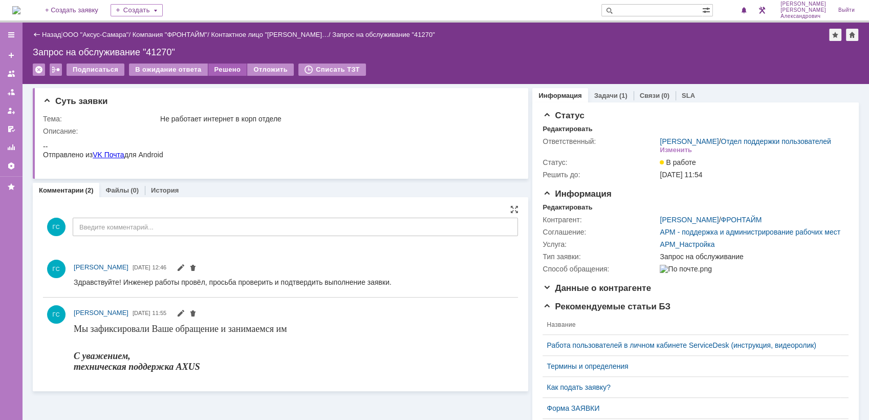
click at [220, 70] on div "Решено" at bounding box center [227, 69] width 39 height 12
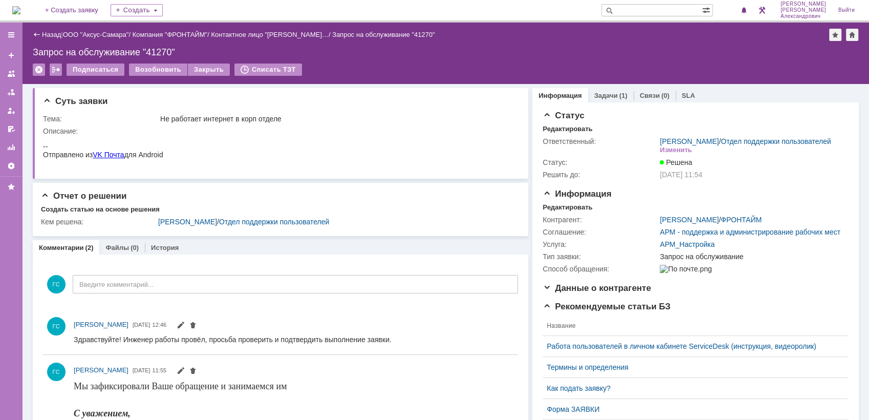
click at [20, 11] on img at bounding box center [16, 10] width 8 height 8
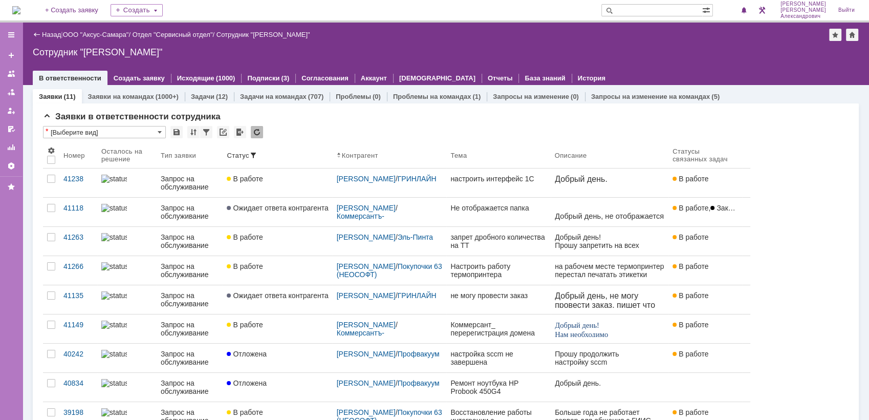
click at [20, 7] on img at bounding box center [16, 10] width 8 height 8
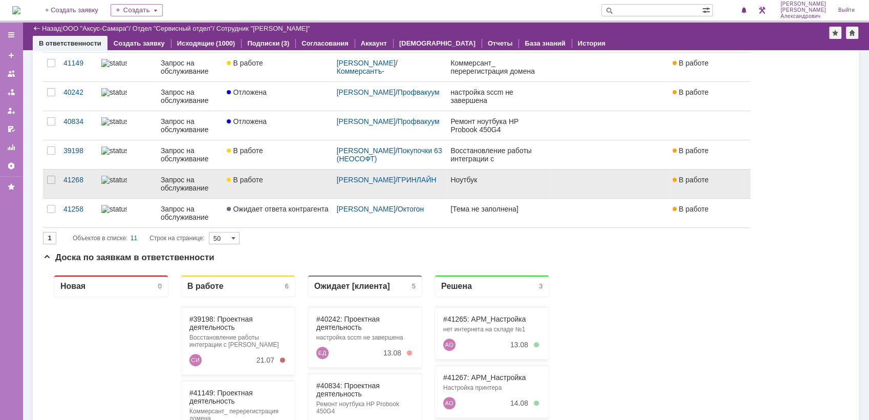
scroll to position [227, 0]
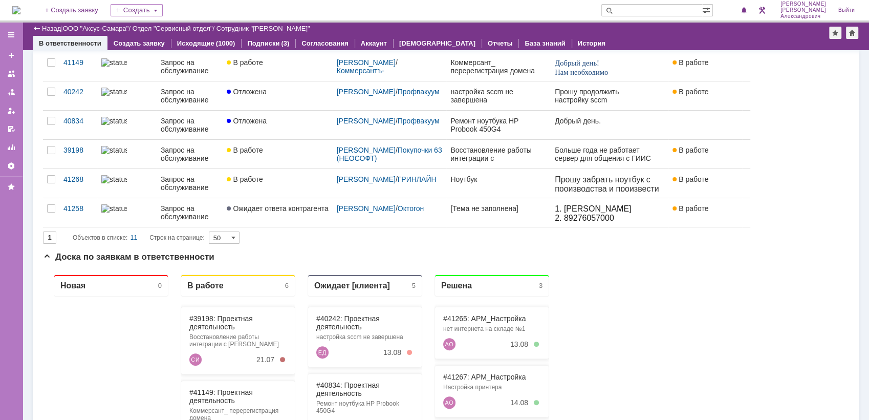
click at [20, 10] on img at bounding box center [16, 10] width 8 height 8
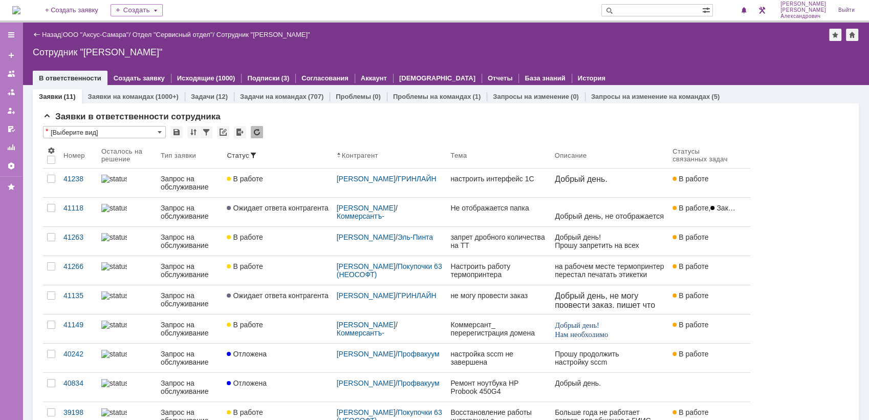
click at [643, 13] on input "text" at bounding box center [652, 10] width 101 height 12
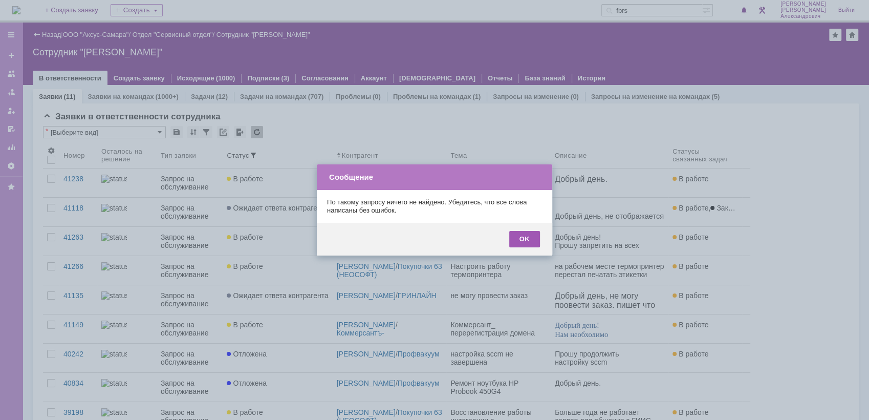
click at [525, 236] on div "OK" at bounding box center [524, 239] width 31 height 16
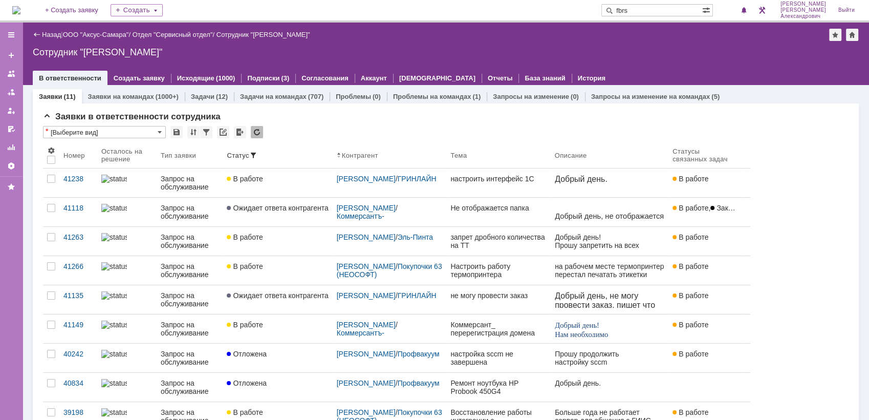
click at [631, 7] on input "fbrs" at bounding box center [652, 10] width 101 height 12
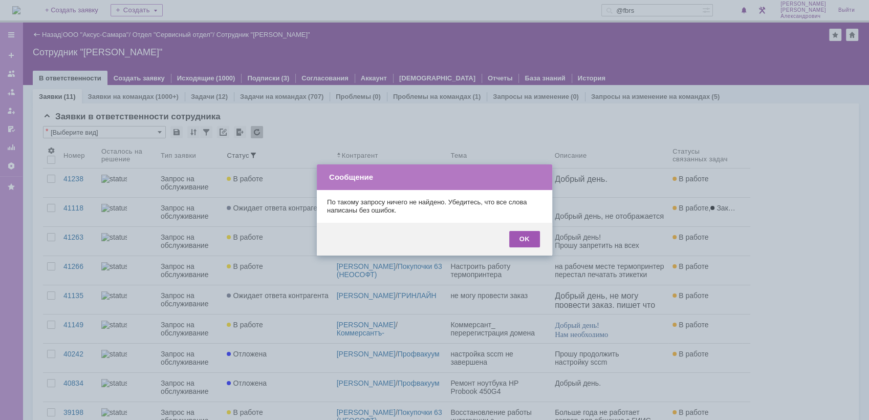
click at [524, 240] on div "OK" at bounding box center [524, 239] width 31 height 16
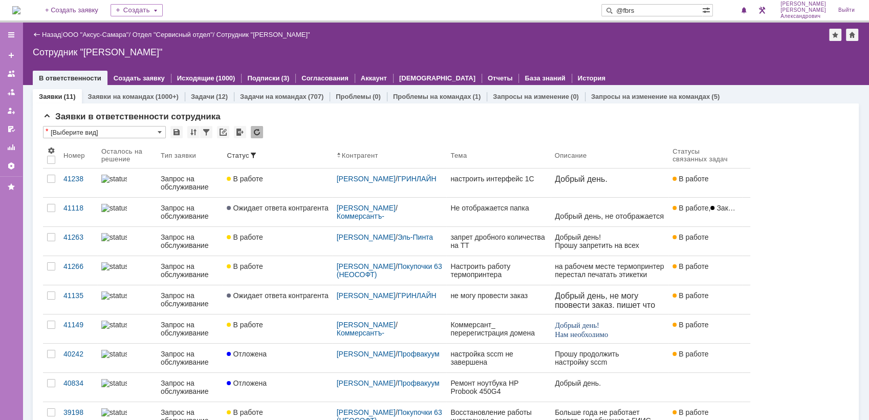
click at [667, 9] on input "@fbrs" at bounding box center [652, 10] width 101 height 12
type input "@fbrs.ru"
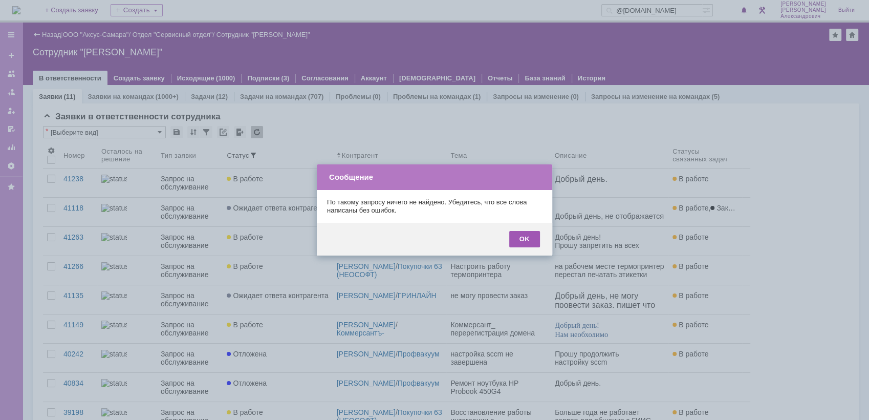
click at [518, 242] on div "OK" at bounding box center [524, 239] width 31 height 16
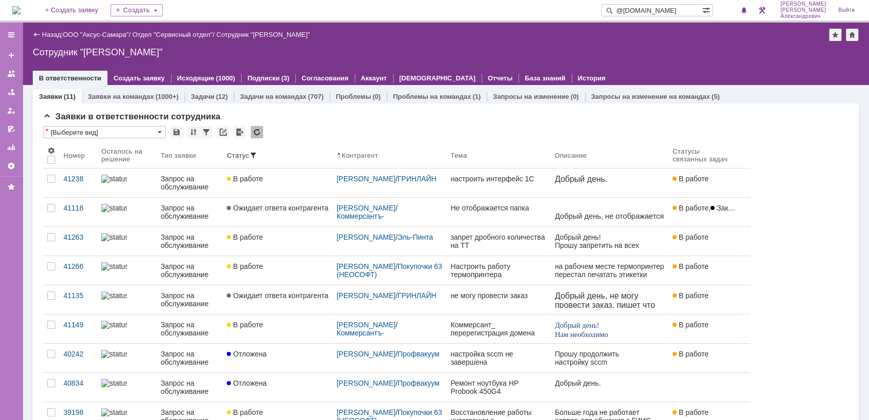
click at [20, 6] on img at bounding box center [16, 10] width 8 height 8
click at [133, 159] on div "Осталось на решение" at bounding box center [122, 154] width 43 height 15
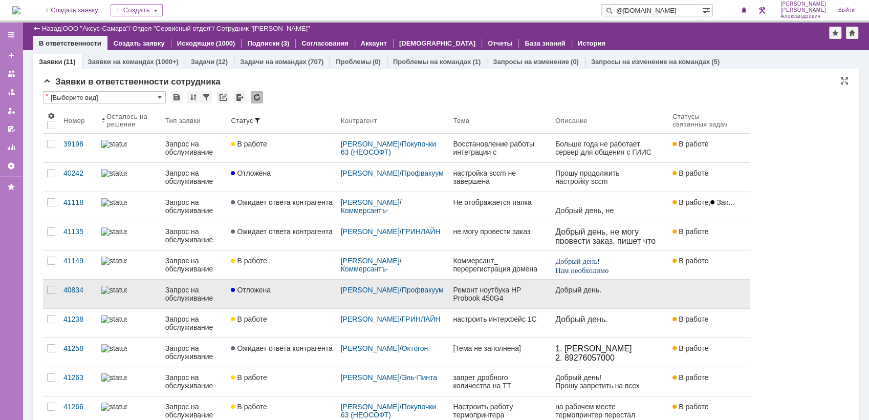
scroll to position [127, 0]
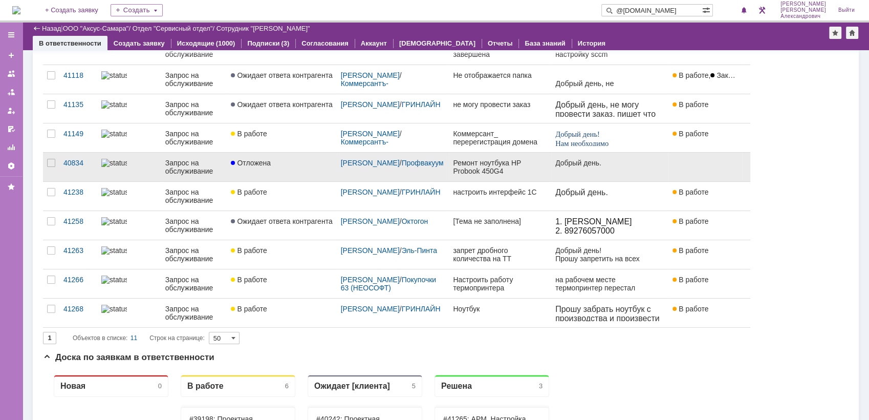
click at [298, 166] on link "Отложена" at bounding box center [282, 167] width 110 height 29
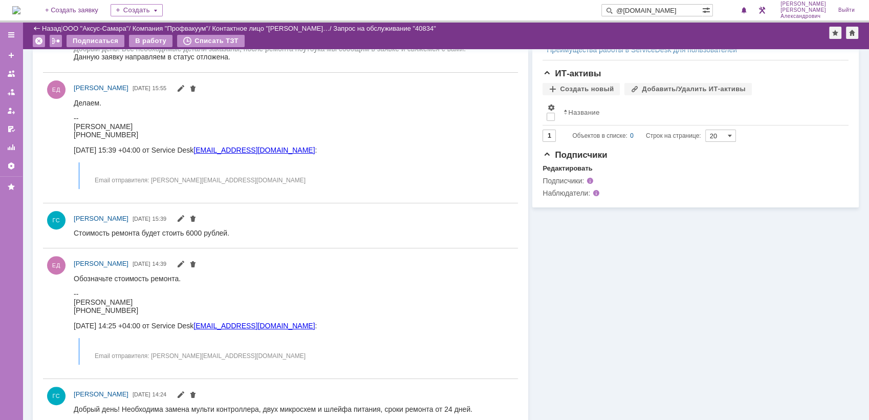
click at [20, 6] on img at bounding box center [16, 10] width 8 height 8
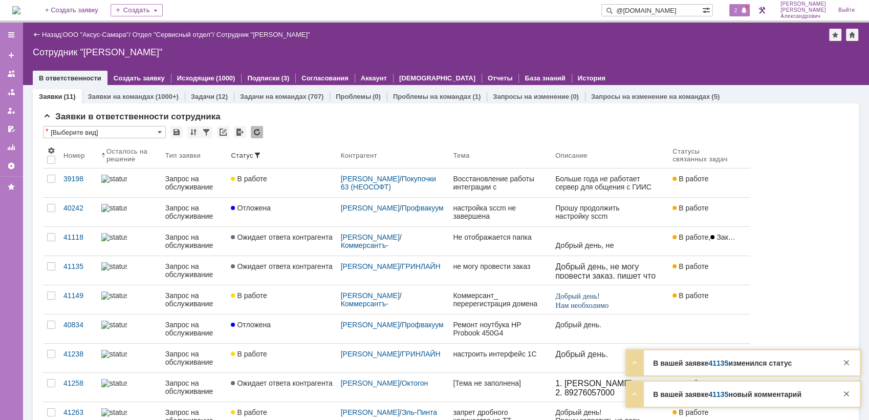
click at [738, 4] on div "2" at bounding box center [740, 10] width 21 height 12
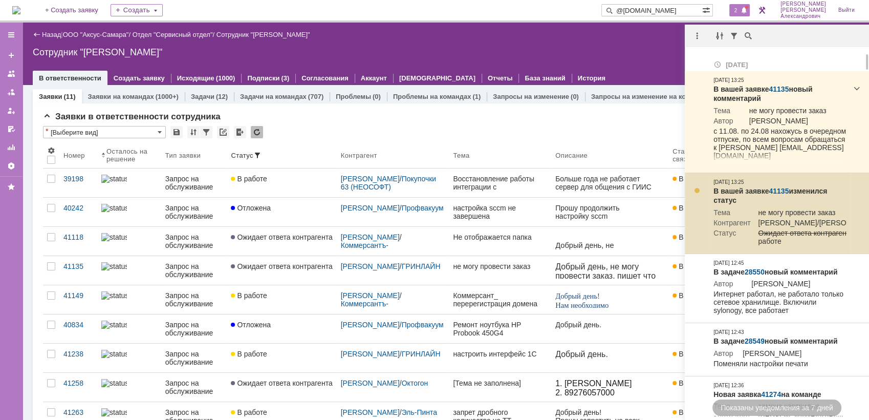
click at [777, 191] on link "41135" at bounding box center [779, 191] width 20 height 8
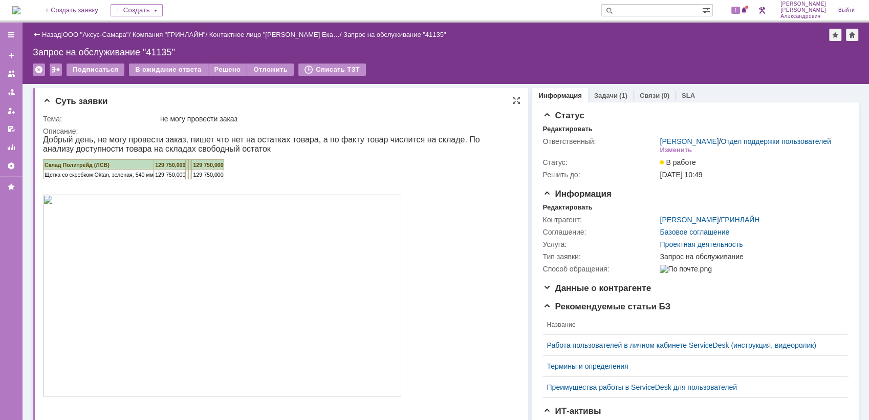
click at [206, 256] on img at bounding box center [222, 296] width 358 height 202
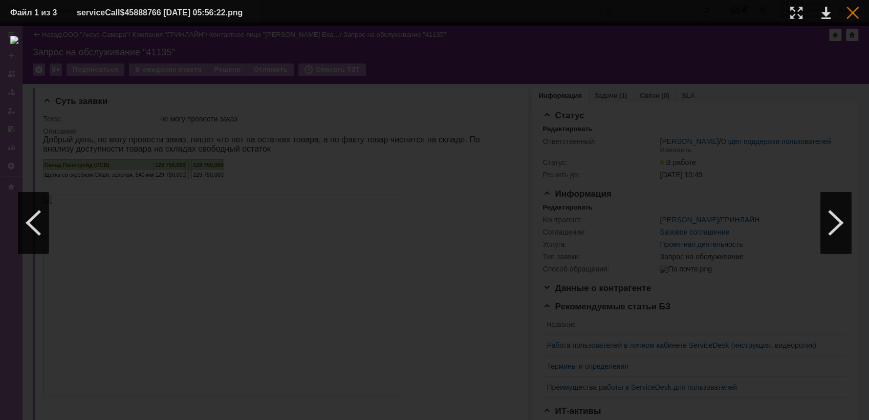
click at [855, 7] on div at bounding box center [853, 13] width 12 height 12
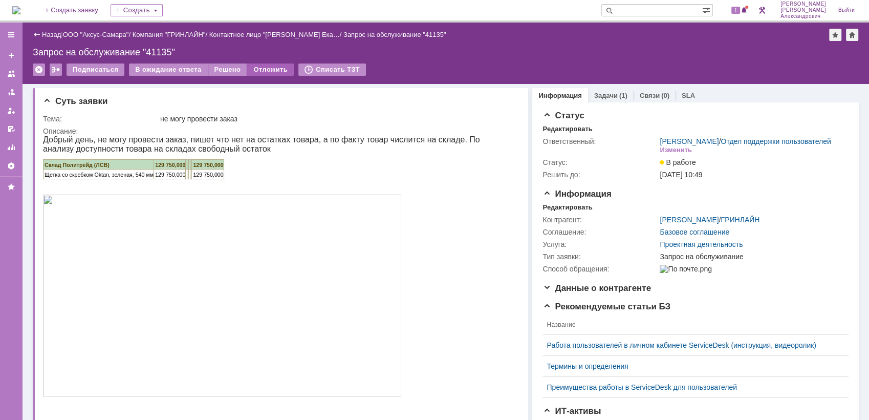
click at [265, 71] on div "Отложить" at bounding box center [270, 69] width 47 height 12
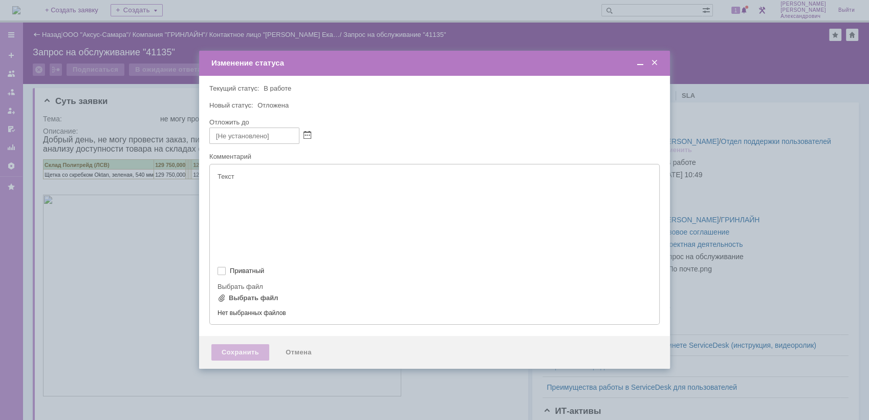
type input "[не указано]"
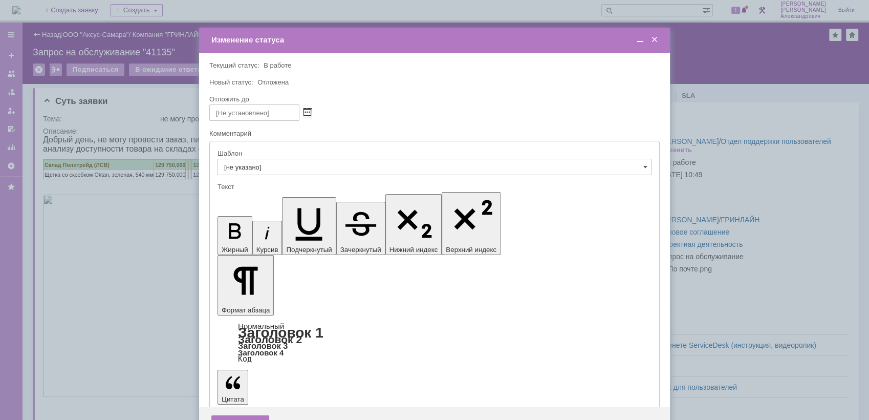
click at [304, 112] on span at bounding box center [308, 113] width 8 height 8
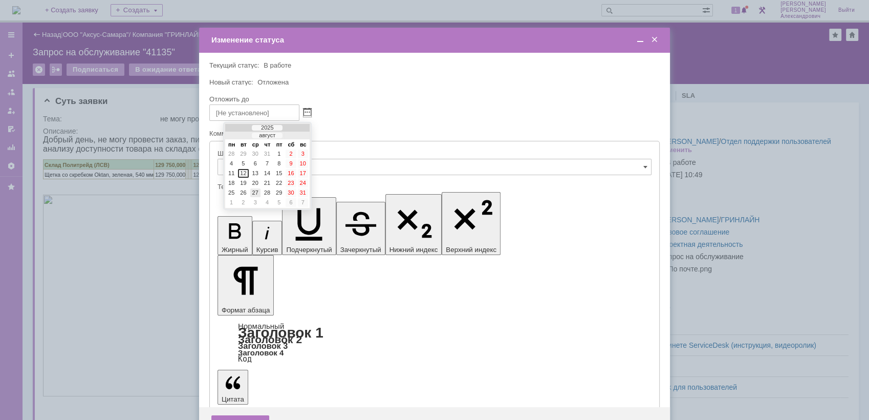
click at [254, 194] on div "27" at bounding box center [255, 192] width 10 height 9
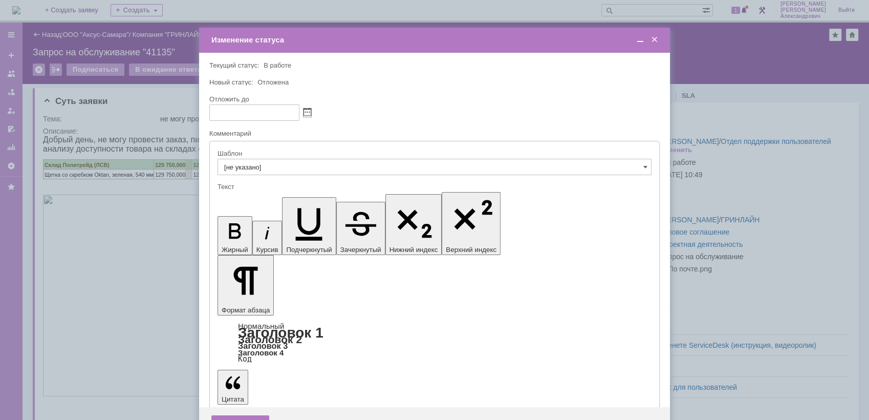
type input "27.08.2025 13:27"
click at [234, 415] on div "Сохранить" at bounding box center [240, 423] width 58 height 16
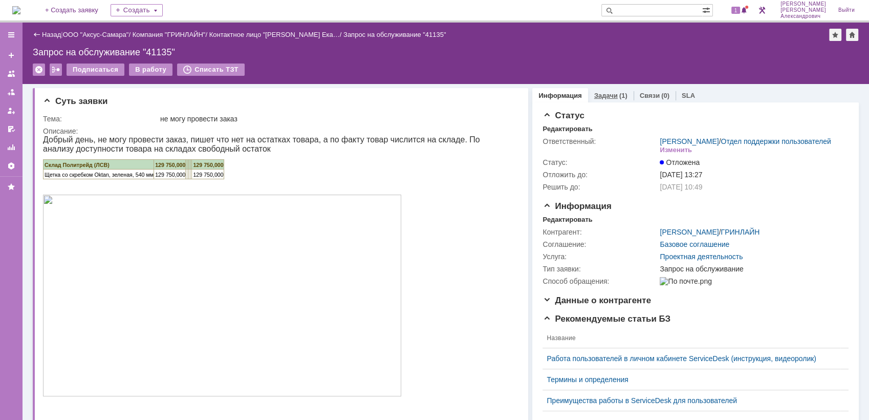
click at [606, 96] on link "Задачи" at bounding box center [606, 96] width 24 height 8
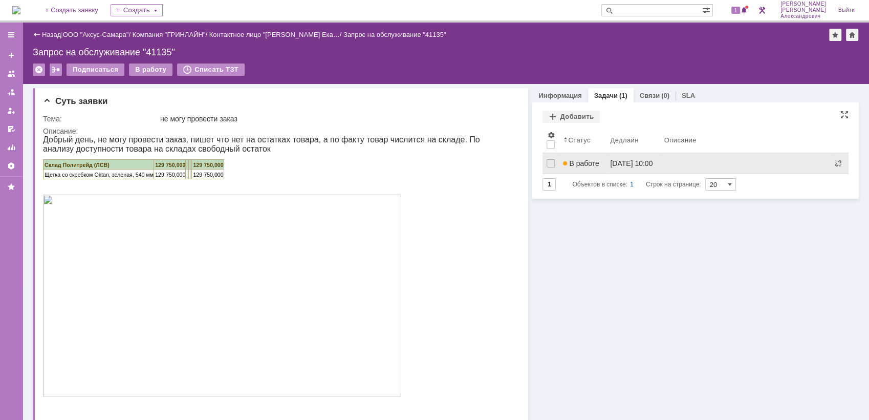
click at [594, 172] on link "В работе" at bounding box center [582, 163] width 47 height 20
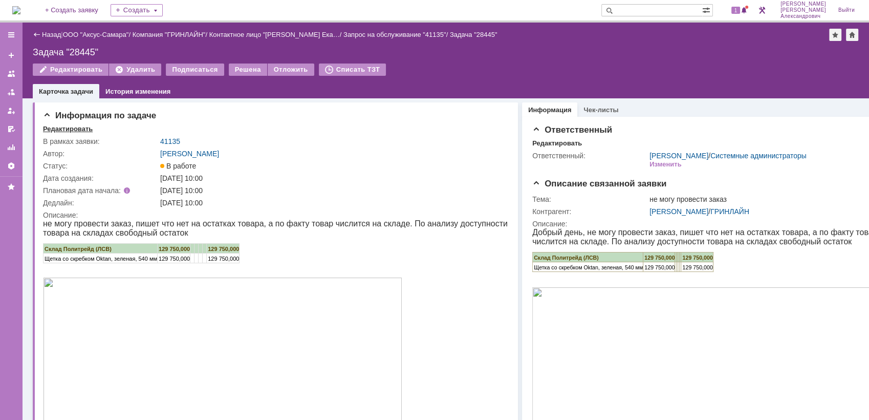
click at [78, 128] on div "Редактировать" at bounding box center [68, 129] width 50 height 8
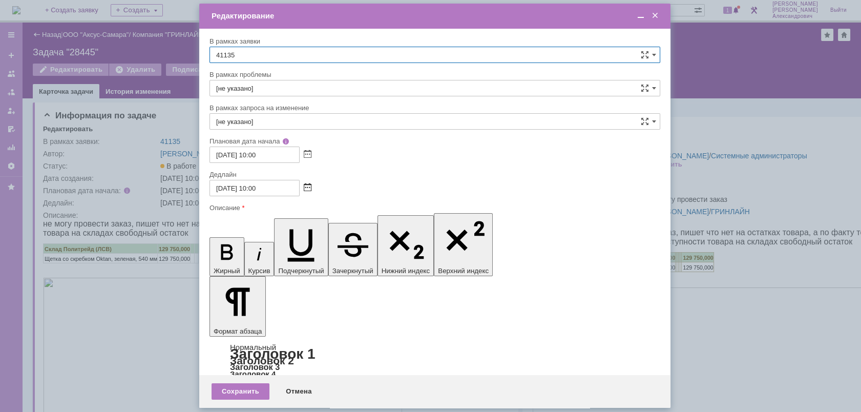
click at [308, 186] on span at bounding box center [308, 188] width 8 height 8
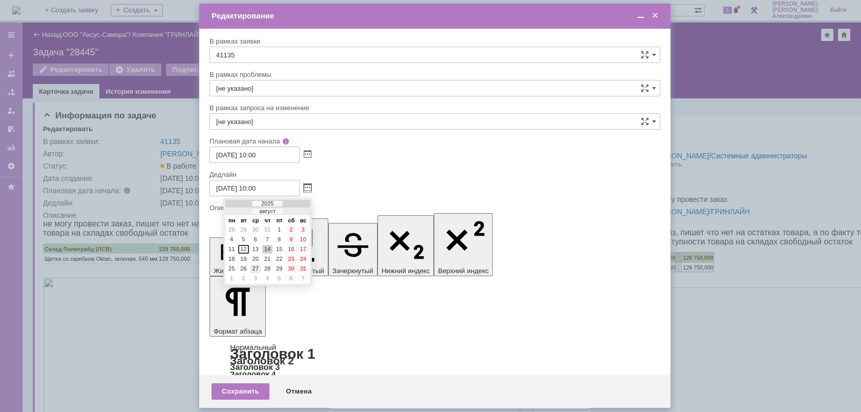
click at [255, 268] on div "27" at bounding box center [255, 268] width 10 height 9
type input "27.08.2025 10:00"
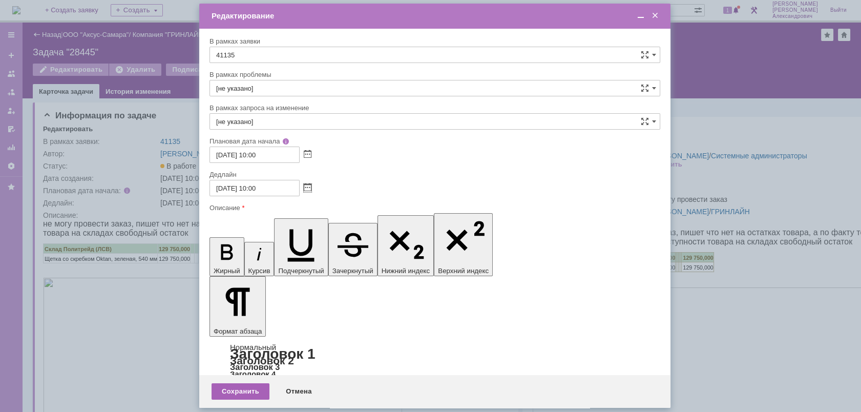
click at [251, 394] on div "Сохранить" at bounding box center [240, 391] width 58 height 16
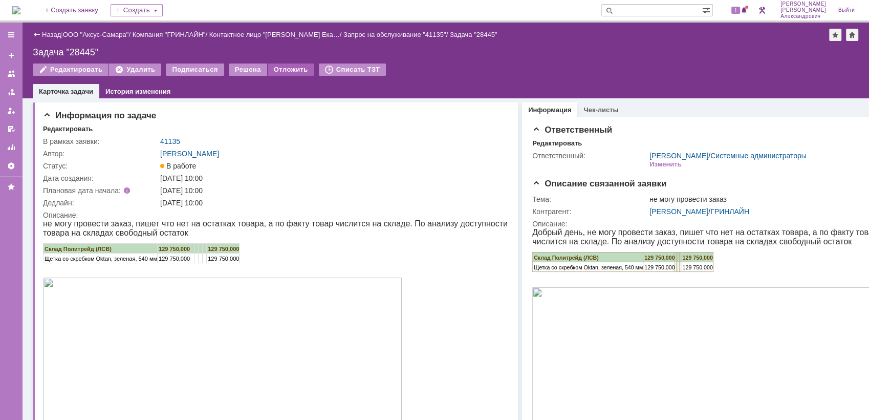
click at [282, 71] on div "Отложить" at bounding box center [291, 69] width 47 height 12
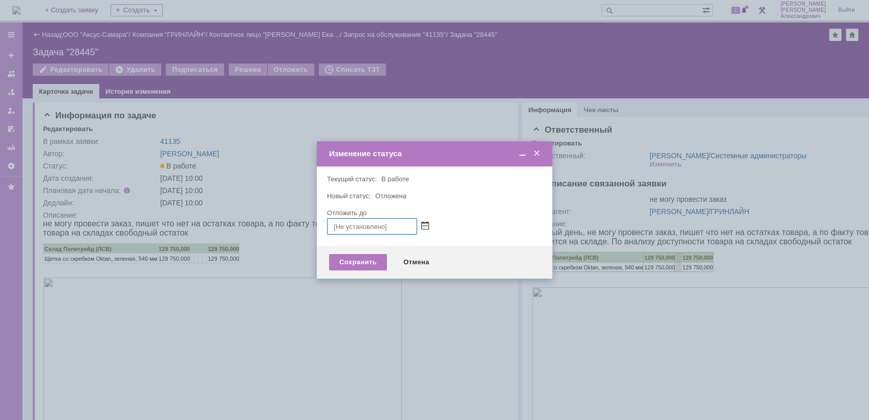
click at [422, 227] on span at bounding box center [425, 226] width 8 height 8
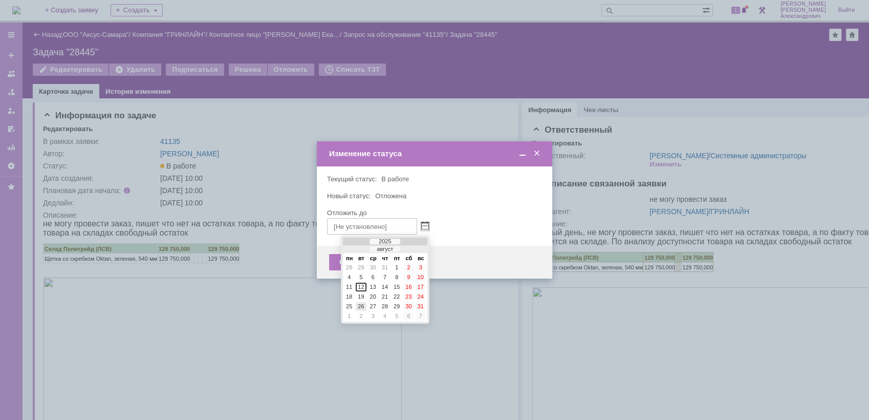
click at [365, 307] on div "26" at bounding box center [361, 306] width 10 height 9
type input "26.08.2025 13:28"
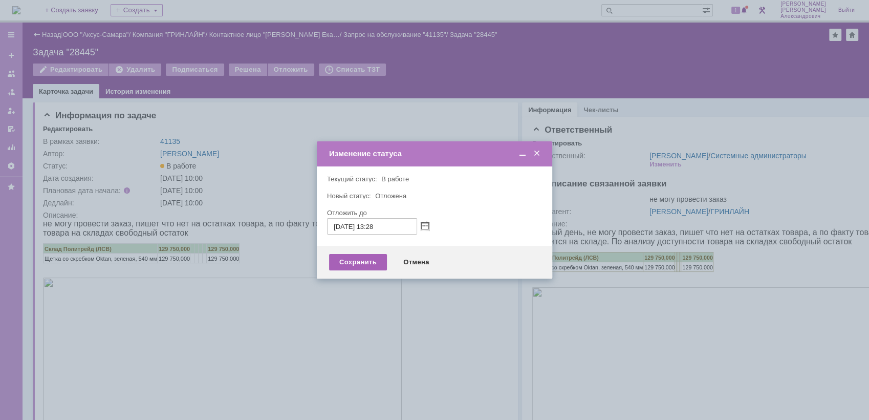
click at [357, 267] on div "Сохранить" at bounding box center [358, 262] width 58 height 16
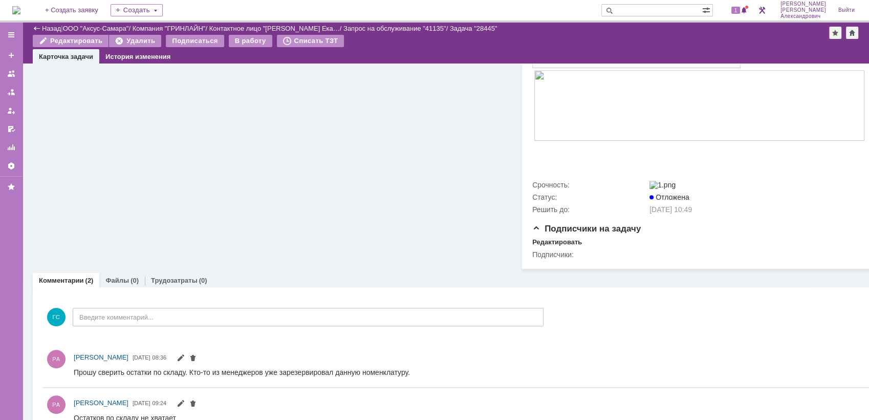
scroll to position [696, 0]
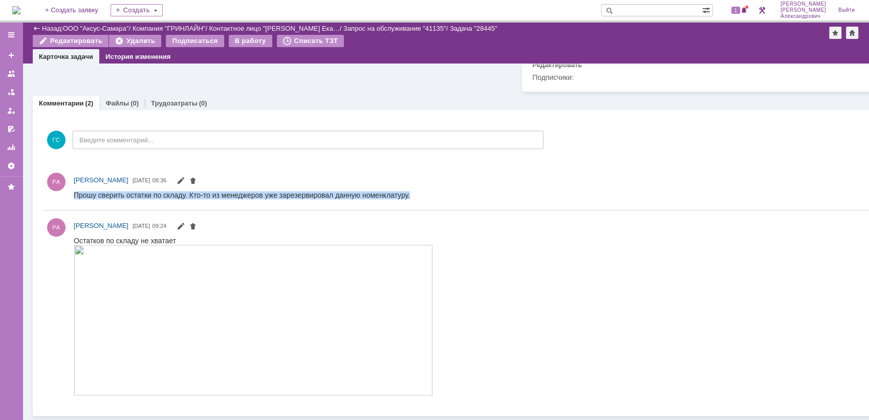
drag, startPoint x: 75, startPoint y: 191, endPoint x: 242, endPoint y: 212, distance: 167.7
click at [242, 200] on html "Прошу сверить остатки по складу. Кто-то из менеджеров уже зарезервировал данную…" at bounding box center [480, 194] width 812 height 9
copy div "Прошу сверить остатки по складу. Кто-то из менеджеров уже зарезервировал данную…"
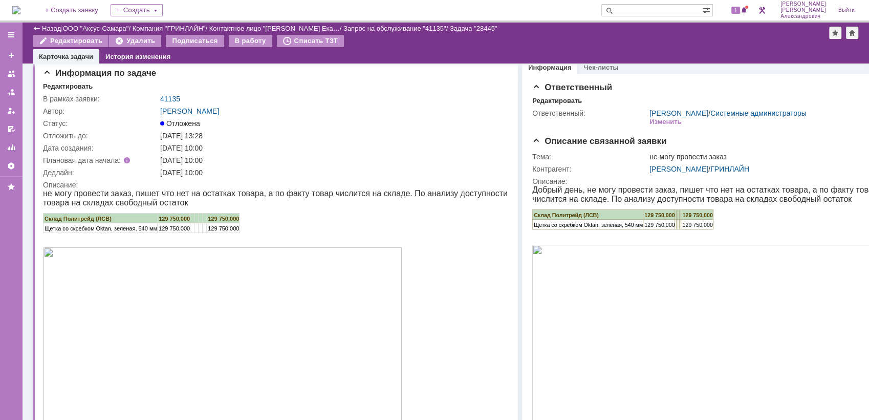
scroll to position [0, 0]
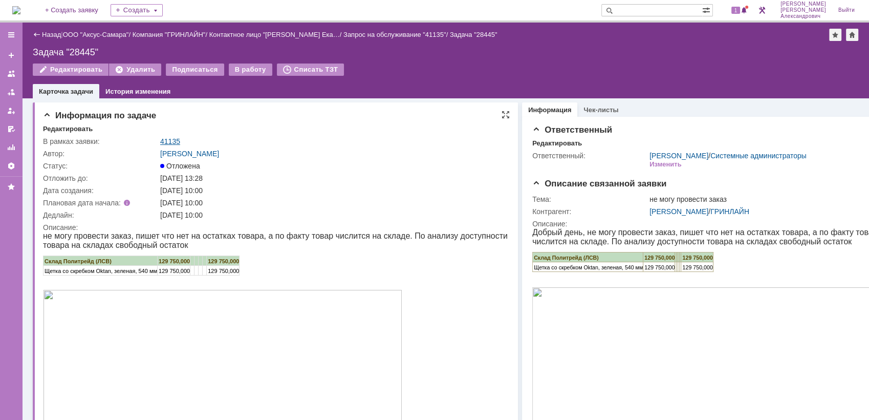
click at [172, 137] on link "41135" at bounding box center [170, 141] width 20 height 8
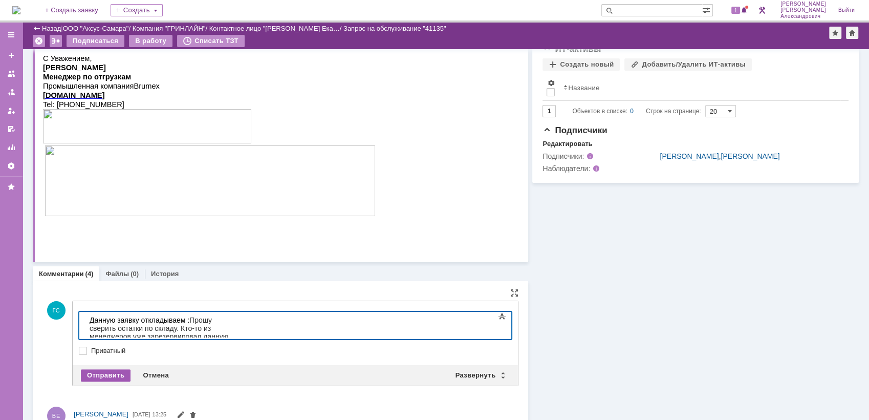
click at [103, 371] on div "Отправить" at bounding box center [106, 375] width 50 height 12
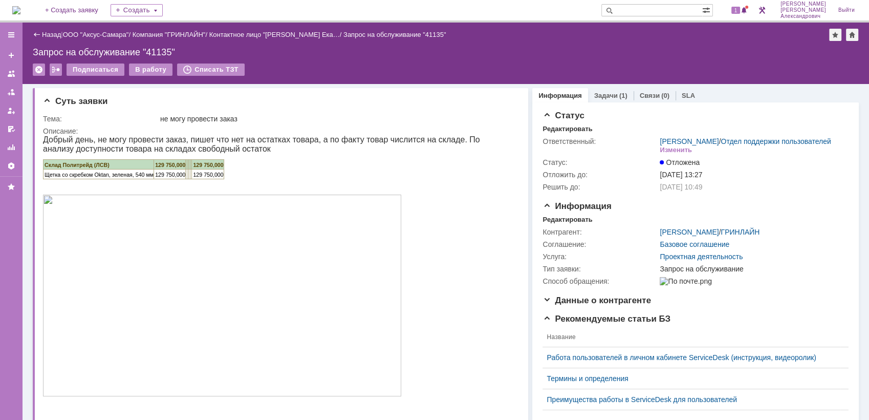
click at [20, 12] on img at bounding box center [16, 10] width 8 height 8
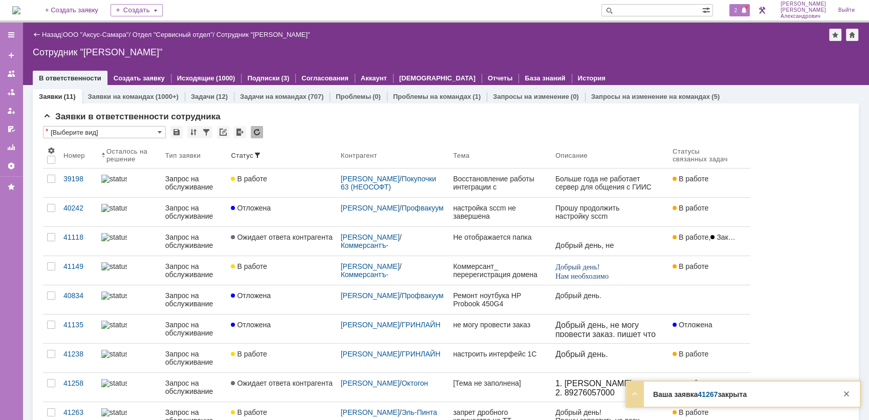
click at [739, 11] on span "2" at bounding box center [736, 10] width 9 height 7
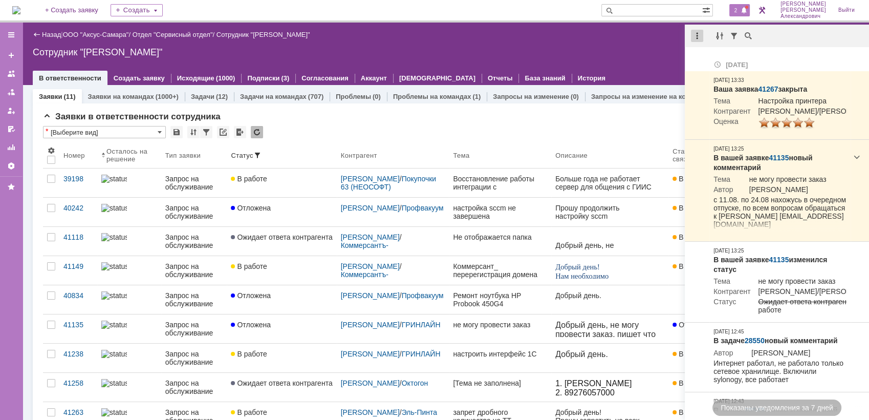
click at [695, 34] on div at bounding box center [697, 36] width 12 height 12
click at [752, 63] on div "Отметить уведомления прочитанными" at bounding box center [767, 61] width 137 height 7
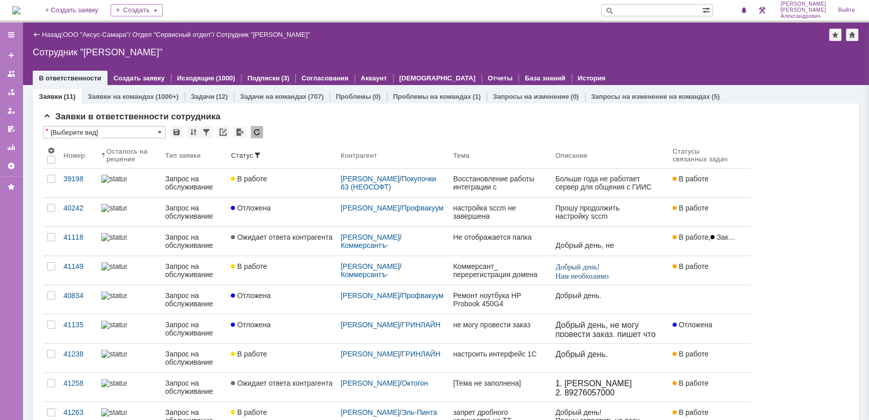
click at [517, 56] on div "Сотрудник "[PERSON_NAME]"" at bounding box center [446, 52] width 826 height 10
click at [20, 13] on img at bounding box center [16, 10] width 8 height 8
click at [733, 11] on div "2" at bounding box center [740, 10] width 21 height 12
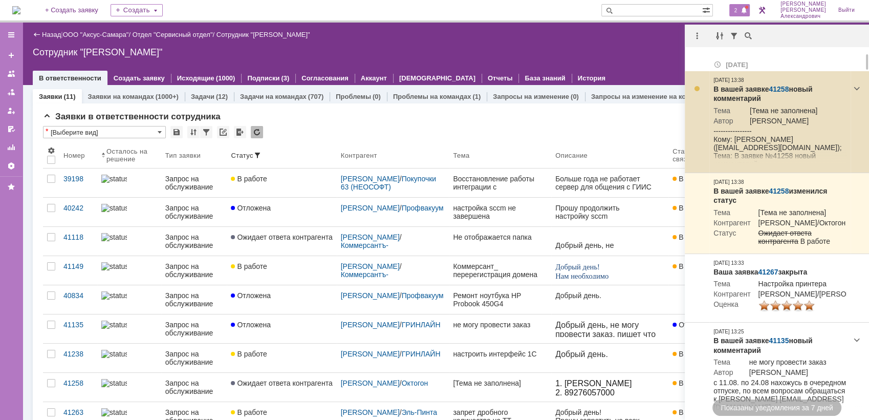
click at [782, 88] on link "41258" at bounding box center [779, 89] width 20 height 8
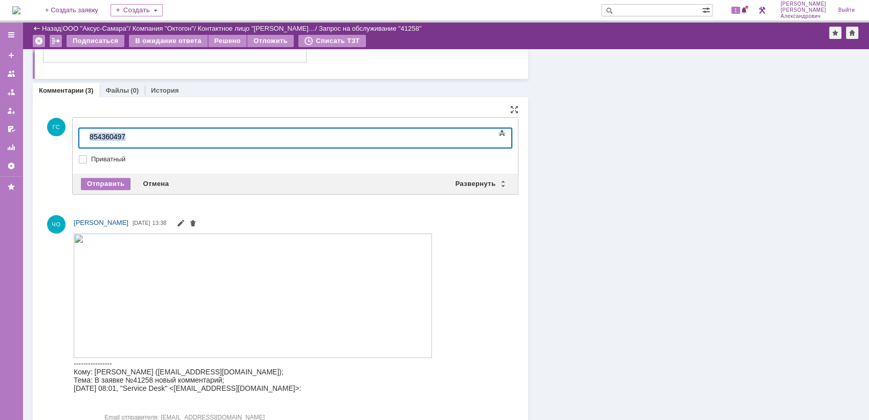
drag, startPoint x: 130, startPoint y: 138, endPoint x: 149, endPoint y: 264, distance: 127.9
click at [85, 136] on html "854360497" at bounding box center [162, 137] width 154 height 17
copy div "854360497"
drag, startPoint x: 157, startPoint y: 179, endPoint x: 83, endPoint y: 1, distance: 192.8
click at [157, 179] on div "Отмена" at bounding box center [156, 184] width 38 height 12
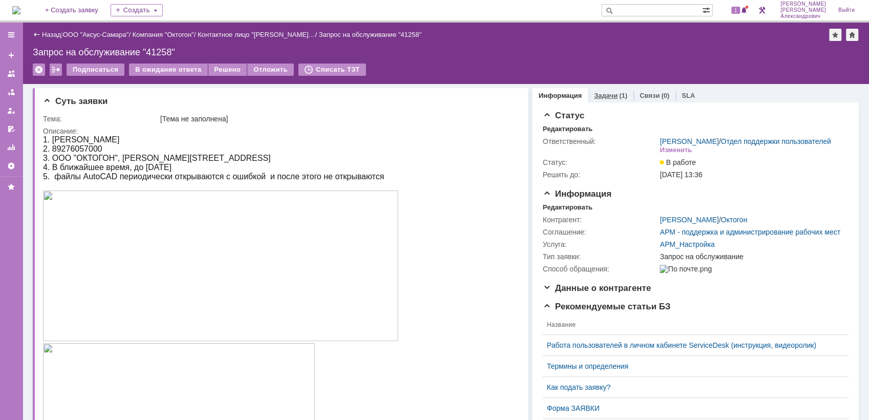
click at [605, 96] on link "Задачи" at bounding box center [606, 96] width 24 height 8
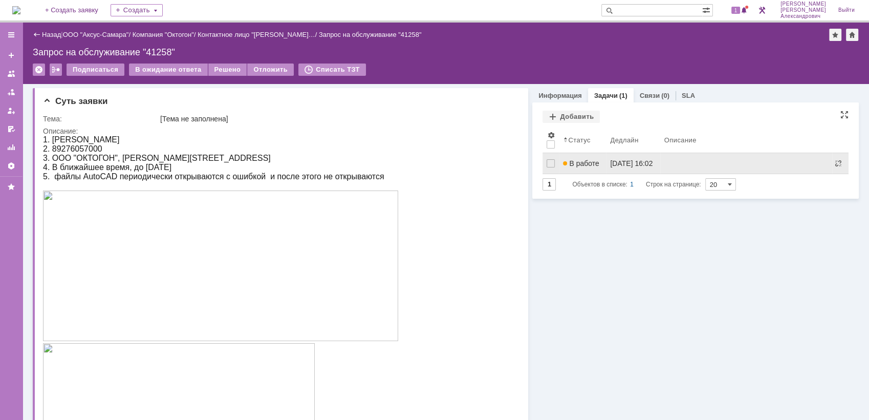
click at [590, 159] on span "В работе" at bounding box center [581, 163] width 36 height 8
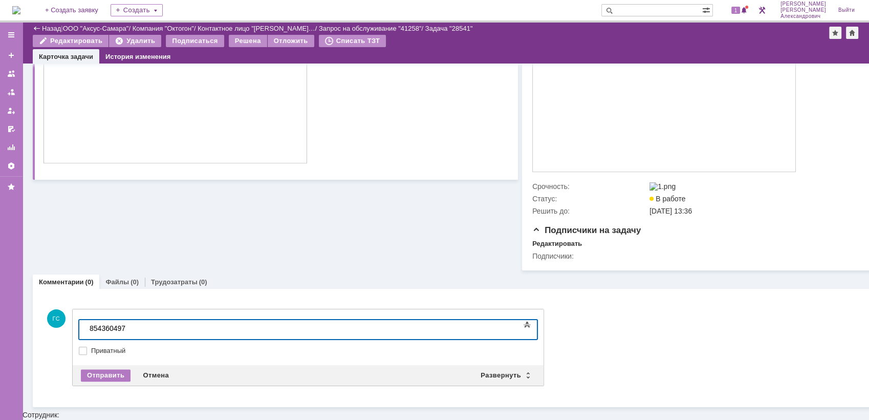
scroll to position [942, 0]
click at [113, 378] on div "Отправить" at bounding box center [106, 374] width 50 height 12
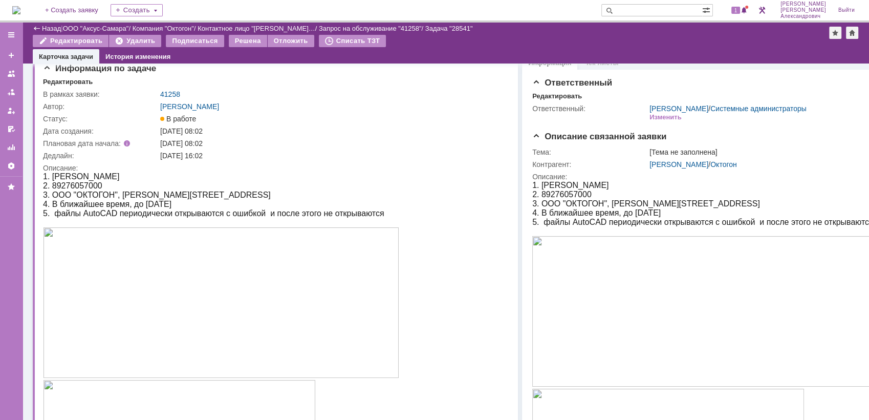
scroll to position [0, 0]
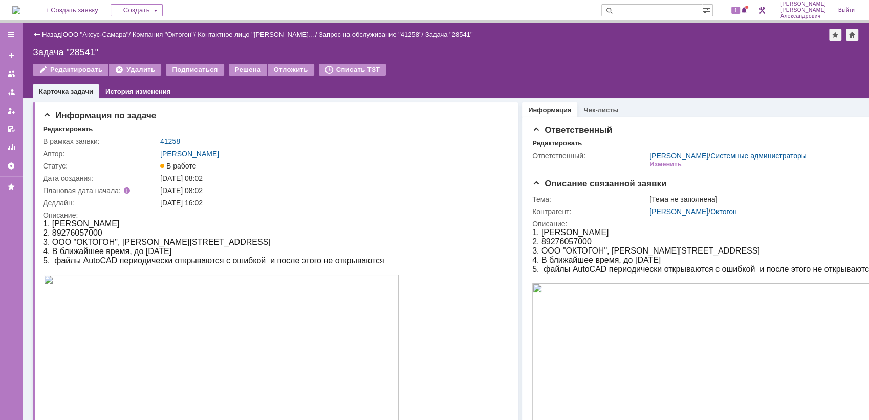
click at [20, 10] on img at bounding box center [16, 10] width 8 height 8
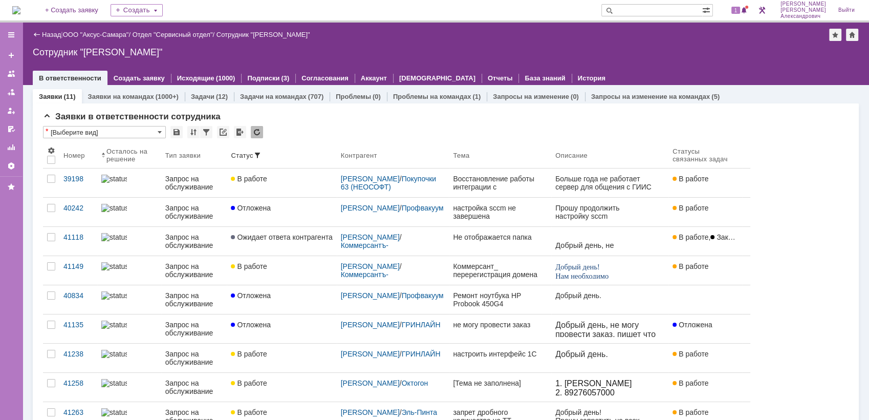
click at [20, 10] on img at bounding box center [16, 10] width 8 height 8
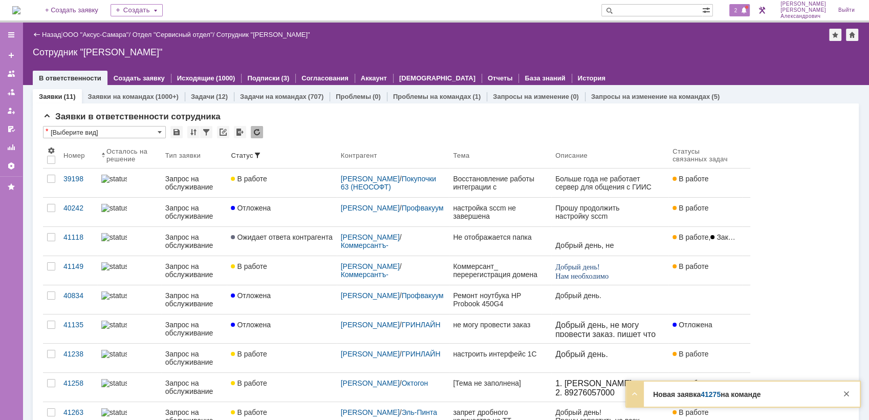
click at [741, 10] on span "2" at bounding box center [736, 10] width 9 height 7
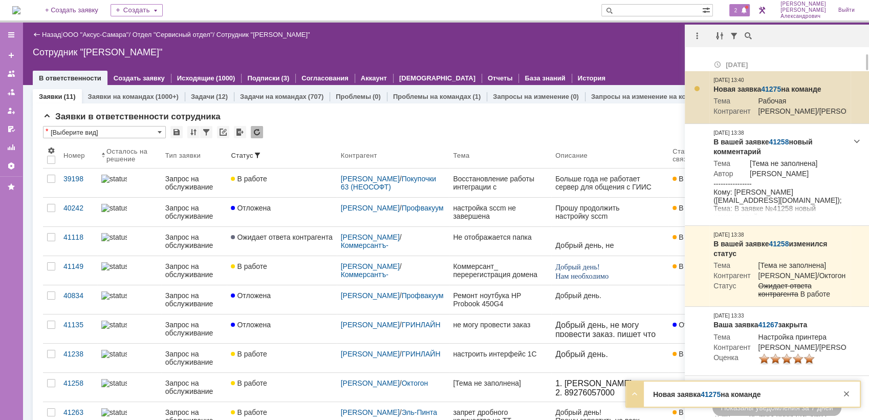
click at [772, 86] on link "41275" at bounding box center [771, 89] width 20 height 8
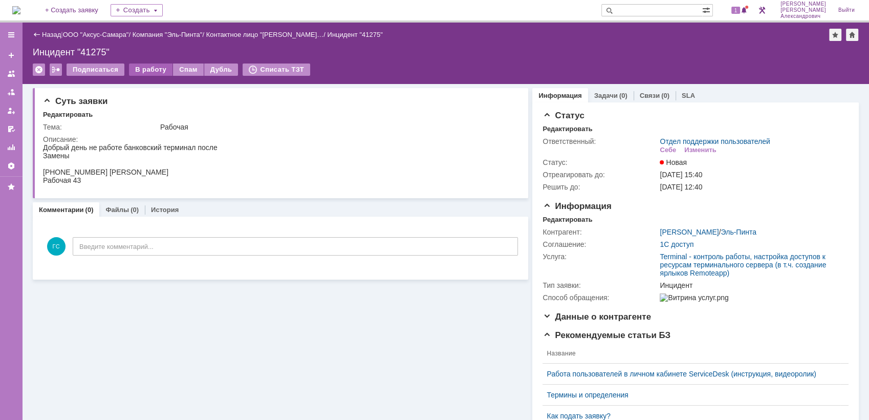
click at [151, 70] on div "В работу" at bounding box center [151, 69] width 44 height 12
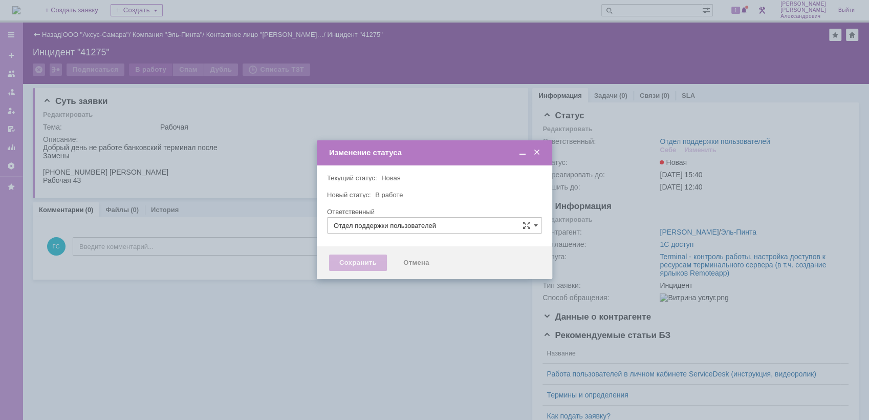
type input "[PERSON_NAME]"
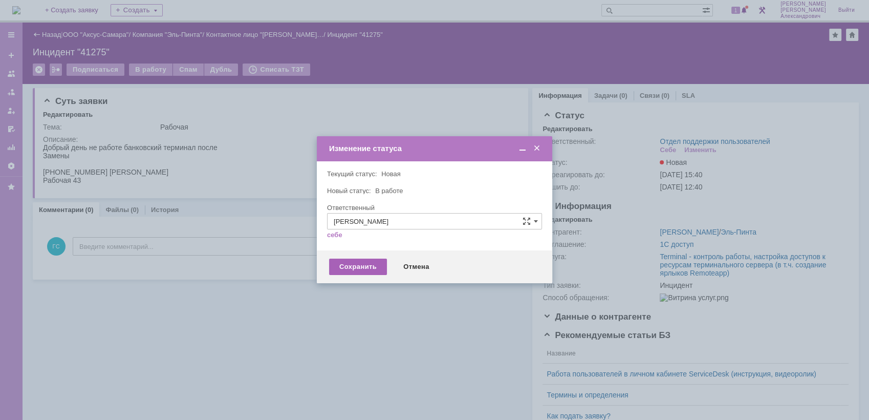
click at [365, 259] on div "Сохранить" at bounding box center [358, 267] width 58 height 16
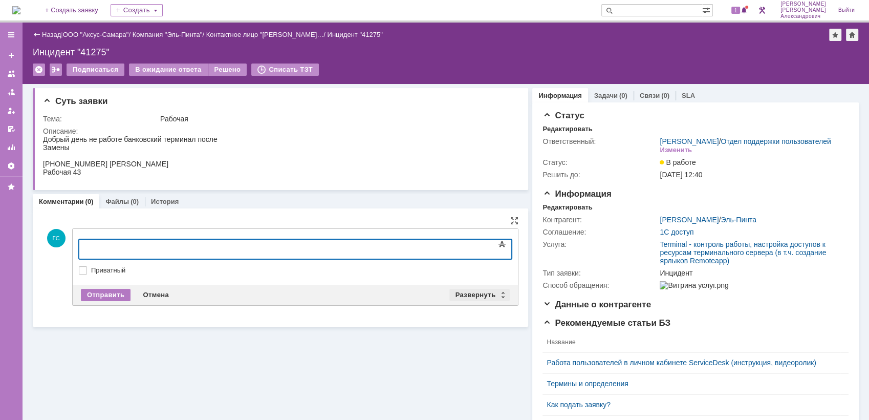
click at [455, 294] on div "Развернуть" at bounding box center [480, 295] width 61 height 12
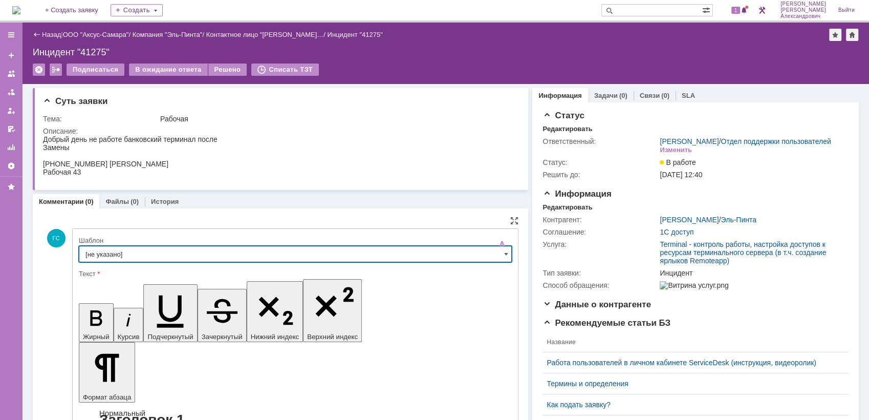
click at [217, 253] on input "[не указано]" at bounding box center [295, 254] width 433 height 16
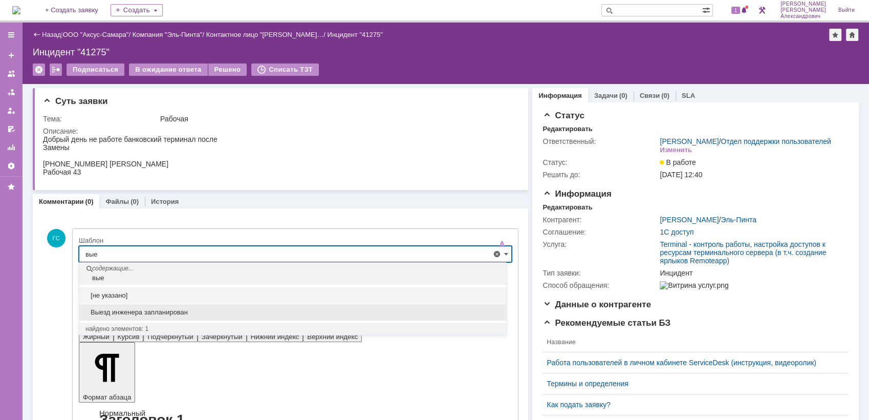
click at [158, 308] on span "Выезд инженера запланирован" at bounding box center [292, 312] width 415 height 8
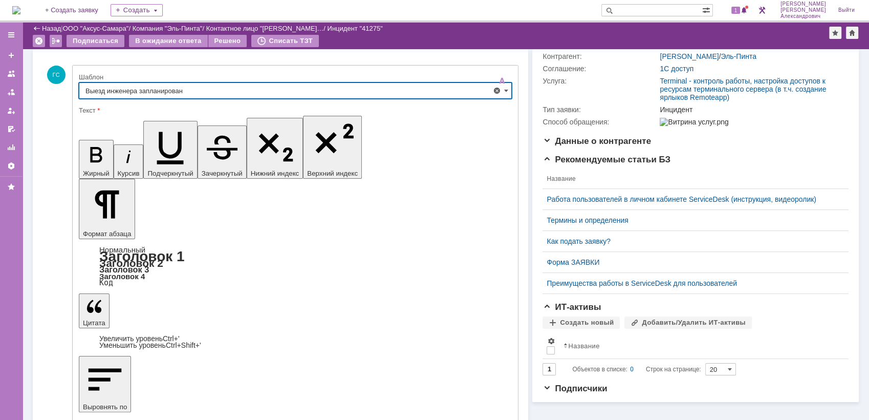
type input "Выезд инженера запланирован"
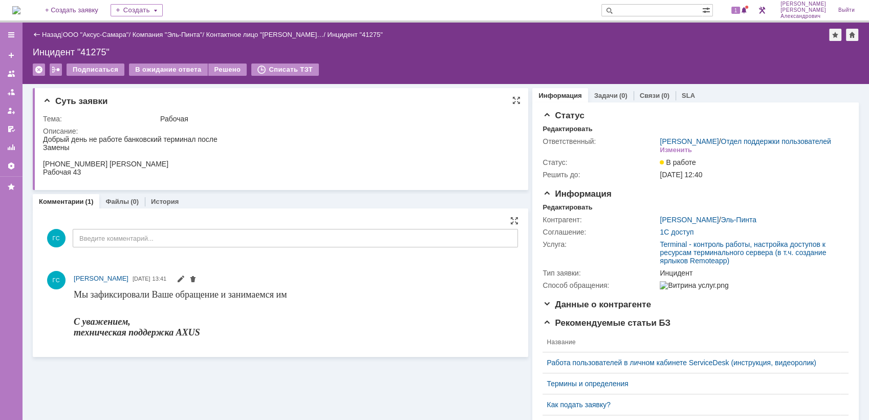
scroll to position [0, 0]
drag, startPoint x: 46, startPoint y: 138, endPoint x: 105, endPoint y: 176, distance: 70.0
click at [105, 176] on body "Добрый день не работе банковский терминал после Замены +7 (996) 624-43-72 Татья…" at bounding box center [130, 155] width 175 height 41
copy body "обрый день не работе банковский терминал после Замены +7 (996) 624-43-72 Татьян…"
click at [553, 211] on div "Редактировать" at bounding box center [568, 207] width 50 height 8
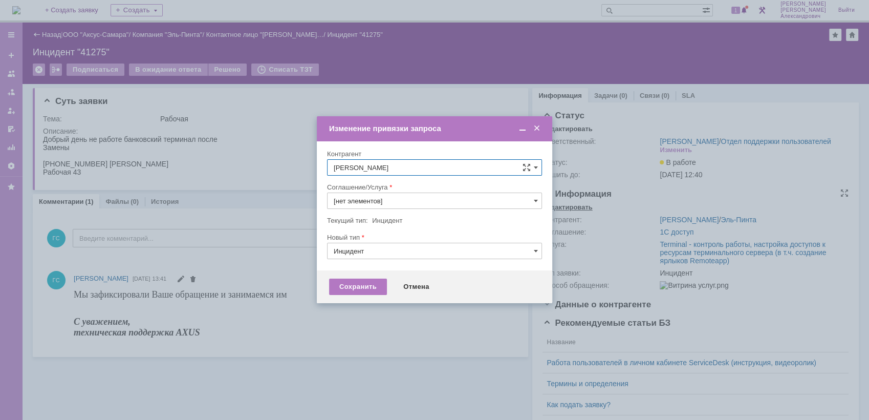
type input "Terminal - контроль работы, настройка доступов к ресурсам терминального сервера…"
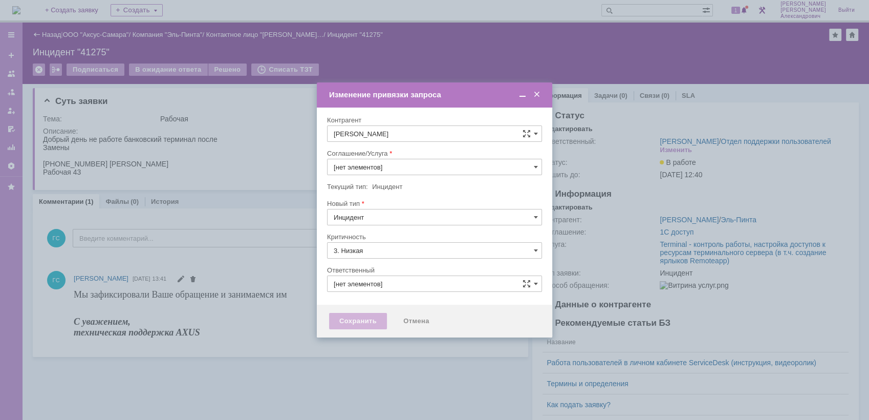
type input "Terminal - контроль работы, настройка доступов к ресурсам терминального сервера…"
type input "[PERSON_NAME]"
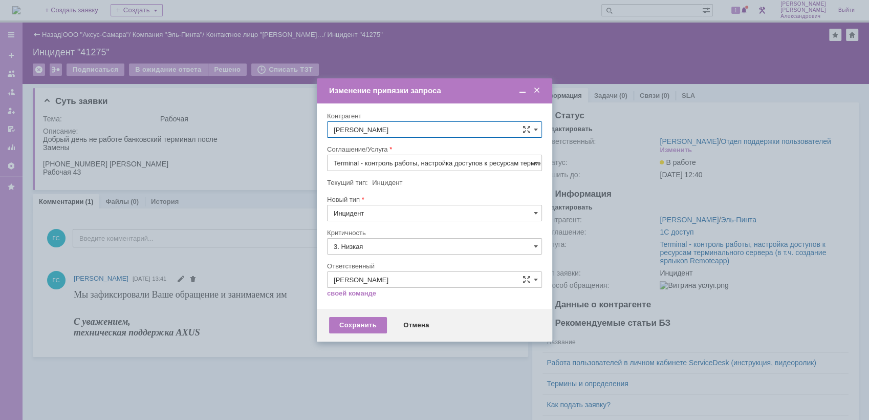
click at [539, 84] on td "Изменение привязки запроса" at bounding box center [435, 90] width 236 height 25
click at [536, 90] on span at bounding box center [537, 90] width 10 height 9
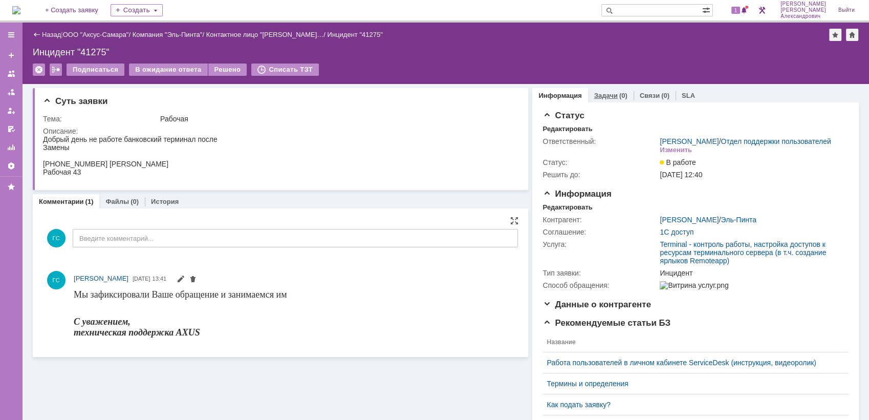
click at [600, 96] on link "Задачи" at bounding box center [606, 96] width 24 height 8
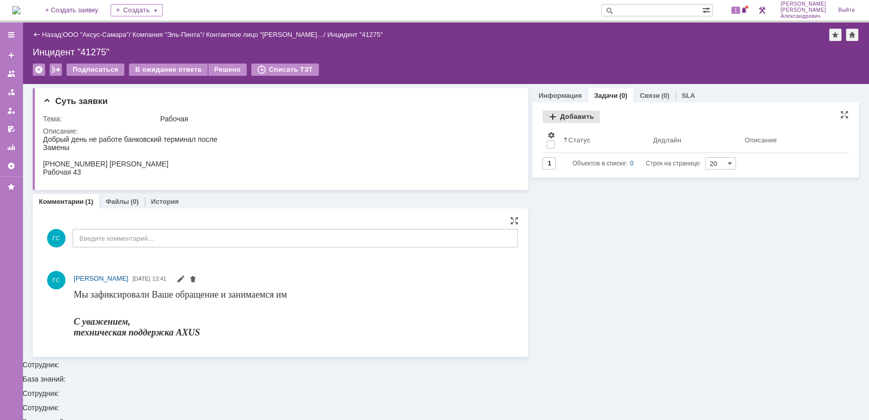
drag, startPoint x: 569, startPoint y: 116, endPoint x: 402, endPoint y: 16, distance: 194.2
click at [569, 116] on div "Добавить" at bounding box center [571, 117] width 57 height 12
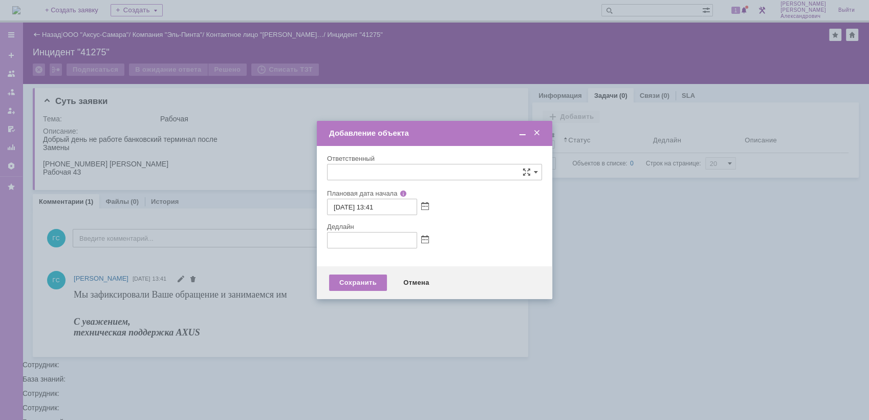
type input "[не указано]"
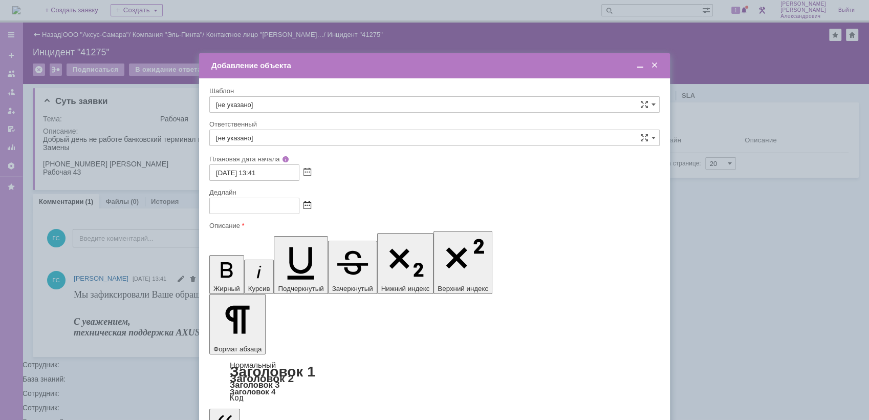
click at [309, 207] on span at bounding box center [308, 206] width 8 height 8
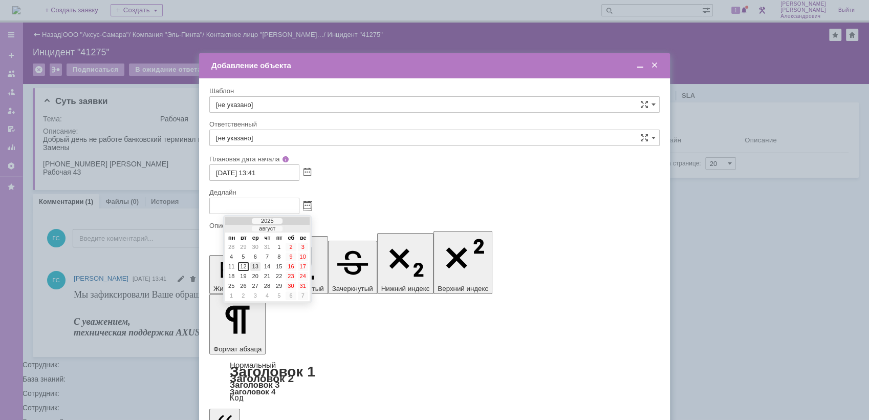
click at [257, 265] on div "13" at bounding box center [255, 266] width 10 height 9
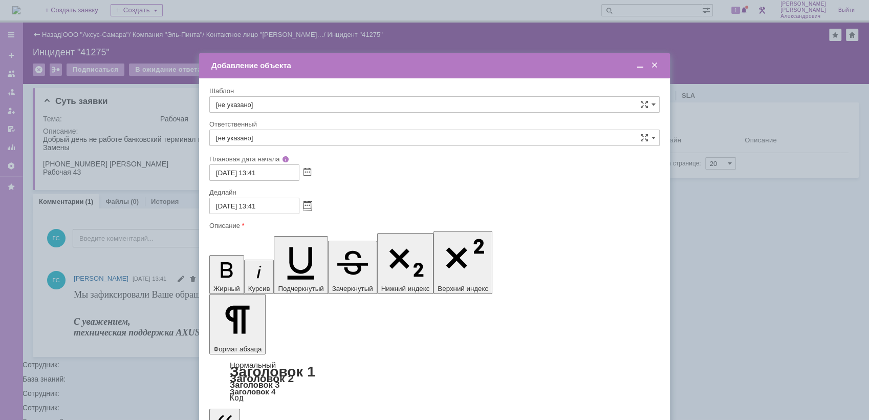
click at [268, 204] on input "13.08.2025 13:41" at bounding box center [254, 206] width 90 height 16
type input "13.08.2025 13:30"
click at [270, 134] on input "[не указано]" at bounding box center [434, 138] width 451 height 16
click at [277, 216] on div "[PERSON_NAME]" at bounding box center [435, 212] width 450 height 16
type input "[PERSON_NAME]"
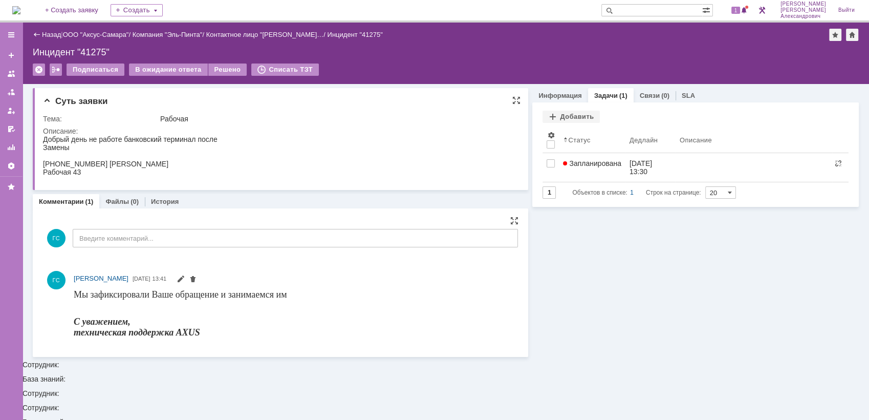
click at [164, 171] on div "Рабочая 43" at bounding box center [130, 172] width 175 height 8
drag, startPoint x: 72, startPoint y: 173, endPoint x: 43, endPoint y: 141, distance: 42.8
click at [43, 141] on body "Добрый день не работе банковский терминал после Замены +7 (996) 624-43-72 Татья…" at bounding box center [130, 155] width 175 height 41
copy body "Добрый день не работе банковский терминал после Замены +7 (996) 624-43-72 Татья…"
click at [16, 6] on img at bounding box center [16, 10] width 8 height 8
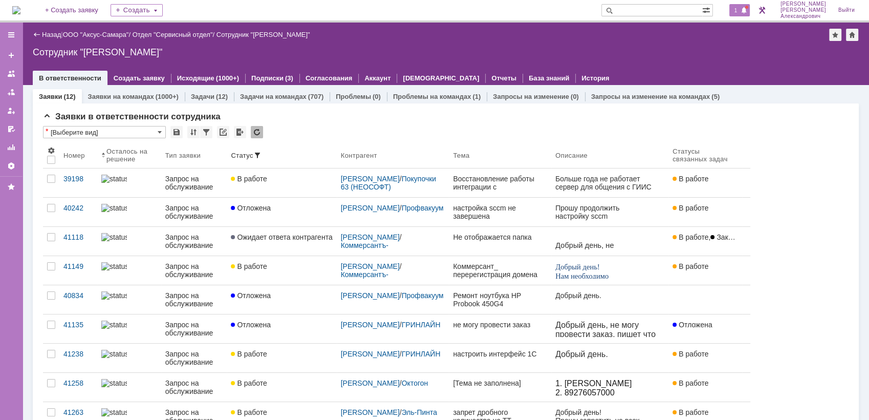
click at [748, 10] on span at bounding box center [744, 11] width 7 height 8
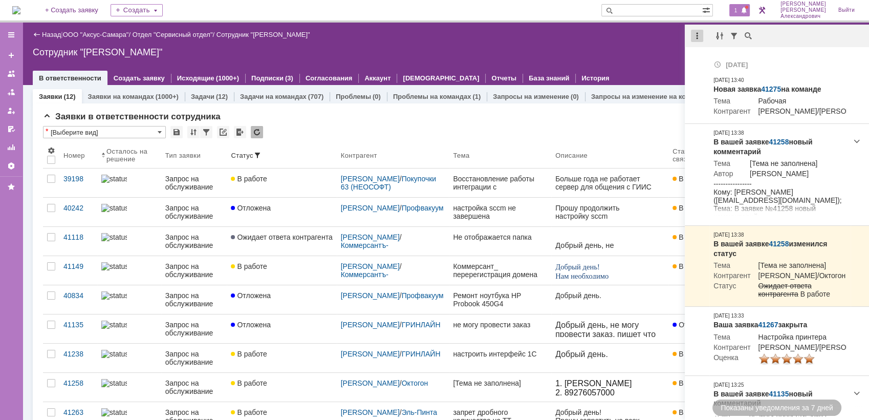
click at [698, 33] on div at bounding box center [697, 36] width 12 height 12
drag, startPoint x: 707, startPoint y: 58, endPoint x: 628, endPoint y: 56, distance: 78.9
click at [706, 58] on div "Отметить уведомления прочитанными" at bounding box center [767, 61] width 137 height 7
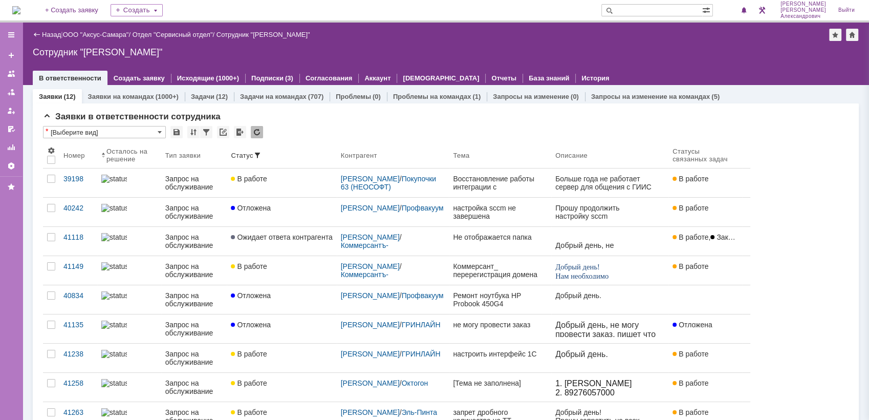
click at [612, 53] on div "Сотрудник "[PERSON_NAME]"" at bounding box center [446, 52] width 826 height 10
click at [15, 7] on img at bounding box center [16, 10] width 8 height 8
click at [20, 6] on img at bounding box center [16, 10] width 8 height 8
click at [418, 43] on div "Назад | ООО "Аксус-Самара" / Отдел "Сервисный отдел" / Сотрудник "Галстьян Степ…" at bounding box center [446, 54] width 847 height 62
click at [19, 9] on img at bounding box center [16, 10] width 8 height 8
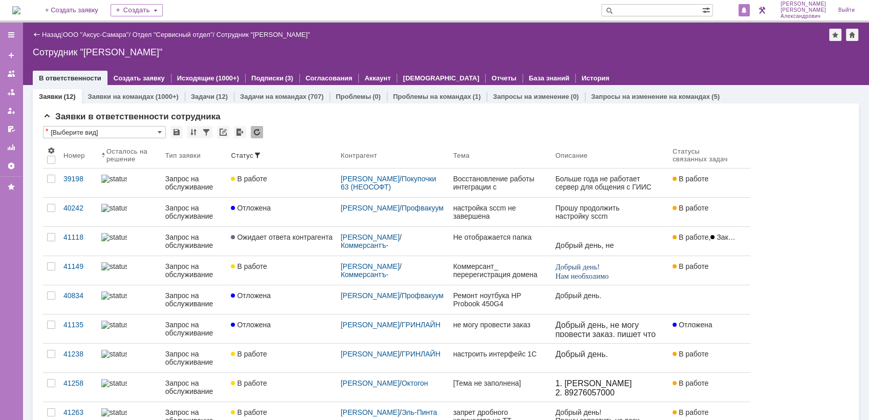
click at [748, 10] on span at bounding box center [744, 11] width 7 height 8
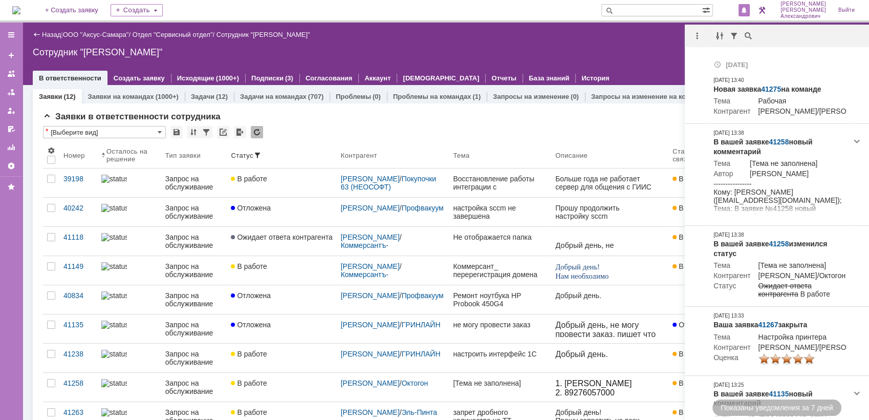
click at [637, 45] on div "Назад | ООО "Аксус-Самара" / Отдел "Сервисный отдел" / Сотрудник "[PERSON_NAME]…" at bounding box center [446, 54] width 847 height 62
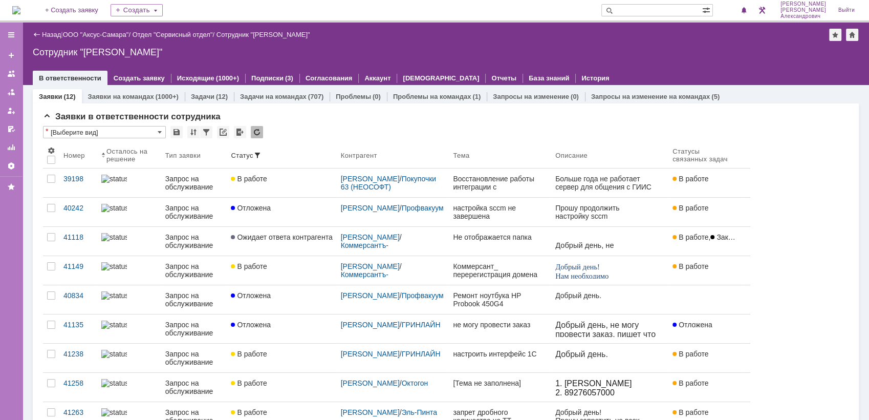
click at [20, 7] on img at bounding box center [16, 10] width 8 height 8
click at [20, 8] on img at bounding box center [16, 10] width 8 height 8
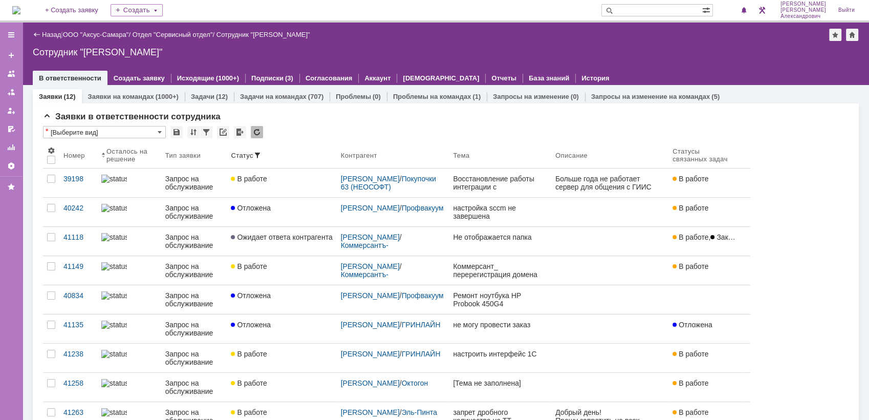
click at [321, 50] on div "Сотрудник "[PERSON_NAME]"" at bounding box center [446, 52] width 826 height 10
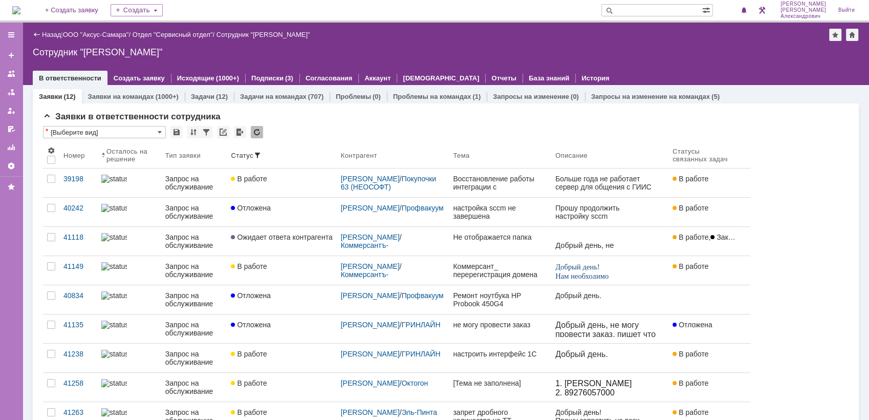
click at [281, 47] on div "Сотрудник "[PERSON_NAME]"" at bounding box center [446, 52] width 826 height 10
click at [20, 6] on img at bounding box center [16, 10] width 8 height 8
click at [20, 11] on img at bounding box center [16, 10] width 8 height 8
click at [20, 7] on img at bounding box center [16, 10] width 8 height 8
click at [20, 9] on img at bounding box center [16, 10] width 8 height 8
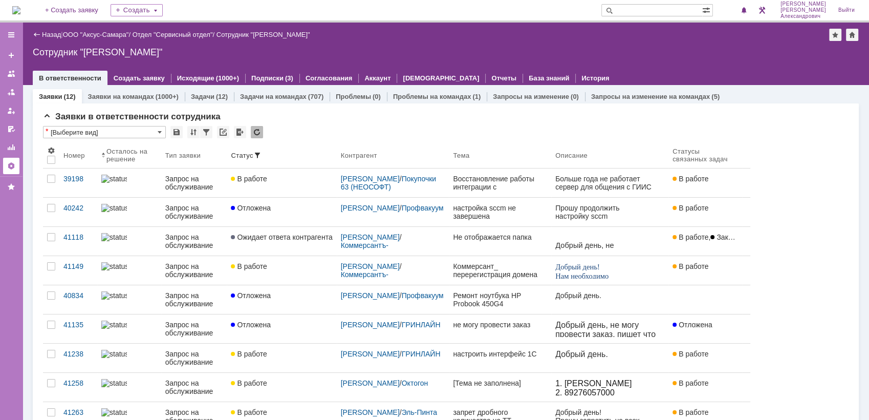
click at [9, 170] on link at bounding box center [11, 166] width 16 height 16
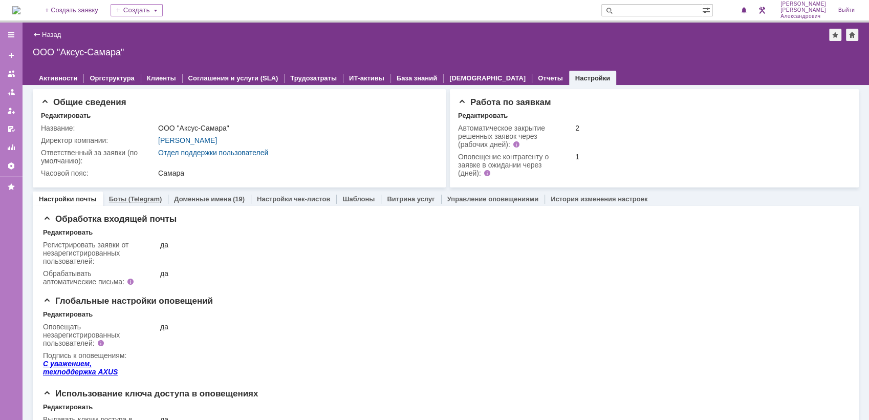
click at [137, 196] on link "Боты (Telegram)" at bounding box center [135, 199] width 53 height 8
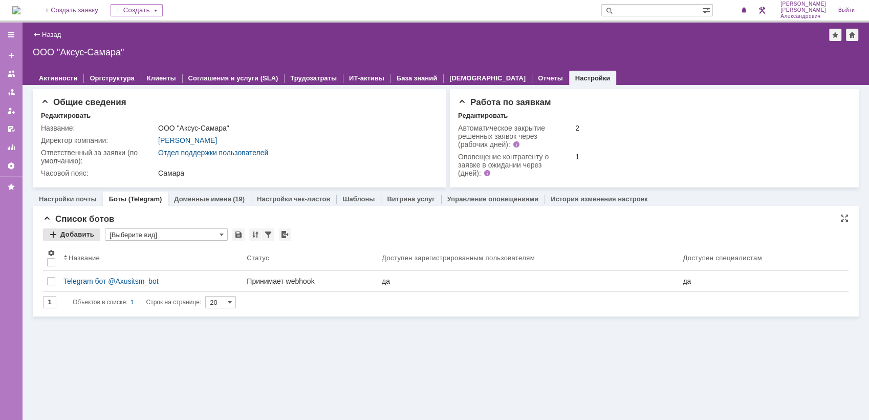
click at [76, 233] on div "Добавить" at bounding box center [71, 234] width 57 height 12
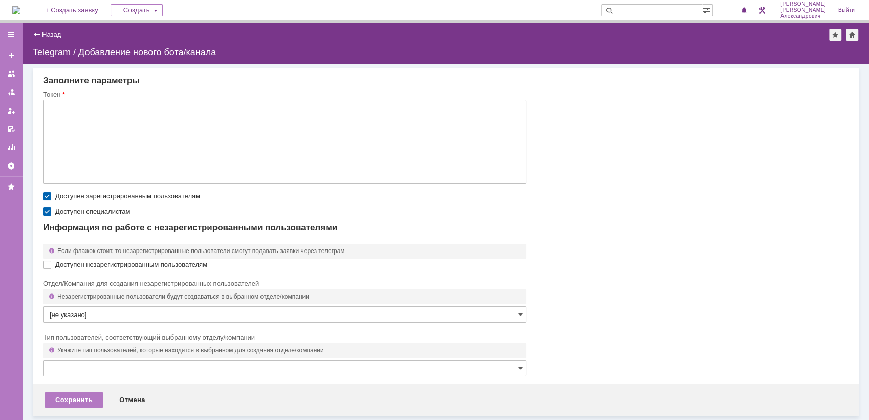
click at [386, 320] on input "[не указано]" at bounding box center [284, 314] width 483 height 16
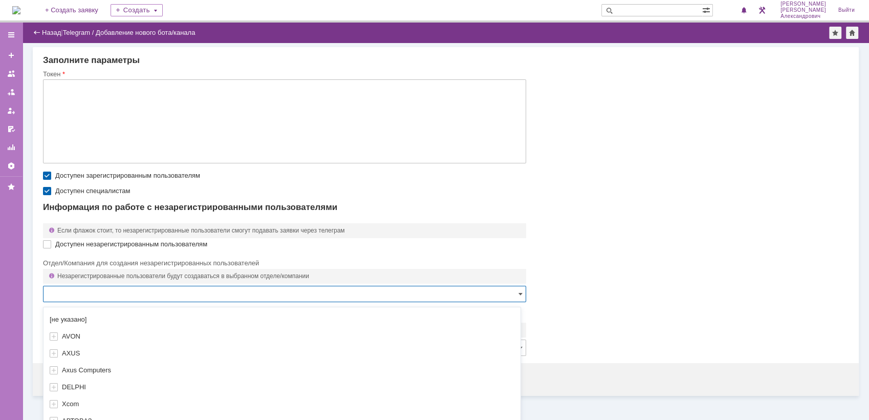
click at [453, 252] on tbody "Доступен незарегистрированным пользователям Если флажок стоит, то незарегистрир…" at bounding box center [284, 290] width 483 height 146
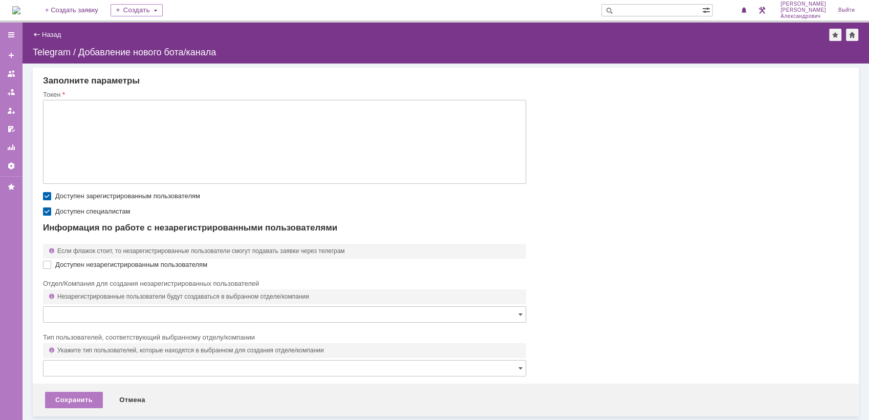
type input "[не указано]"
click at [312, 372] on input "text" at bounding box center [284, 367] width 483 height 16
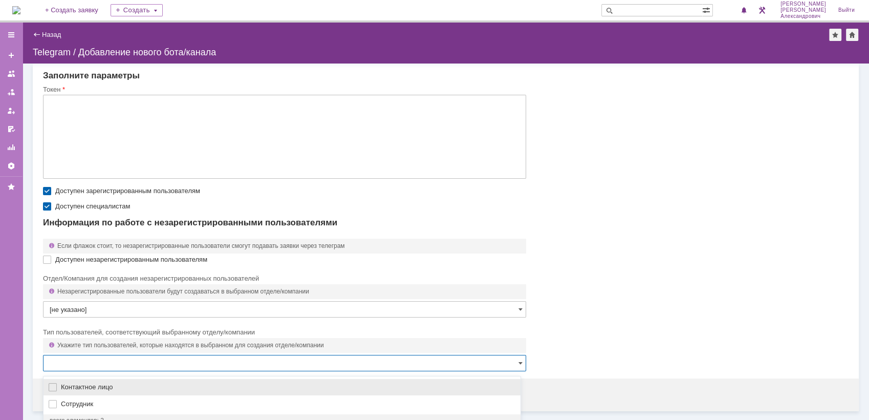
click at [409, 330] on div "Тип пользователей, соответствующий выбранному отделу/компании Укажите тип польз…" at bounding box center [284, 340] width 483 height 30
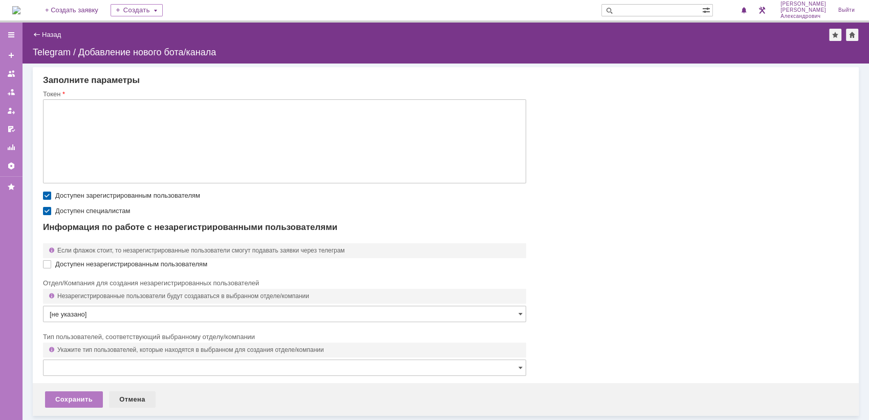
click at [138, 402] on div "Отмена" at bounding box center [132, 399] width 47 height 16
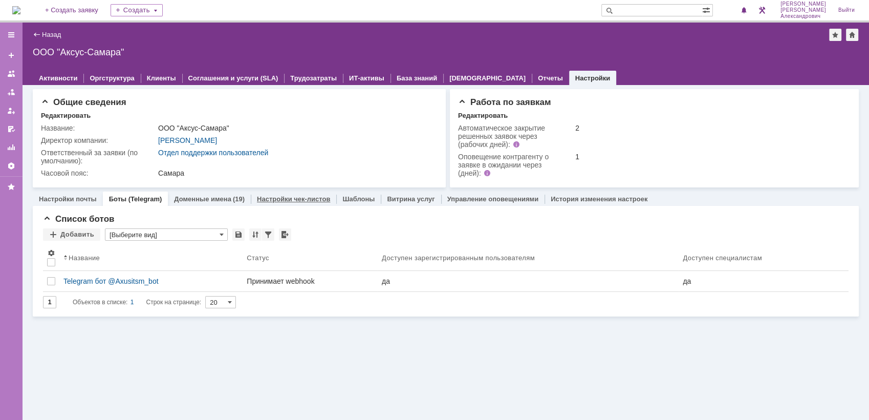
click at [274, 195] on link "Настройки чек-листов" at bounding box center [293, 199] width 73 height 8
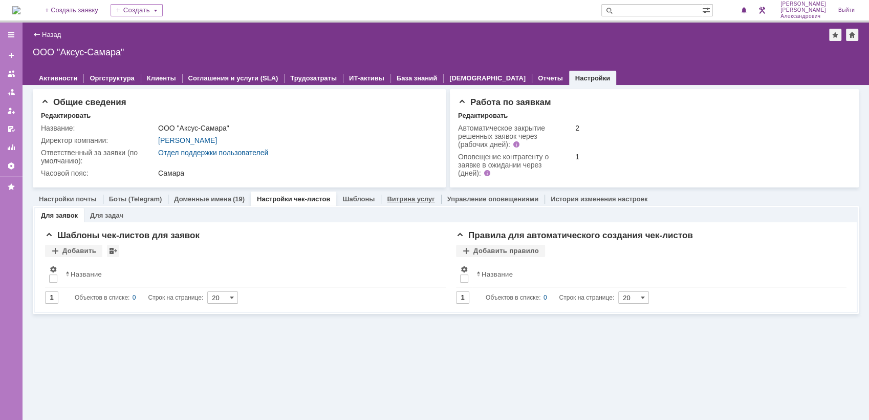
click at [383, 203] on div "Витрина услуг" at bounding box center [411, 198] width 60 height 15
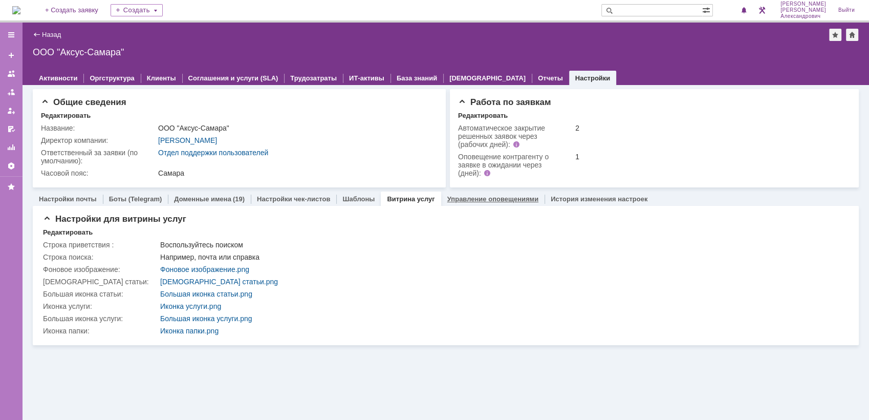
click at [456, 199] on link "Управление оповещениями" at bounding box center [492, 199] width 91 height 8
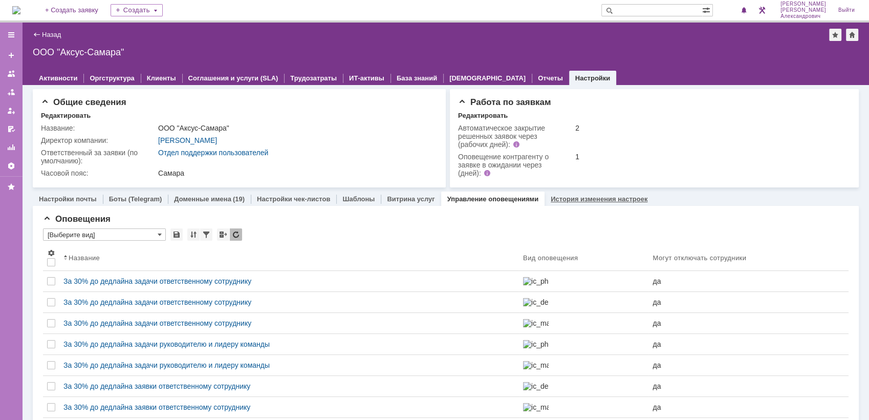
click at [545, 203] on div "История изменения настроек" at bounding box center [599, 198] width 109 height 15
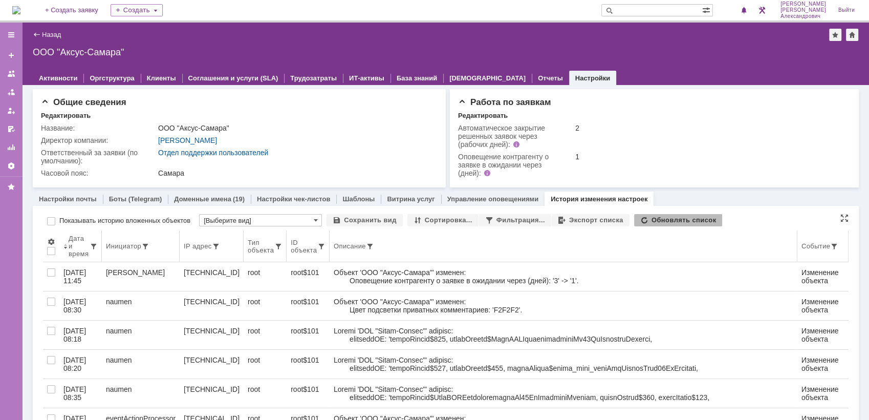
click at [82, 245] on div "Дата и время" at bounding box center [79, 245] width 21 height 23
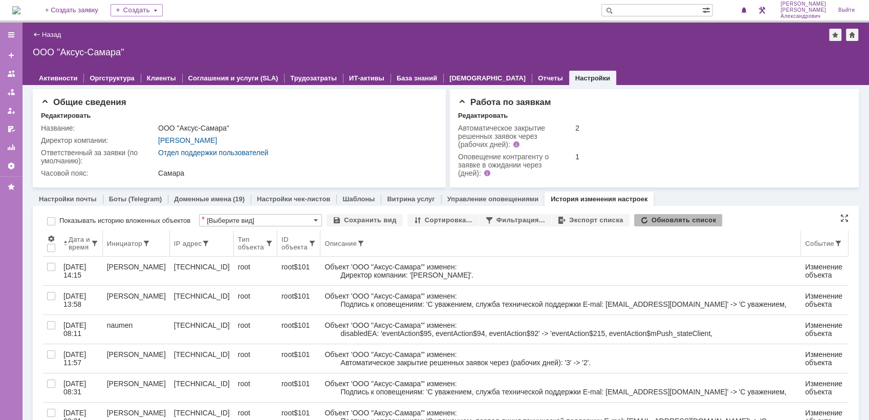
click at [74, 244] on div "Дата и время" at bounding box center [80, 243] width 22 height 15
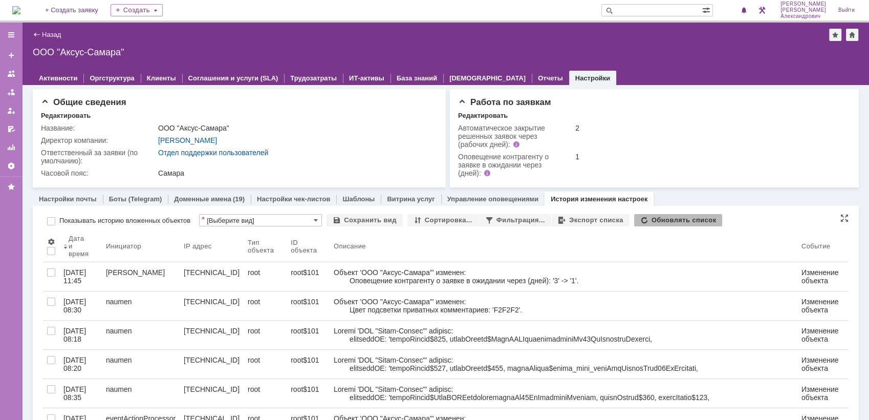
click at [20, 7] on img at bounding box center [16, 10] width 8 height 8
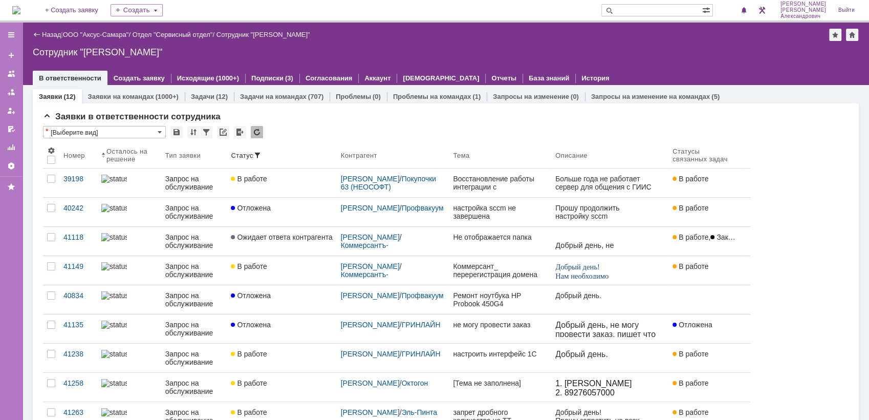
click at [20, 6] on img at bounding box center [16, 10] width 8 height 8
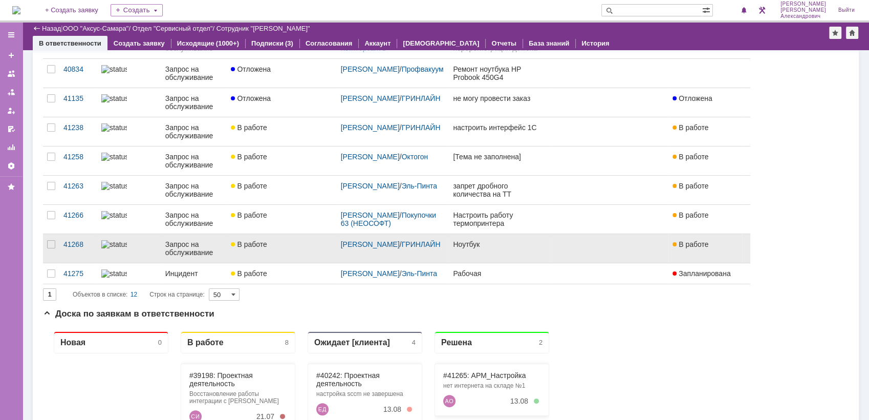
scroll to position [227, 0]
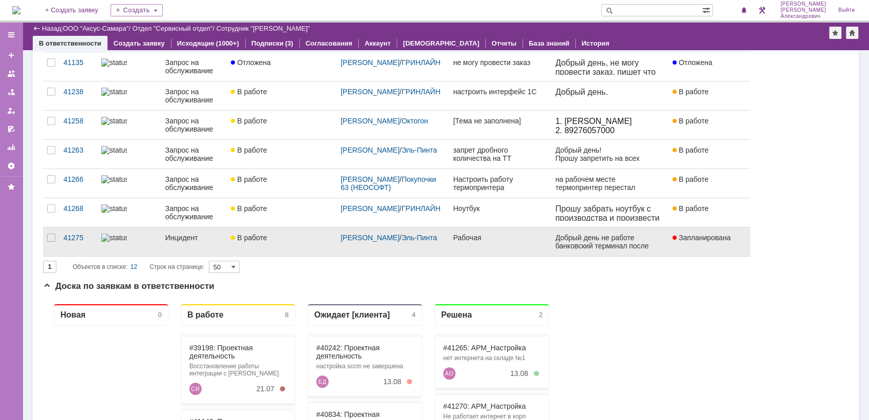
click at [283, 231] on link "В работе" at bounding box center [282, 241] width 110 height 29
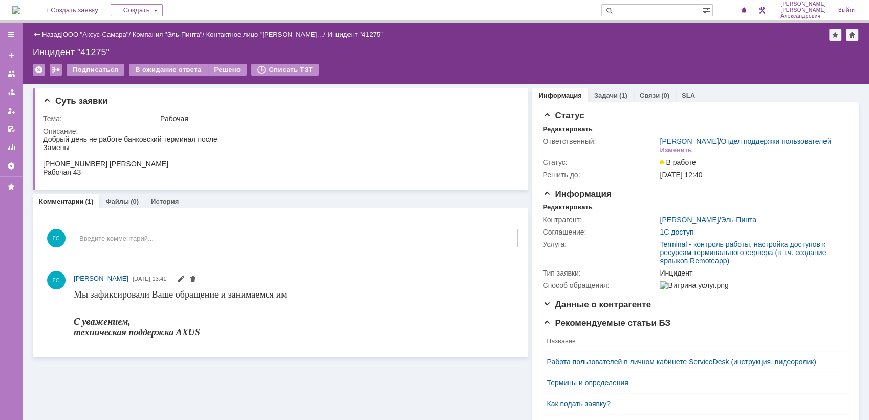
click at [20, 12] on img at bounding box center [16, 10] width 8 height 8
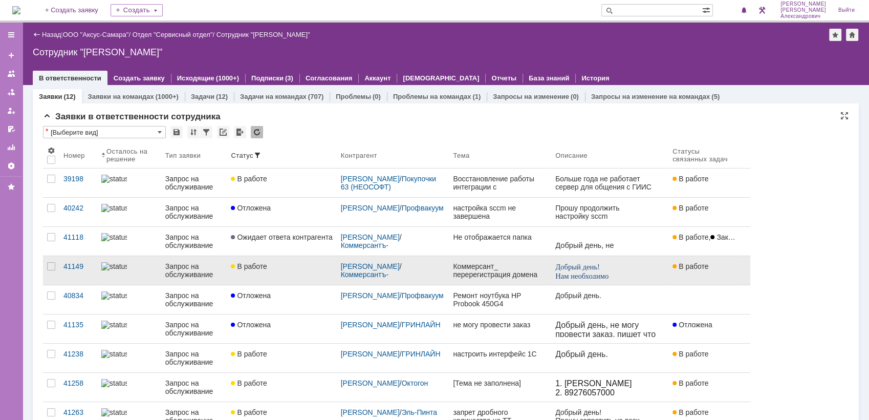
click at [277, 263] on div "В работе" at bounding box center [281, 266] width 101 height 8
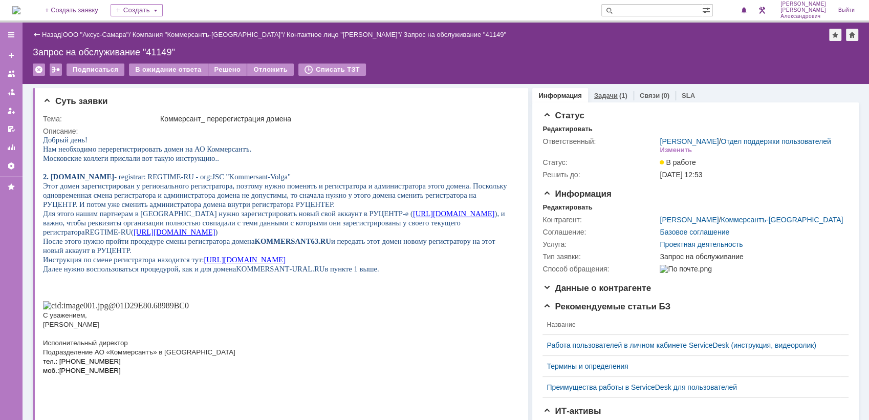
click at [600, 92] on link "Задачи" at bounding box center [606, 96] width 24 height 8
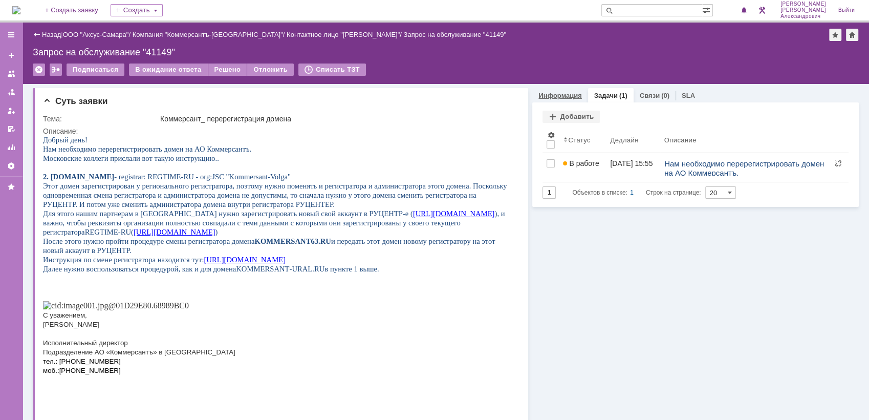
click at [560, 92] on link "Информация" at bounding box center [560, 96] width 43 height 8
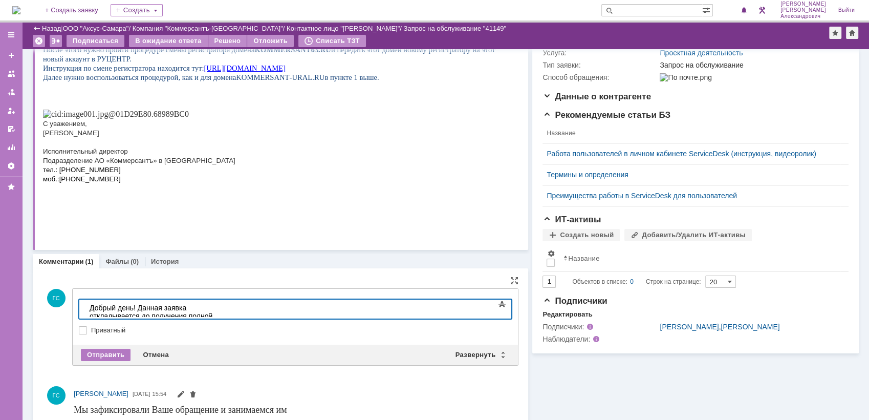
click at [235, 308] on div "​Добрый день! Данная заявка откладывается до получения полной информации" at bounding box center [162, 316] width 145 height 25
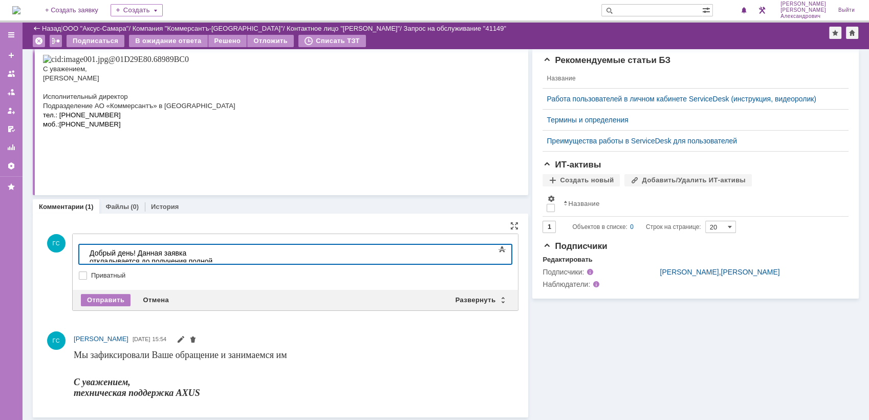
scroll to position [210, 0]
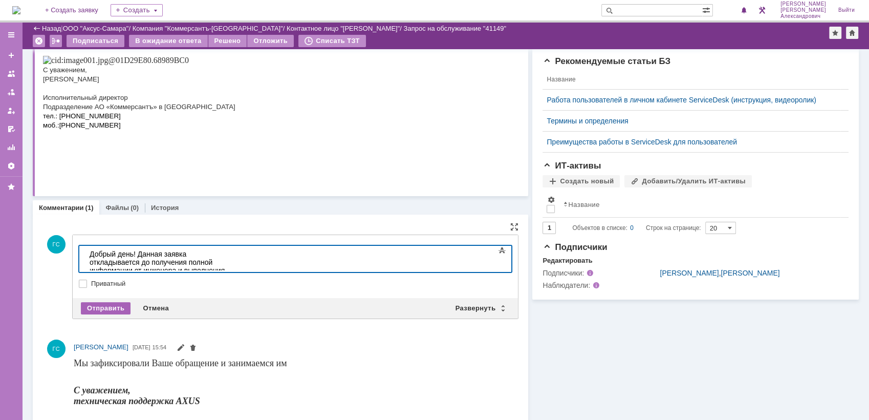
click at [92, 306] on div "Отправить" at bounding box center [106, 308] width 50 height 12
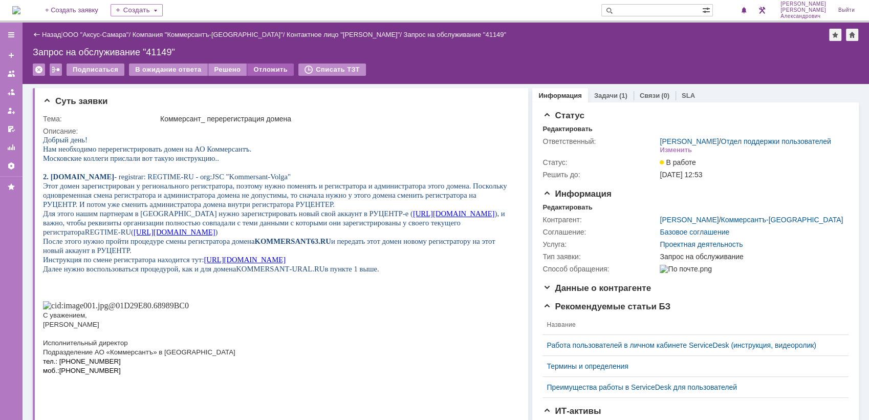
scroll to position [0, 0]
click at [268, 71] on div "Отложить" at bounding box center [270, 69] width 47 height 12
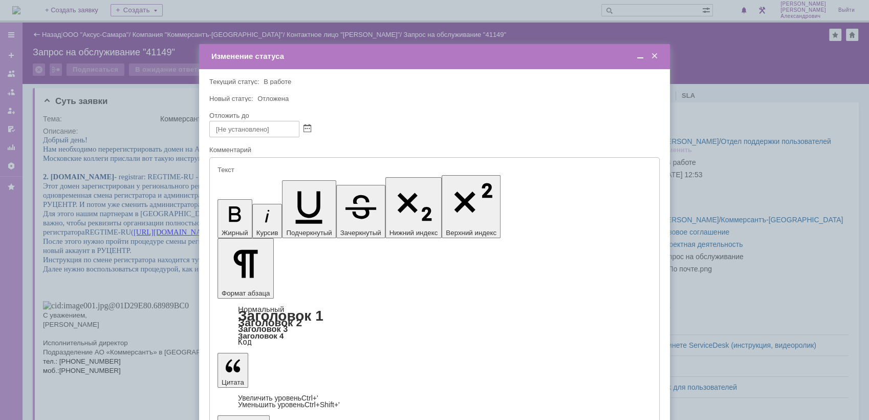
type input "[не указано]"
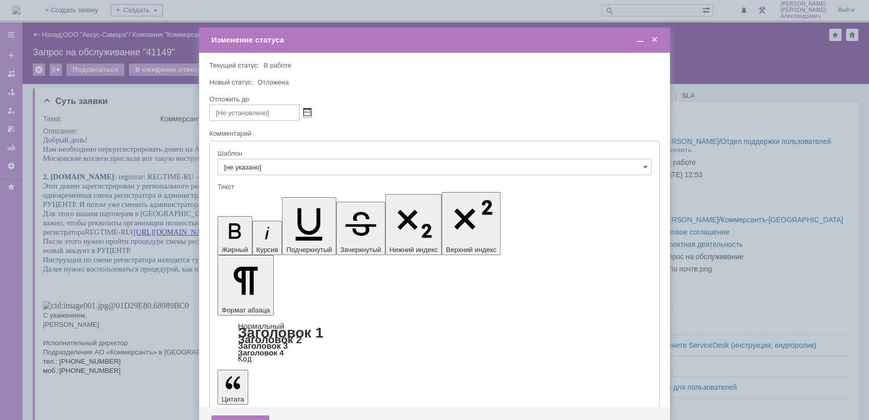
click at [307, 114] on span at bounding box center [308, 113] width 8 height 8
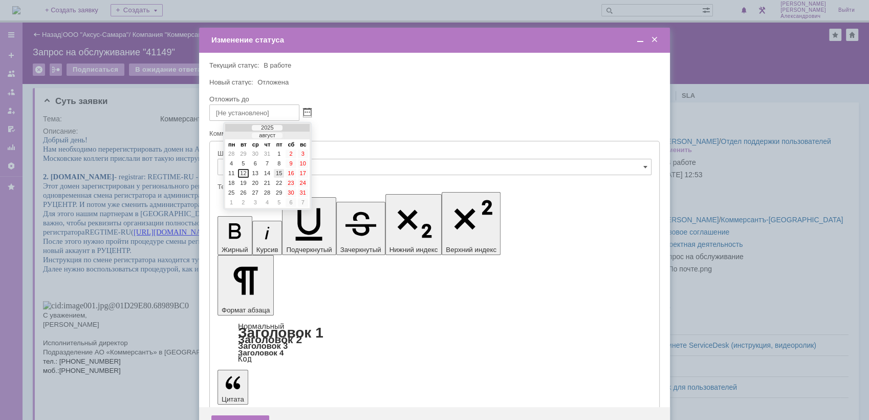
click at [279, 174] on div "15" at bounding box center [279, 173] width 10 height 9
type input "15.08.2025 14:14"
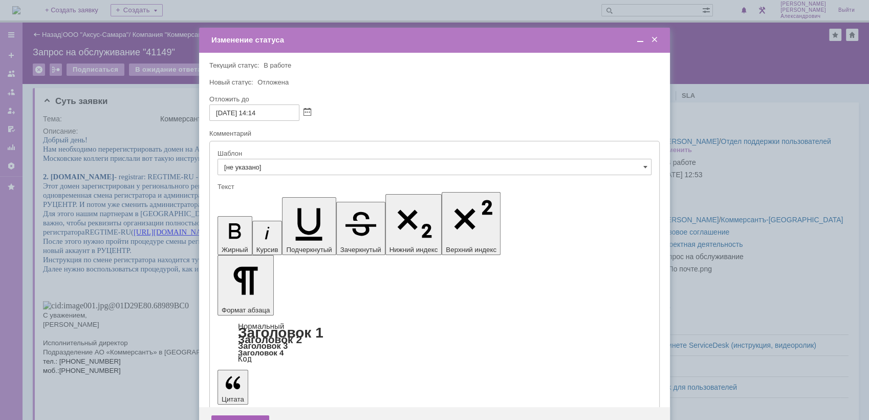
click at [239, 415] on div "Сохранить" at bounding box center [240, 423] width 58 height 16
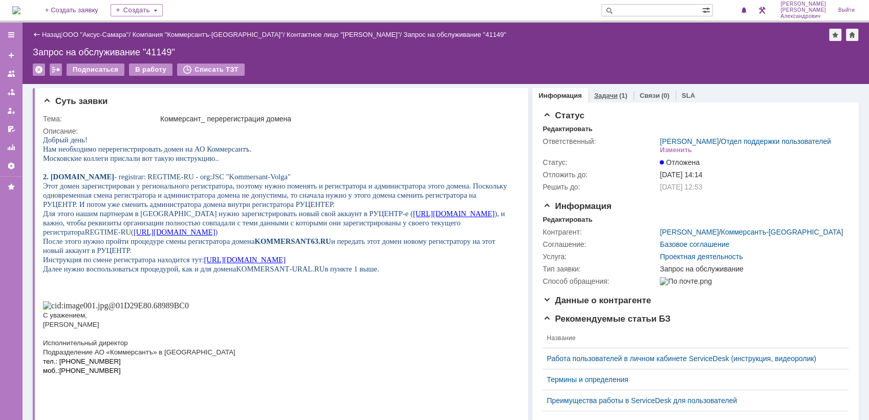
click at [619, 93] on div "(1)" at bounding box center [623, 96] width 8 height 8
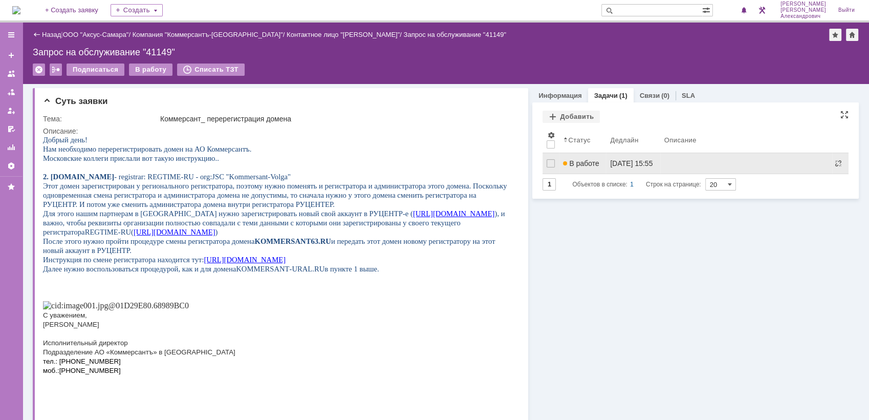
click at [606, 158] on link "13.08.2025 15:55" at bounding box center [633, 163] width 54 height 20
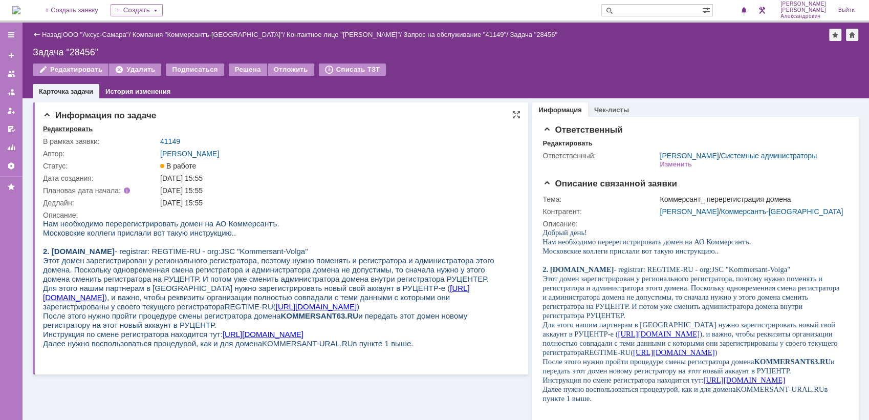
click at [72, 126] on div "Редактировать" at bounding box center [68, 129] width 50 height 8
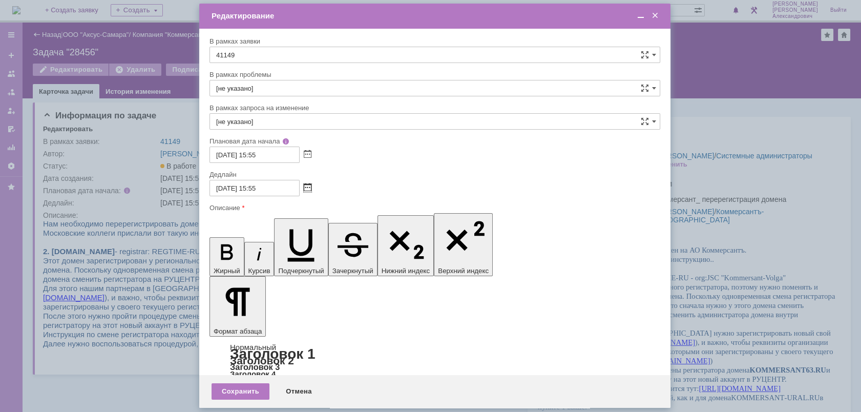
click at [307, 187] on span at bounding box center [308, 188] width 8 height 8
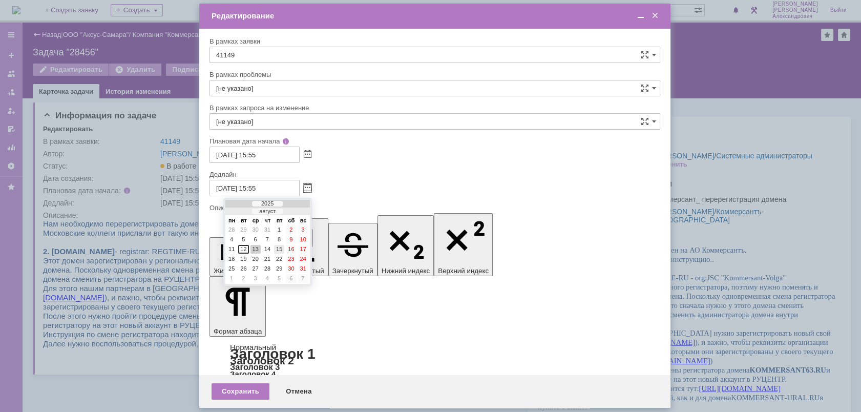
click at [278, 246] on div "15" at bounding box center [279, 249] width 10 height 9
type input "15.08.2025 15:55"
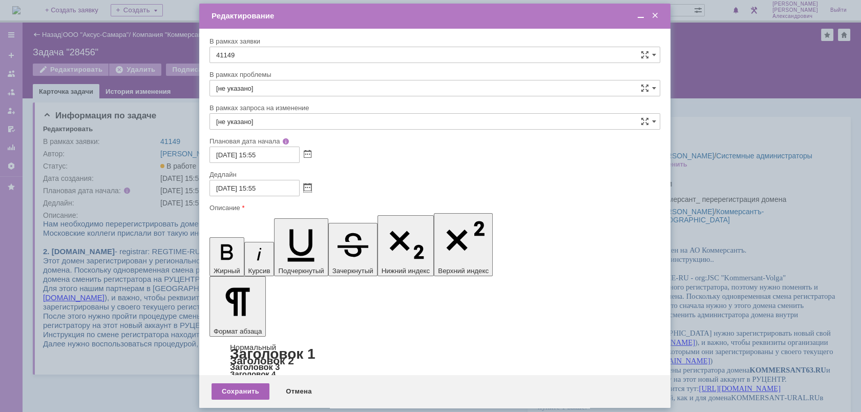
click at [242, 391] on div "Сохранить" at bounding box center [240, 391] width 58 height 16
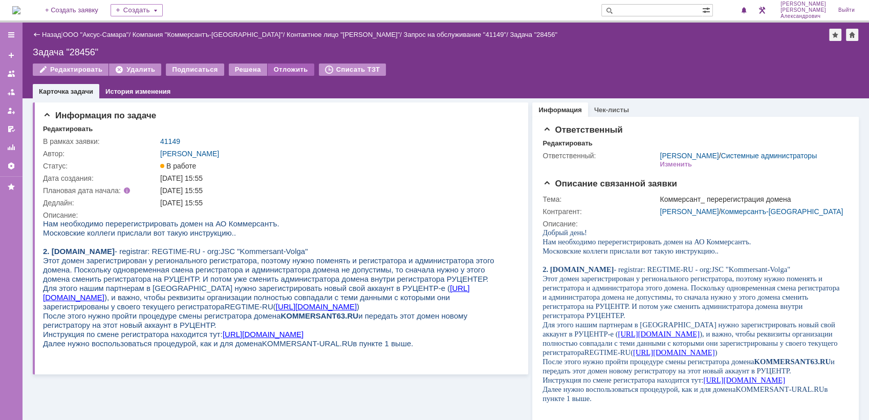
click at [291, 72] on div "Отложить" at bounding box center [291, 69] width 47 height 12
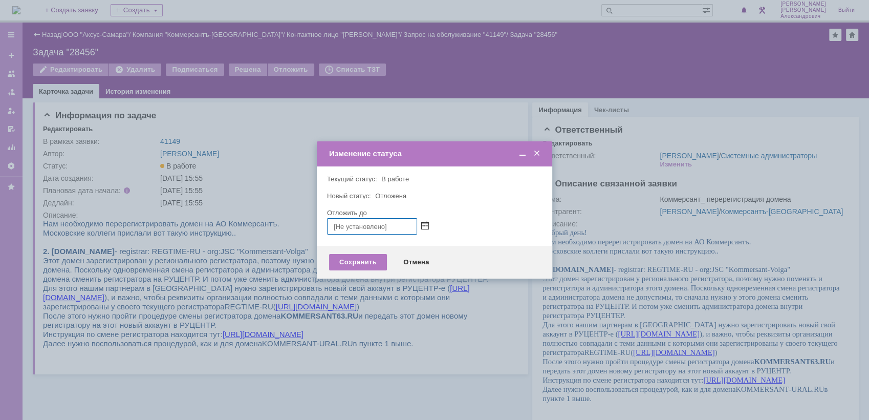
click at [423, 225] on span at bounding box center [425, 226] width 8 height 8
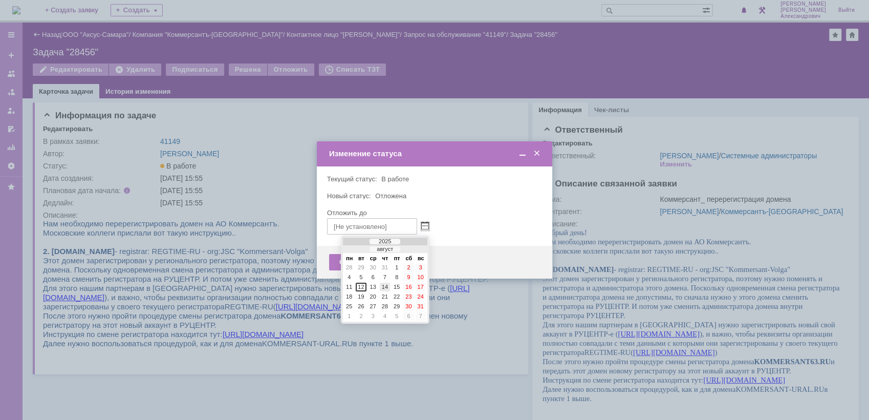
click at [388, 287] on div "14" at bounding box center [385, 287] width 10 height 9
type input "14.08.2025 14:14"
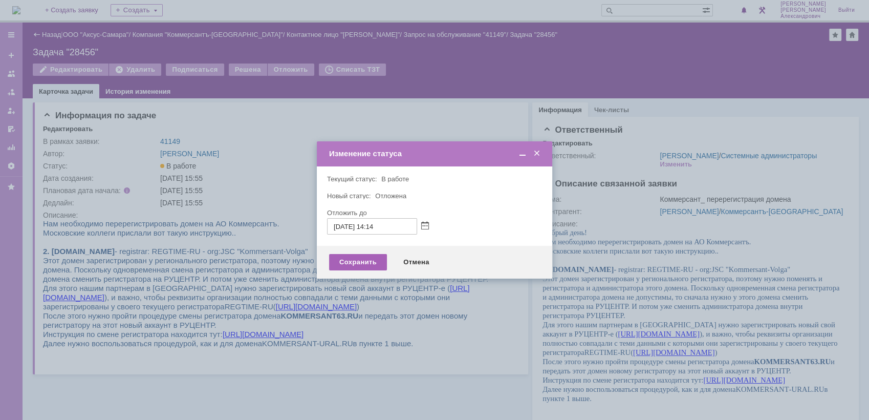
click at [368, 260] on div "Сохранить" at bounding box center [358, 262] width 58 height 16
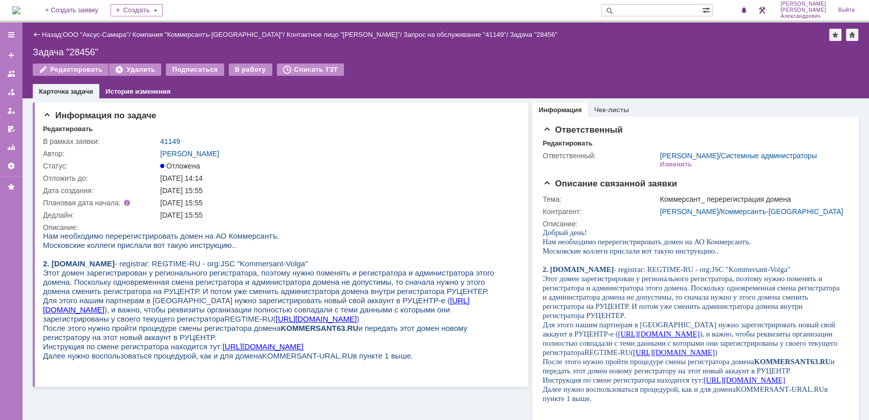
click at [15, 10] on img at bounding box center [16, 10] width 8 height 8
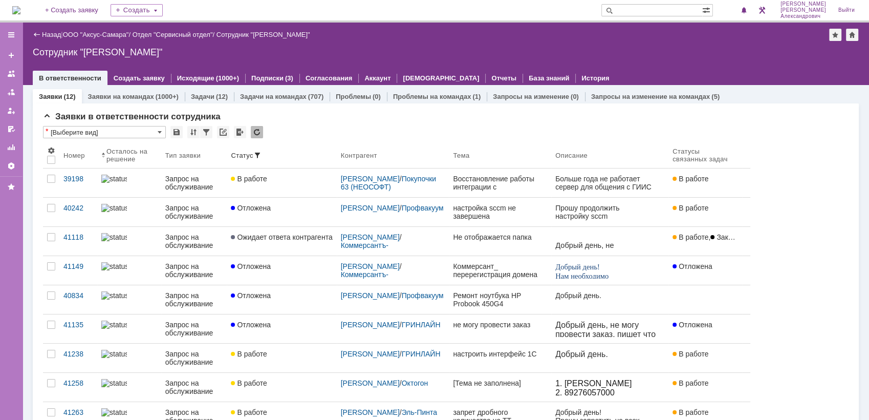
click at [15, 6] on img at bounding box center [16, 10] width 8 height 8
click at [20, 6] on img at bounding box center [16, 10] width 8 height 8
click at [104, 12] on link "+ Создать заявку" at bounding box center [72, 10] width 66 height 20
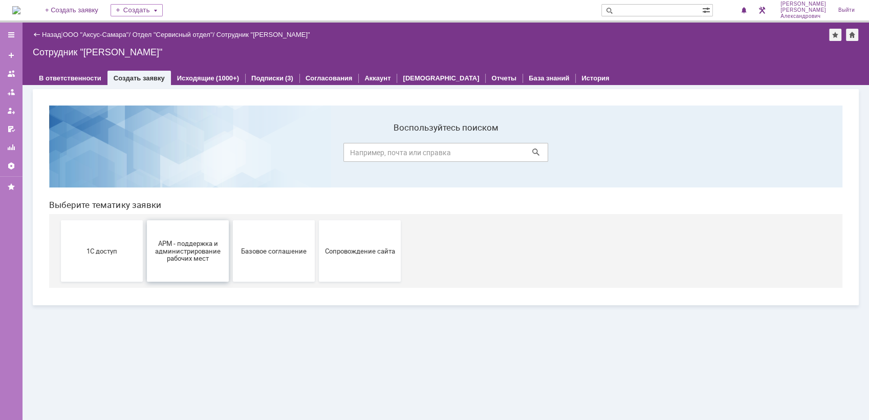
click at [211, 262] on button "АРМ - поддержка и администрирование рабочих мест" at bounding box center [188, 250] width 82 height 61
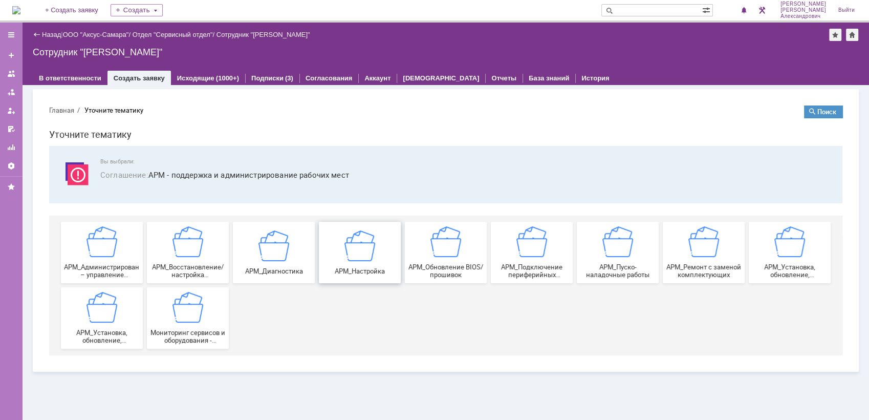
click at [339, 258] on div "АРМ_Настройка" at bounding box center [360, 252] width 76 height 45
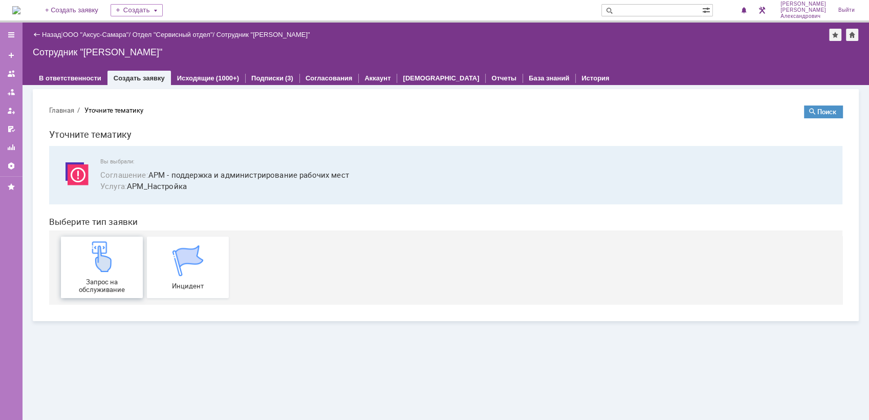
click at [103, 262] on img at bounding box center [102, 256] width 31 height 31
click at [20, 8] on img at bounding box center [16, 10] width 8 height 8
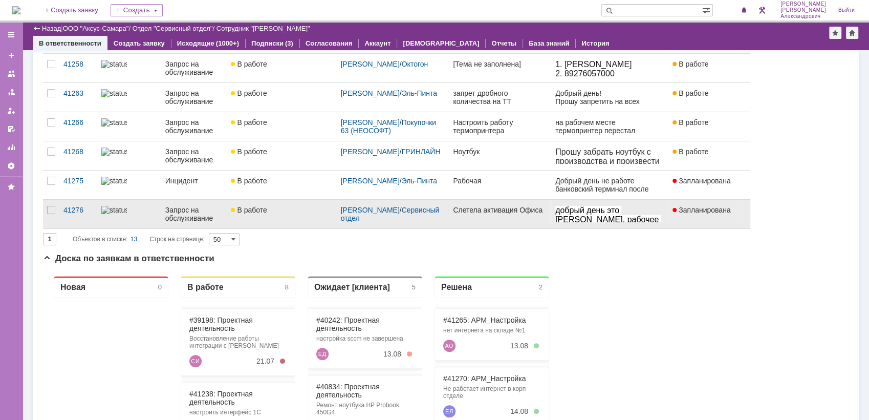
click at [535, 215] on link "Слетела активация Офиса" at bounding box center [500, 214] width 102 height 29
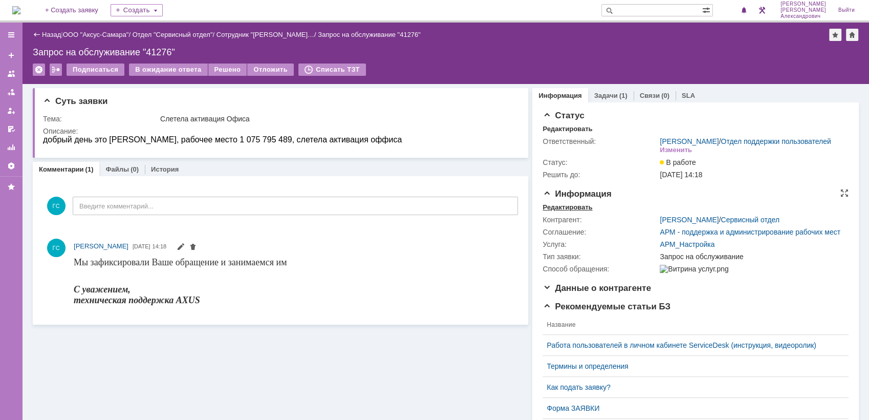
click at [586, 211] on div "Редактировать" at bounding box center [568, 207] width 50 height 8
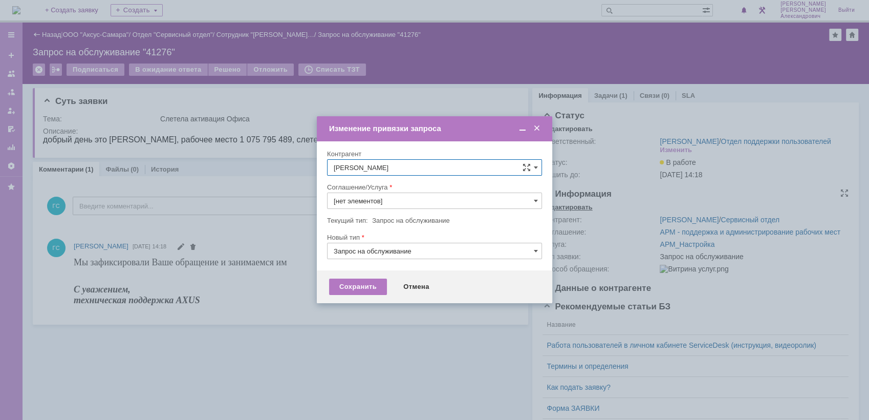
type input "АРМ_Настройка"
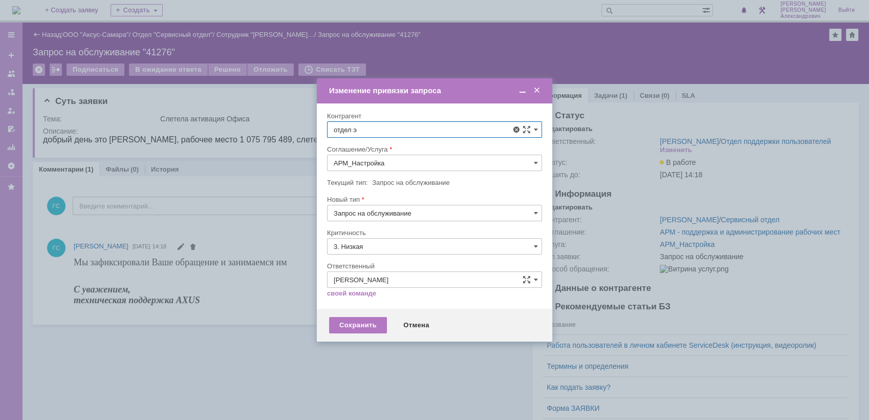
click at [415, 206] on span "Отдел эксплуатации" at bounding box center [389, 206] width 63 height 8
type input "Отдел эксплуатации"
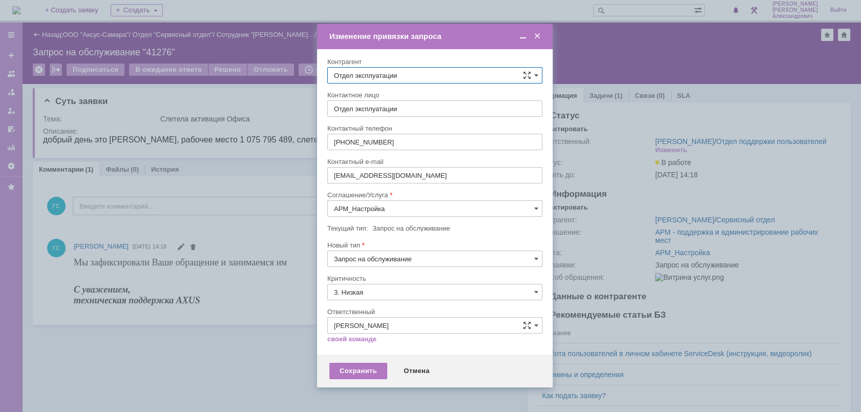
click at [376, 289] on input "3. Низкая" at bounding box center [434, 292] width 215 height 16
click at [365, 305] on div "[не указано]" at bounding box center [435, 311] width 214 height 16
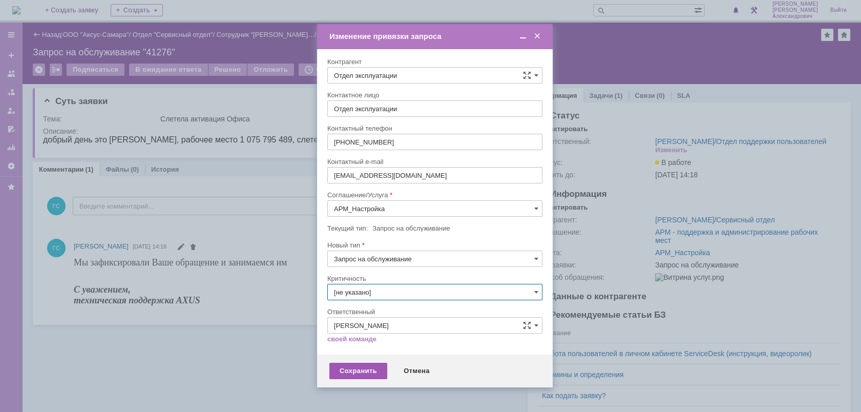
type input "[не указано]"
click at [359, 369] on div "Сохранить" at bounding box center [358, 370] width 58 height 16
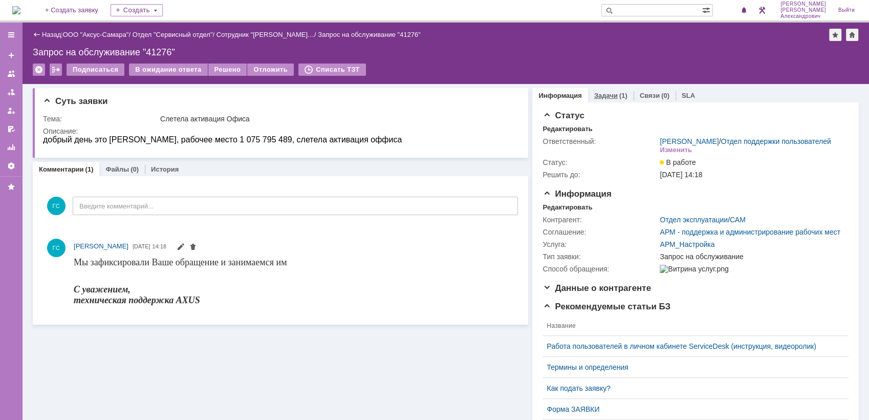
click at [594, 93] on link "Задачи" at bounding box center [606, 96] width 24 height 8
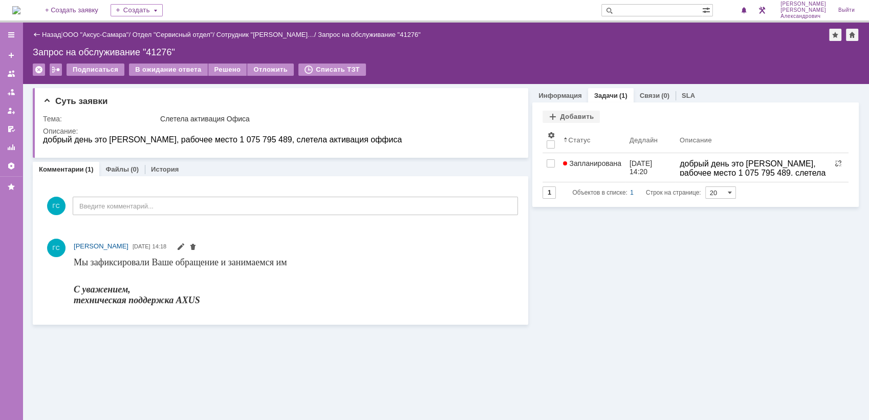
click at [20, 14] on img at bounding box center [16, 10] width 8 height 8
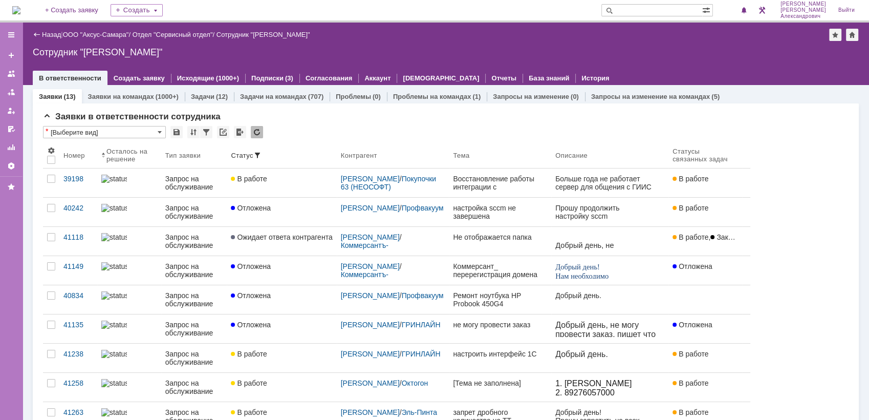
click at [18, 14] on img at bounding box center [16, 10] width 8 height 8
click at [20, 6] on img at bounding box center [16, 10] width 8 height 8
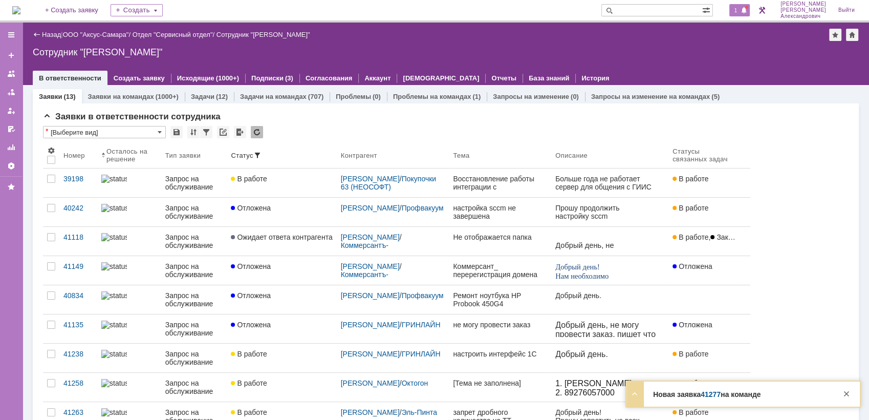
click at [741, 11] on span "1" at bounding box center [736, 10] width 9 height 7
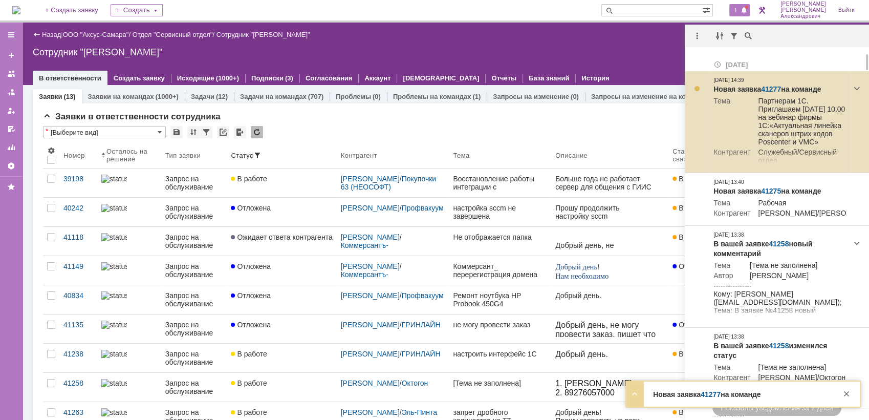
click at [772, 85] on link "41277" at bounding box center [771, 89] width 20 height 8
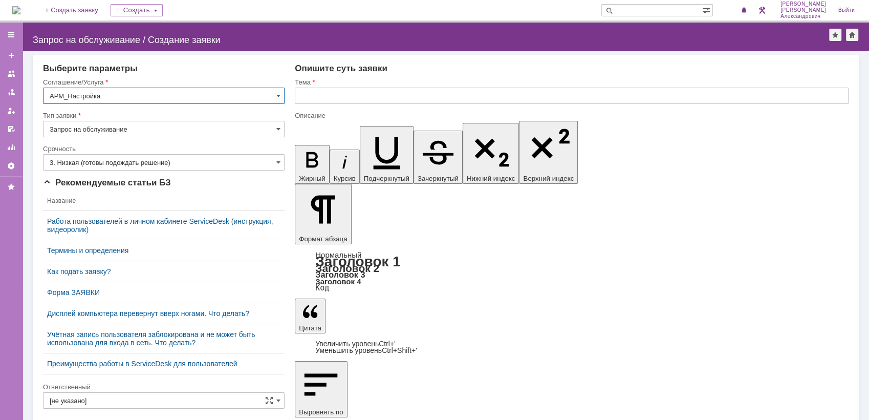
click at [200, 161] on input "3. Низкая (готовы подождать решение)" at bounding box center [164, 162] width 242 height 16
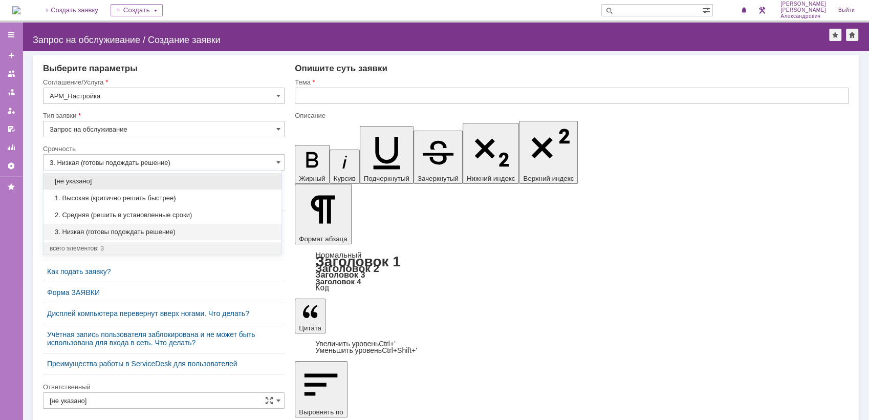
click at [188, 177] on span "[не указано]" at bounding box center [163, 181] width 226 height 8
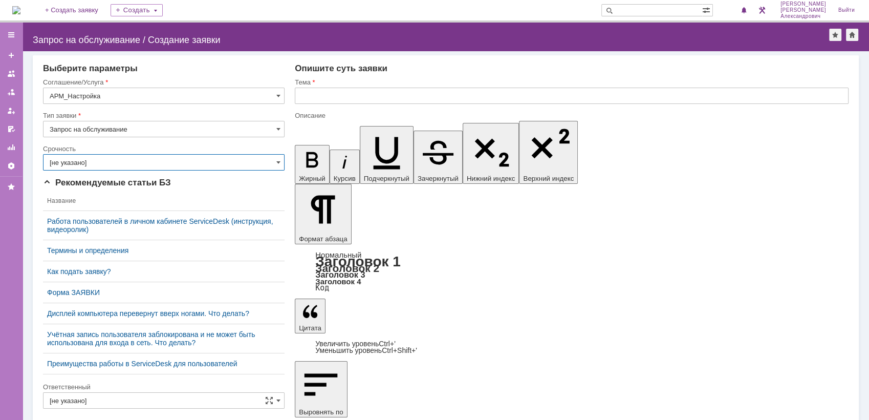
type input "[не указано]"
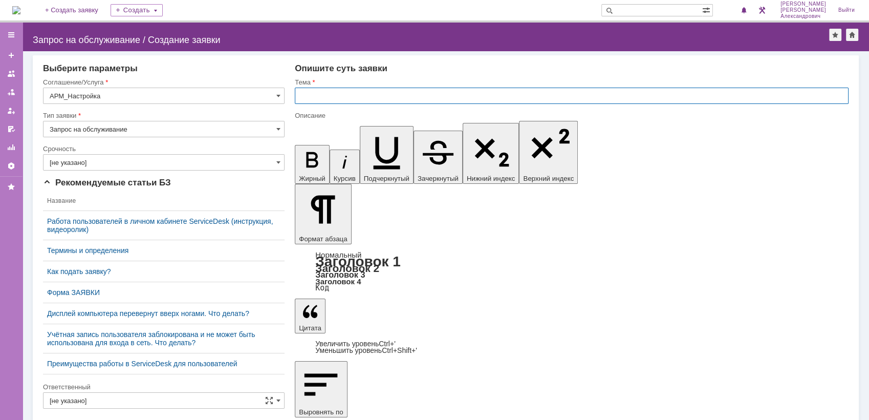
click at [339, 96] on input "text" at bounding box center [572, 96] width 554 height 16
type input "C"
type input "Слетела активация Офиса"
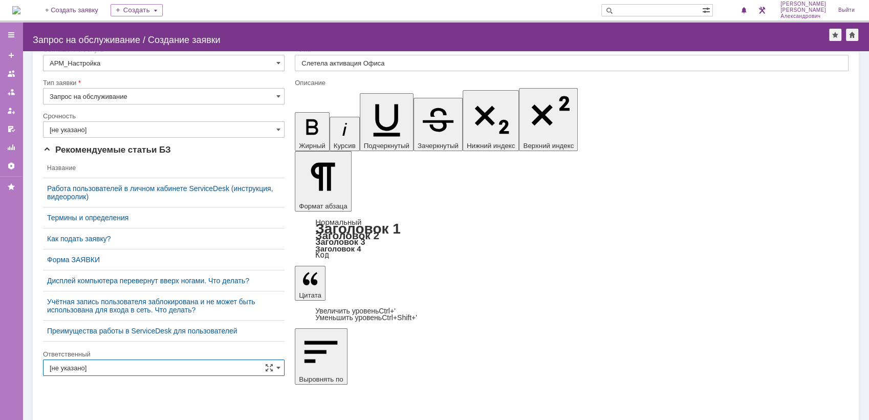
click at [156, 365] on input "[не указано]" at bounding box center [164, 367] width 242 height 16
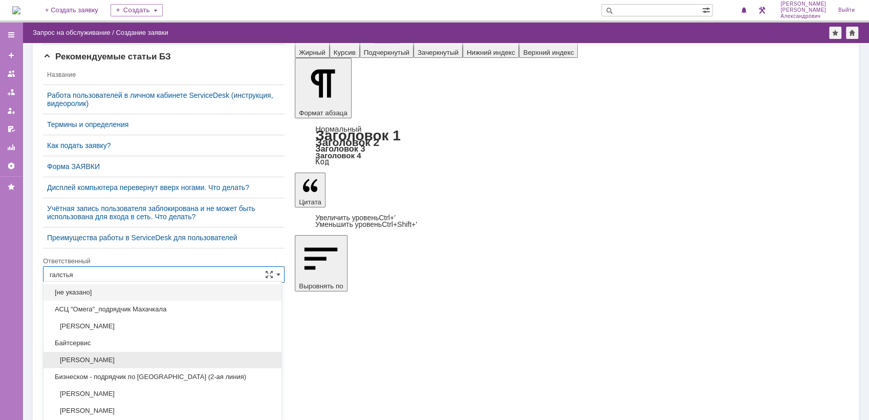
scroll to position [68, 0]
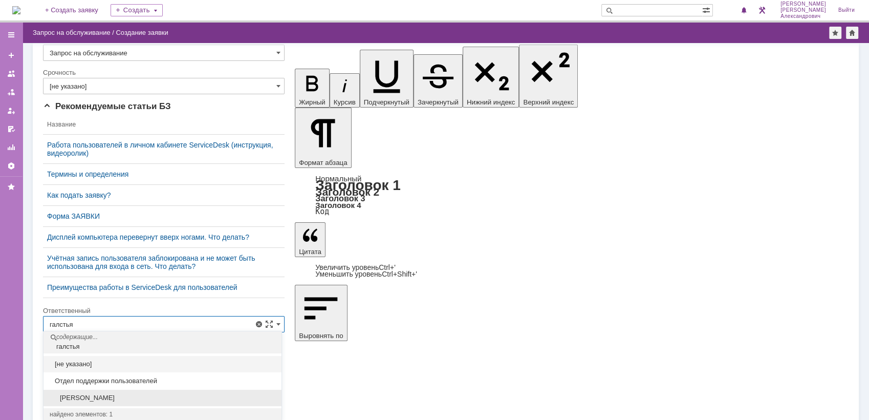
click at [142, 399] on span "[PERSON_NAME]" at bounding box center [163, 398] width 226 height 8
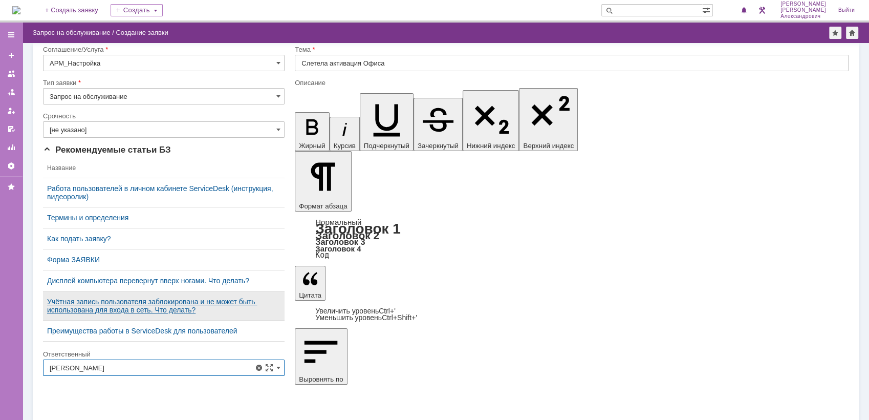
type input "[PERSON_NAME]"
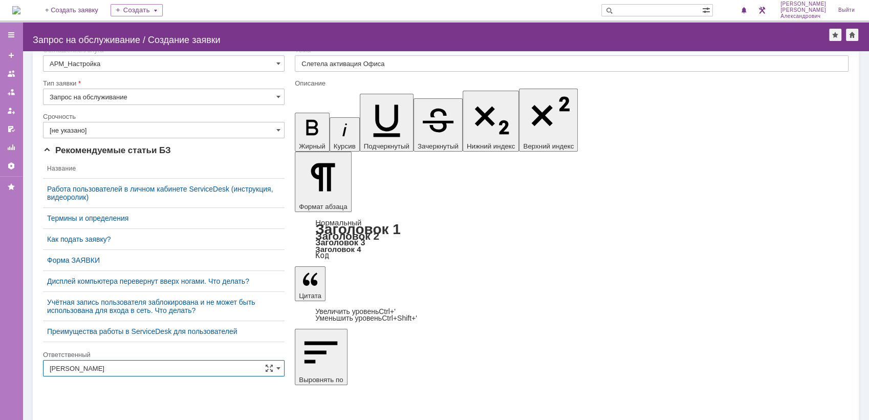
scroll to position [33, 0]
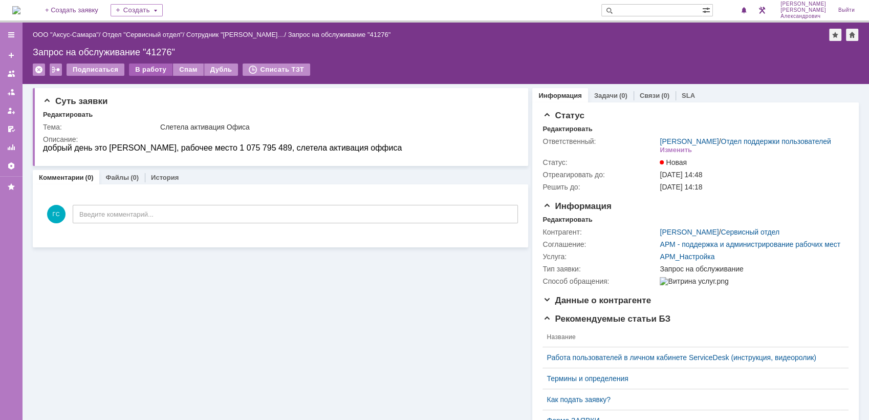
click at [148, 68] on div "В работу" at bounding box center [151, 69] width 44 height 12
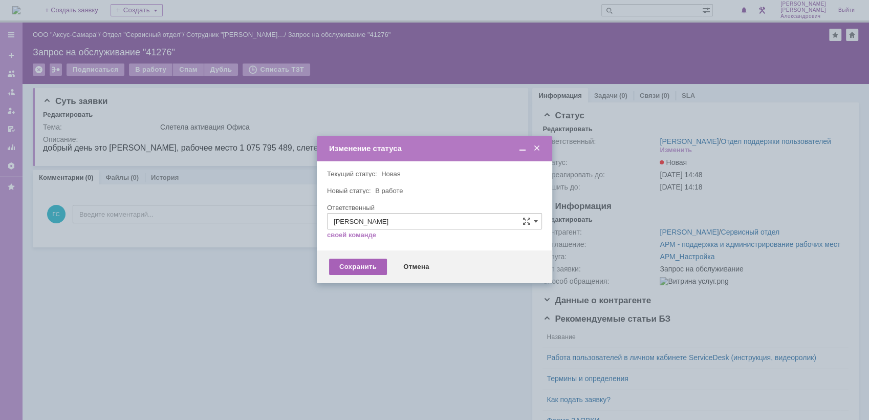
click at [352, 266] on div "Сохранить" at bounding box center [358, 267] width 58 height 16
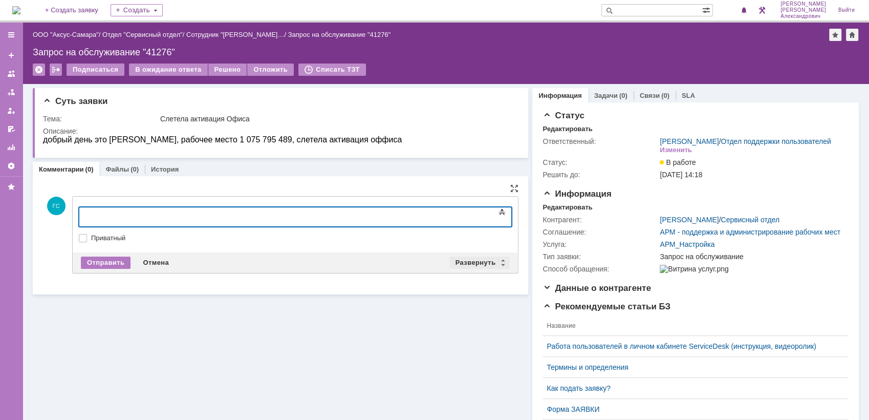
click at [474, 258] on div "Развернуть" at bounding box center [480, 262] width 61 height 12
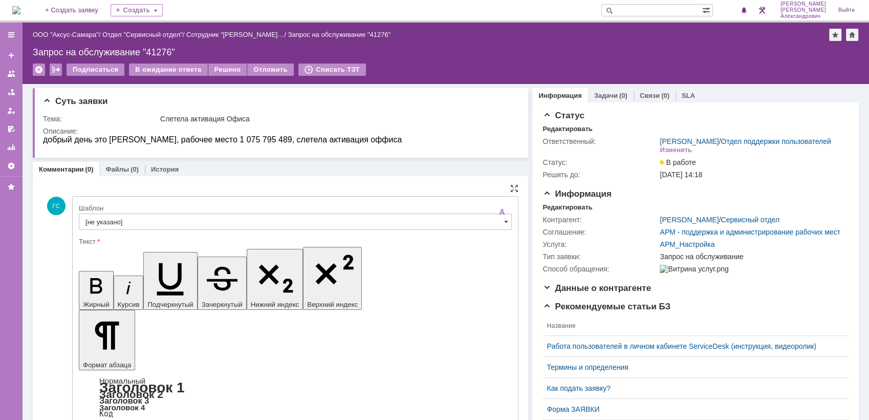
click at [251, 221] on input "[не указано]" at bounding box center [295, 221] width 433 height 16
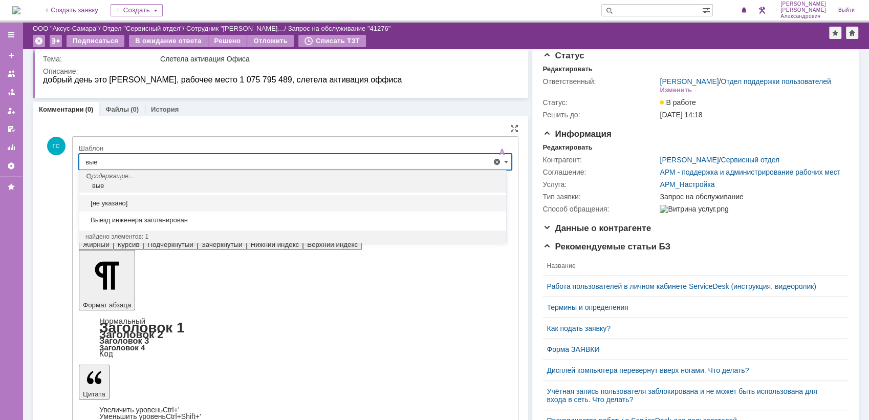
scroll to position [57, 0]
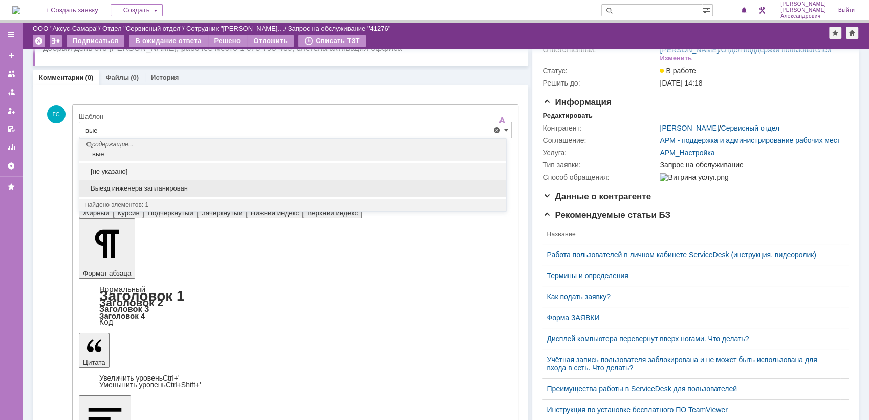
click at [231, 193] on div "Выезд инженера запланирован" at bounding box center [292, 188] width 427 height 16
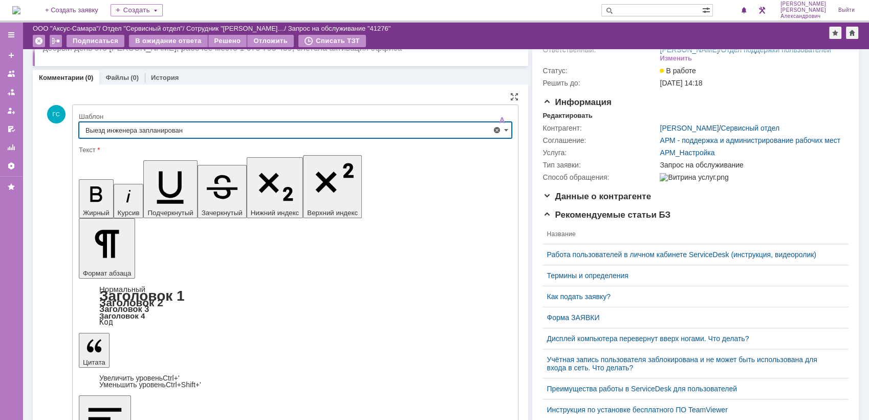
type input "Выезд инженера запланирован"
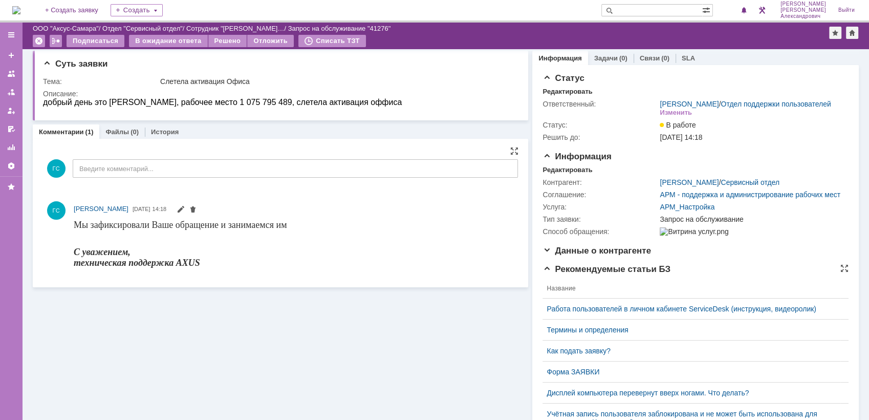
scroll to position [0, 0]
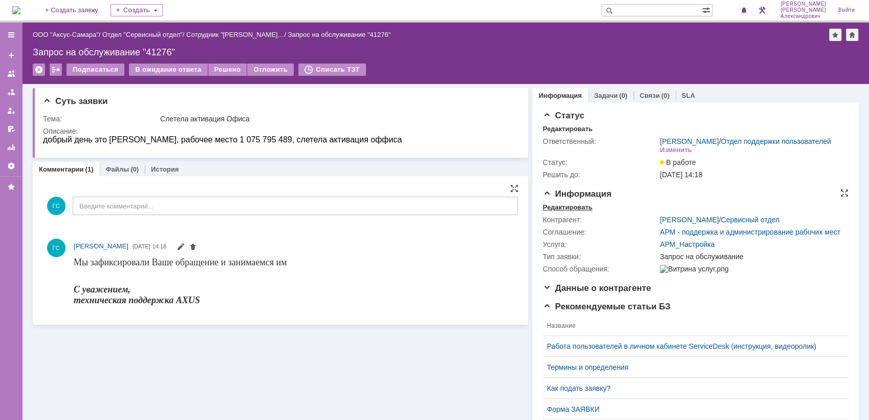
click at [565, 211] on div "Редактировать" at bounding box center [568, 207] width 50 height 8
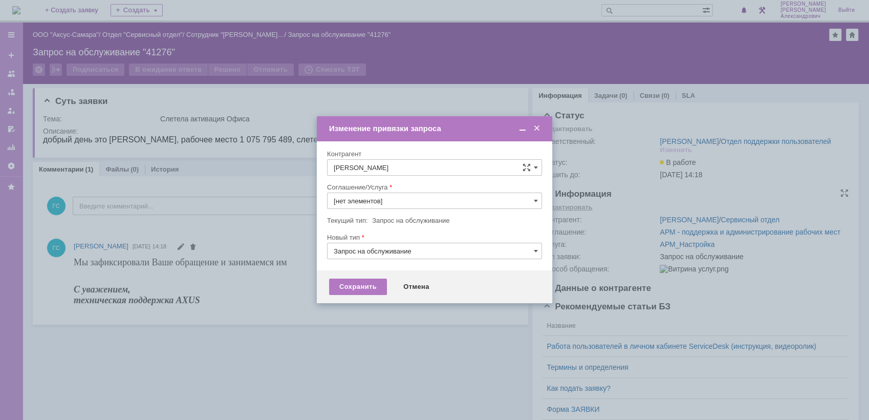
type input "АРМ_Настройка"
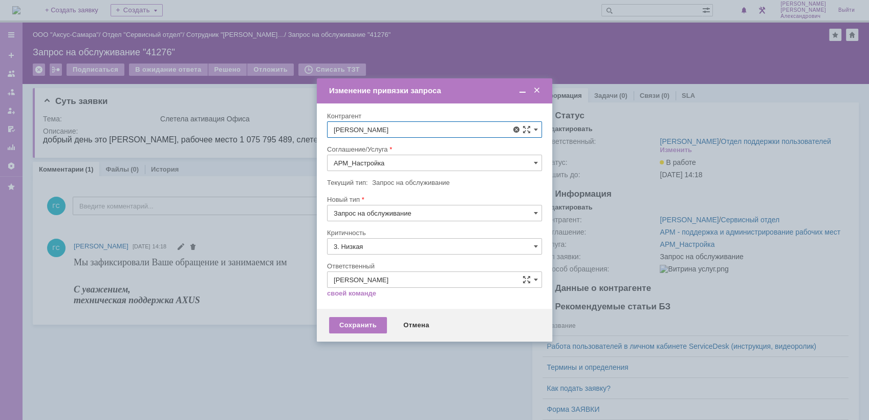
scroll to position [493, 0]
type input "константин"
click at [515, 127] on span at bounding box center [516, 129] width 8 height 8
type input "Г"
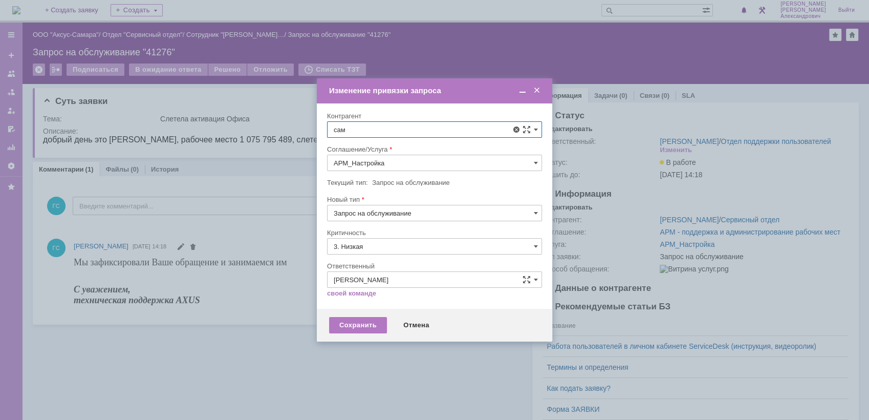
type input "сам"
click at [538, 89] on span at bounding box center [537, 90] width 10 height 9
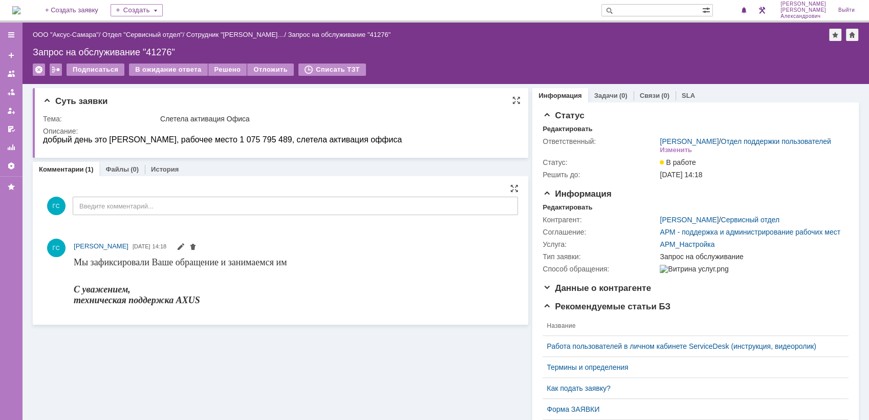
drag, startPoint x: 44, startPoint y: 143, endPoint x: 445, endPoint y: 142, distance: 401.4
click at [445, 142] on html "добрый день это [PERSON_NAME], рабочее место 1 075 795 489, слетела активация о…" at bounding box center [276, 139] width 467 height 9
copy span "добрый день это [PERSON_NAME], рабочее место 1 075 795 489, слетела активация о…"
click at [573, 211] on div "Редактировать" at bounding box center [568, 207] width 50 height 8
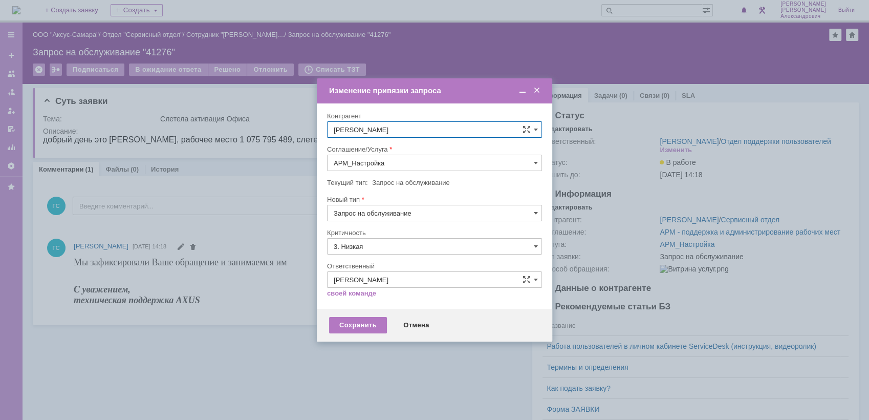
click at [541, 92] on span at bounding box center [537, 90] width 10 height 9
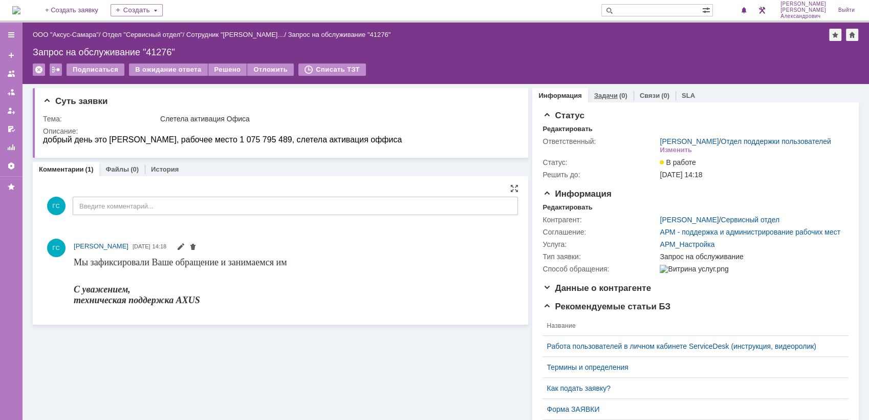
click at [594, 95] on link "Задачи" at bounding box center [606, 96] width 24 height 8
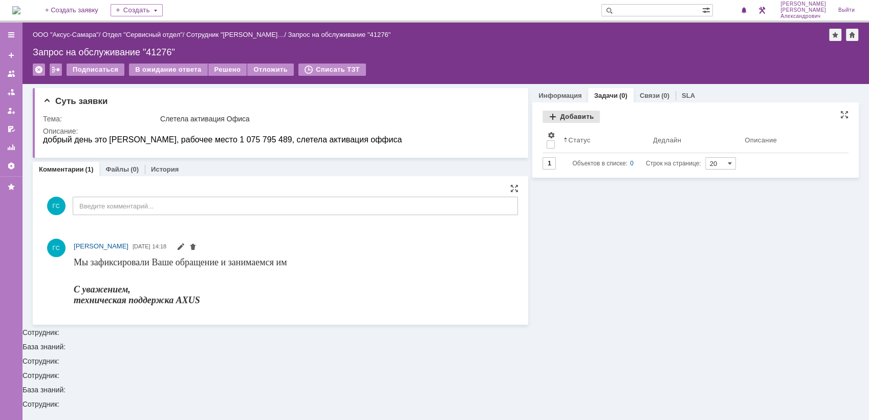
click at [553, 113] on div "Добавить" at bounding box center [571, 117] width 57 height 12
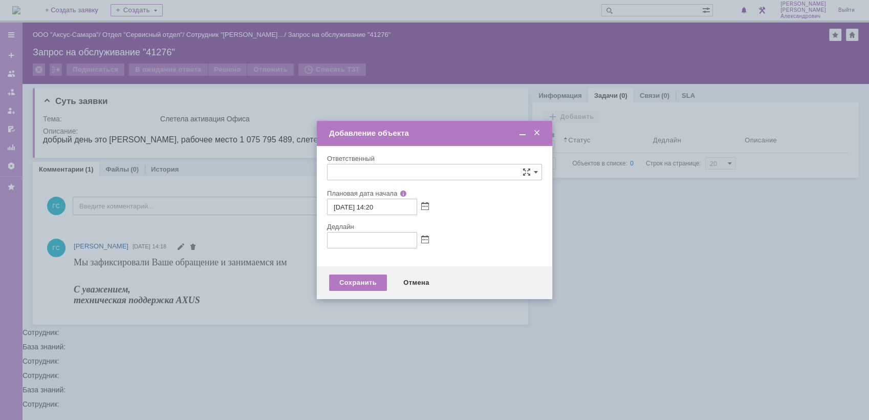
type input "[не указано]"
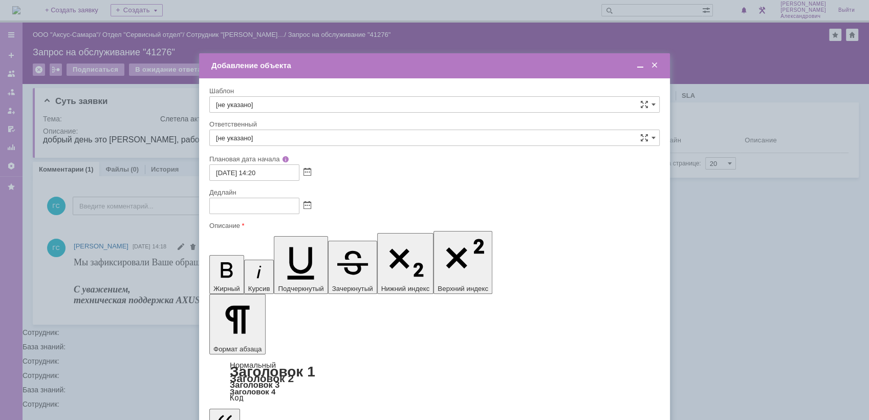
click at [308, 206] on span at bounding box center [308, 206] width 8 height 8
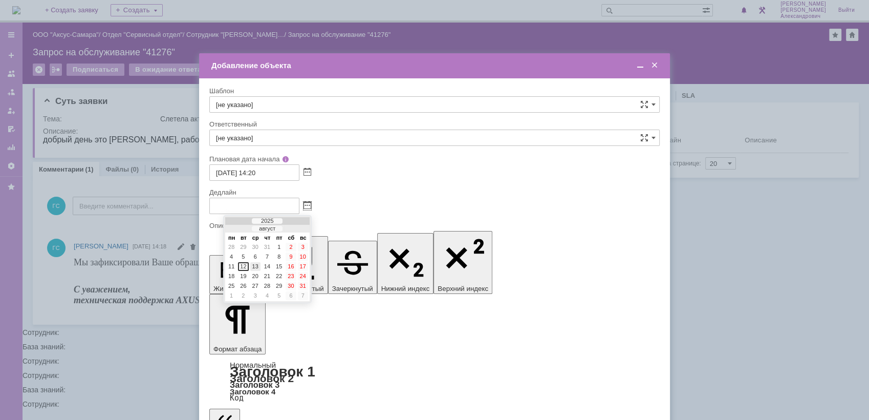
click at [257, 264] on div "13" at bounding box center [255, 266] width 10 height 9
type input "13.08.2025 14:20"
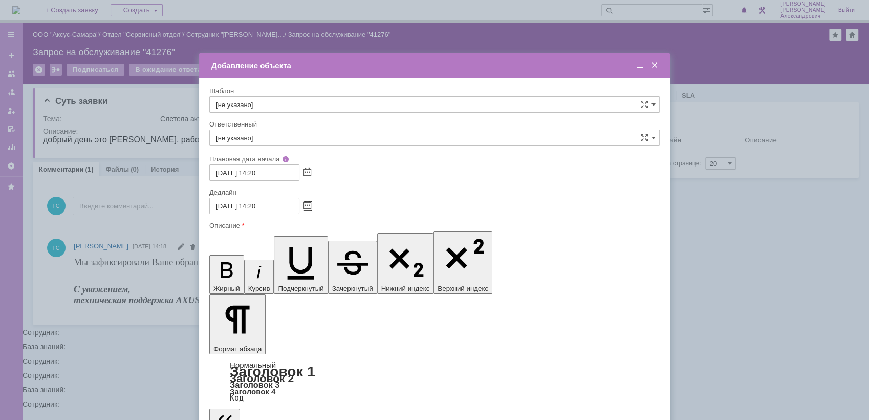
click at [301, 129] on div "Ответственный" at bounding box center [434, 125] width 451 height 10
click at [301, 134] on input "[не указано]" at bounding box center [434, 138] width 451 height 16
click at [353, 208] on span "Ведясов Сергей Владимирович" at bounding box center [434, 212] width 437 height 8
type input "Ведясов Сергей Владимирович"
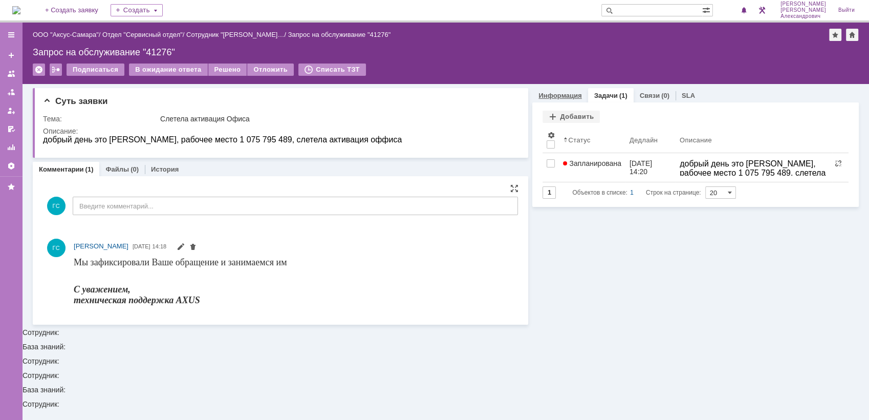
click at [581, 96] on div "Информация" at bounding box center [559, 95] width 55 height 15
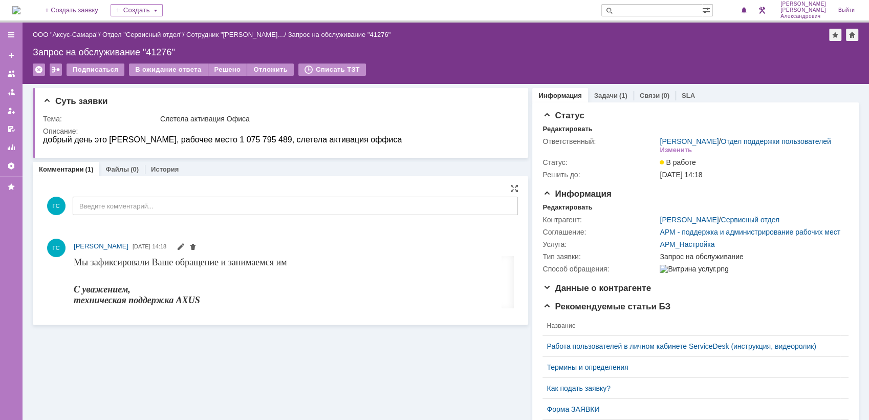
click at [643, 8] on input "text" at bounding box center [652, 10] width 101 height 12
type input "сам"
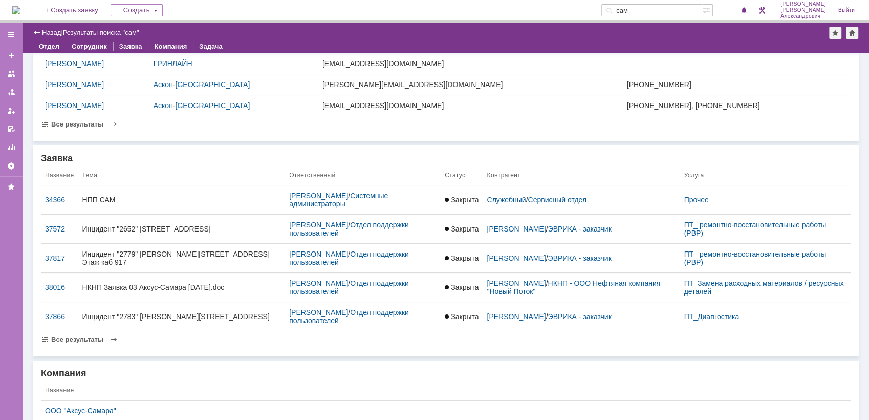
scroll to position [170, 0]
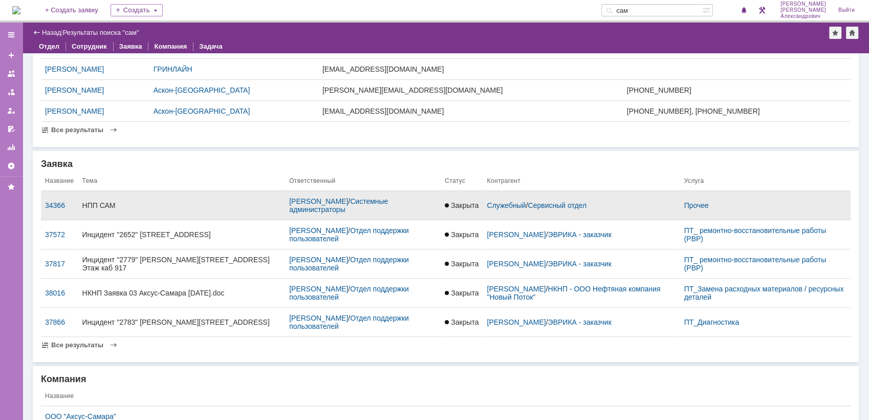
click at [146, 201] on div "НПП САМ" at bounding box center [181, 205] width 199 height 8
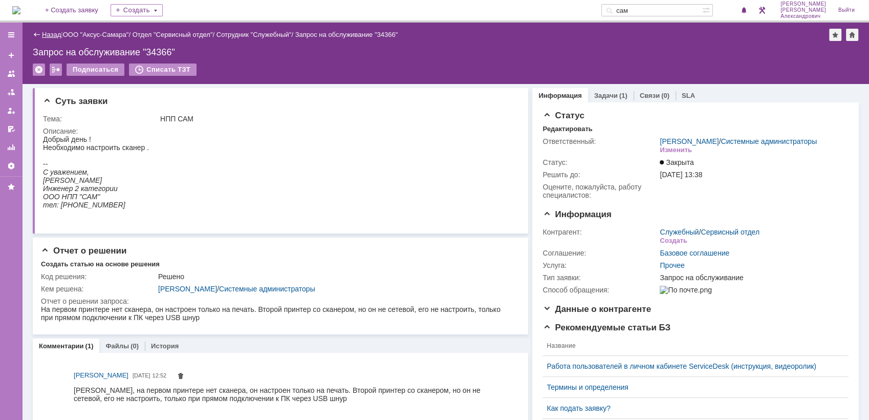
click at [42, 32] on link "Назад" at bounding box center [51, 35] width 19 height 8
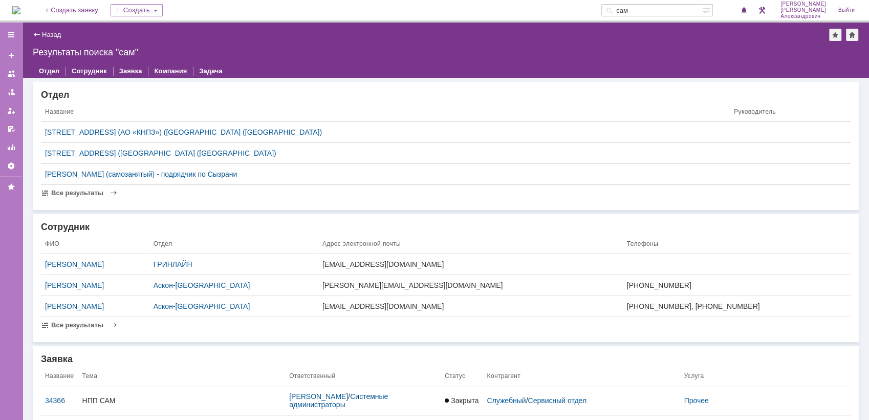
click at [157, 72] on link "Компания" at bounding box center [170, 70] width 45 height 15
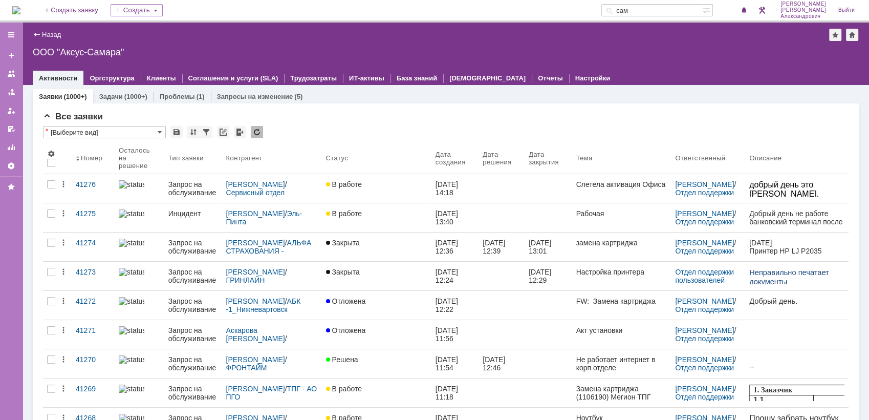
click at [651, 10] on input "сам" at bounding box center [652, 10] width 101 height 12
type input "САМ"
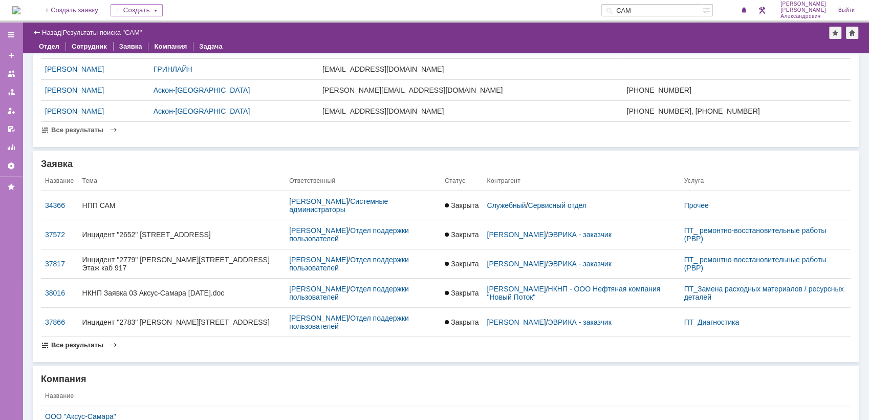
click at [102, 343] on div "Все результаты" at bounding box center [80, 345] width 79 height 9
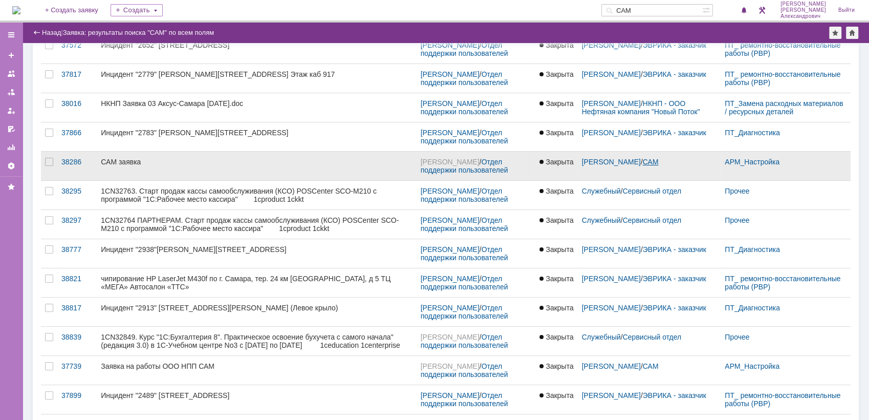
click at [650, 161] on link "САМ" at bounding box center [651, 162] width 16 height 8
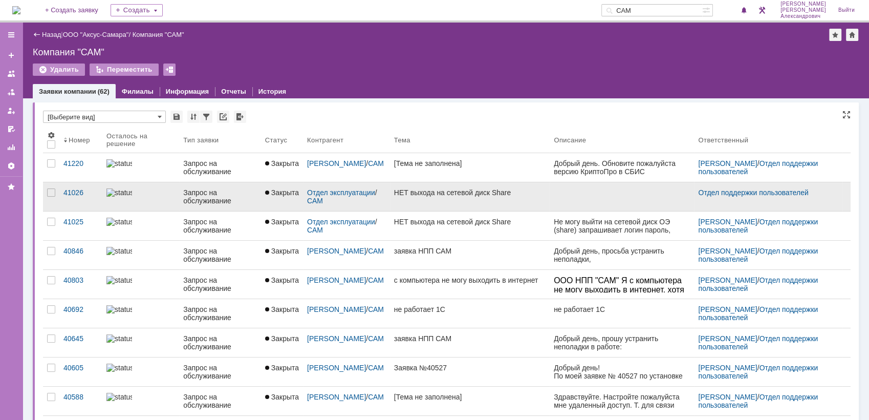
click at [416, 199] on link "НЕТ выхода на сетевой диск Share" at bounding box center [470, 196] width 160 height 29
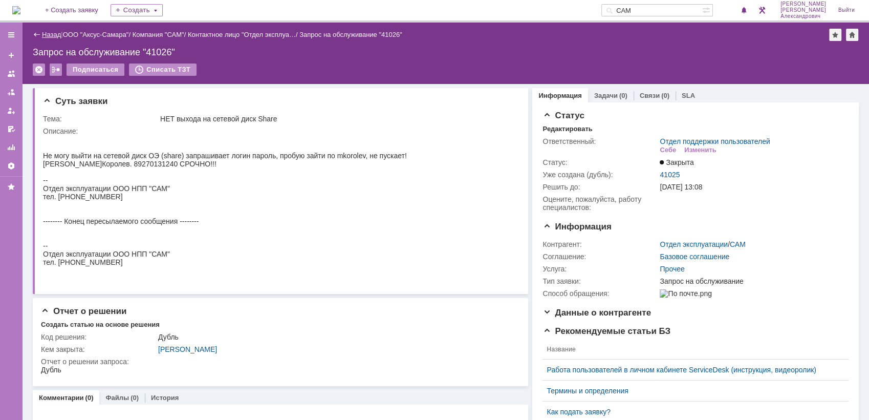
click at [44, 31] on link "Назад" at bounding box center [51, 35] width 19 height 8
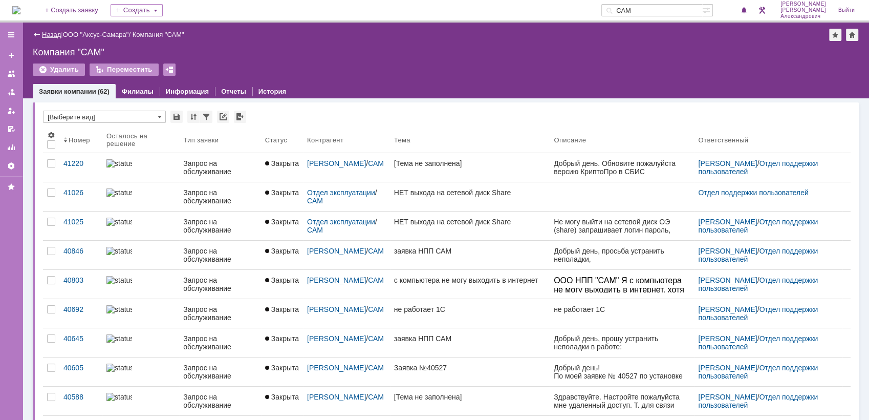
click at [44, 32] on link "Назад" at bounding box center [51, 35] width 19 height 8
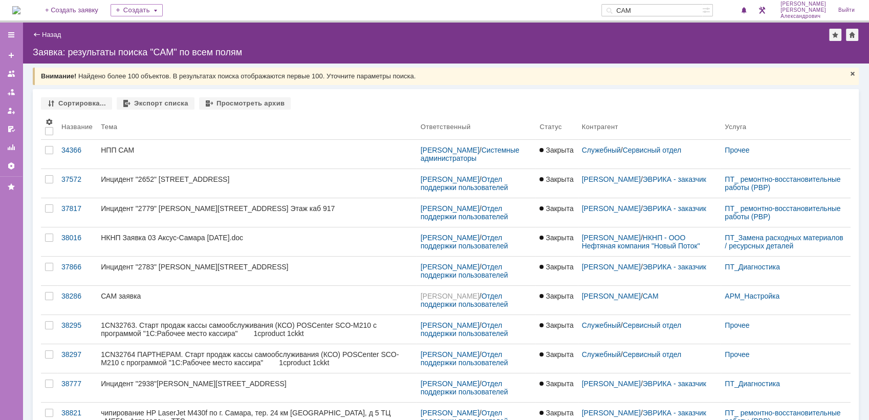
click at [44, 32] on link "Назад" at bounding box center [51, 35] width 19 height 8
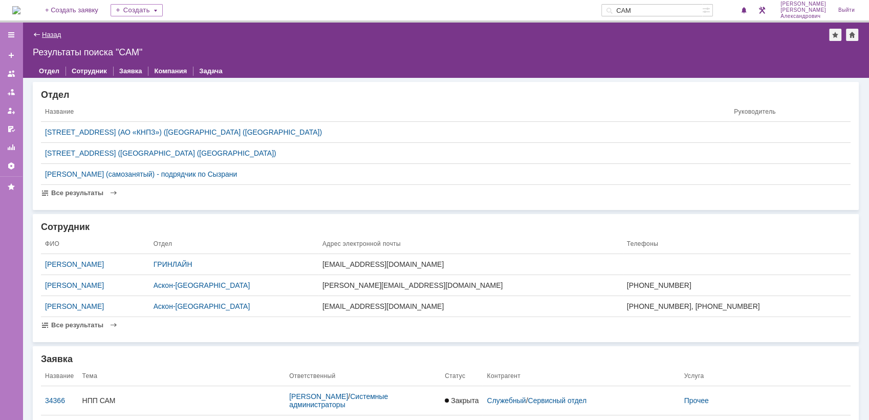
click at [45, 31] on link "Назад" at bounding box center [51, 35] width 19 height 8
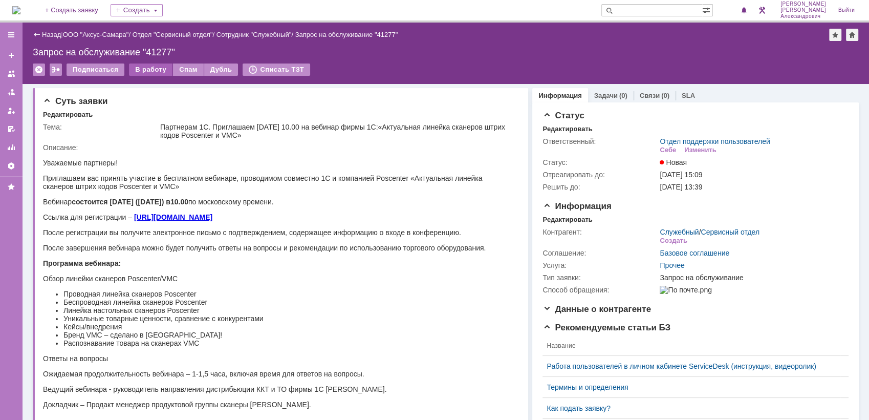
click at [157, 69] on div "В работу" at bounding box center [151, 69] width 44 height 12
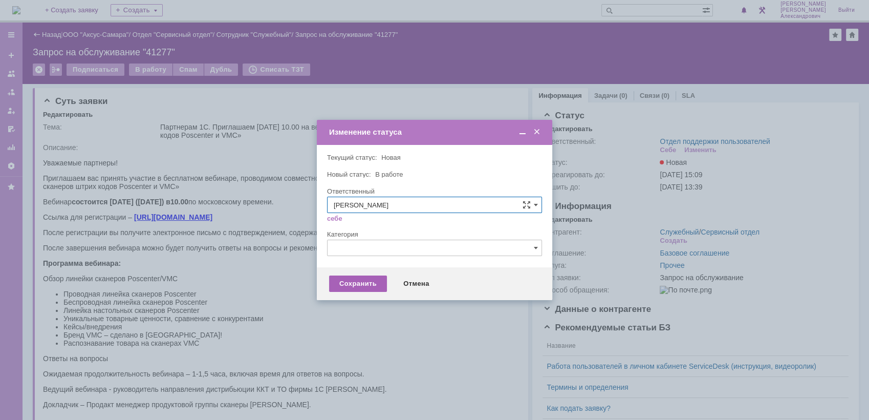
click at [340, 285] on div "Сохранить" at bounding box center [358, 283] width 58 height 16
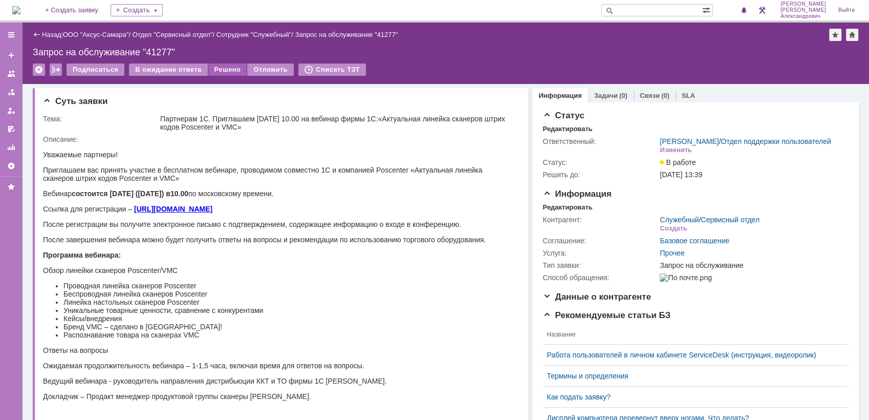
click at [225, 71] on div "Решено" at bounding box center [227, 69] width 39 height 12
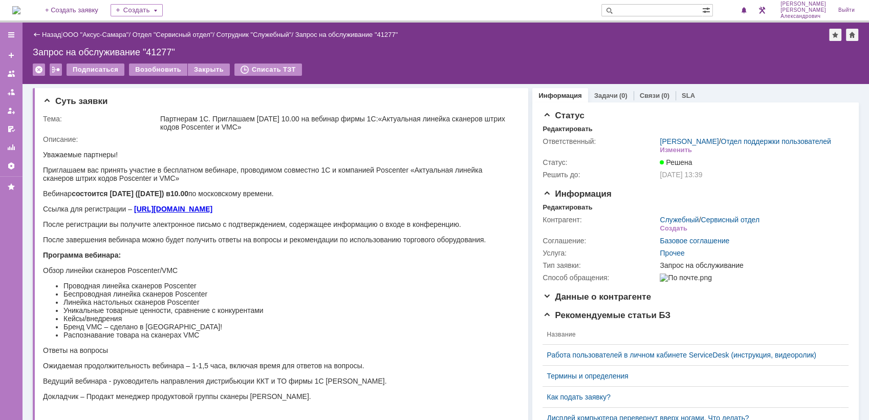
click at [20, 9] on img at bounding box center [16, 10] width 8 height 8
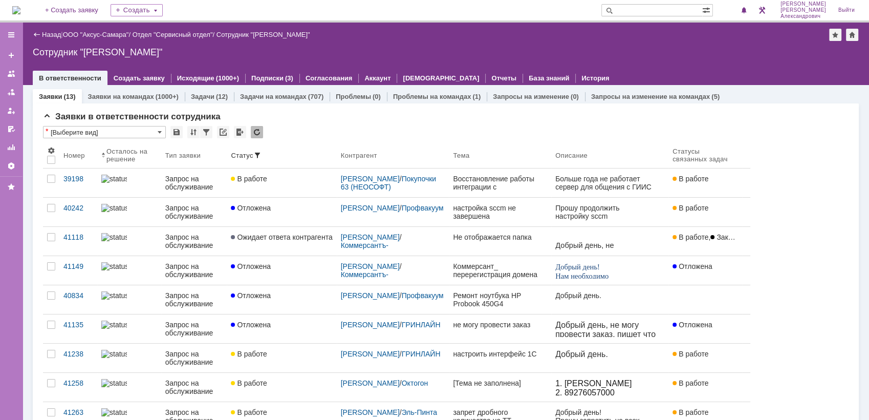
click at [20, 10] on img at bounding box center [16, 10] width 8 height 8
click at [20, 7] on img at bounding box center [16, 10] width 8 height 8
click at [20, 10] on img at bounding box center [16, 10] width 8 height 8
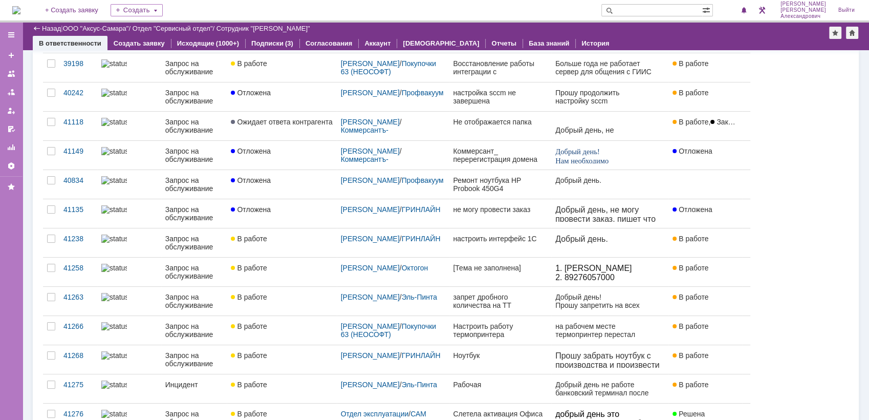
click at [20, 8] on img at bounding box center [16, 10] width 8 height 8
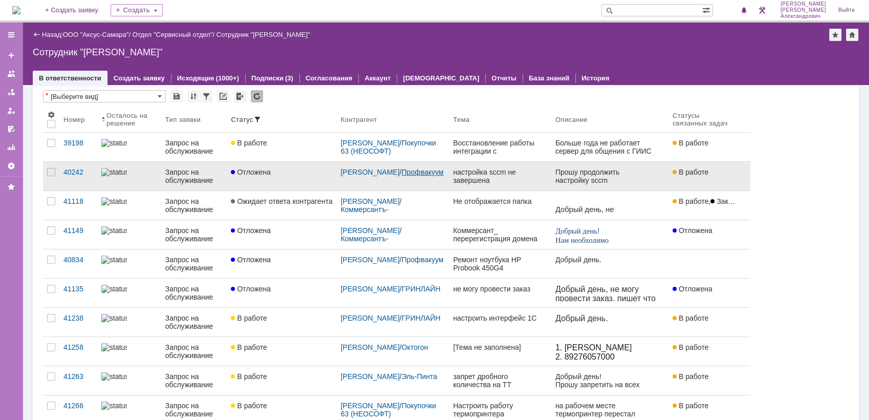
scroll to position [227, 0]
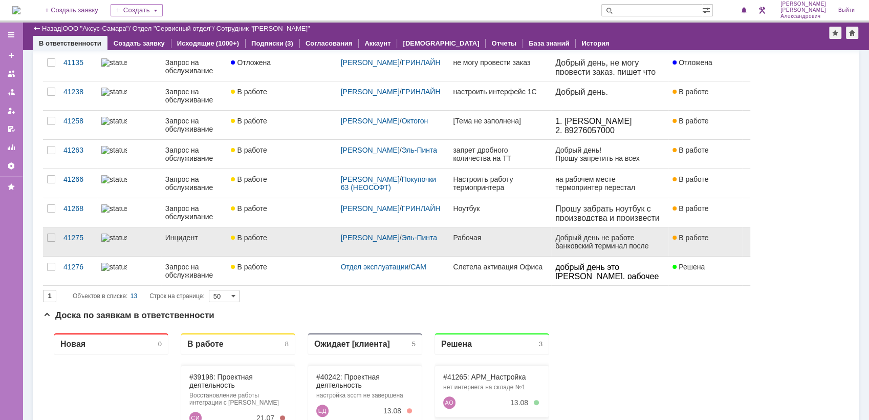
click at [320, 240] on div "В работе" at bounding box center [281, 237] width 101 height 8
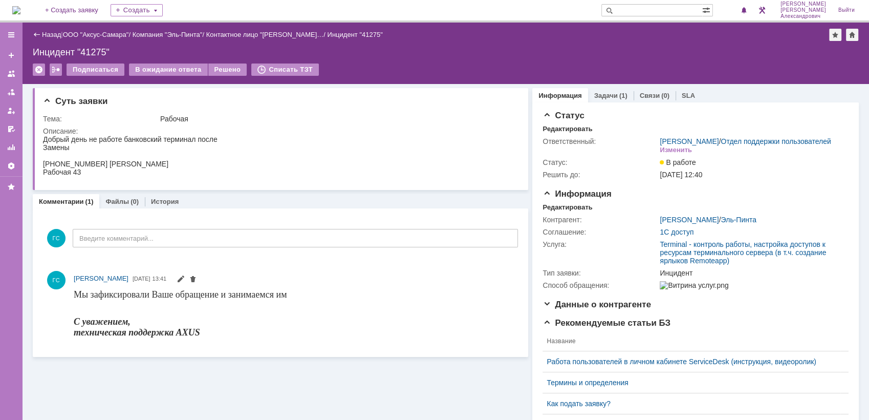
click at [20, 9] on img at bounding box center [16, 10] width 8 height 8
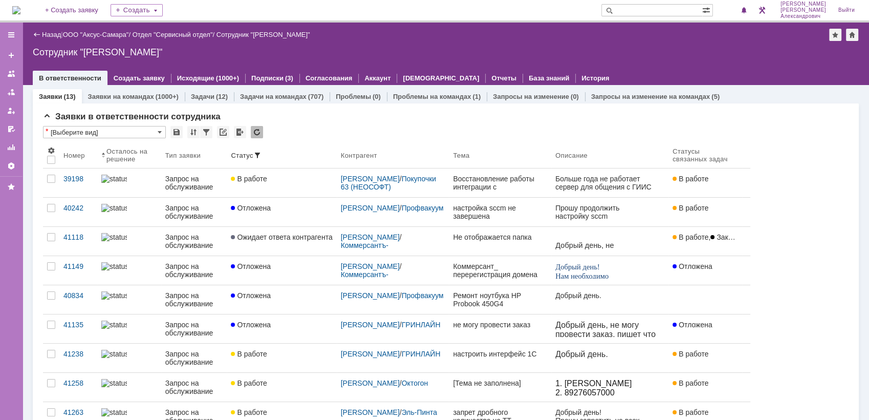
click at [16, 7] on img at bounding box center [16, 10] width 8 height 8
click at [20, 7] on img at bounding box center [16, 10] width 8 height 8
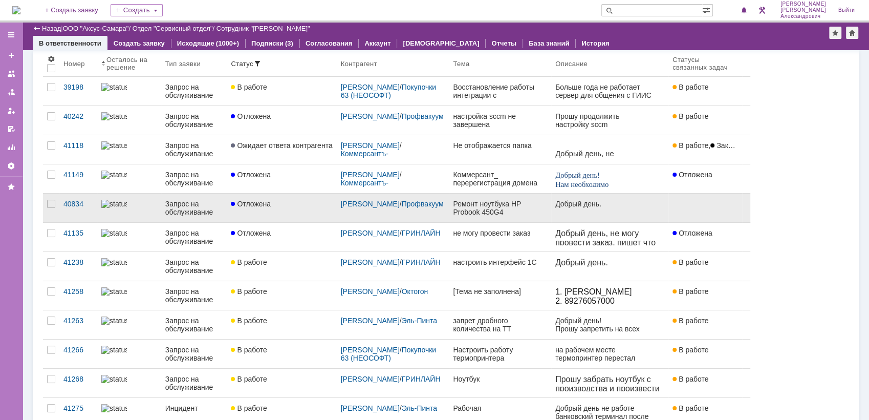
click at [147, 203] on div at bounding box center [129, 204] width 56 height 8
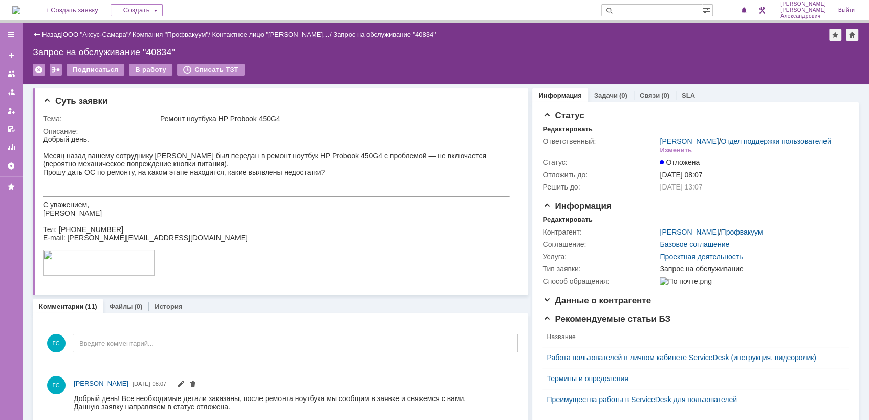
click at [20, 14] on img at bounding box center [16, 10] width 8 height 8
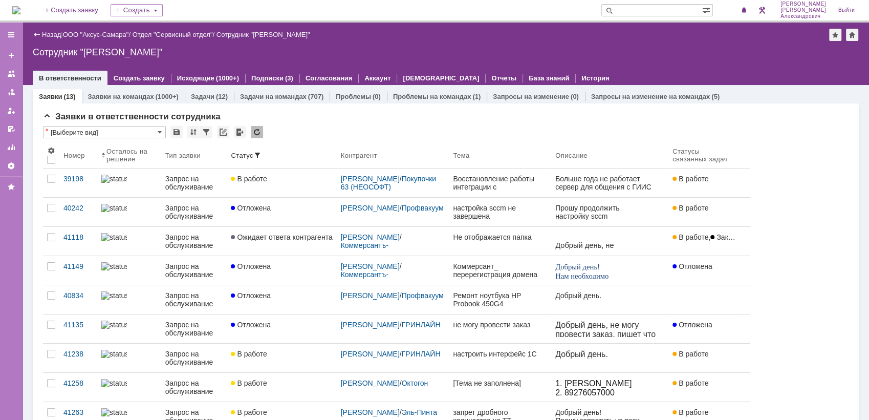
click at [20, 9] on img at bounding box center [16, 10] width 8 height 8
click at [20, 12] on img at bounding box center [16, 10] width 8 height 8
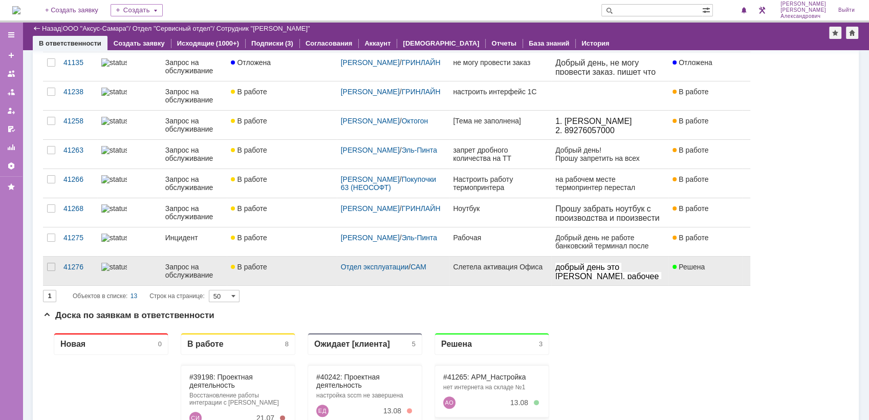
click at [503, 275] on link "Слетела активация Офиса" at bounding box center [500, 270] width 102 height 29
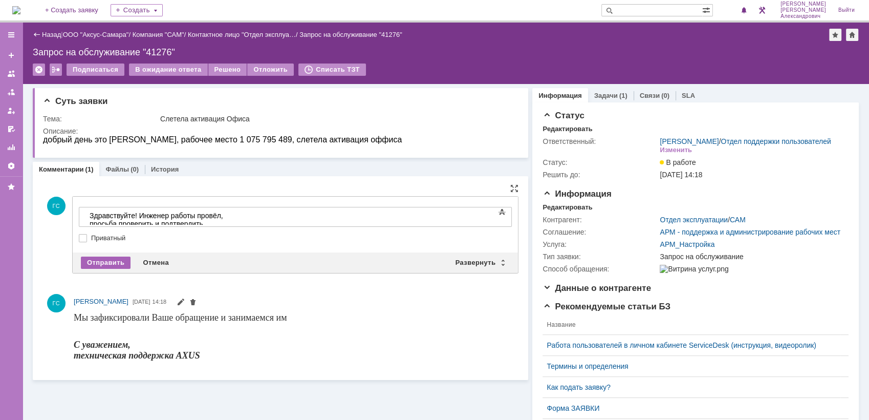
click at [118, 260] on div "Отправить" at bounding box center [106, 262] width 50 height 12
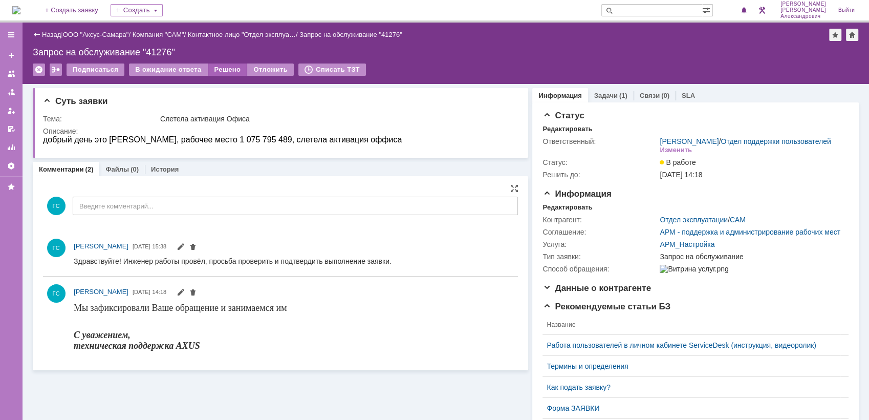
click at [225, 73] on div "Решено" at bounding box center [227, 69] width 39 height 12
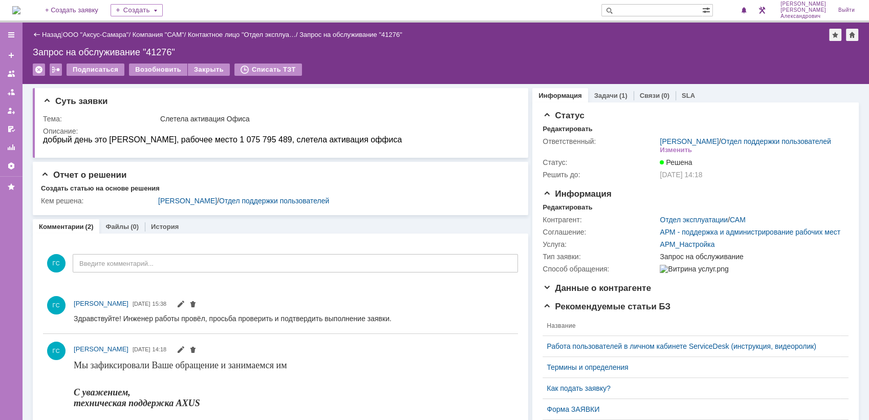
click at [20, 8] on img at bounding box center [16, 10] width 8 height 8
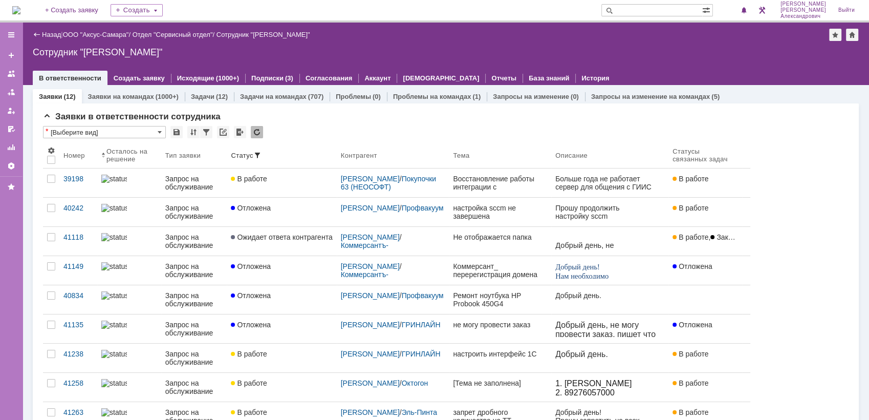
click at [15, 13] on img at bounding box center [16, 10] width 8 height 8
click at [748, 11] on span at bounding box center [744, 11] width 7 height 8
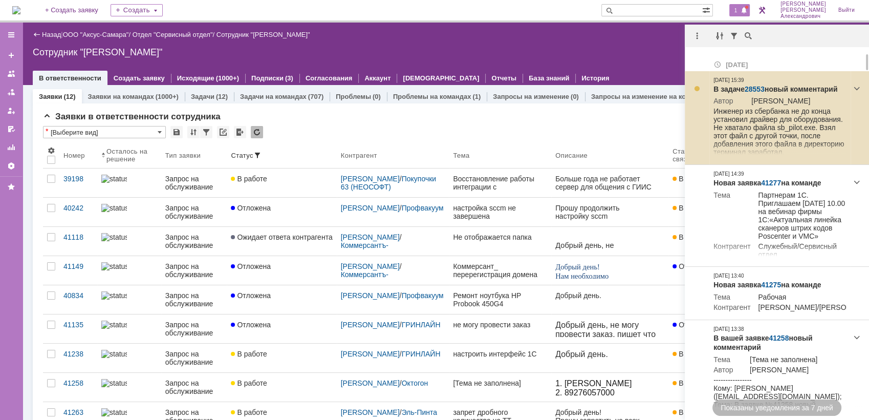
click at [760, 87] on link "28553" at bounding box center [755, 89] width 20 height 8
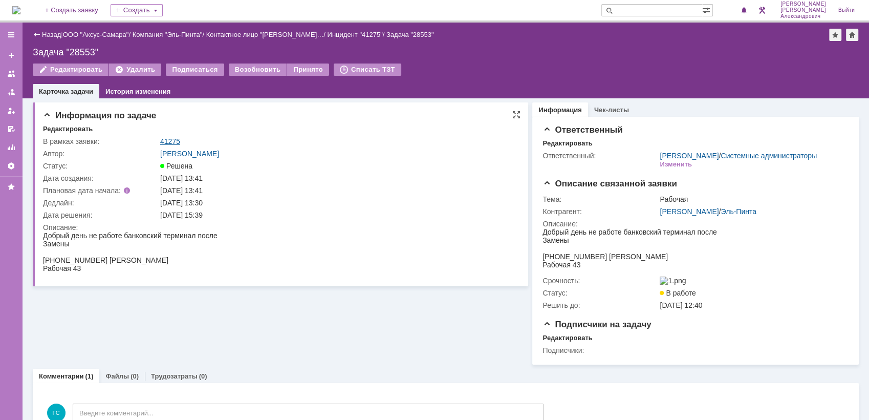
click at [173, 143] on link "41275" at bounding box center [170, 141] width 20 height 8
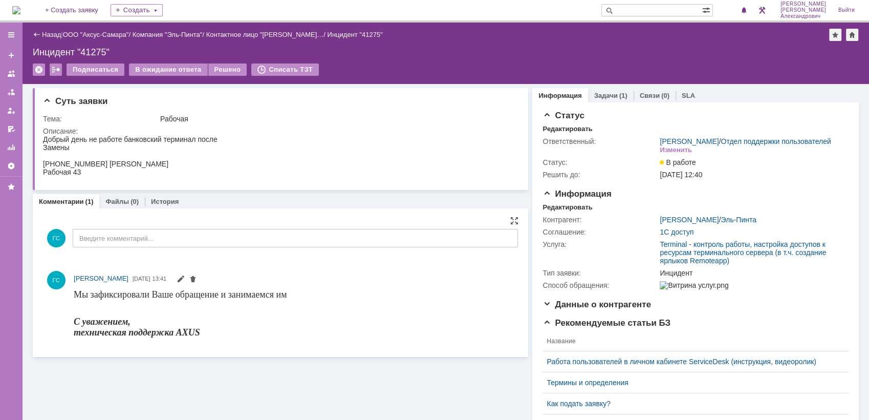
click at [156, 251] on div "ГС Введите комментарий..." at bounding box center [280, 240] width 475 height 48
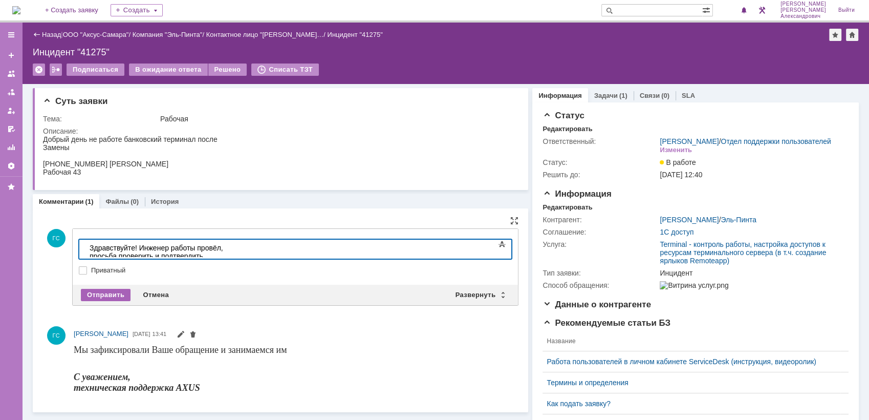
click at [92, 293] on div "Отправить" at bounding box center [106, 295] width 50 height 12
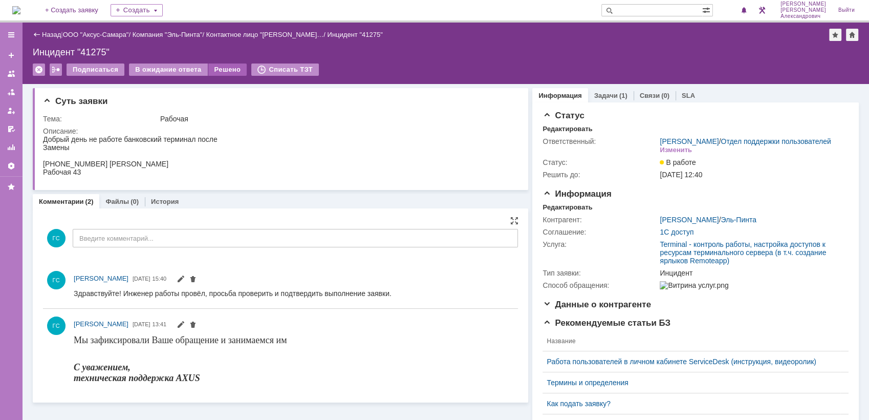
click at [221, 69] on div "Решено" at bounding box center [227, 69] width 39 height 12
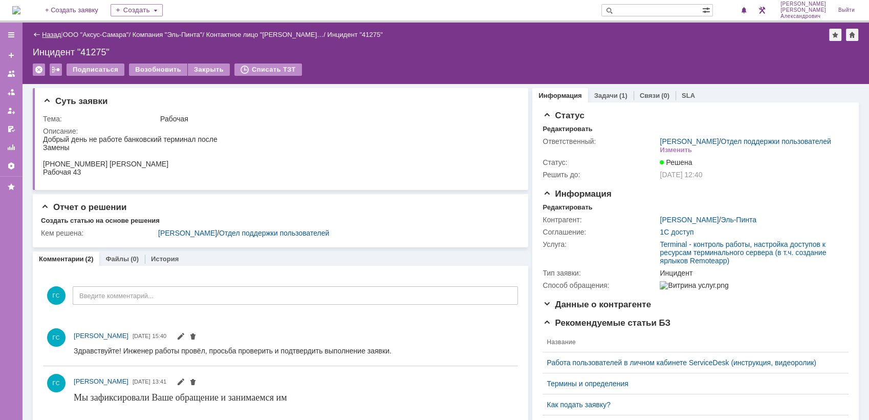
click at [52, 34] on link "Назад" at bounding box center [51, 35] width 19 height 8
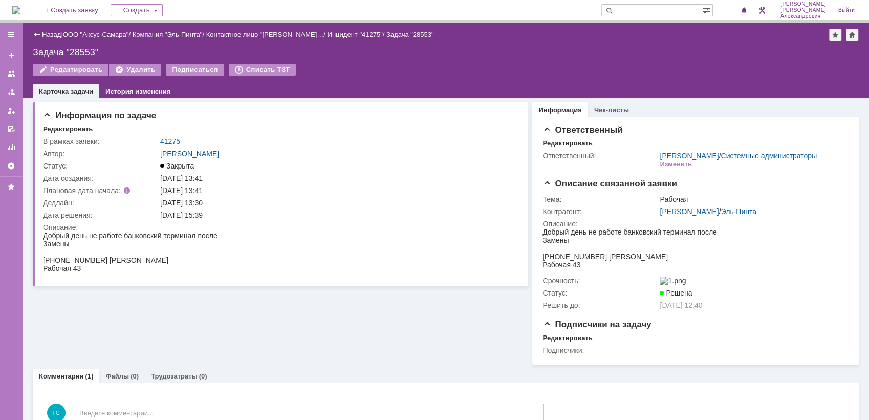
click at [20, 13] on img at bounding box center [16, 10] width 8 height 8
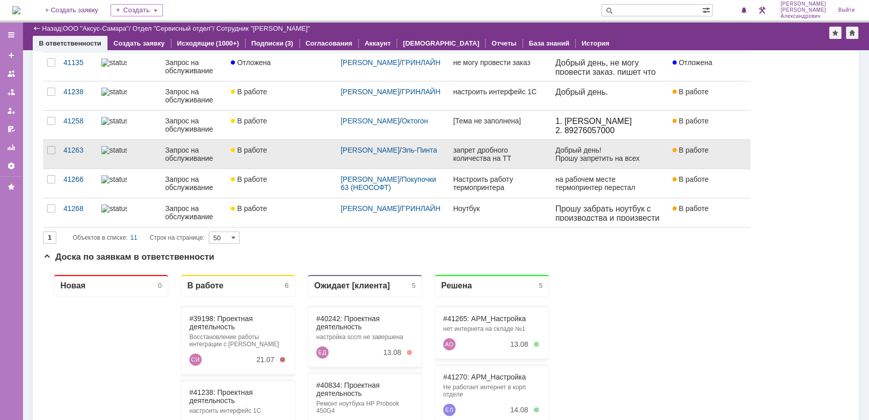
click at [516, 156] on div "запрет дробного количества на ТТ" at bounding box center [500, 154] width 94 height 16
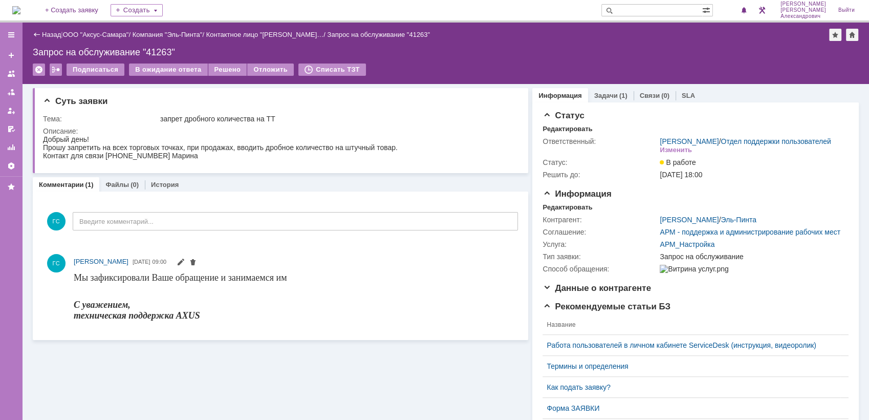
click at [607, 96] on link "Задачи" at bounding box center [606, 96] width 24 height 8
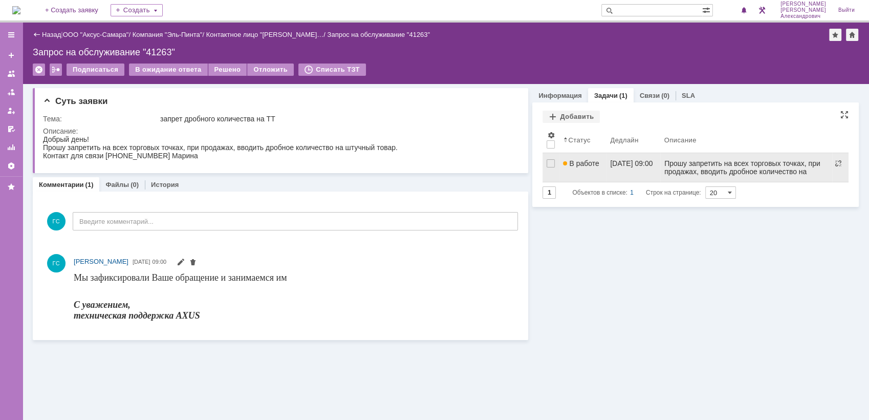
click at [610, 165] on div "[DATE] 09:00" at bounding box center [631, 163] width 42 height 8
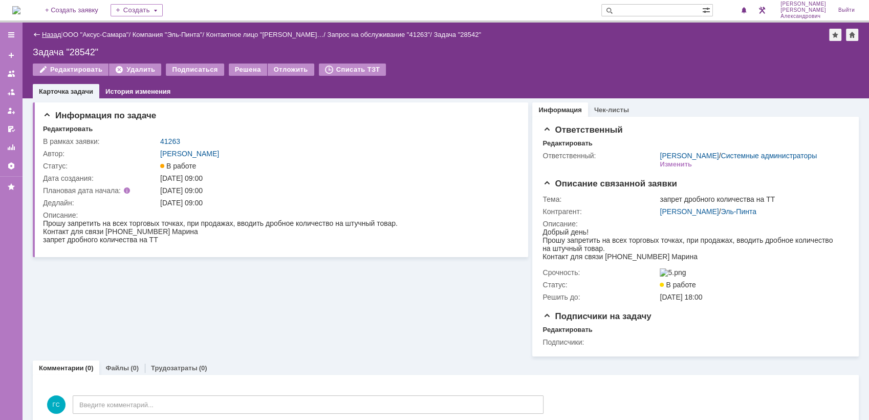
click at [51, 32] on link "Назад" at bounding box center [51, 35] width 19 height 8
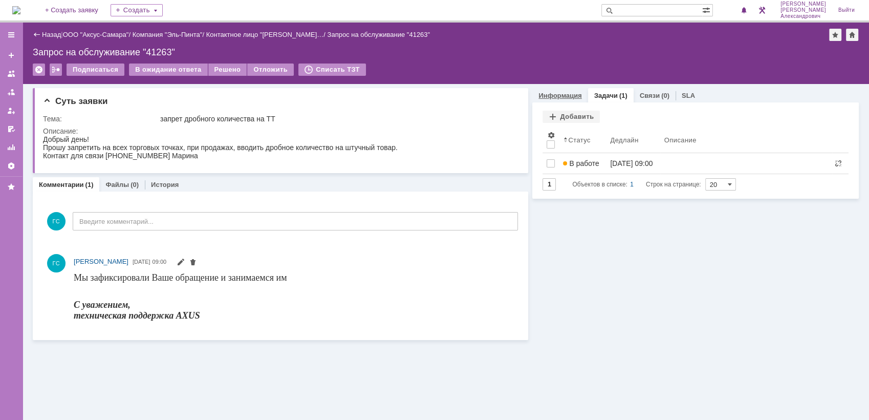
click at [563, 94] on link "Информация" at bounding box center [560, 96] width 43 height 8
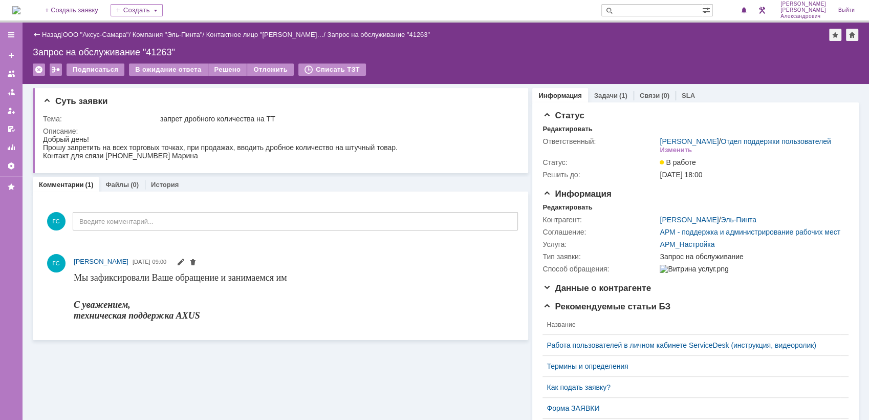
click at [20, 6] on img at bounding box center [16, 10] width 8 height 8
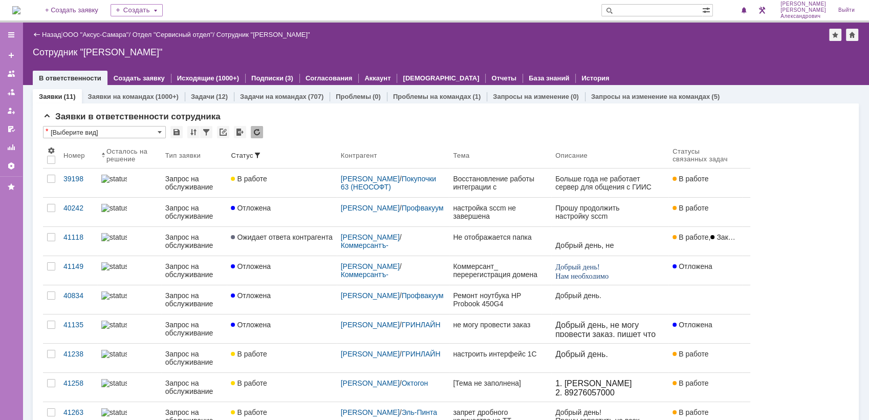
click at [20, 8] on img at bounding box center [16, 10] width 8 height 8
click at [20, 13] on img at bounding box center [16, 10] width 8 height 8
click at [20, 9] on img at bounding box center [16, 10] width 8 height 8
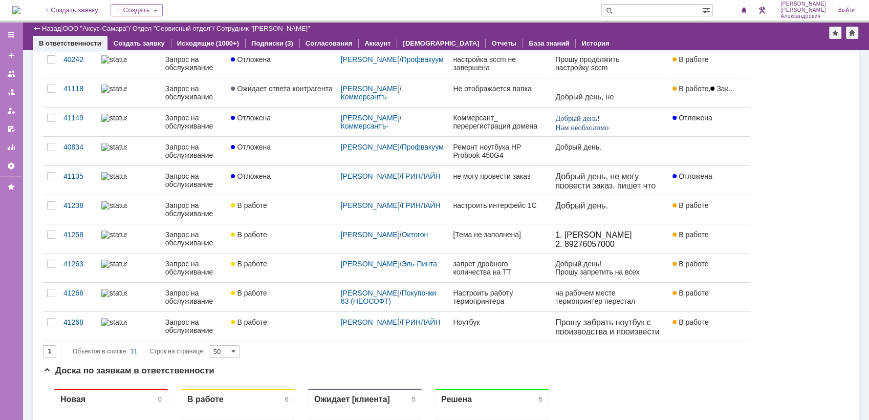
click at [20, 10] on img at bounding box center [16, 10] width 8 height 8
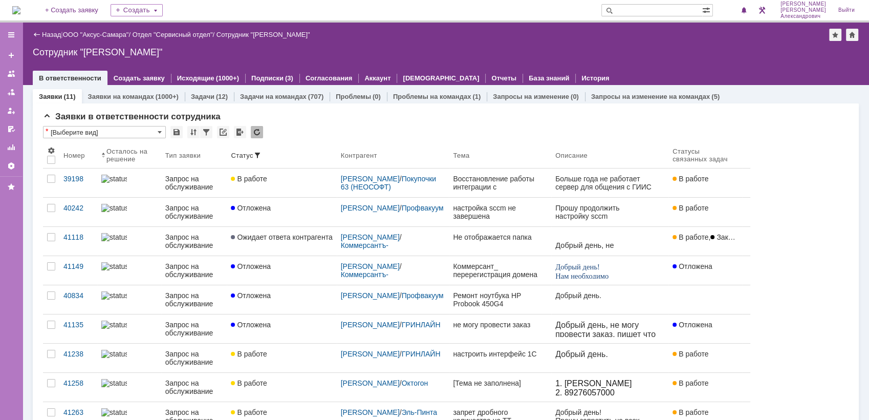
click at [18, 7] on img at bounding box center [16, 10] width 8 height 8
click at [12, 14] on div "На домашнюю + Создать заявку Создать Галстьян Степан Александрович Выйти" at bounding box center [434, 11] width 869 height 23
click at [20, 7] on img at bounding box center [16, 10] width 8 height 8
click at [6, 166] on link at bounding box center [11, 166] width 16 height 16
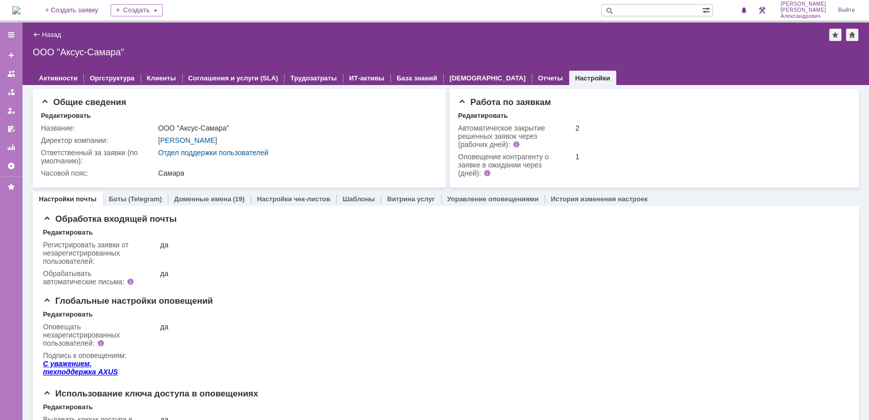
click at [20, 13] on img at bounding box center [16, 10] width 8 height 8
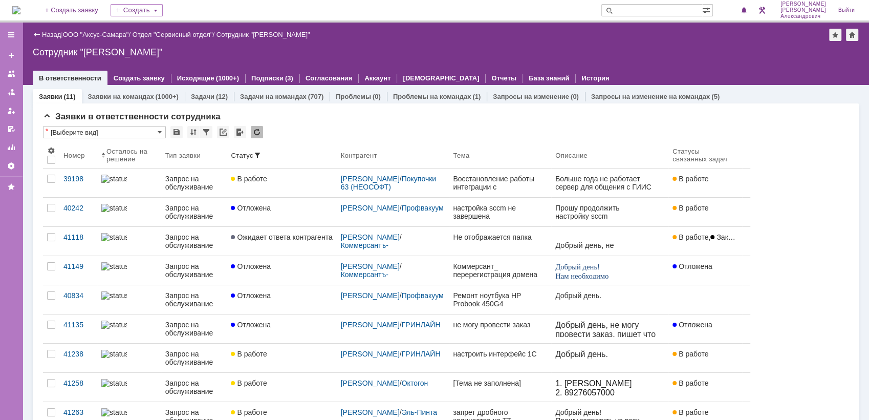
click at [20, 11] on img at bounding box center [16, 10] width 8 height 8
click at [20, 6] on img at bounding box center [16, 10] width 8 height 8
click at [750, 10] on div at bounding box center [744, 10] width 11 height 12
click at [593, 40] on div "Назад | ООО "Аксус-Самара" / Отдел "Сервисный отдел" / Сотрудник "[PERSON_NAME]…" at bounding box center [446, 54] width 847 height 62
click at [748, 7] on span at bounding box center [744, 11] width 7 height 8
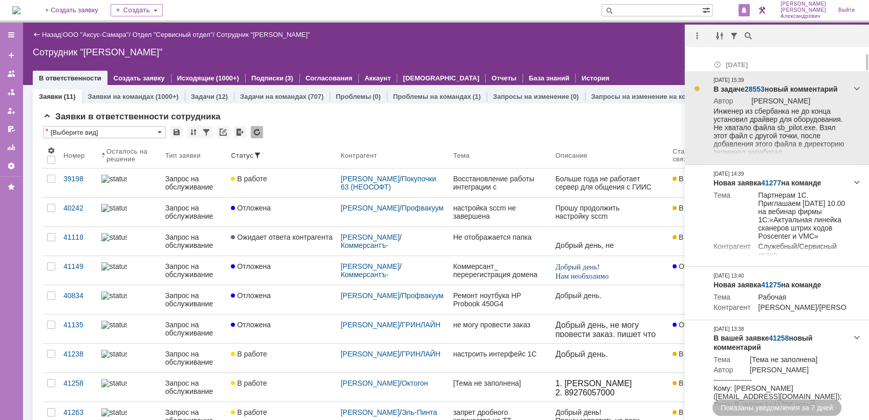
click at [756, 88] on link "28553" at bounding box center [755, 89] width 20 height 8
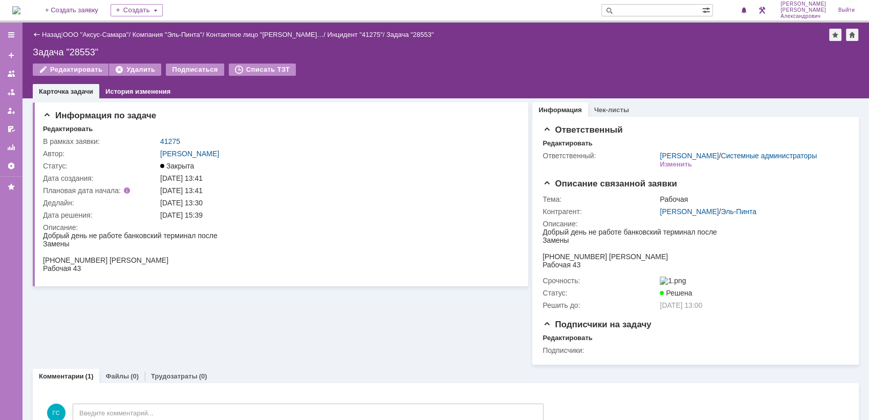
click at [20, 9] on img at bounding box center [16, 10] width 8 height 8
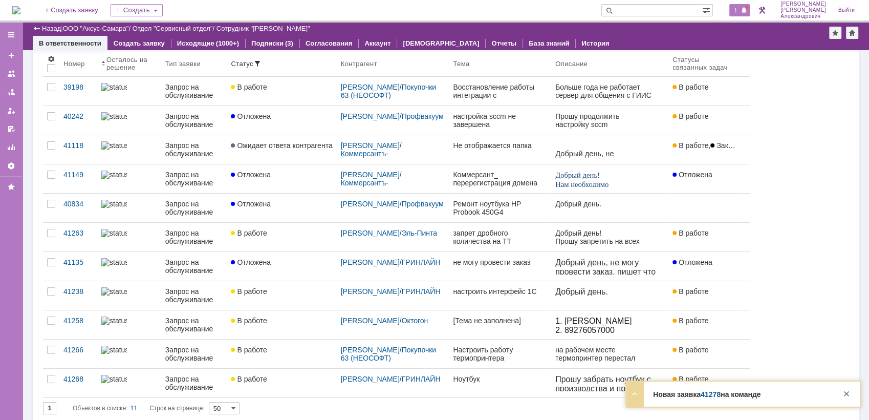
click div "1"
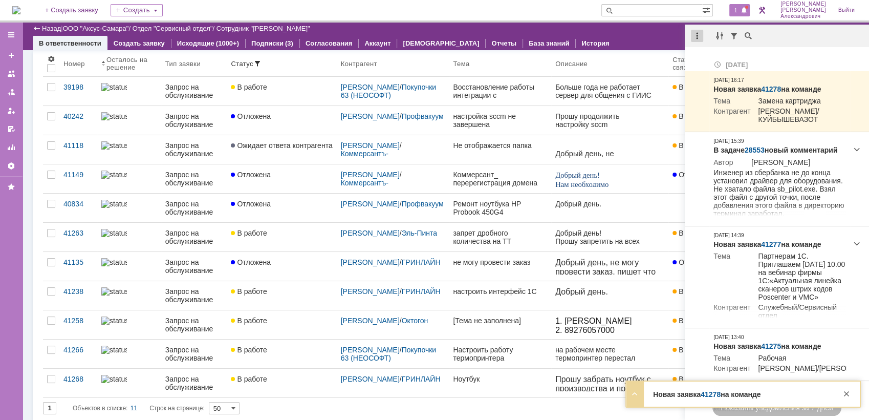
click div
click div "Отметить уведомления прочитанными"
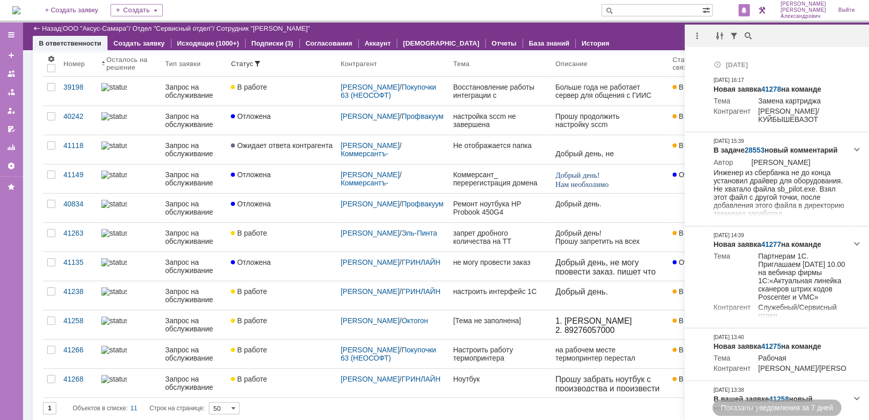
drag, startPoint x: 35, startPoint y: 10, endPoint x: 43, endPoint y: 8, distance: 8.1
click img
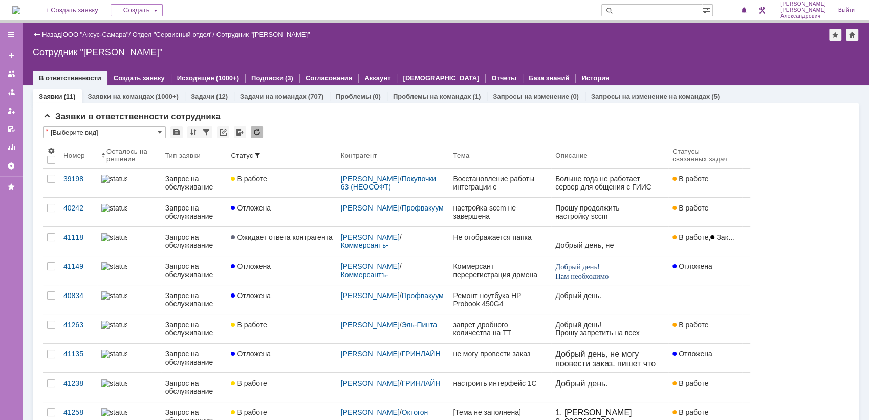
click img
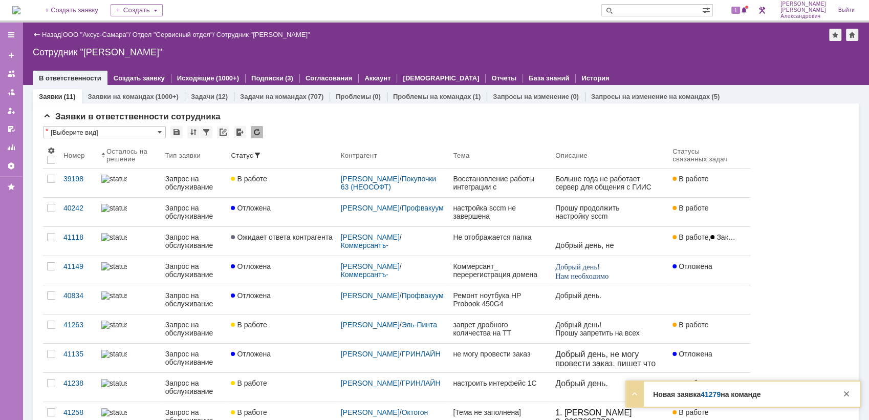
click img
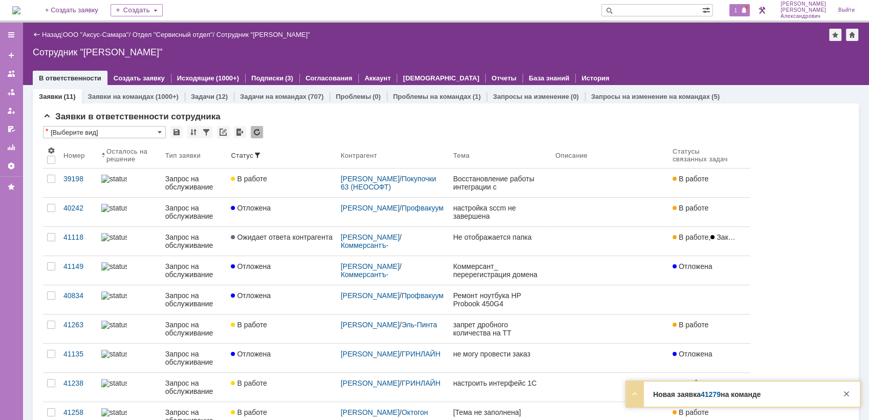
click span
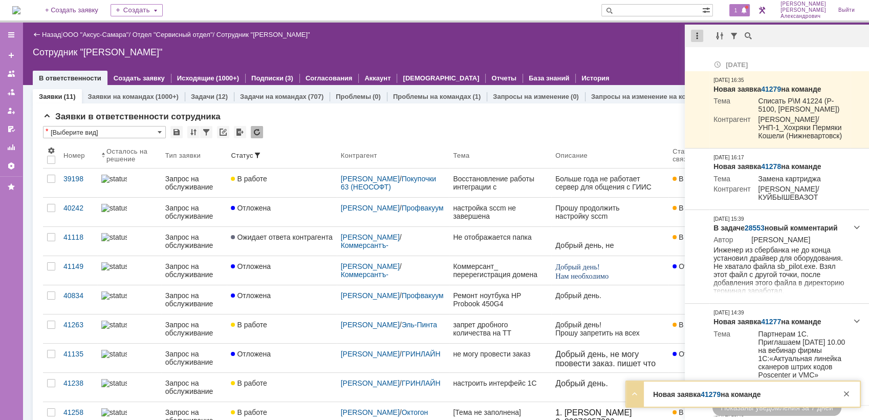
click div
click div "Отметить уведомления прочитанными"
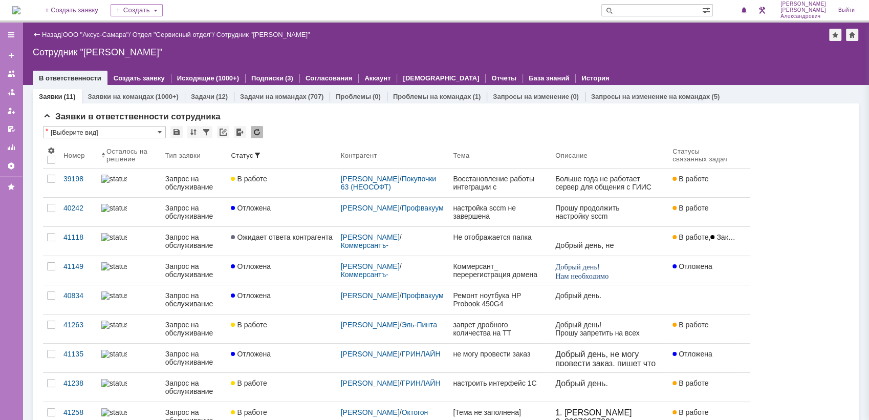
click div "Назад | ООО "Аксус-Самара" / Отдел "Сервисный отдел" / Сотрудник "[PERSON_NAME]…"
click img
